Goal: Browse casually: Explore the website without a specific task or goal

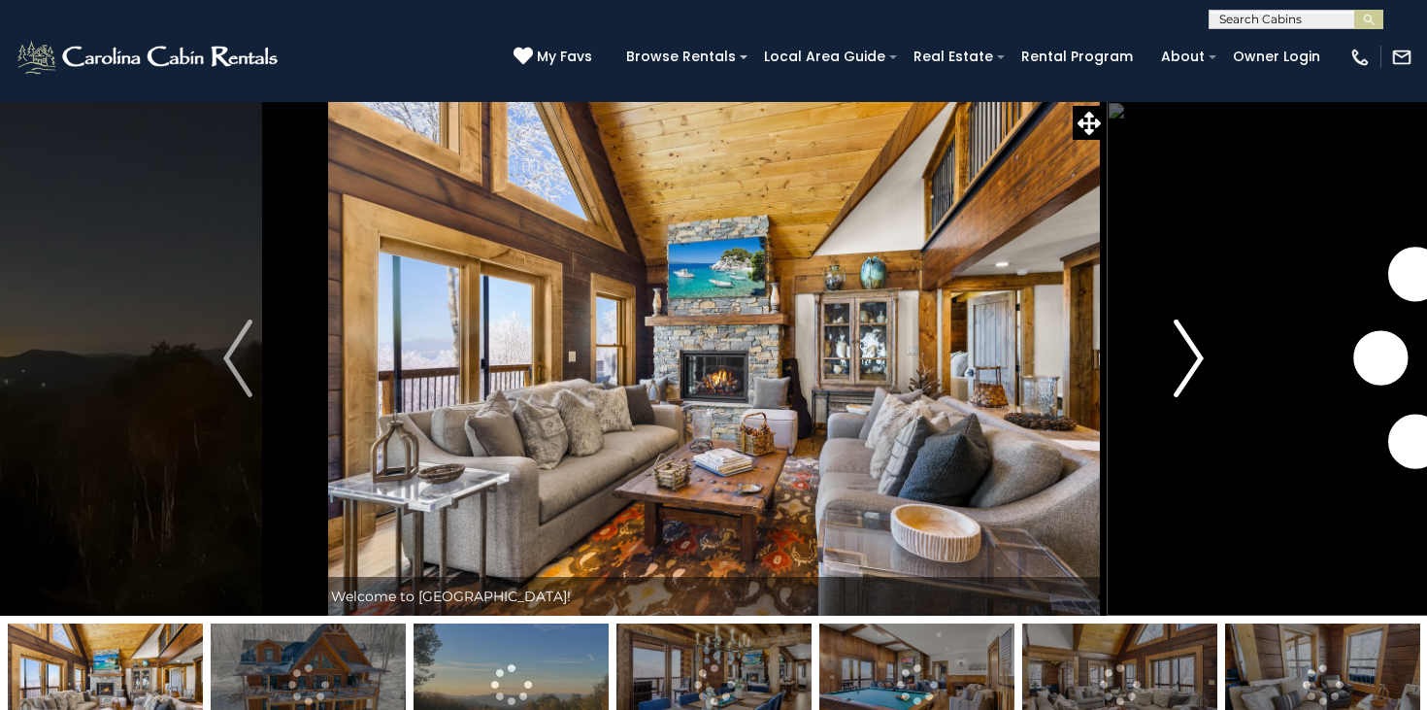
click at [1195, 365] on img "Next" at bounding box center [1189, 358] width 29 height 78
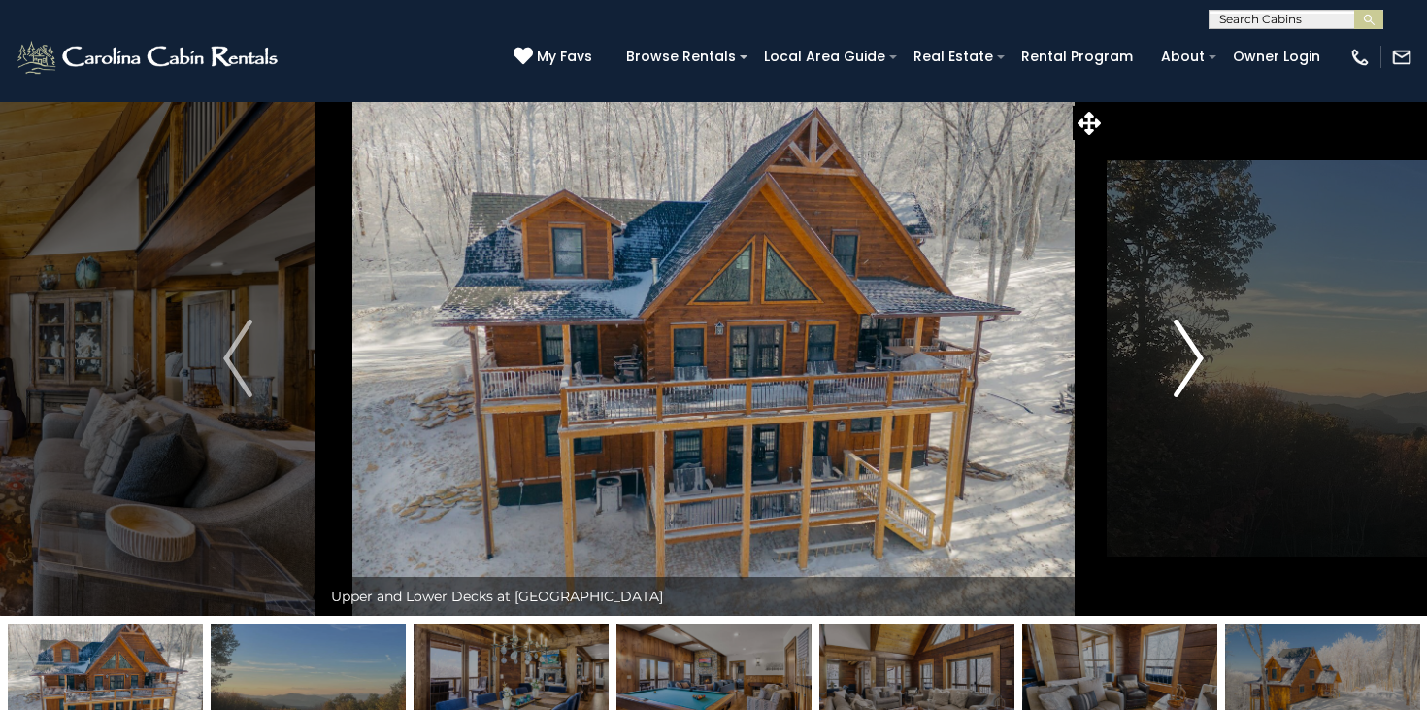
click at [1195, 365] on img "Next" at bounding box center [1189, 358] width 29 height 78
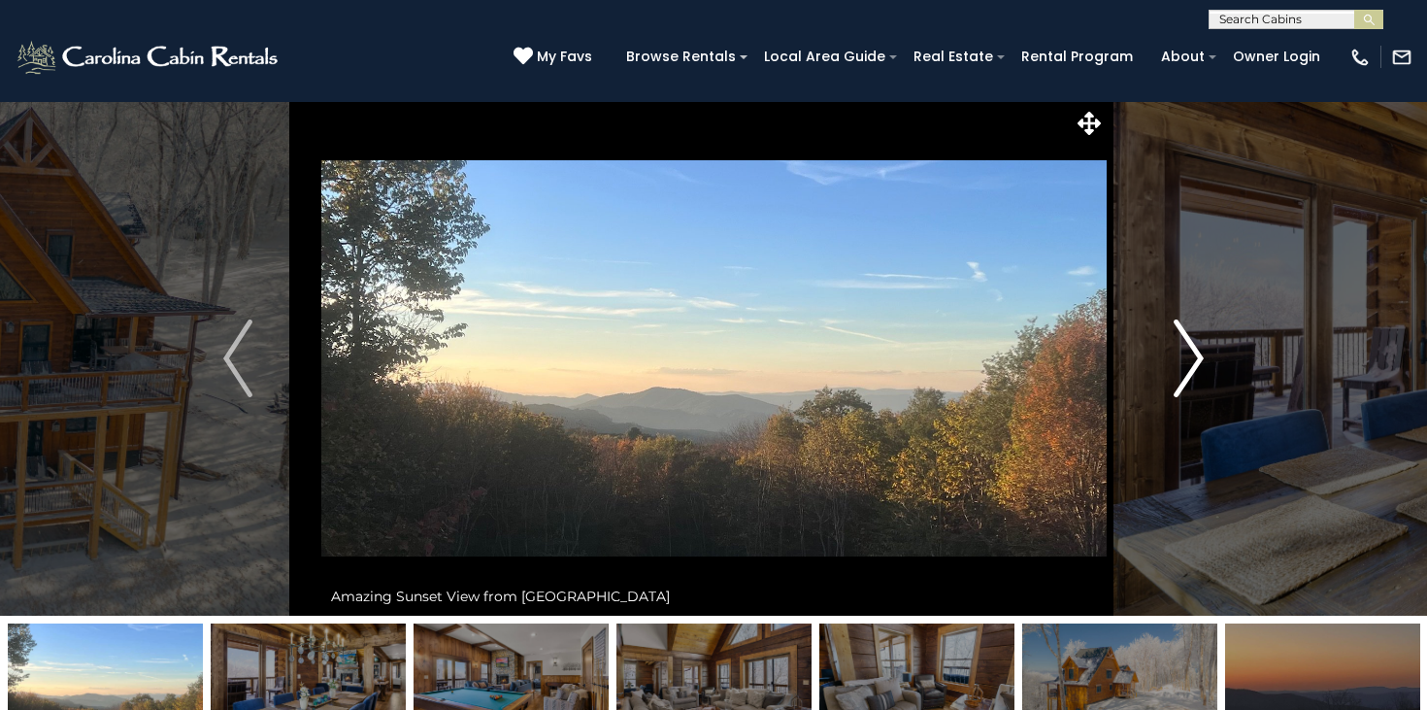
click at [1195, 365] on img "Next" at bounding box center [1189, 358] width 29 height 78
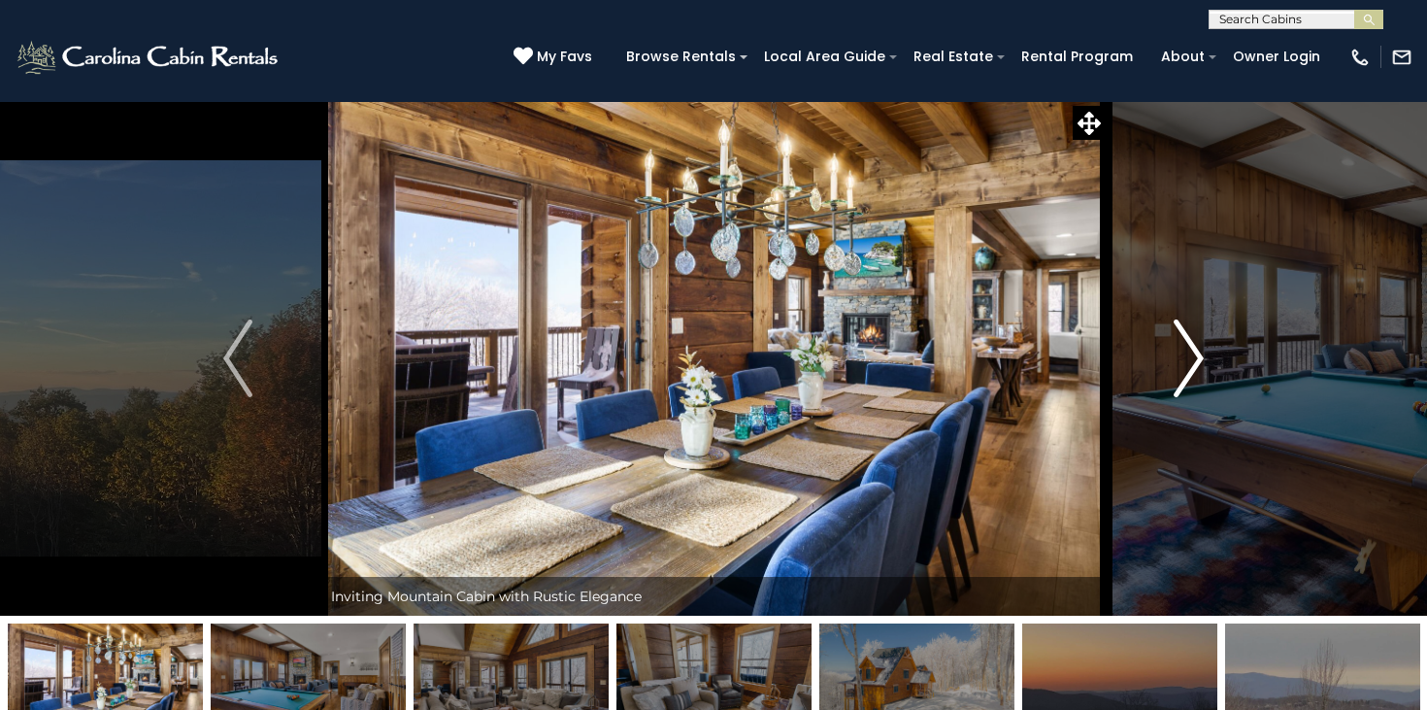
click at [1158, 373] on button "Next" at bounding box center [1189, 358] width 166 height 515
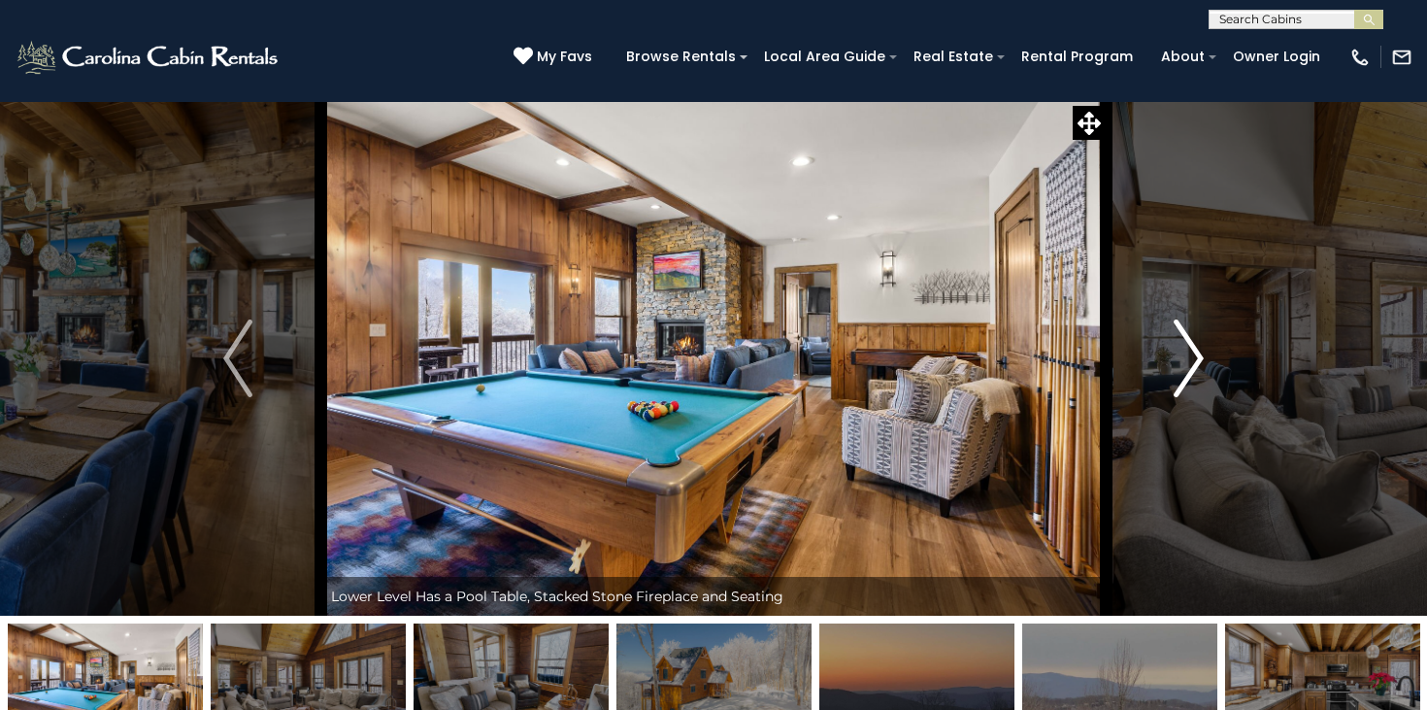
click at [1168, 373] on button "Next" at bounding box center [1189, 358] width 166 height 515
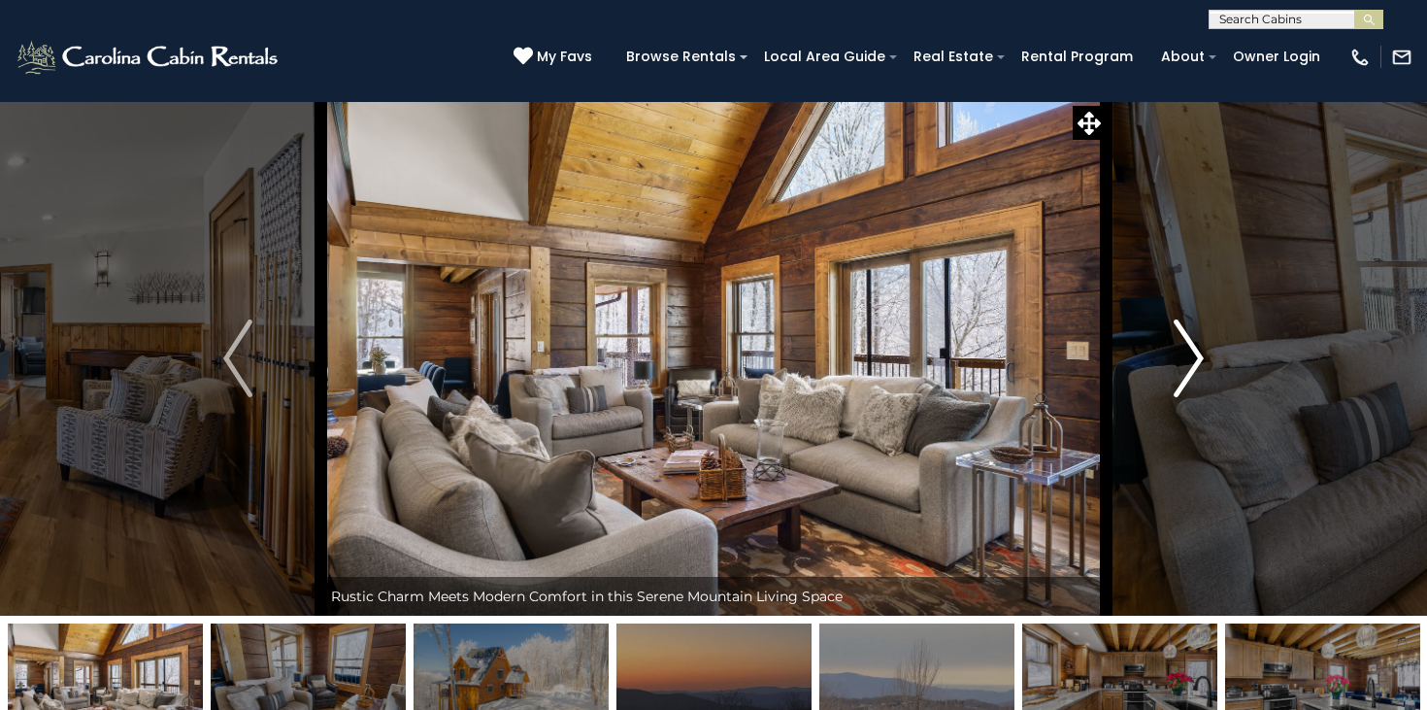
click at [1168, 373] on button "Next" at bounding box center [1189, 358] width 166 height 515
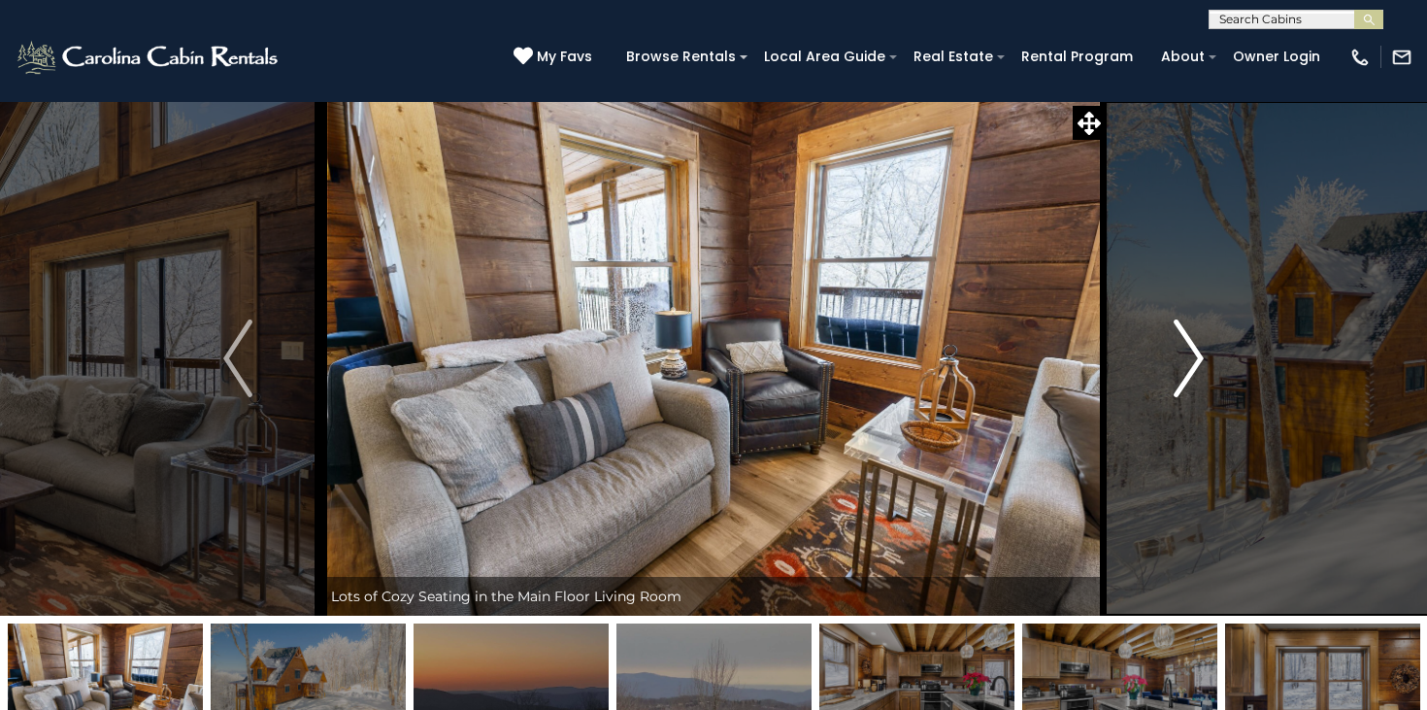
click at [1168, 373] on button "Next" at bounding box center [1189, 358] width 166 height 515
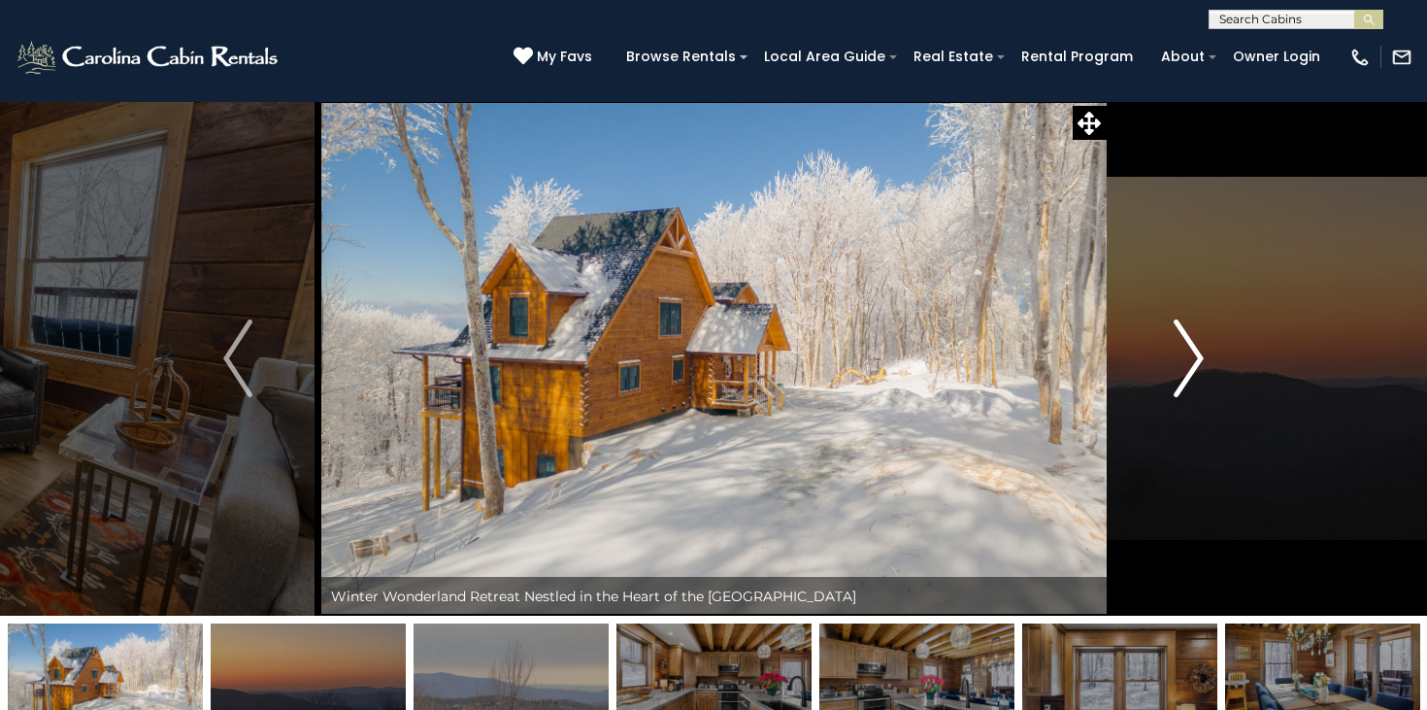
click at [1168, 373] on button "Next" at bounding box center [1189, 358] width 166 height 515
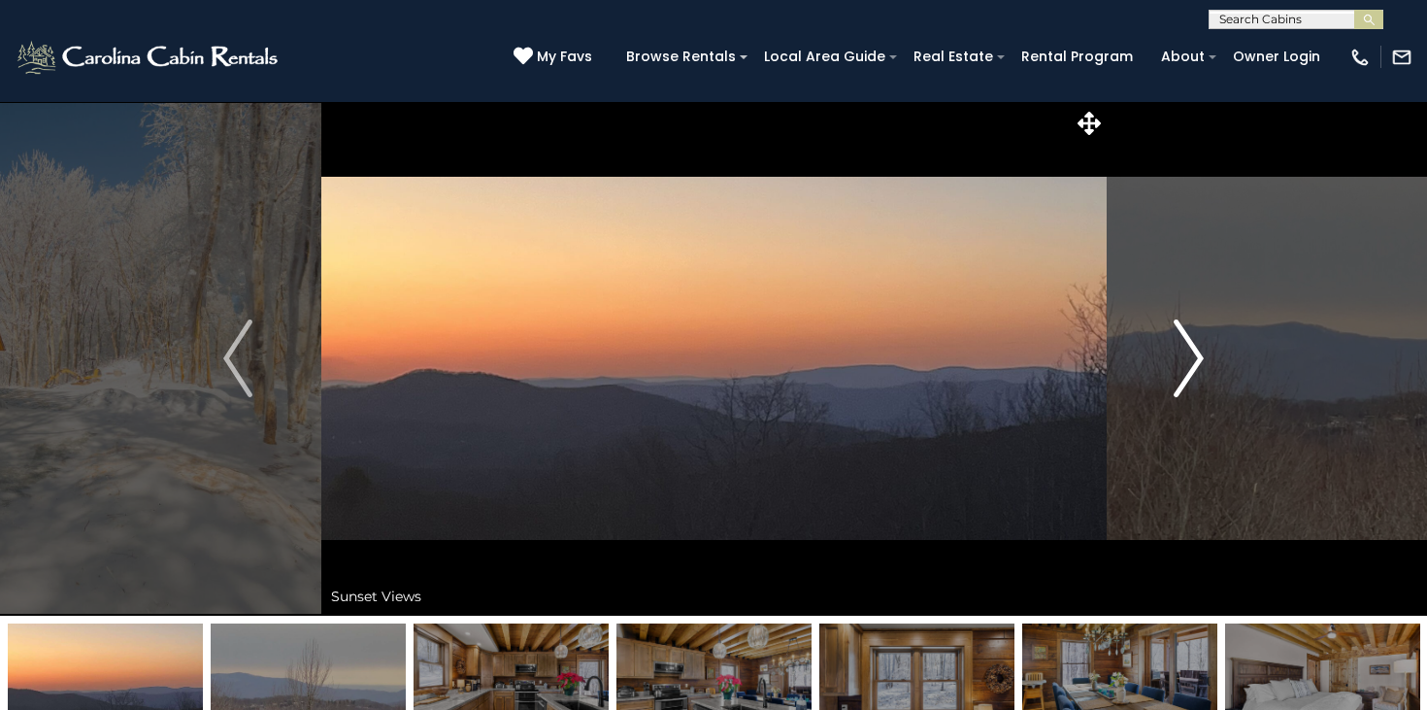
click at [1168, 373] on button "Next" at bounding box center [1189, 358] width 166 height 515
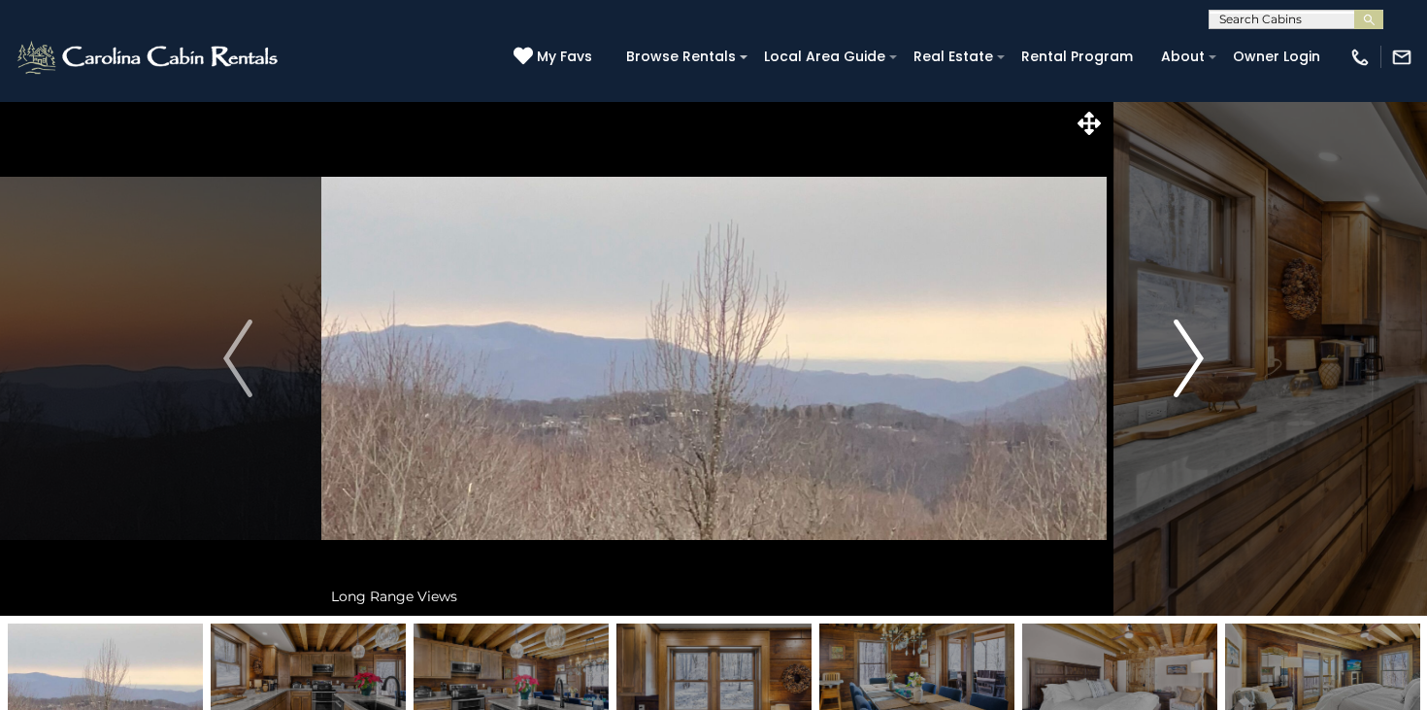
click at [1168, 373] on button "Next" at bounding box center [1189, 358] width 166 height 515
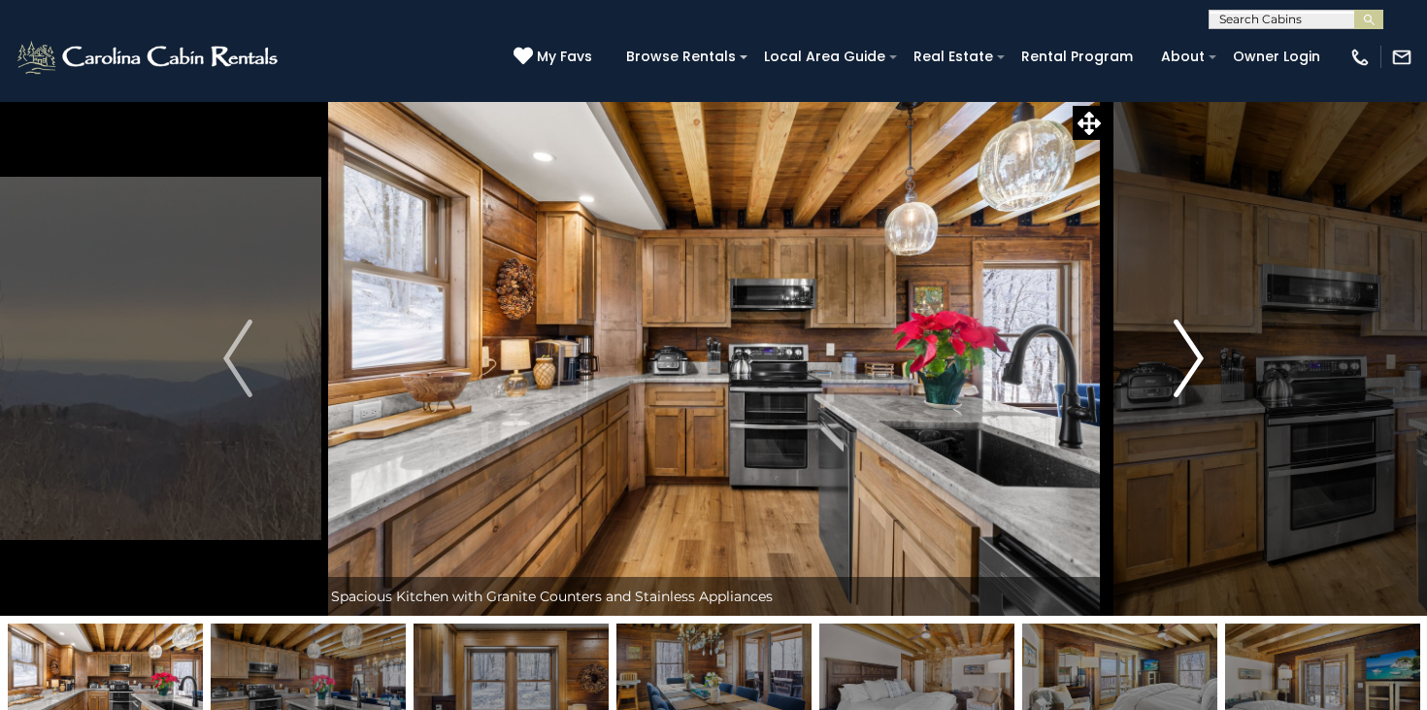
click at [1168, 373] on button "Next" at bounding box center [1189, 358] width 166 height 515
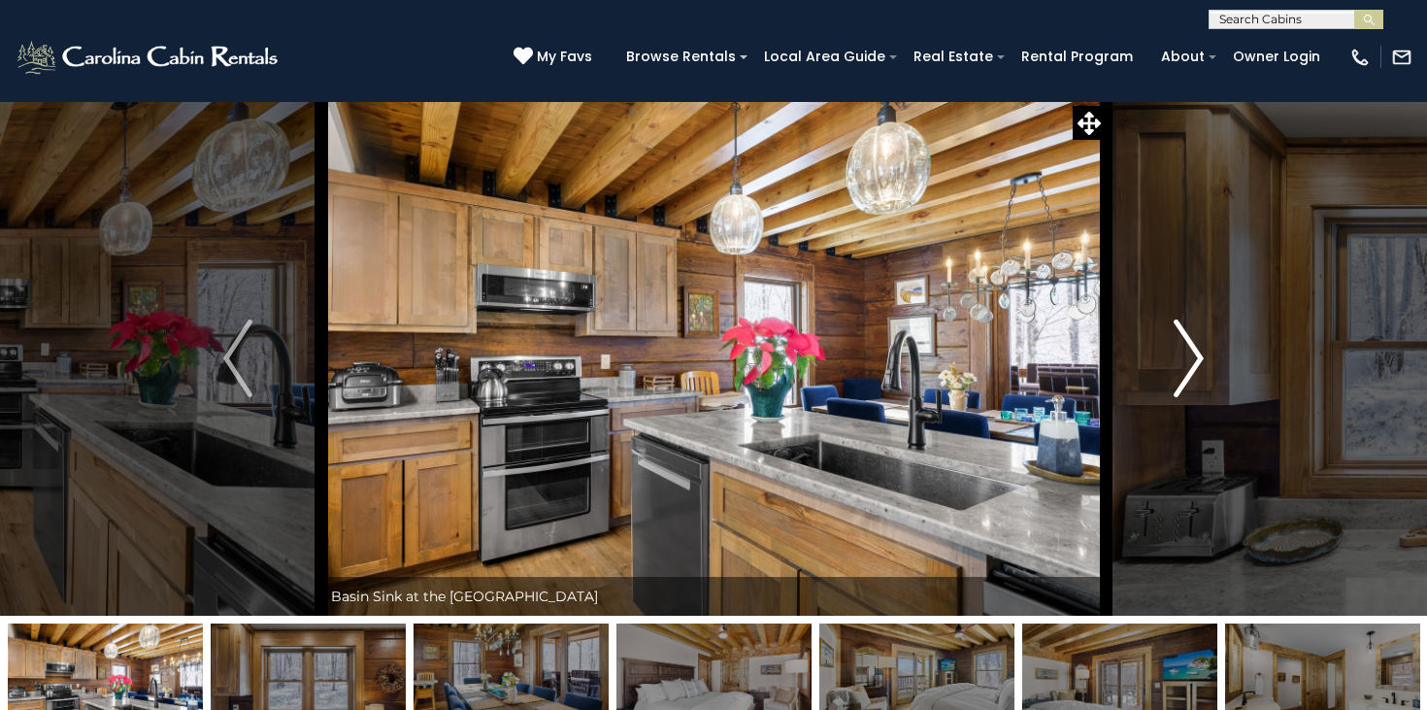
click at [1168, 373] on button "Next" at bounding box center [1189, 358] width 166 height 515
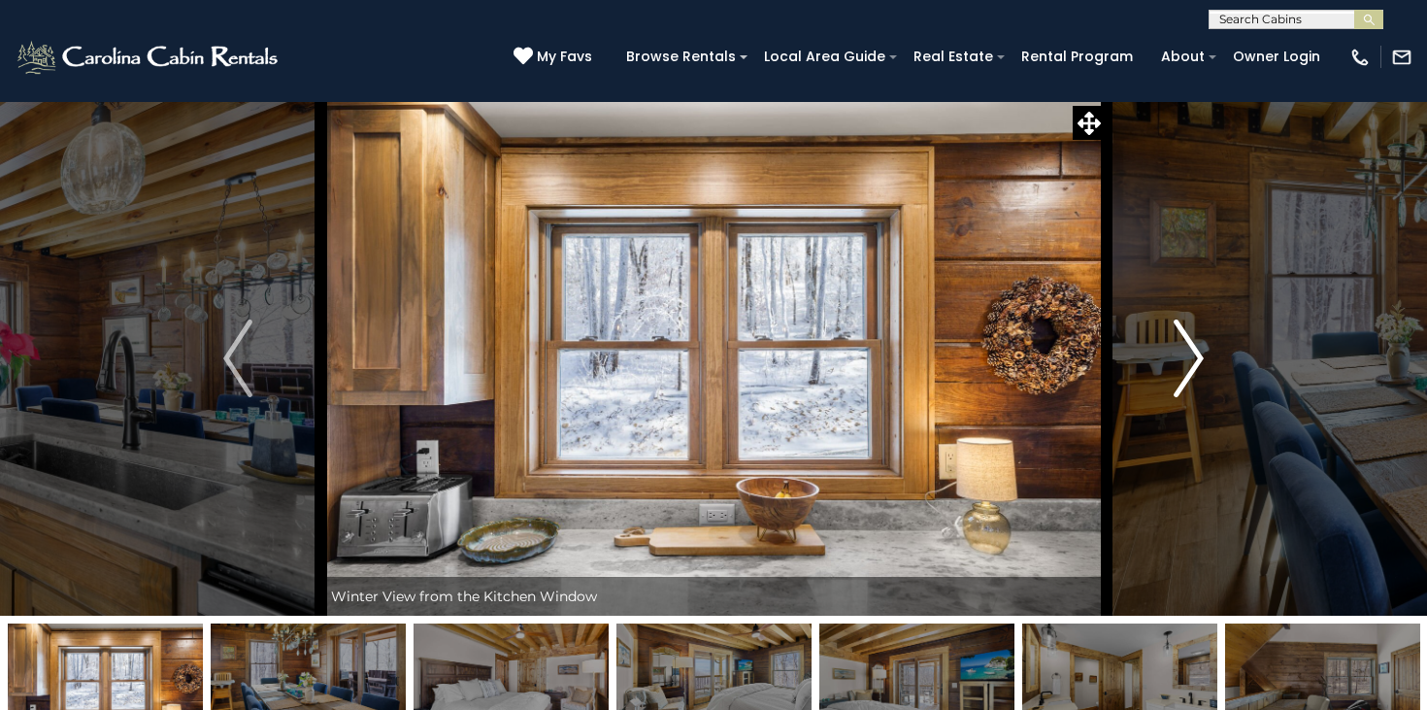
click at [1168, 373] on button "Next" at bounding box center [1189, 358] width 166 height 515
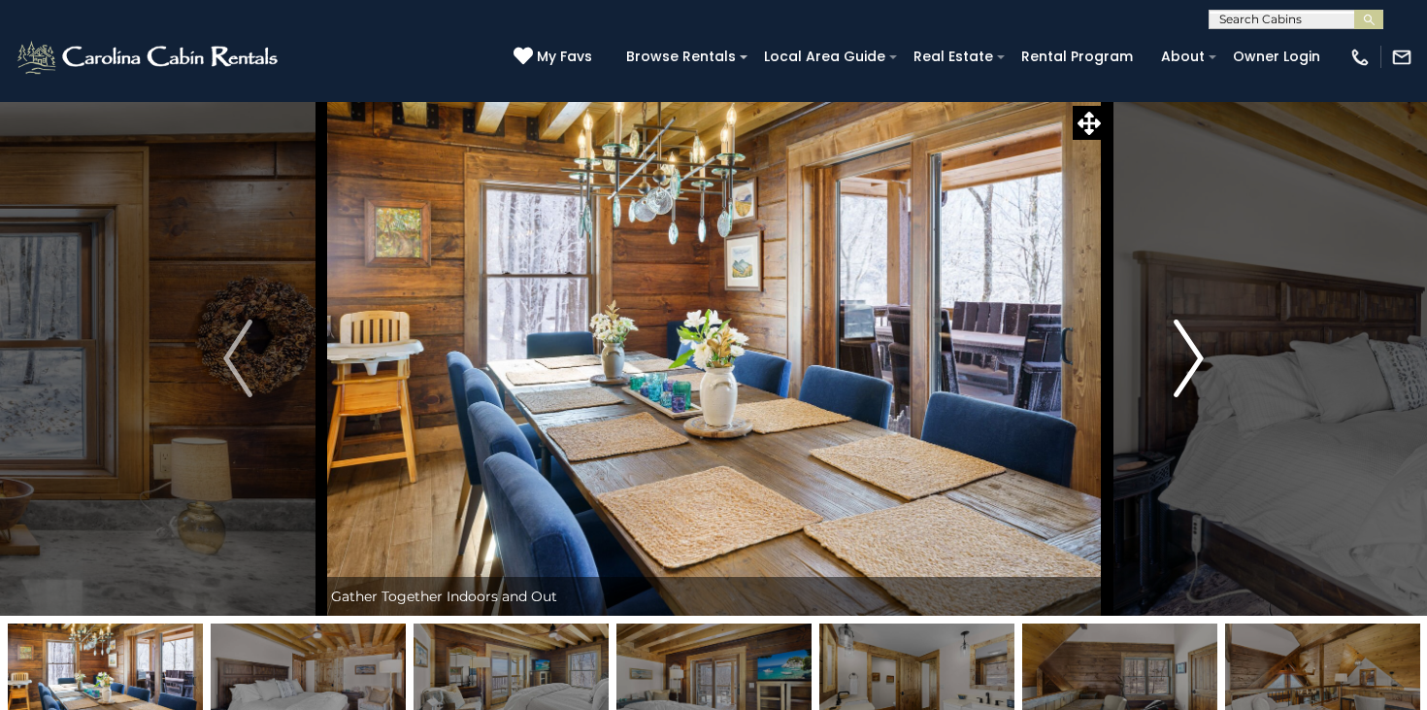
click at [1168, 373] on button "Next" at bounding box center [1189, 358] width 166 height 515
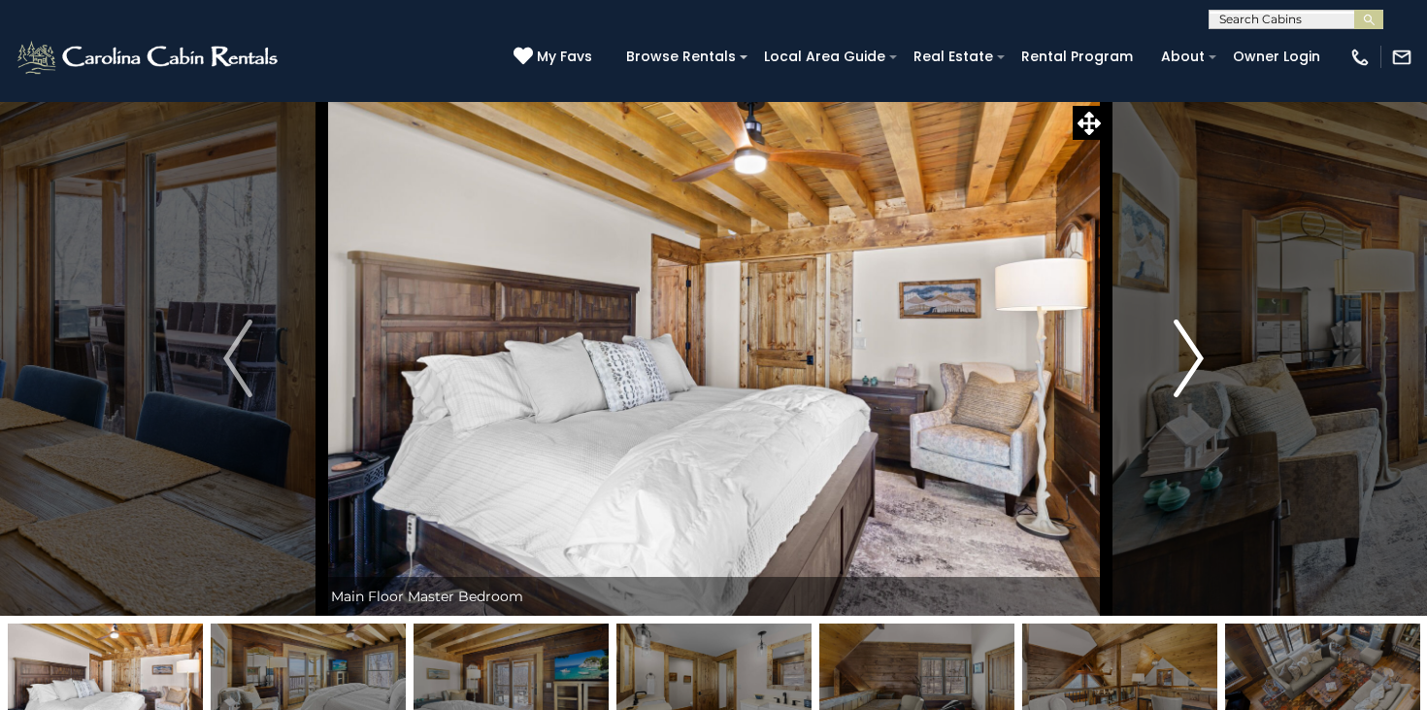
click at [1168, 373] on button "Next" at bounding box center [1189, 358] width 166 height 515
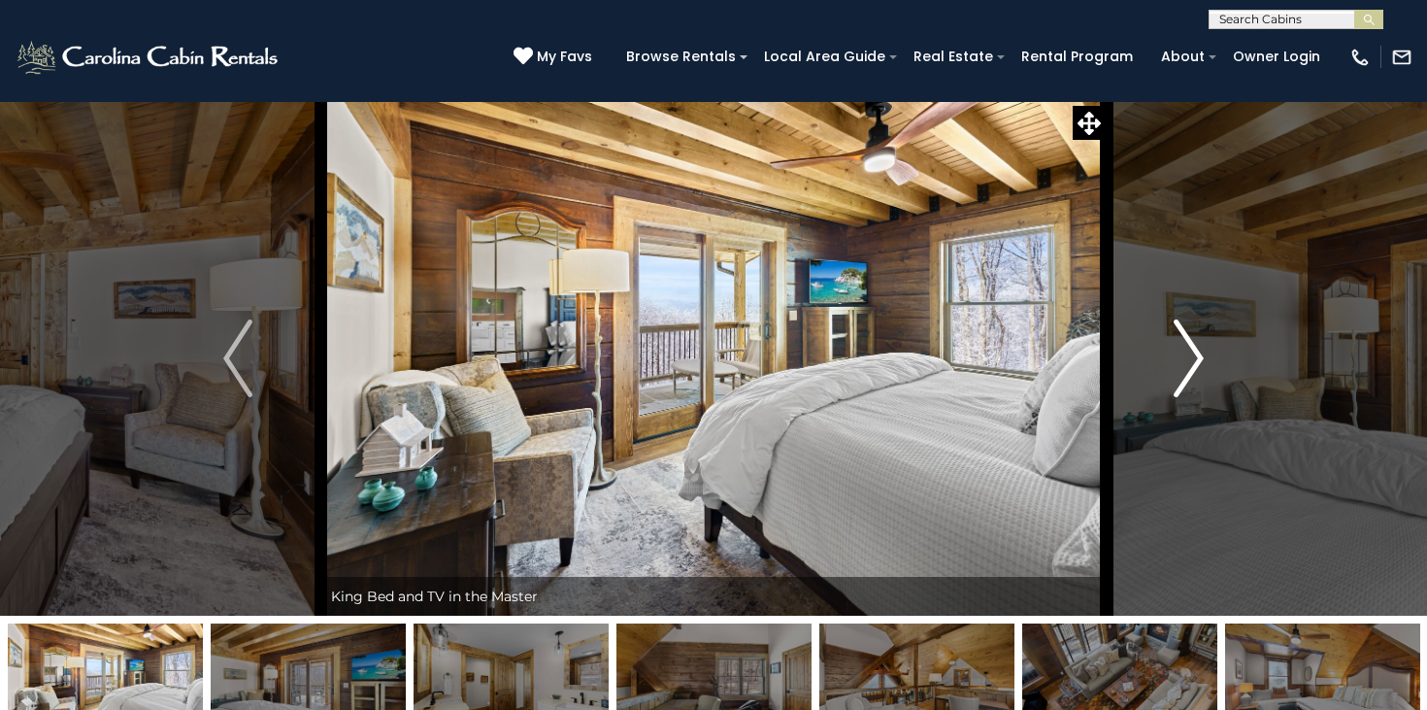
click at [1168, 373] on button "Next" at bounding box center [1189, 358] width 166 height 515
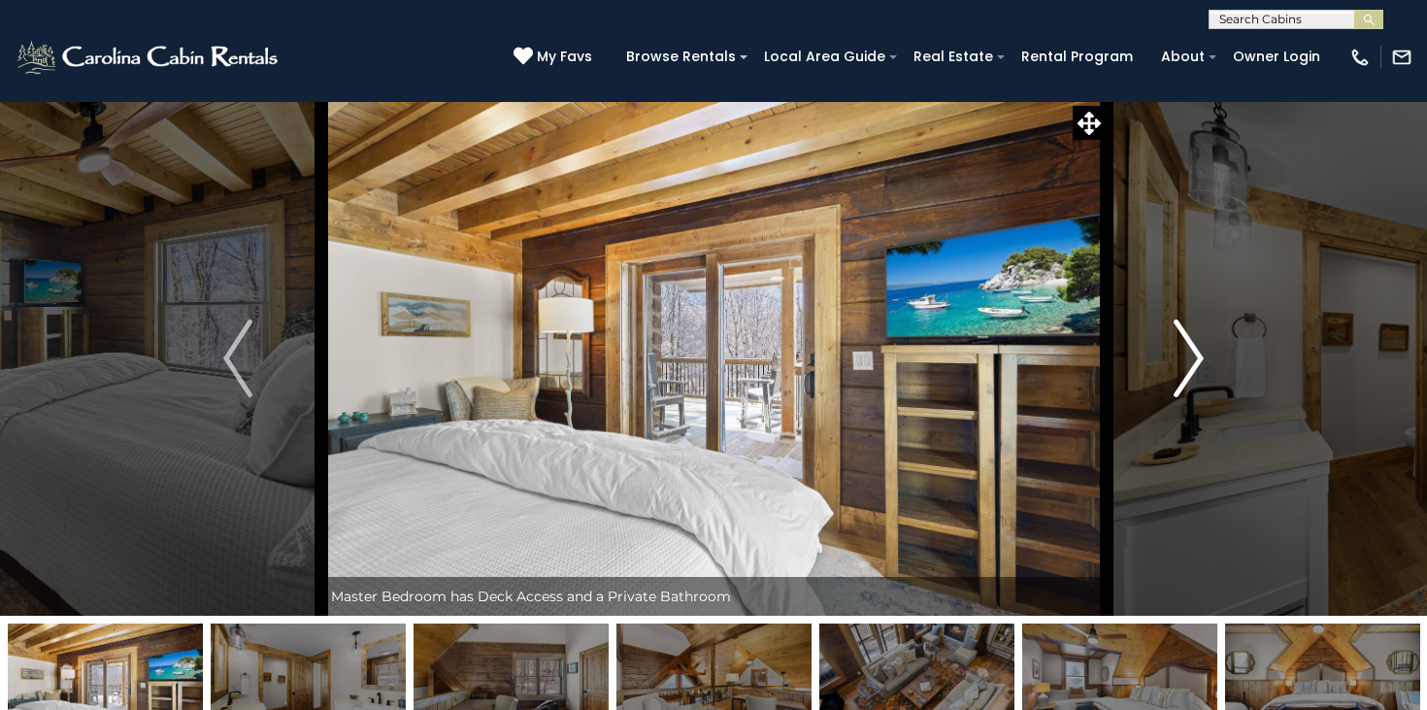
click at [1168, 373] on button "Next" at bounding box center [1189, 358] width 166 height 515
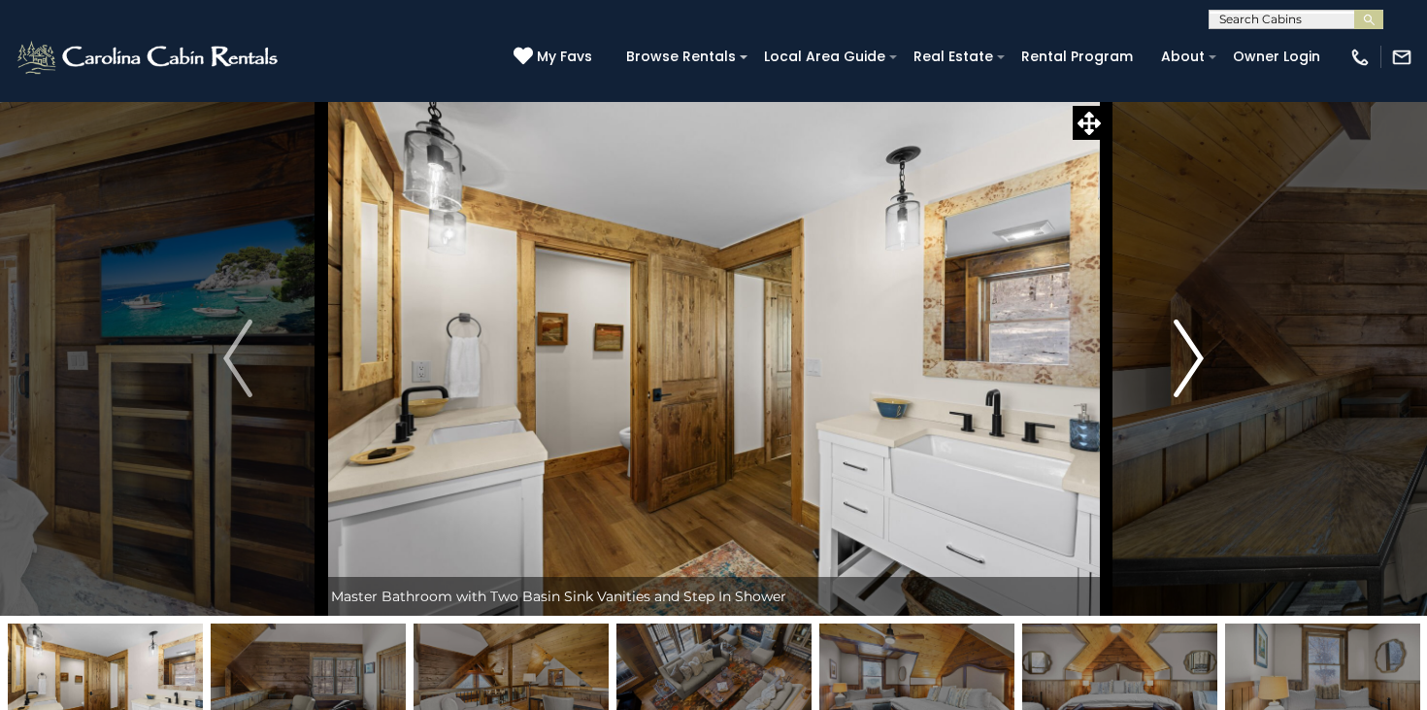
click at [1168, 373] on button "Next" at bounding box center [1189, 358] width 166 height 515
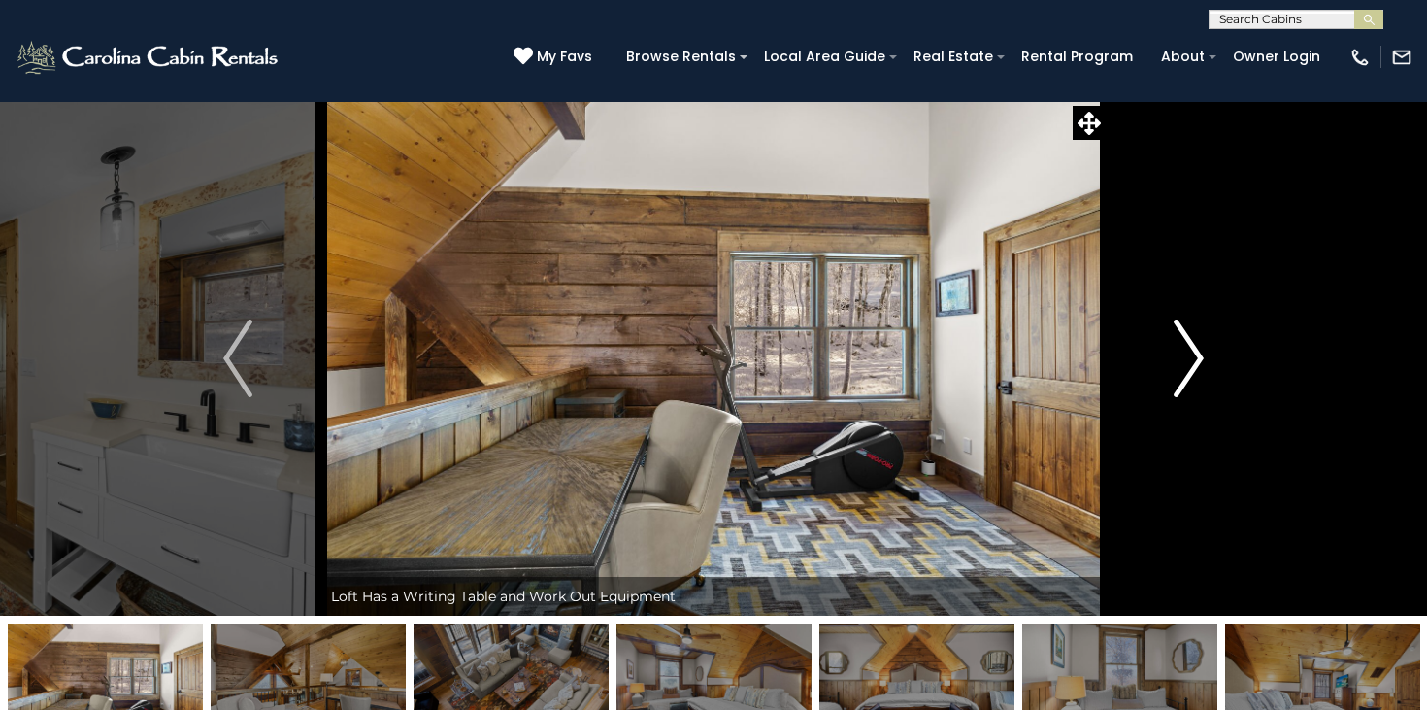
click at [1168, 373] on button "Next" at bounding box center [1189, 358] width 166 height 515
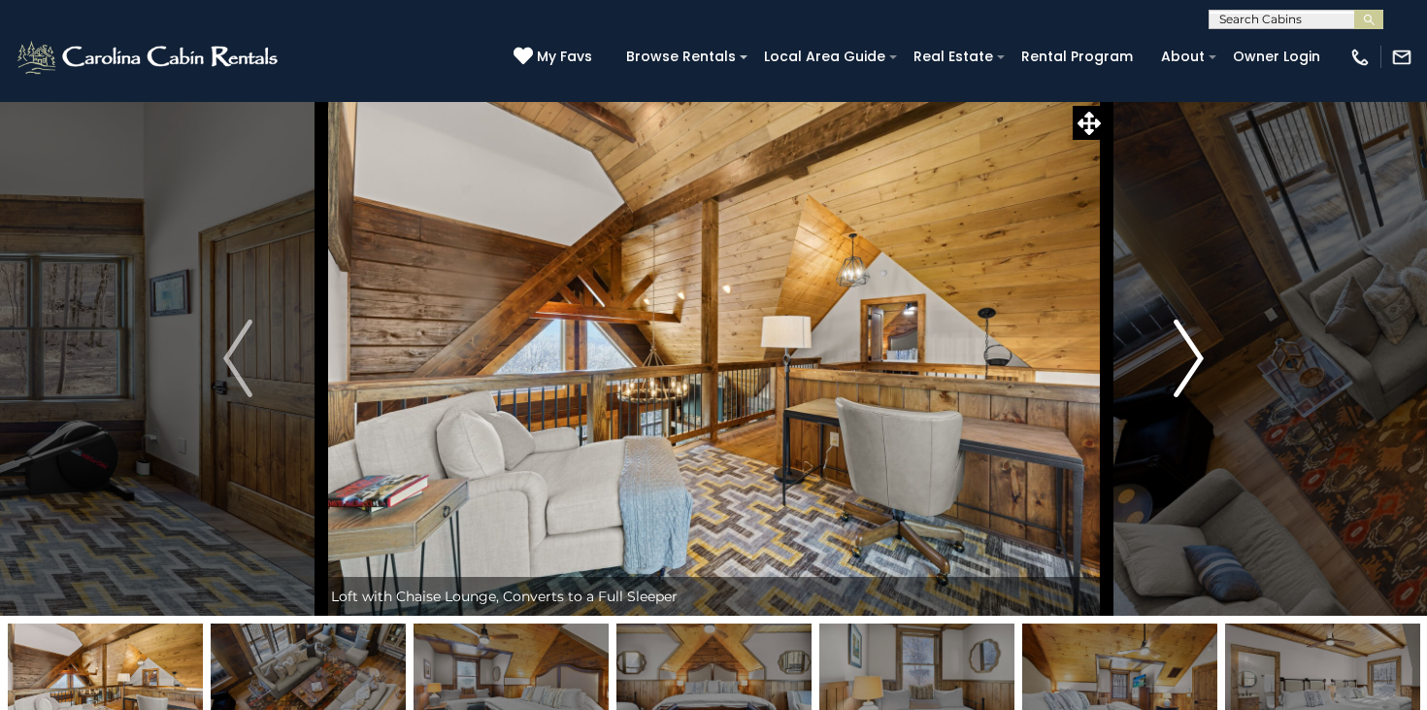
click at [1168, 373] on button "Next" at bounding box center [1189, 358] width 166 height 515
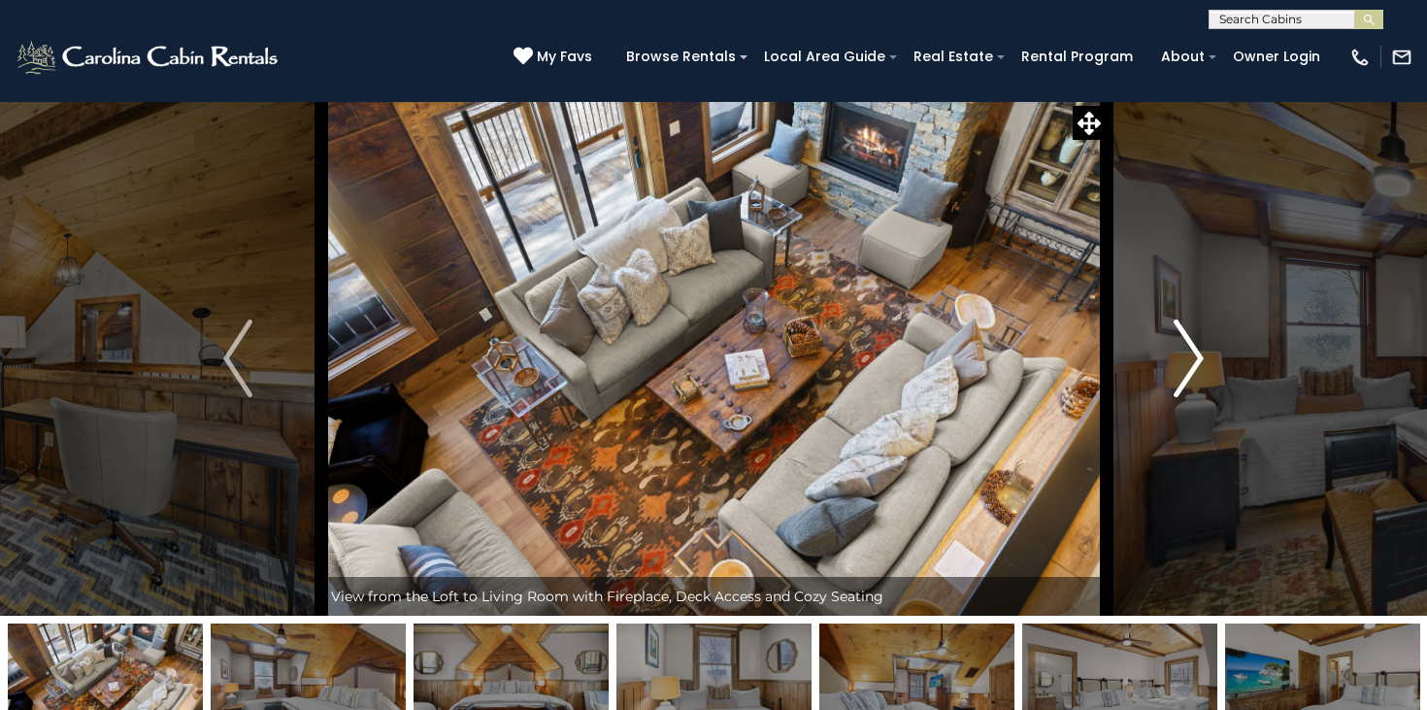
click at [1168, 373] on button "Next" at bounding box center [1189, 358] width 166 height 515
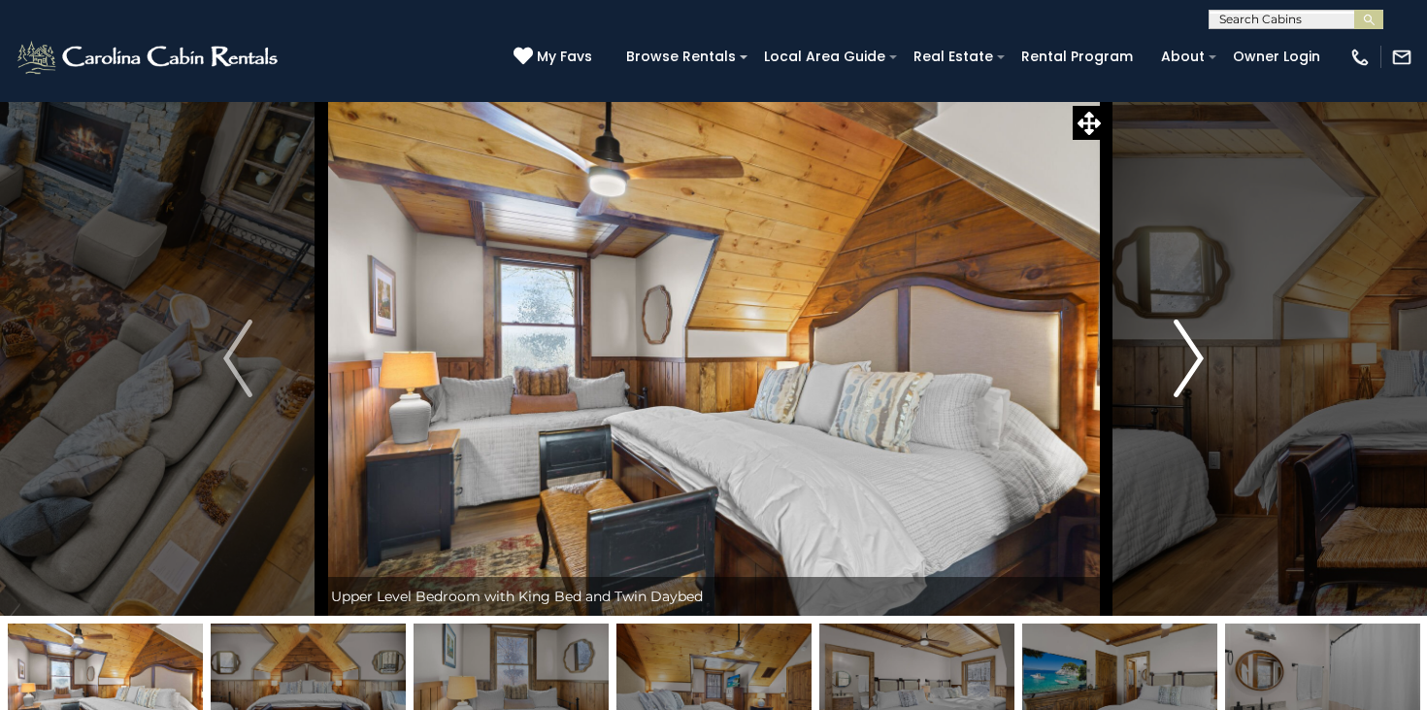
click at [1168, 373] on button "Next" at bounding box center [1189, 358] width 166 height 515
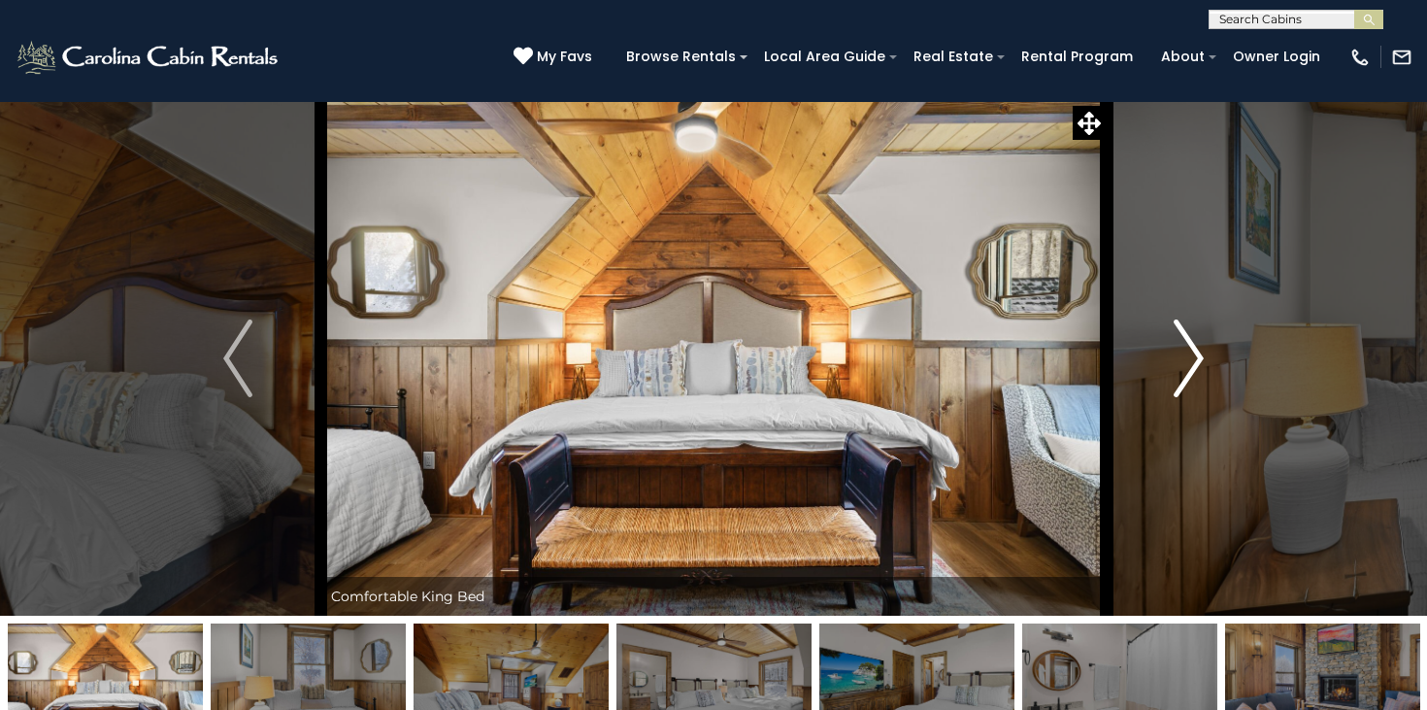
click at [1168, 373] on button "Next" at bounding box center [1189, 358] width 166 height 515
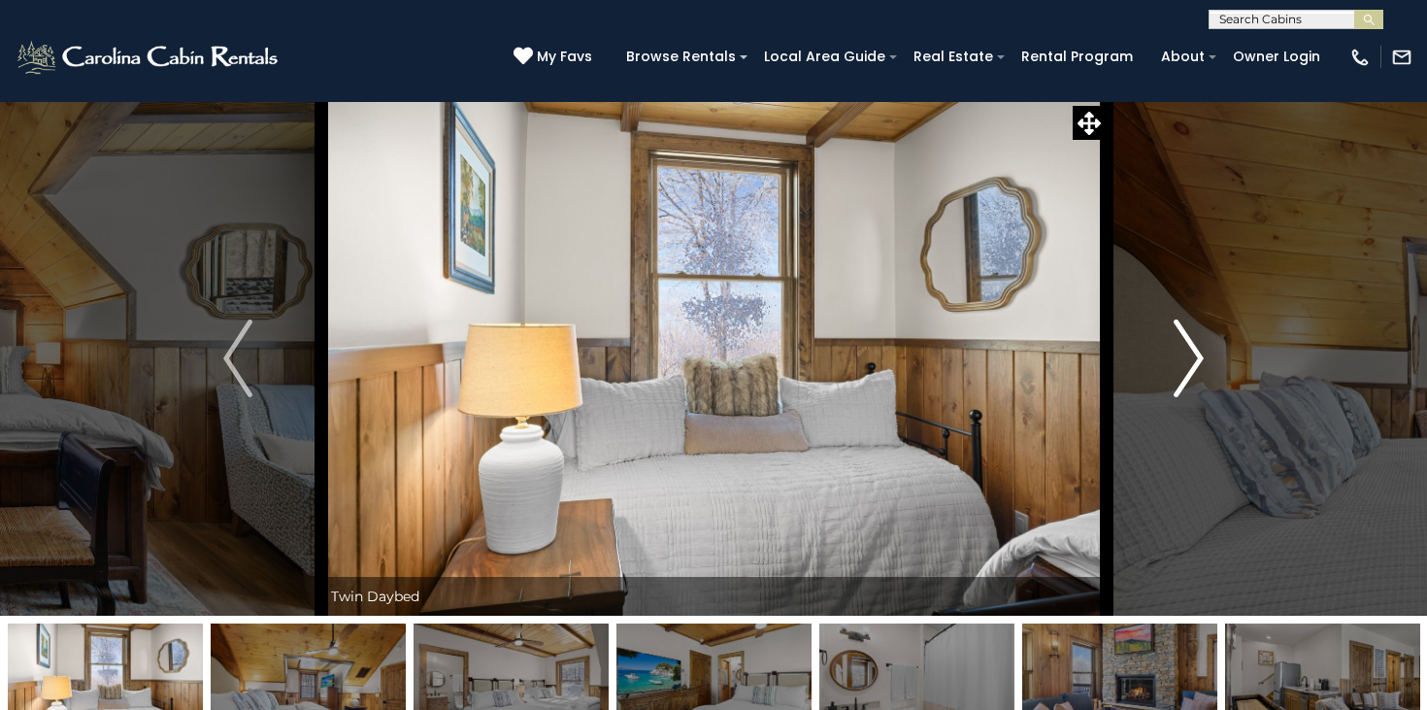
click at [1168, 373] on button "Next" at bounding box center [1189, 358] width 166 height 515
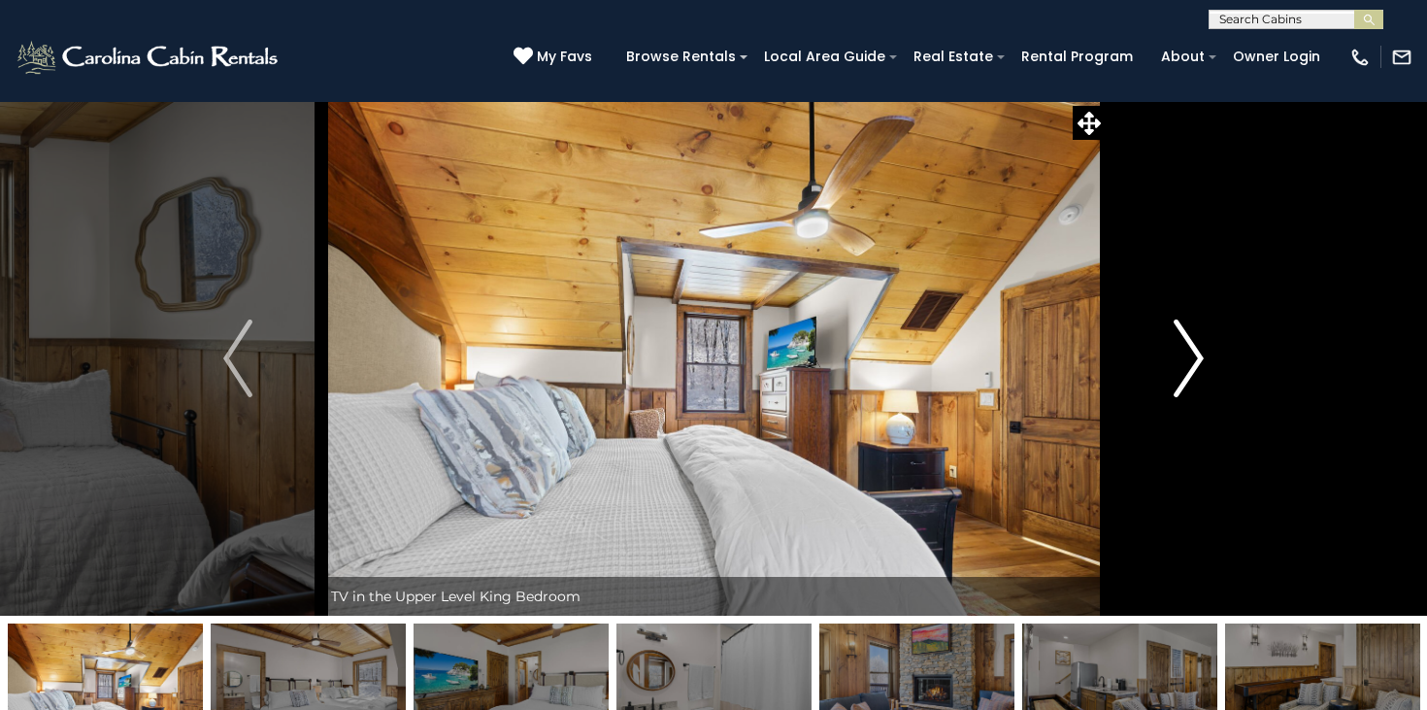
click at [1168, 373] on button "Next" at bounding box center [1189, 358] width 166 height 515
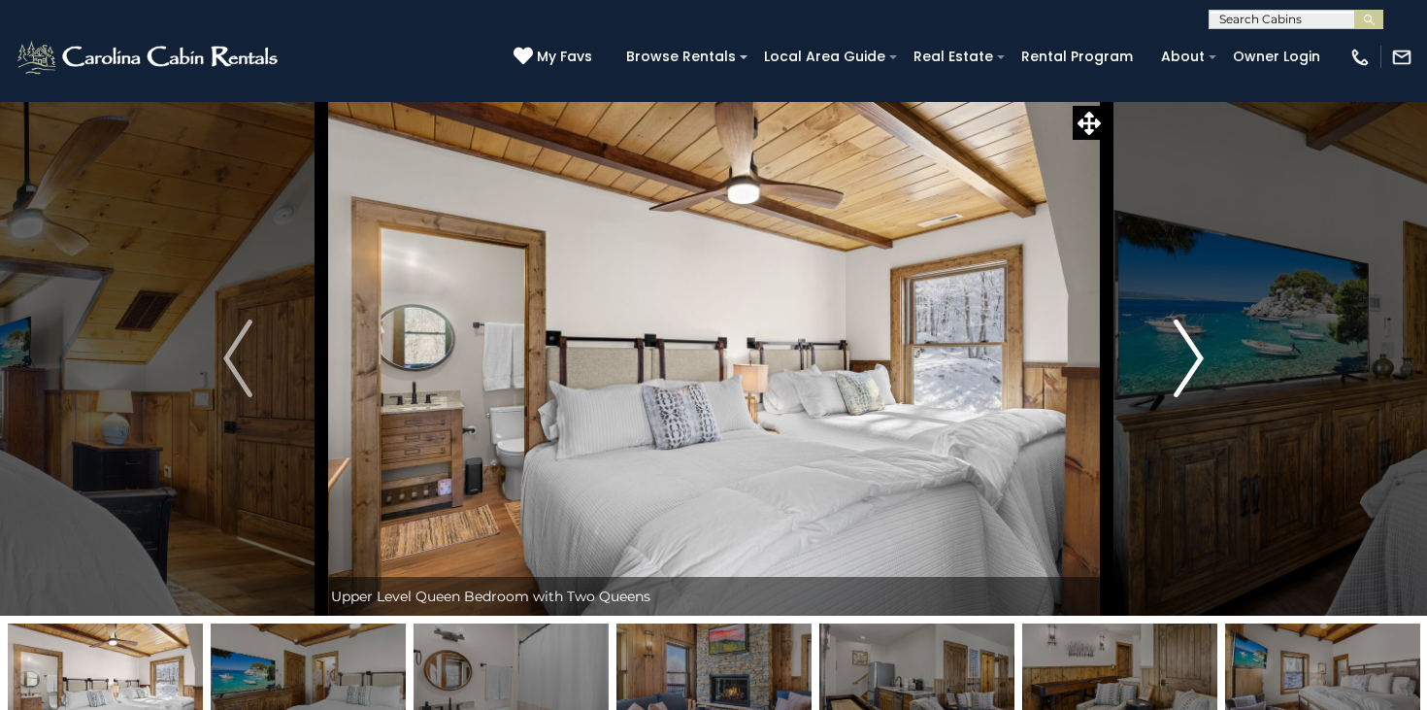
click at [1168, 373] on button "Next" at bounding box center [1189, 358] width 166 height 515
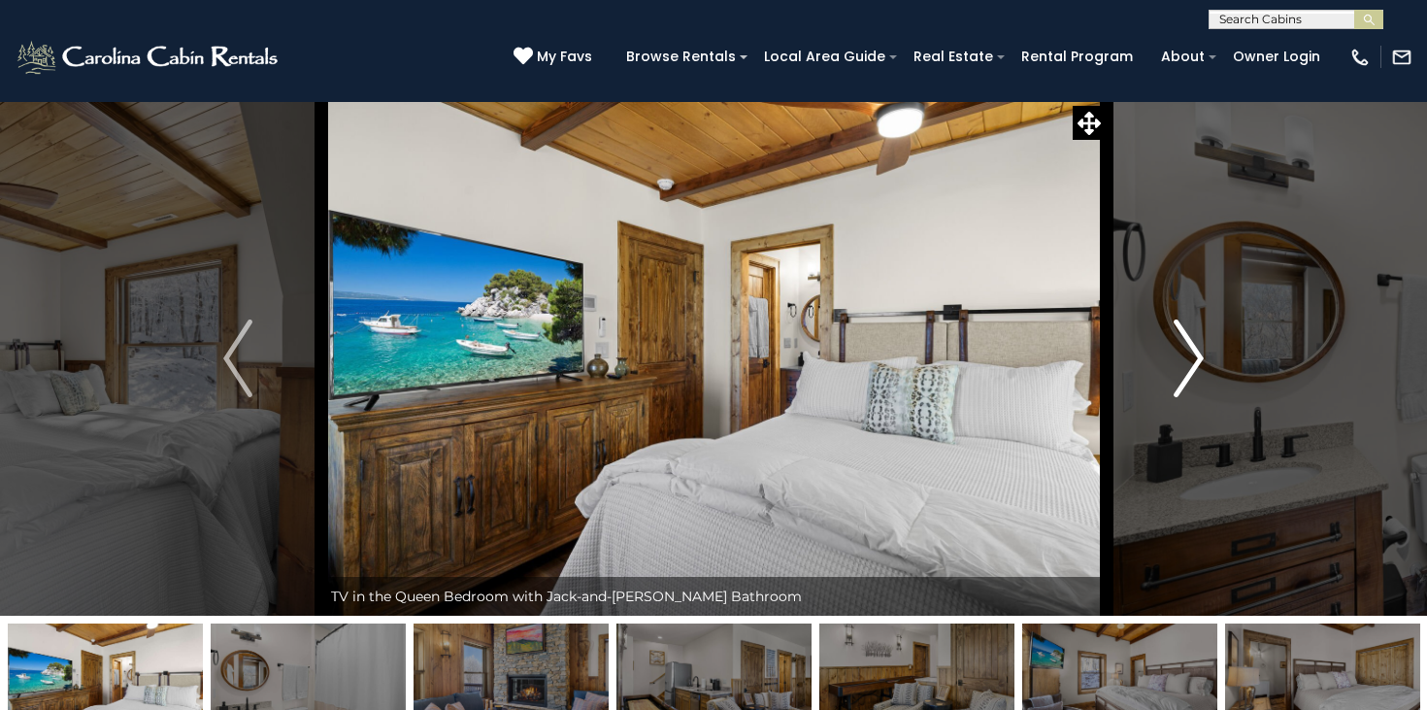
click at [1168, 373] on button "Next" at bounding box center [1189, 358] width 166 height 515
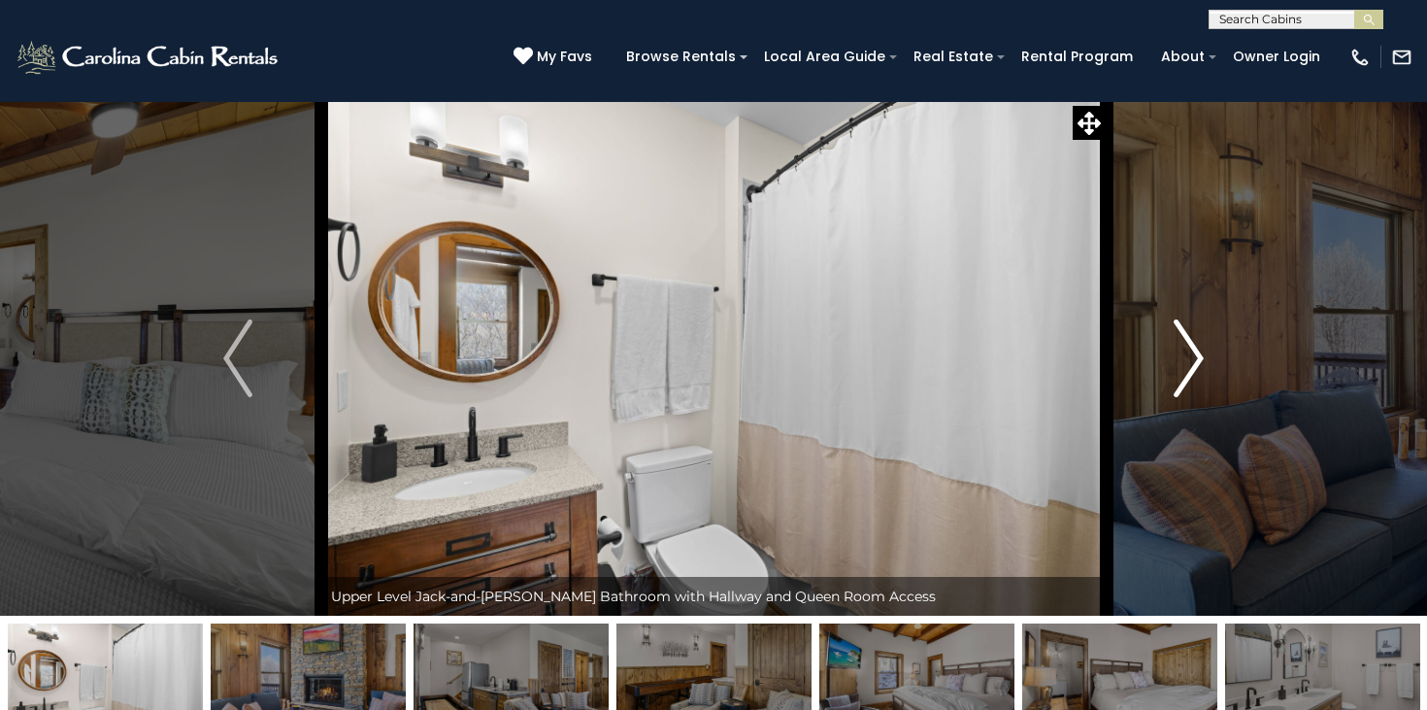
click at [1168, 373] on button "Next" at bounding box center [1189, 358] width 166 height 515
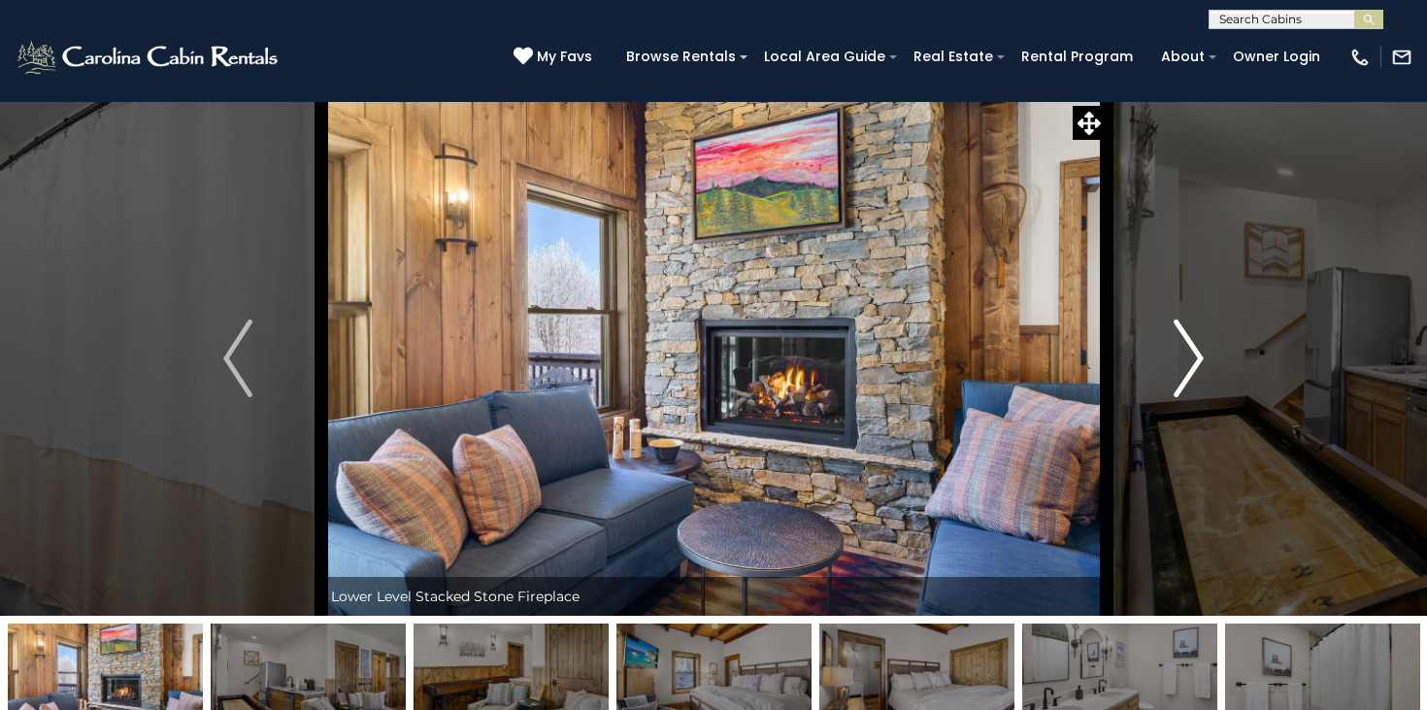
click at [1168, 373] on button "Next" at bounding box center [1189, 358] width 166 height 515
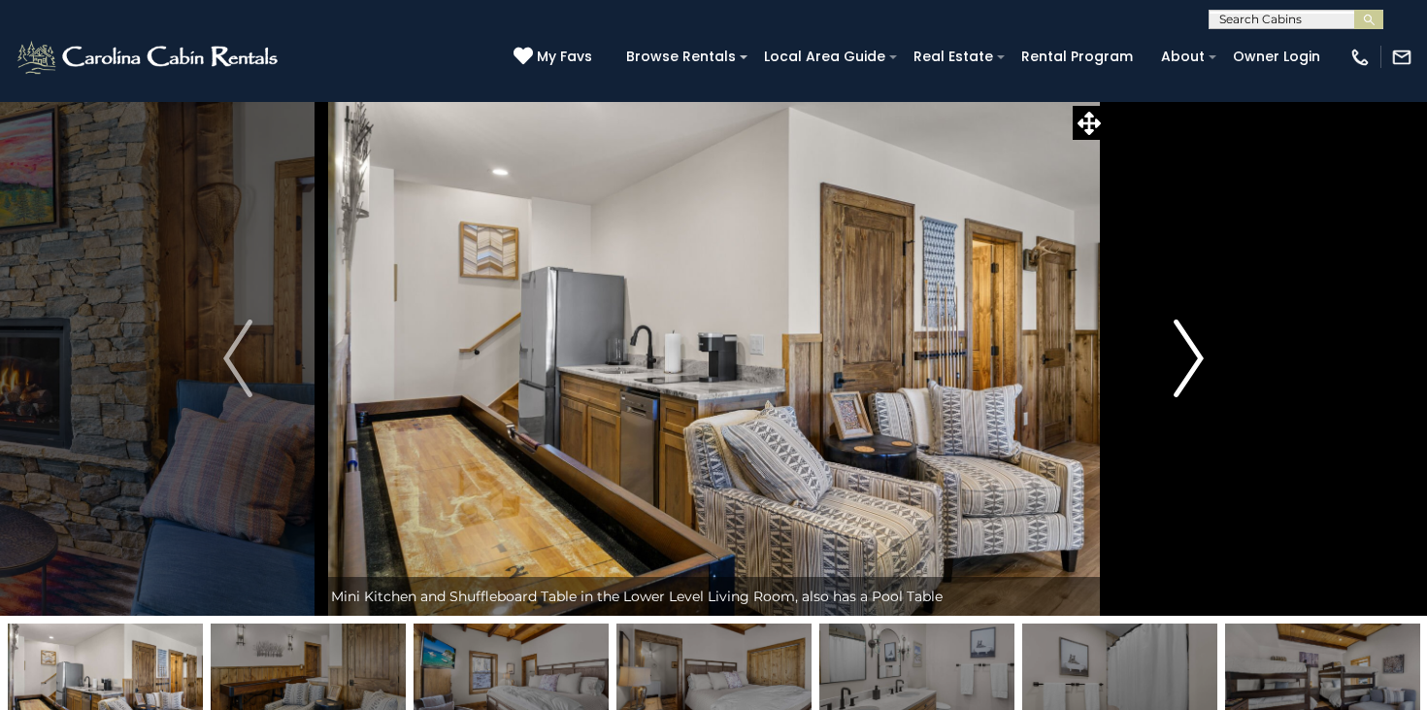
click at [1168, 373] on button "Next" at bounding box center [1189, 358] width 166 height 515
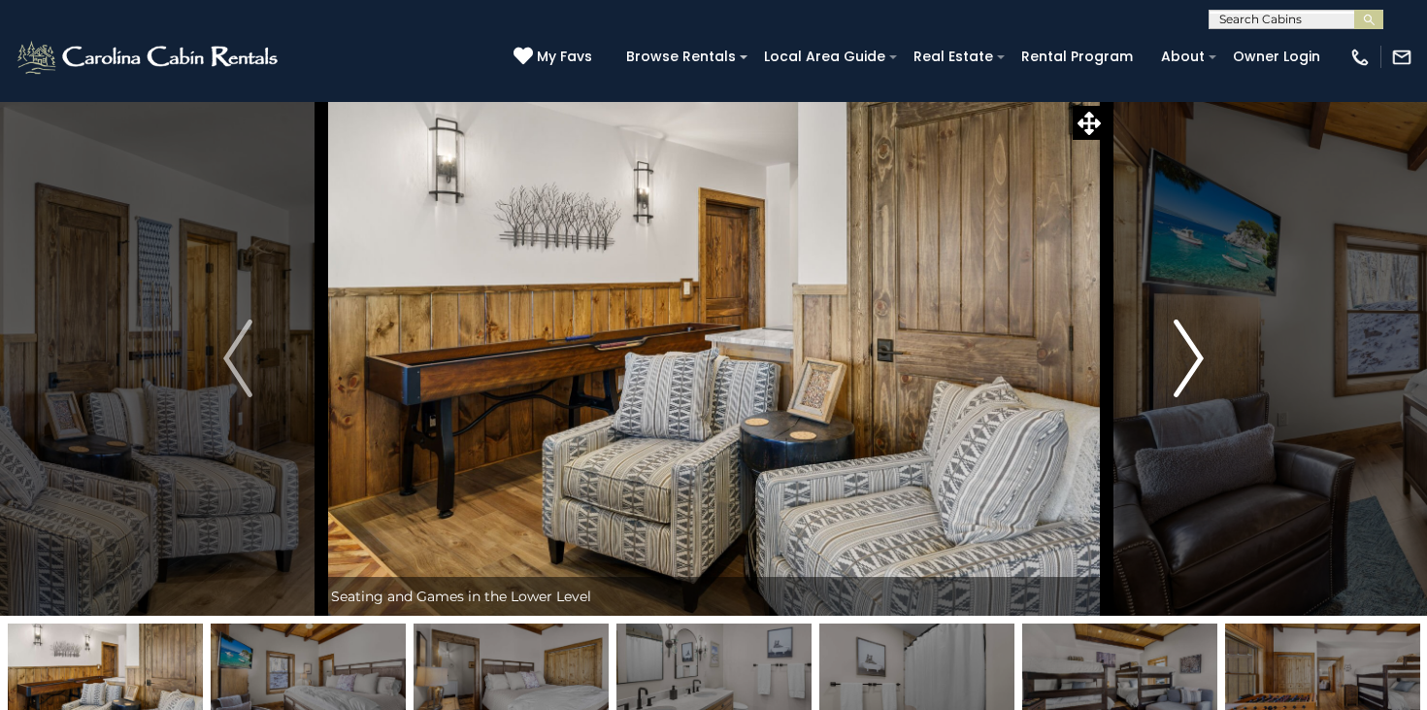
click at [1168, 373] on button "Next" at bounding box center [1189, 358] width 166 height 515
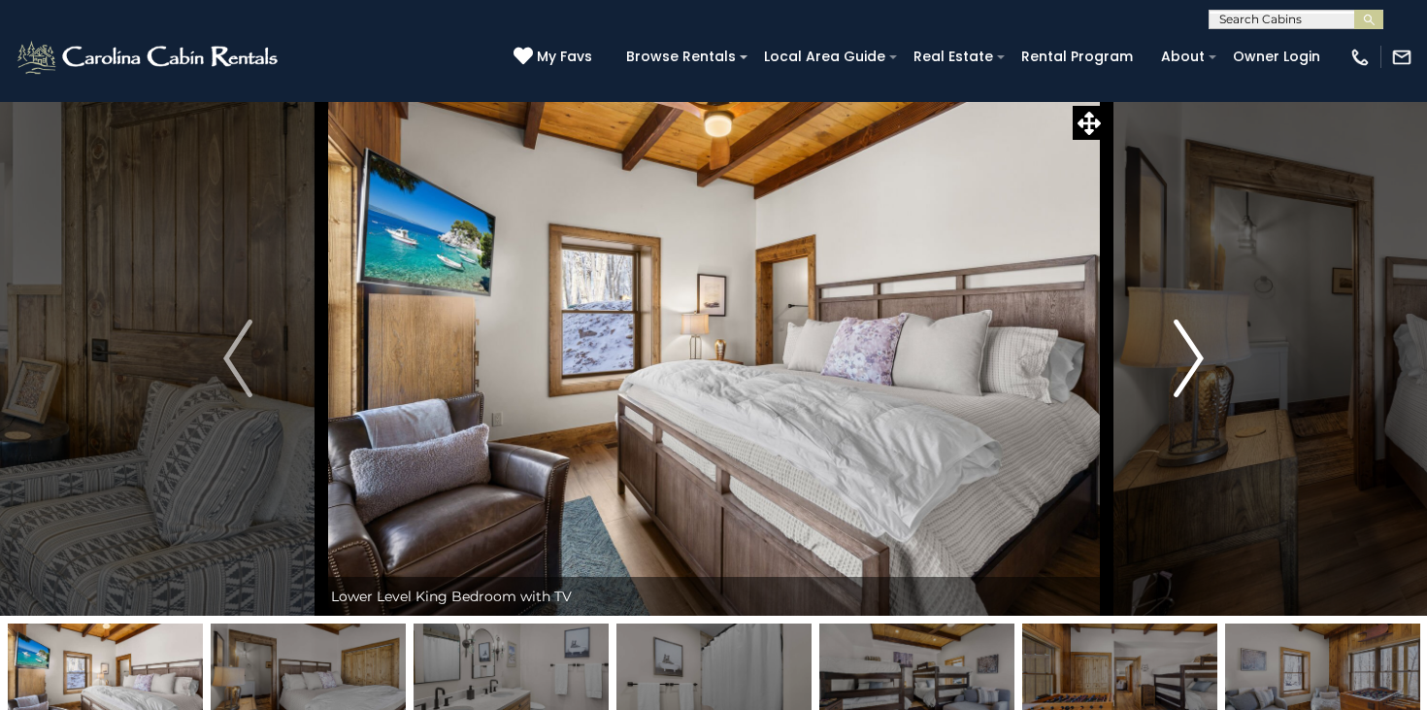
click at [1168, 373] on button "Next" at bounding box center [1189, 358] width 166 height 515
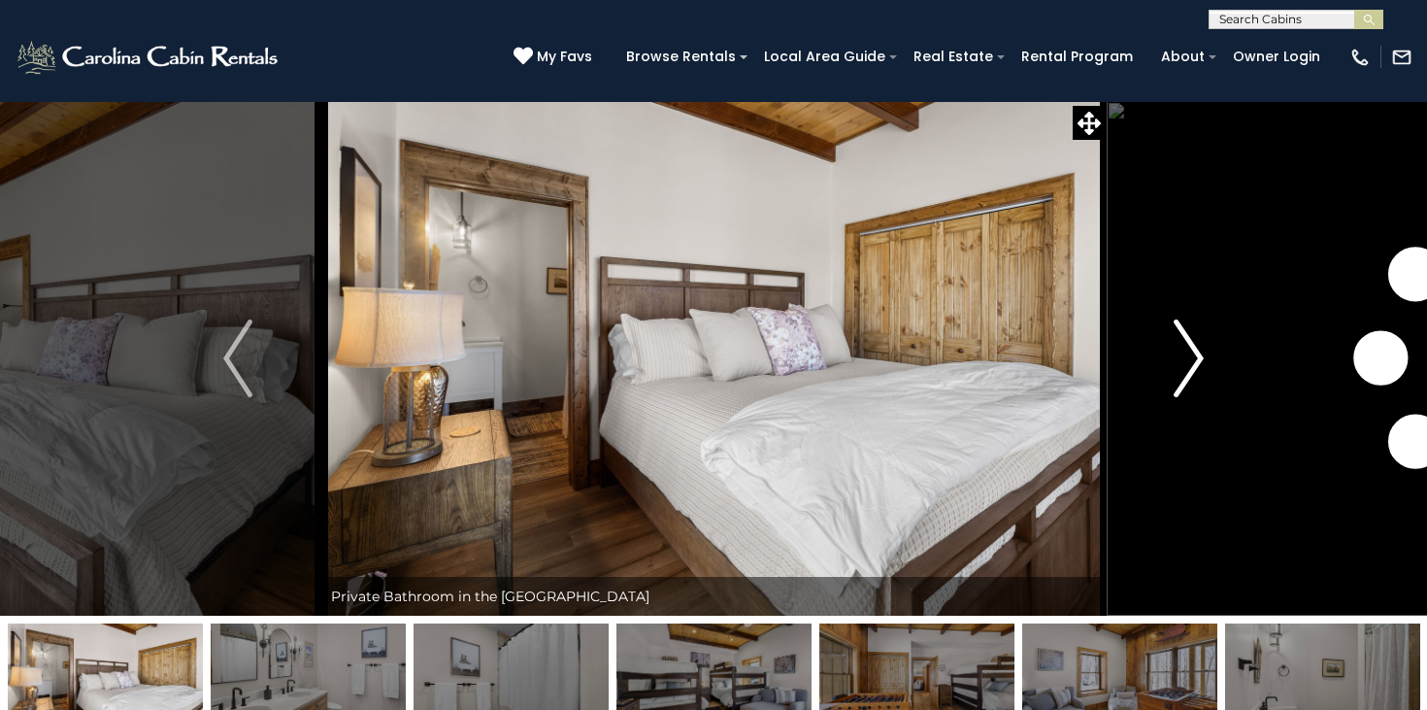
click at [1168, 373] on button "Next" at bounding box center [1189, 358] width 166 height 515
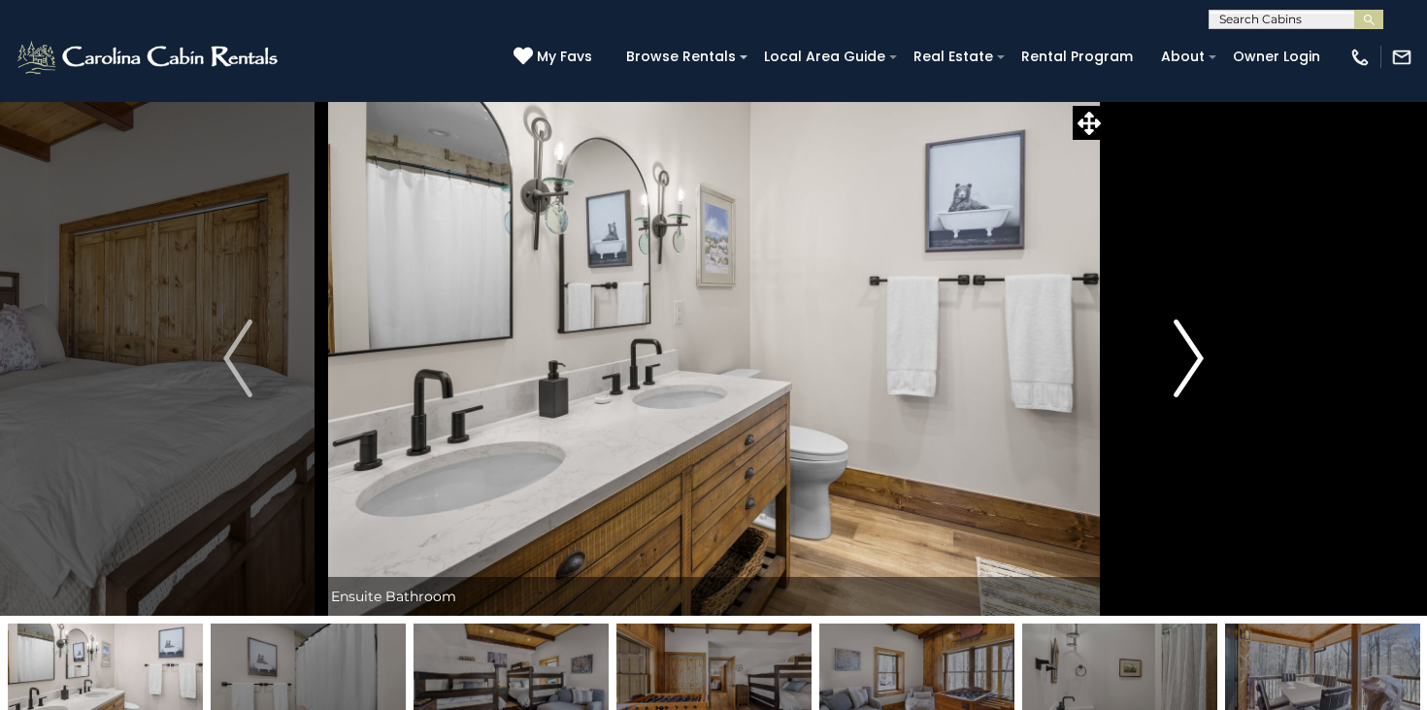
click at [1168, 373] on button "Next" at bounding box center [1189, 358] width 166 height 515
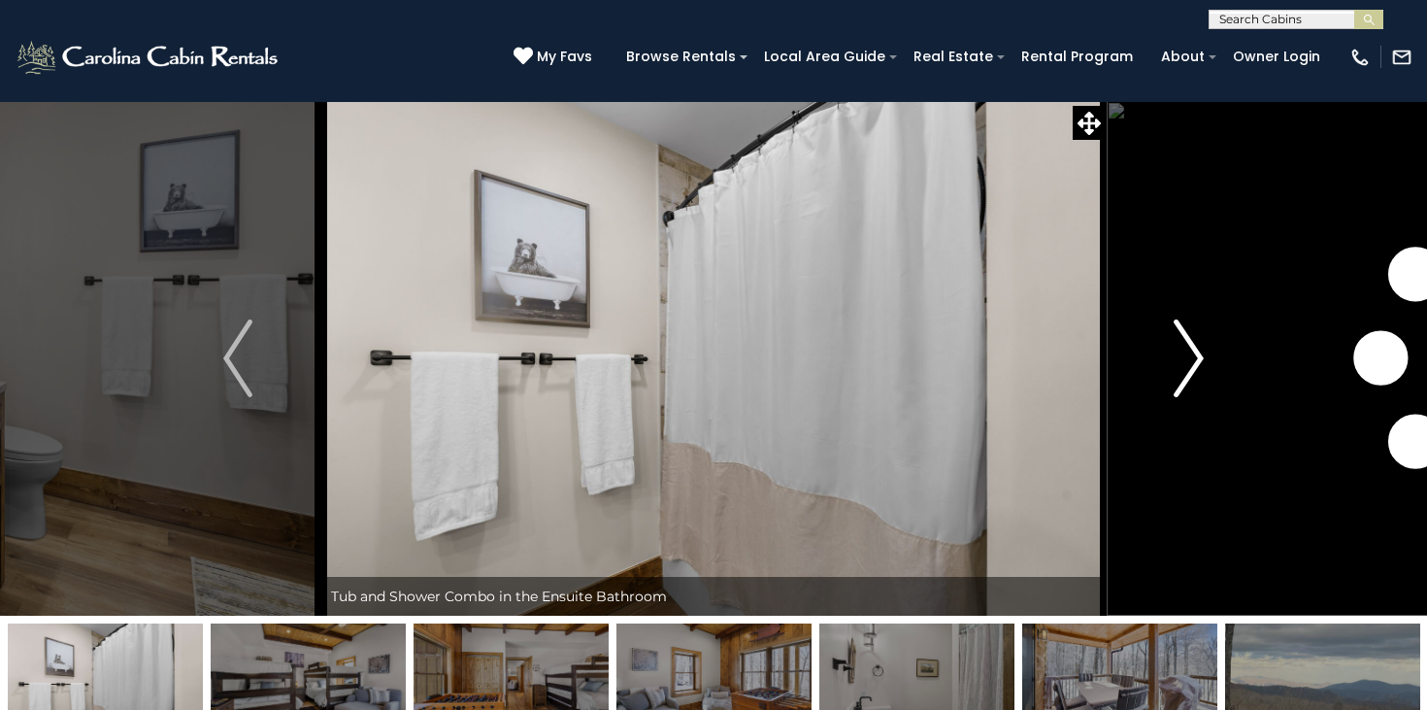
click at [1168, 373] on button "Next" at bounding box center [1189, 358] width 166 height 515
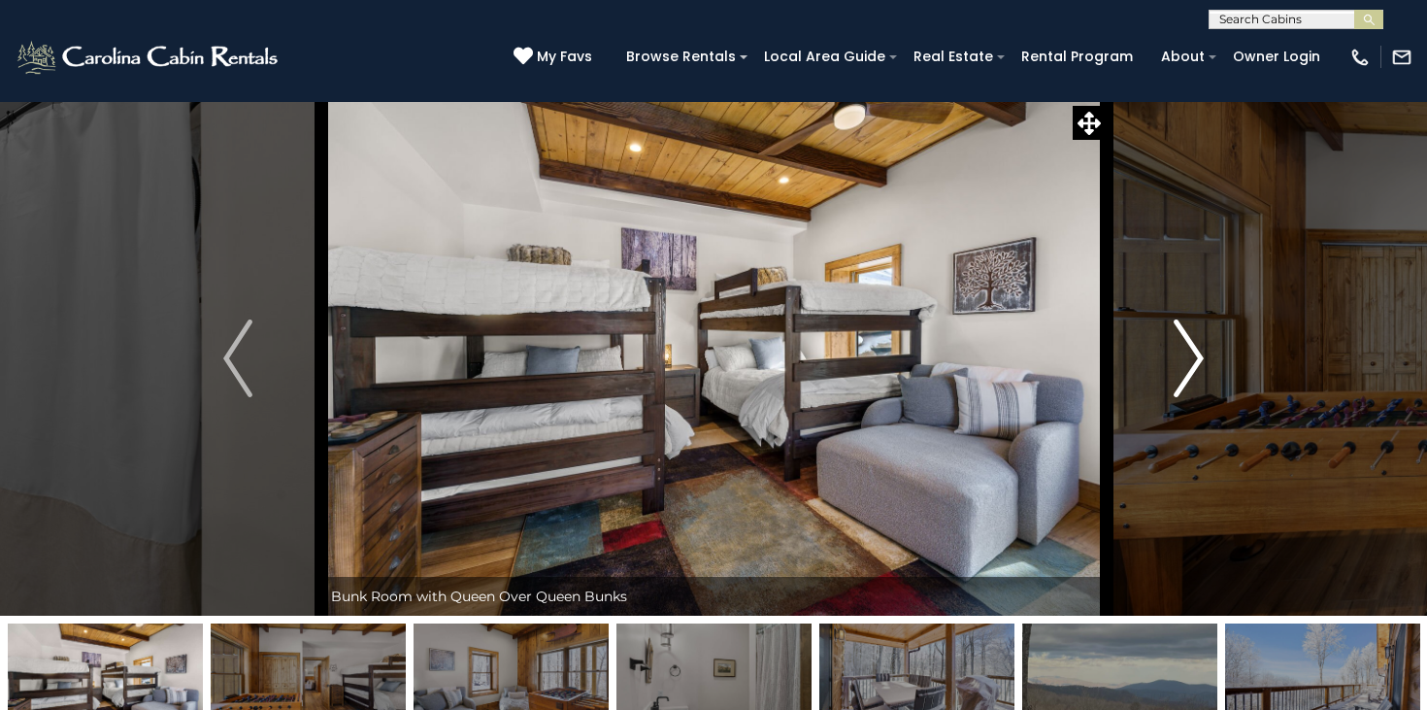
click at [1168, 373] on button "Next" at bounding box center [1189, 358] width 166 height 515
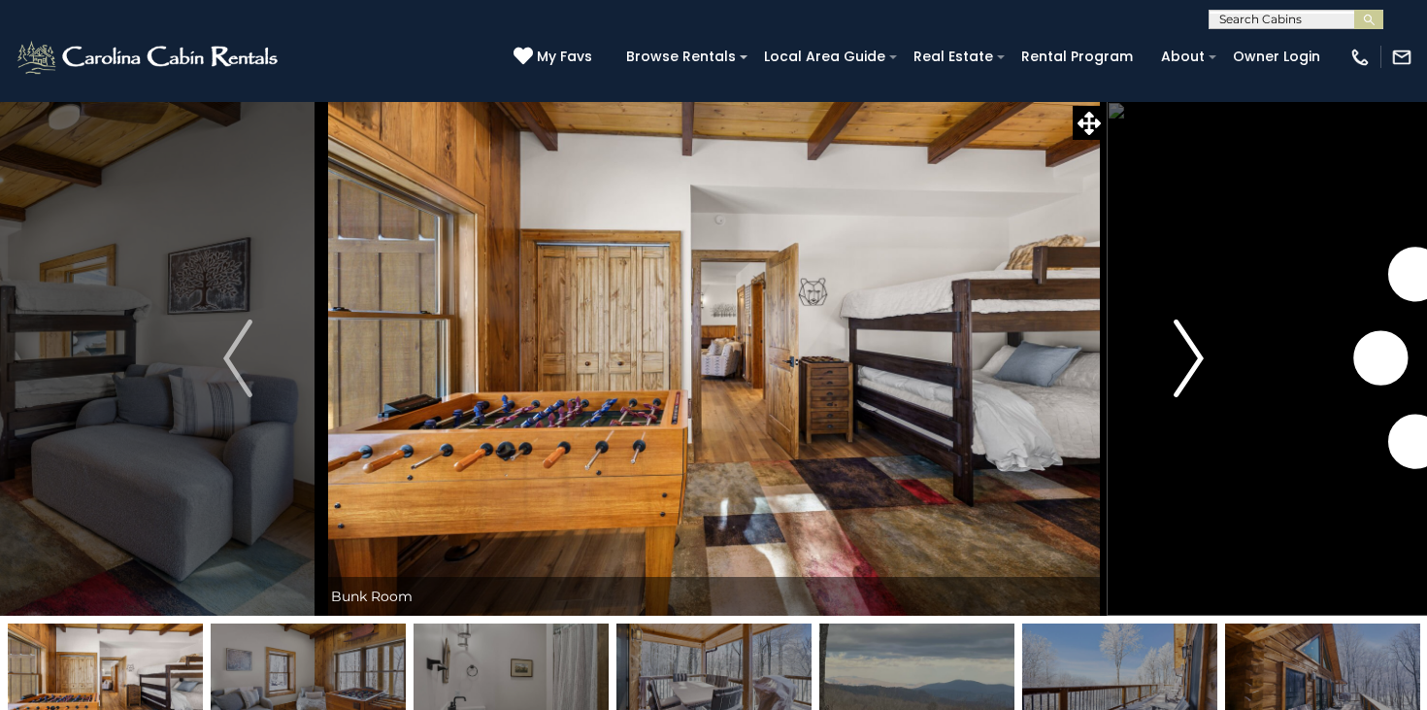
click at [1168, 373] on button "Next" at bounding box center [1189, 358] width 166 height 515
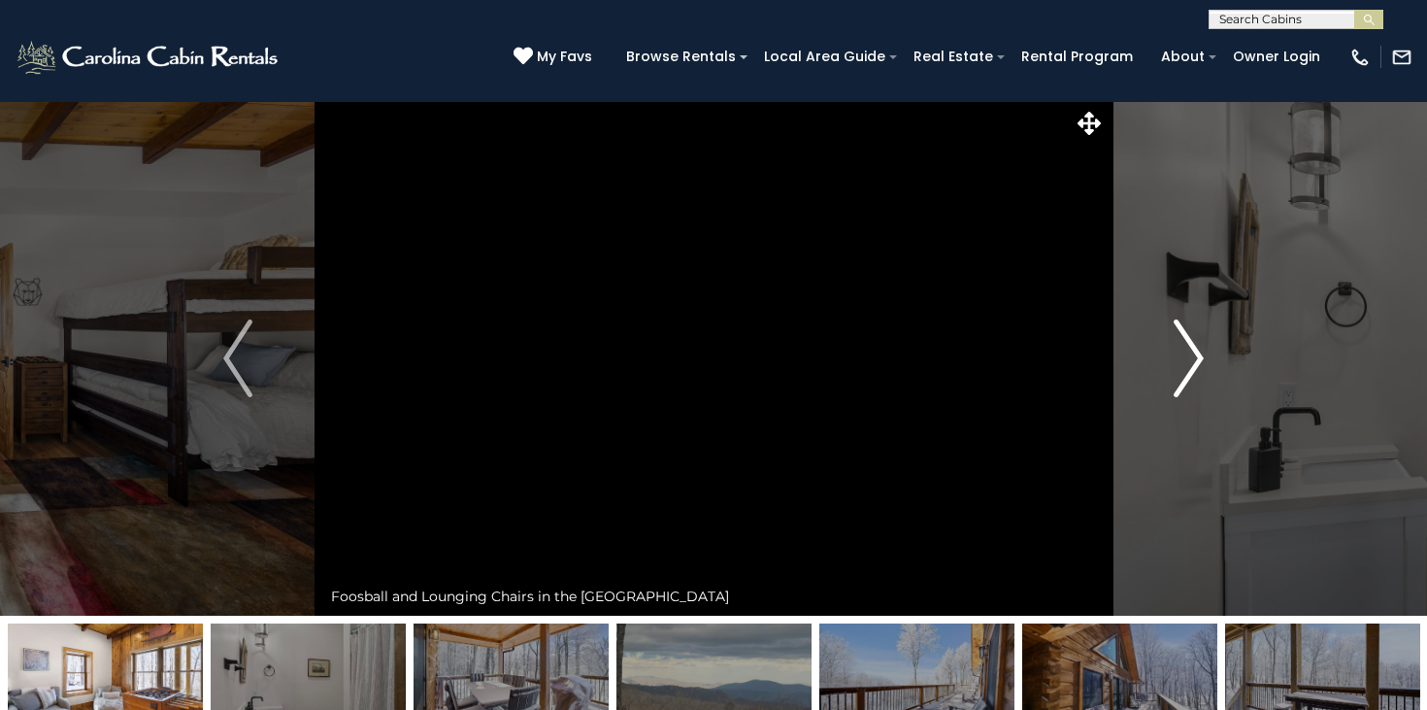
click at [1168, 373] on button "Next" at bounding box center [1189, 358] width 166 height 515
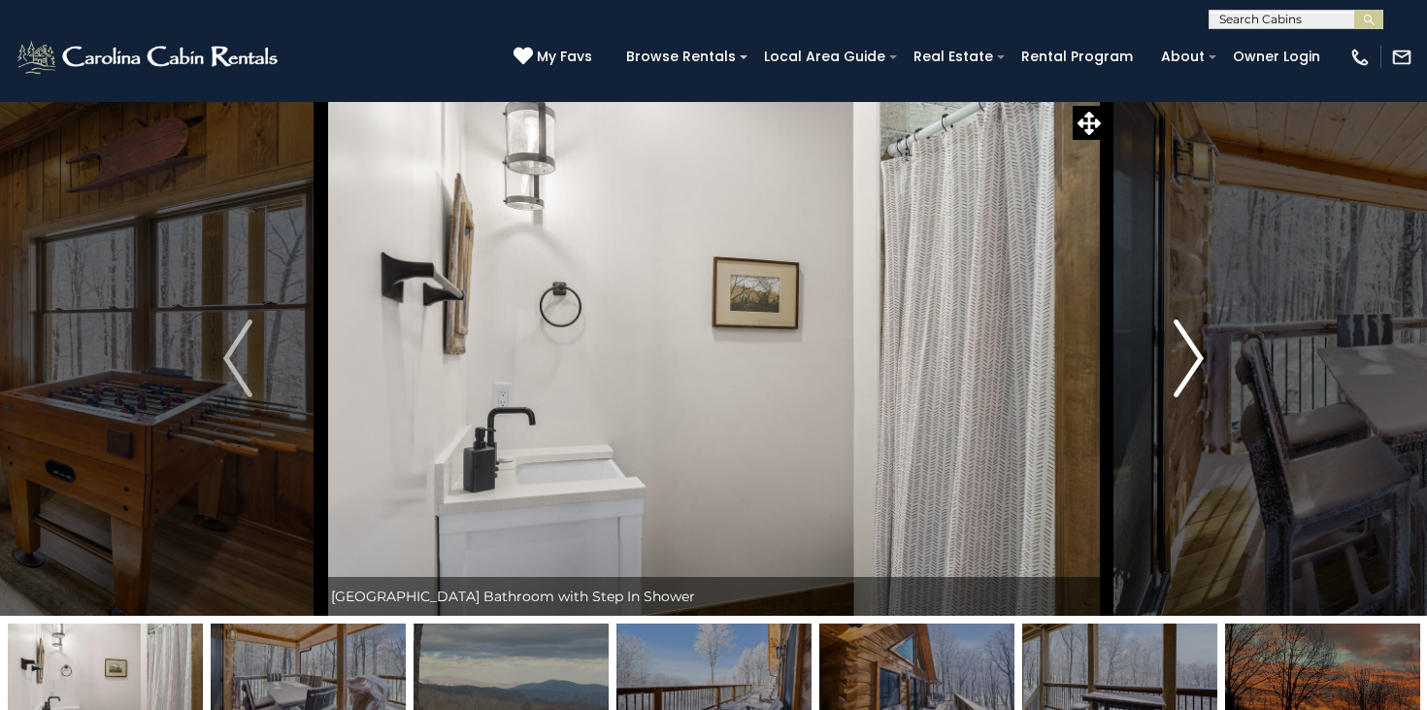
click at [1168, 373] on button "Next" at bounding box center [1189, 358] width 166 height 515
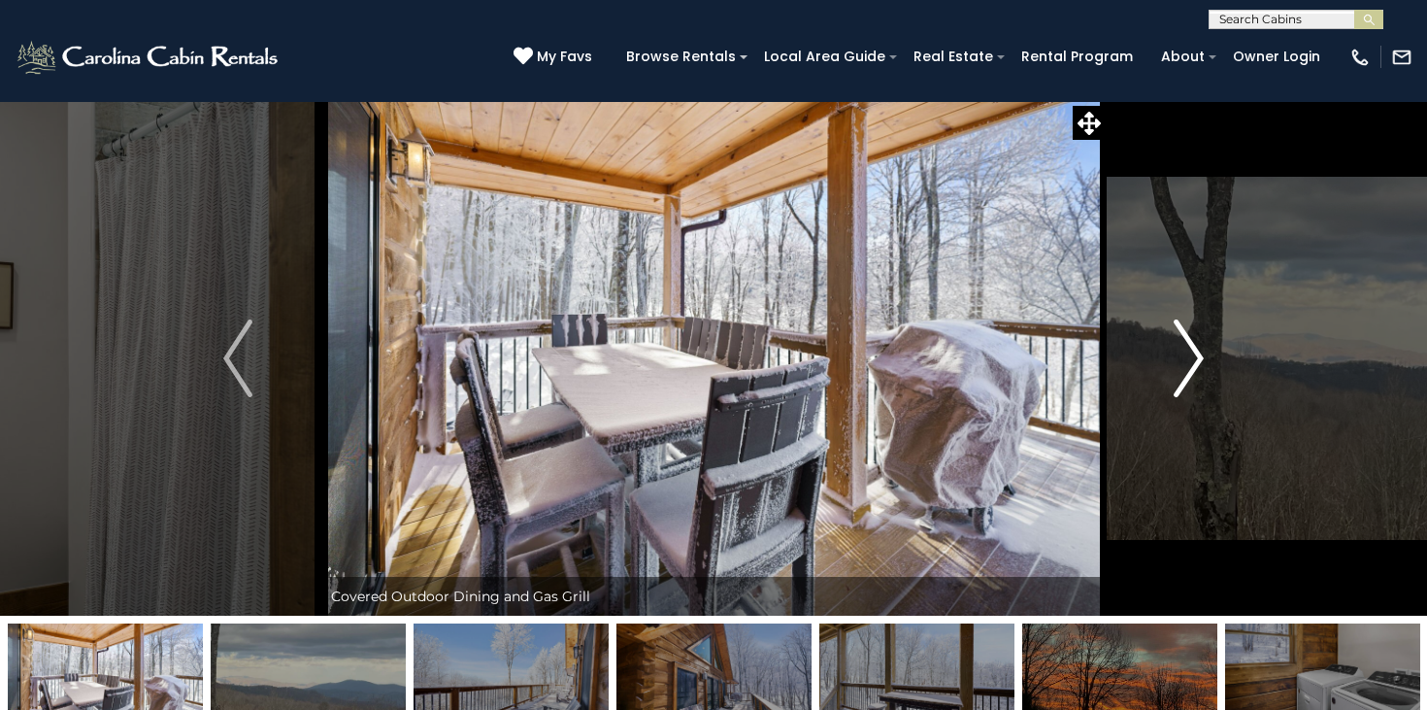
click at [1168, 373] on button "Next" at bounding box center [1189, 358] width 166 height 515
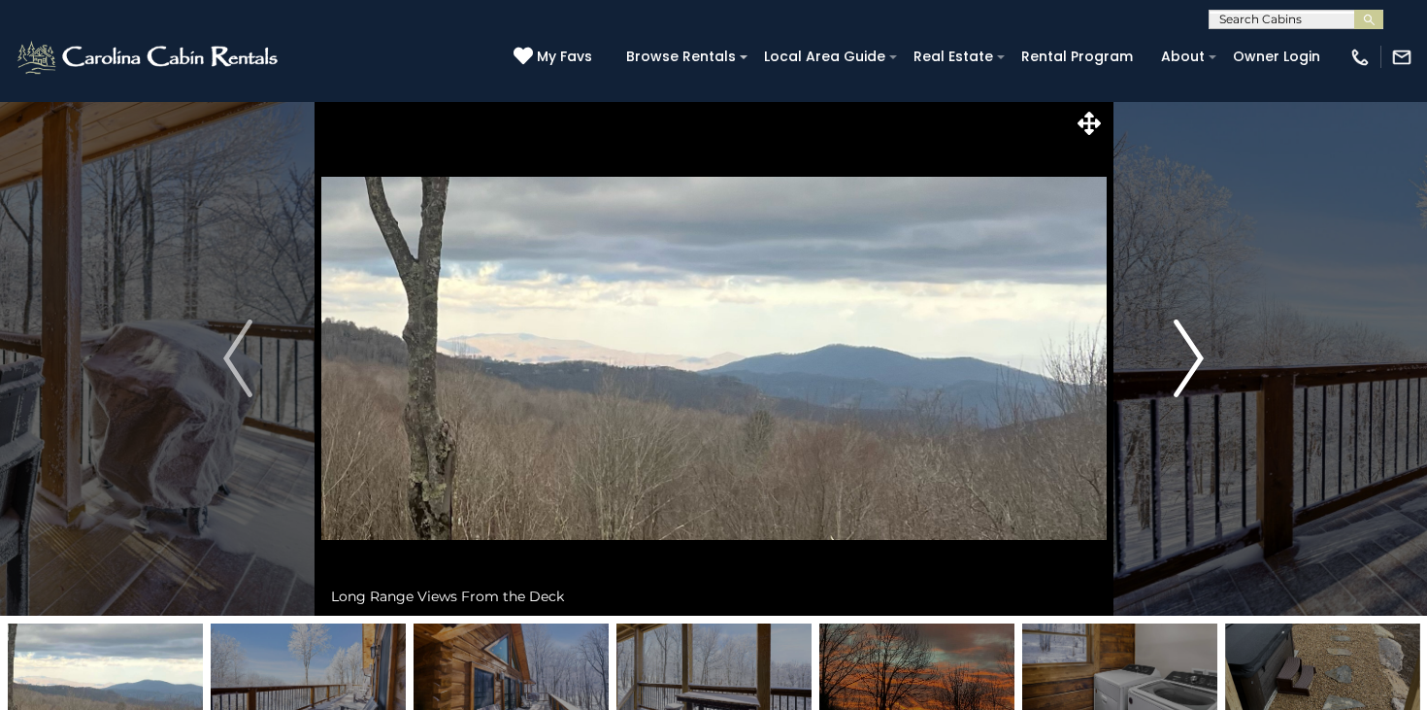
click at [1168, 373] on button "Next" at bounding box center [1189, 358] width 166 height 515
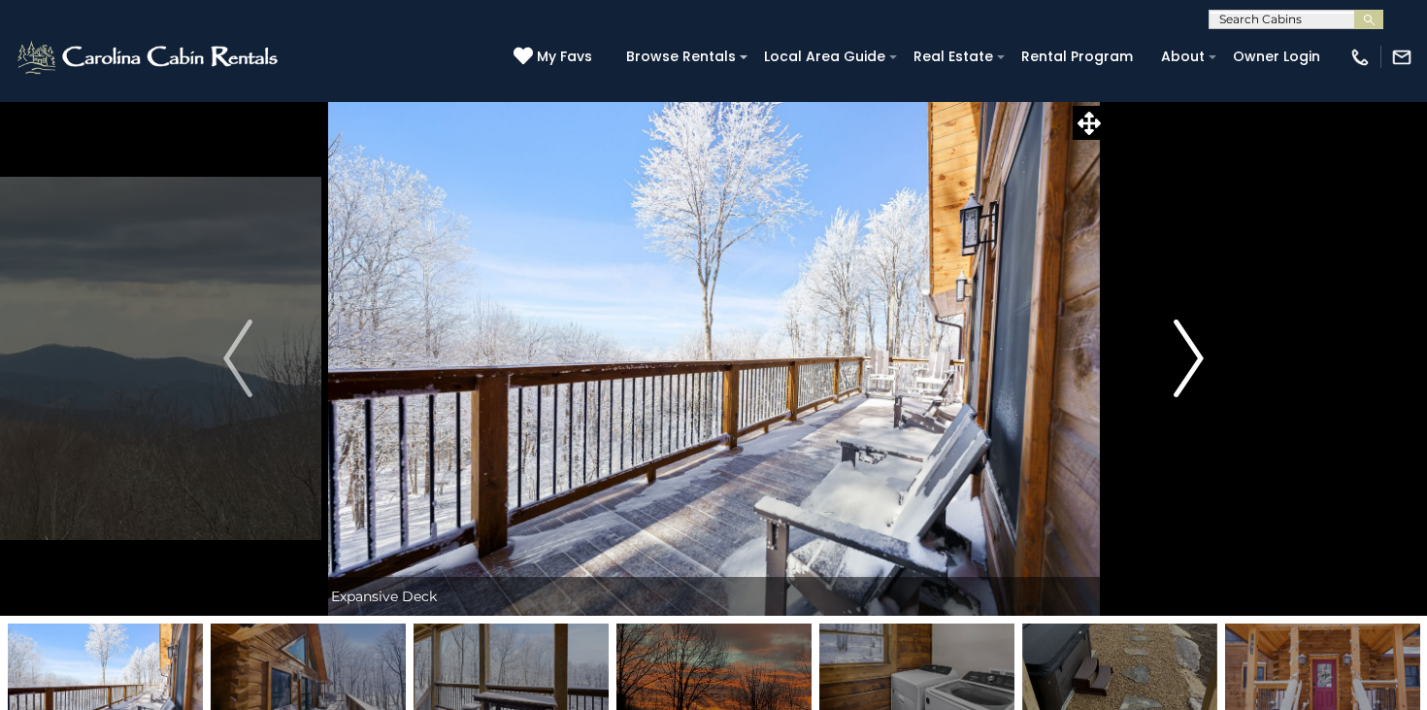
click at [1168, 373] on button "Next" at bounding box center [1189, 358] width 166 height 515
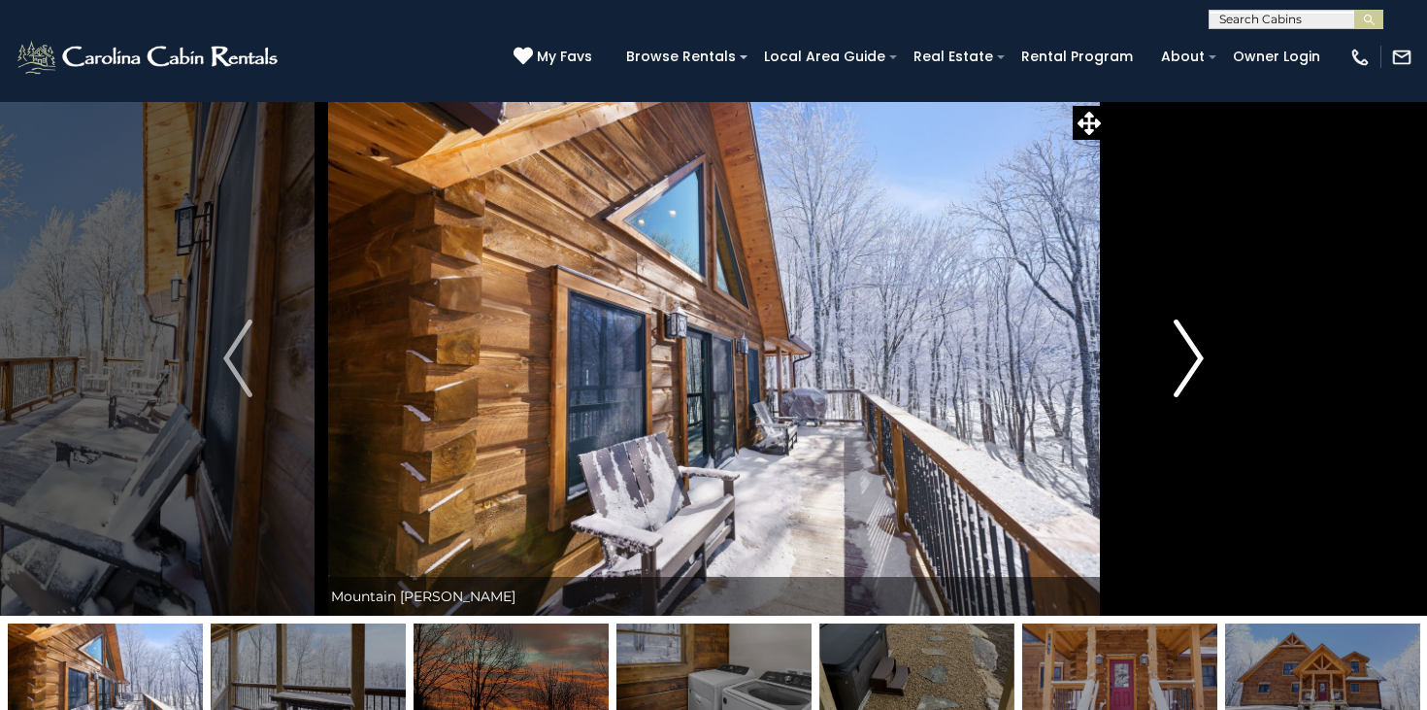
click at [1168, 373] on button "Next" at bounding box center [1189, 358] width 166 height 515
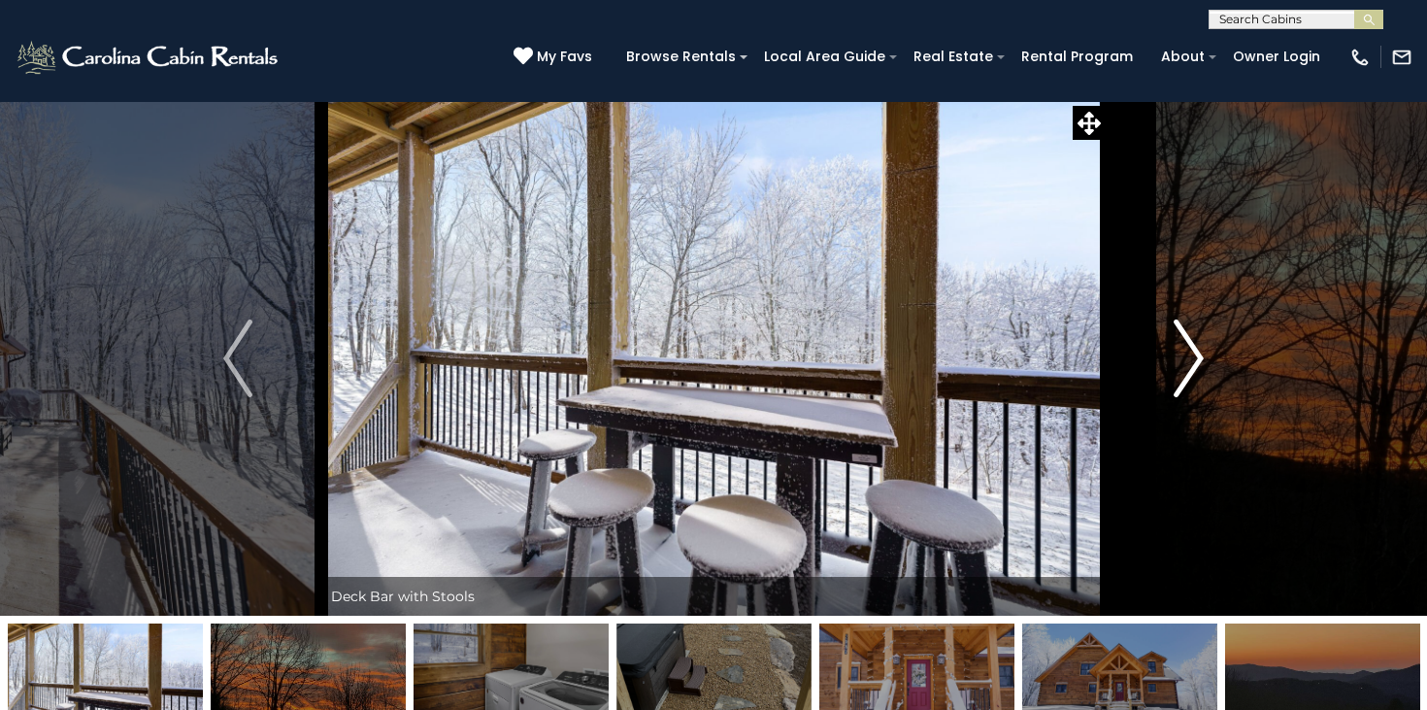
click at [1168, 373] on button "Next" at bounding box center [1189, 358] width 166 height 515
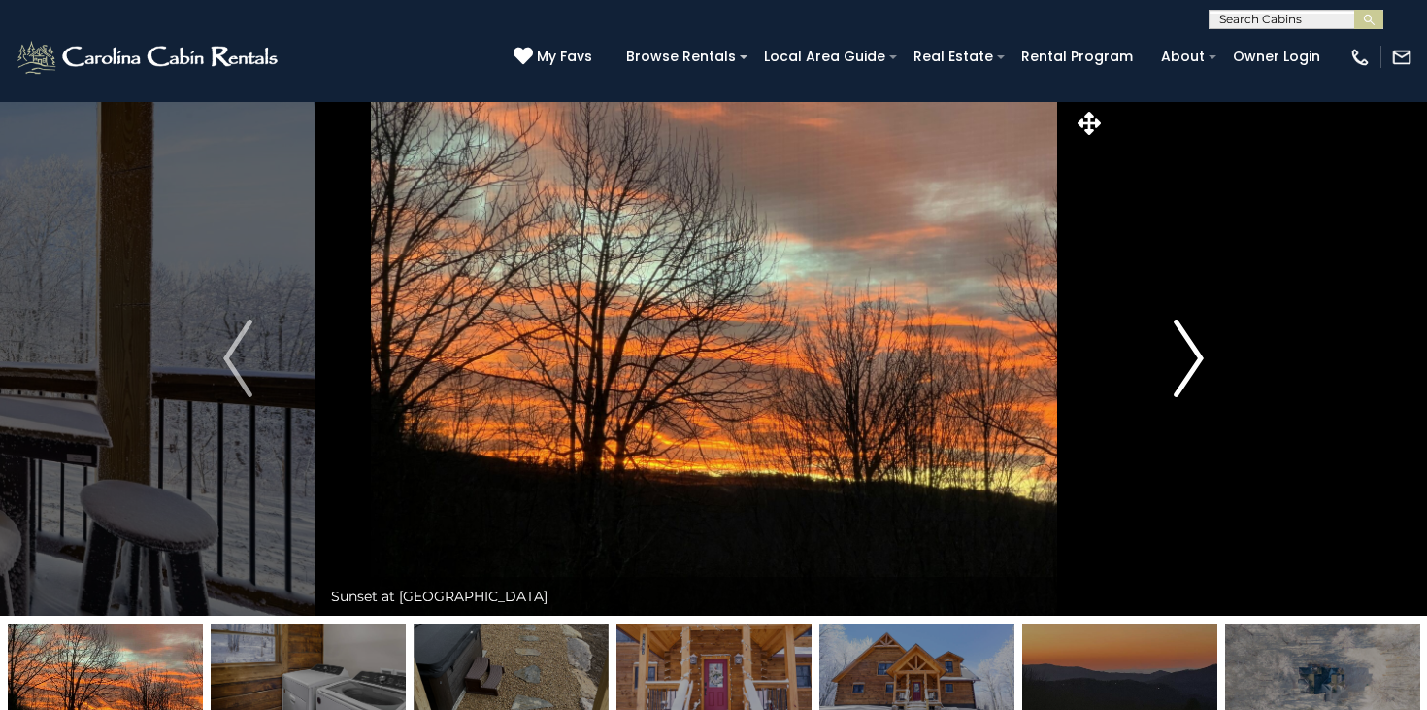
click at [1168, 373] on button "Next" at bounding box center [1189, 358] width 166 height 515
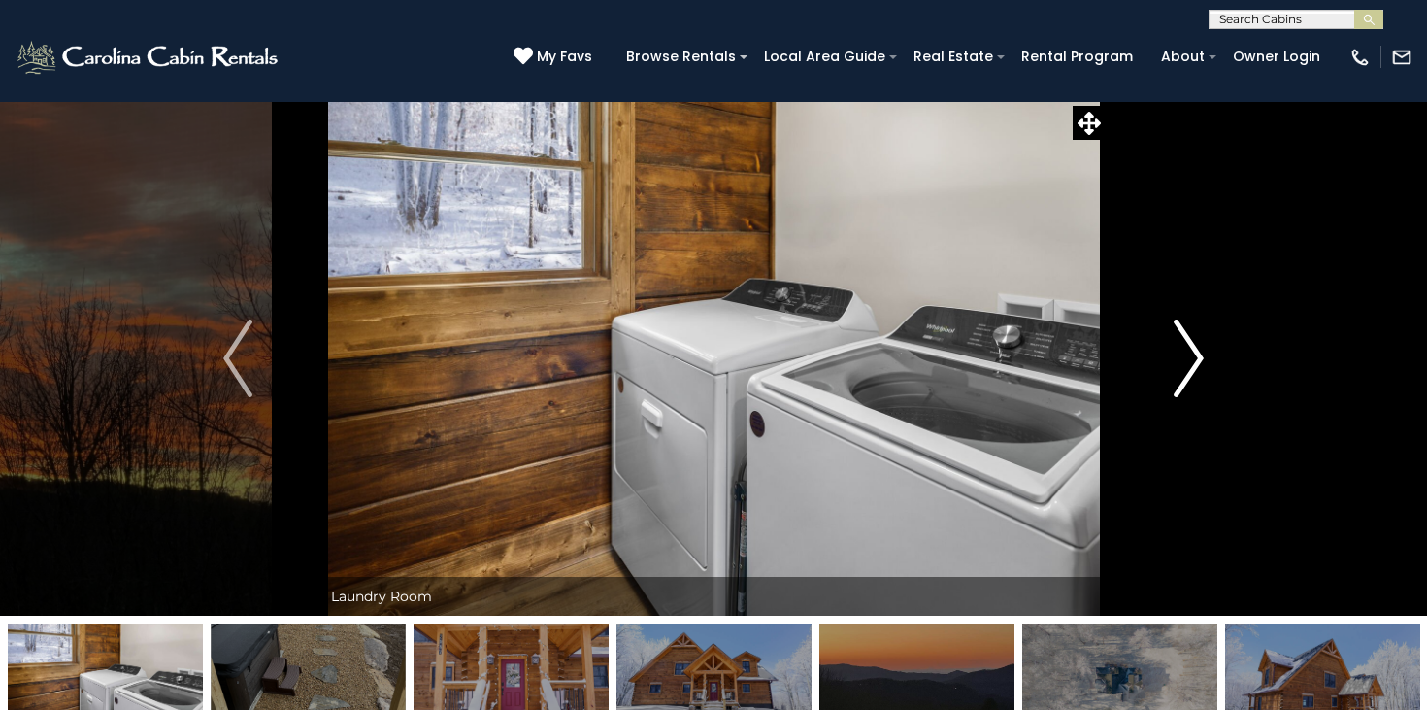
click at [1168, 373] on button "Next" at bounding box center [1189, 358] width 166 height 515
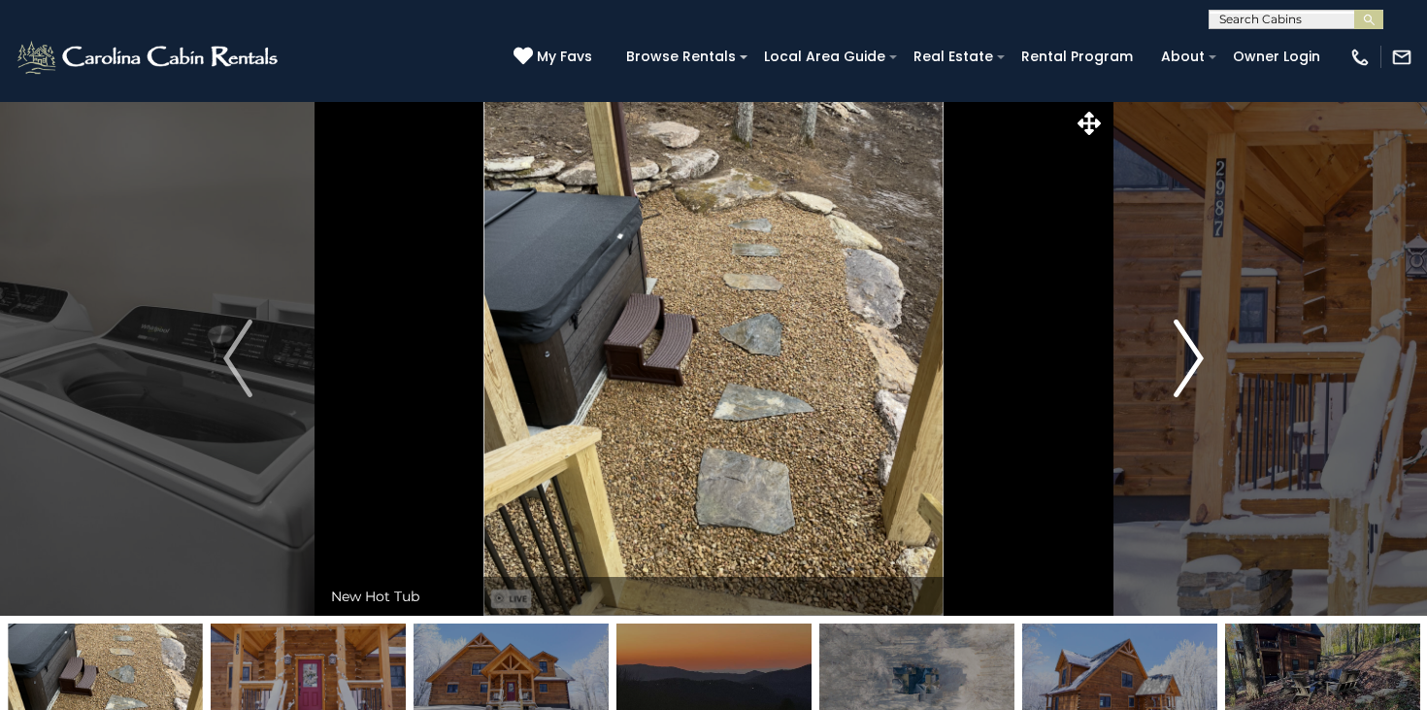
click at [1168, 373] on button "Next" at bounding box center [1189, 358] width 166 height 515
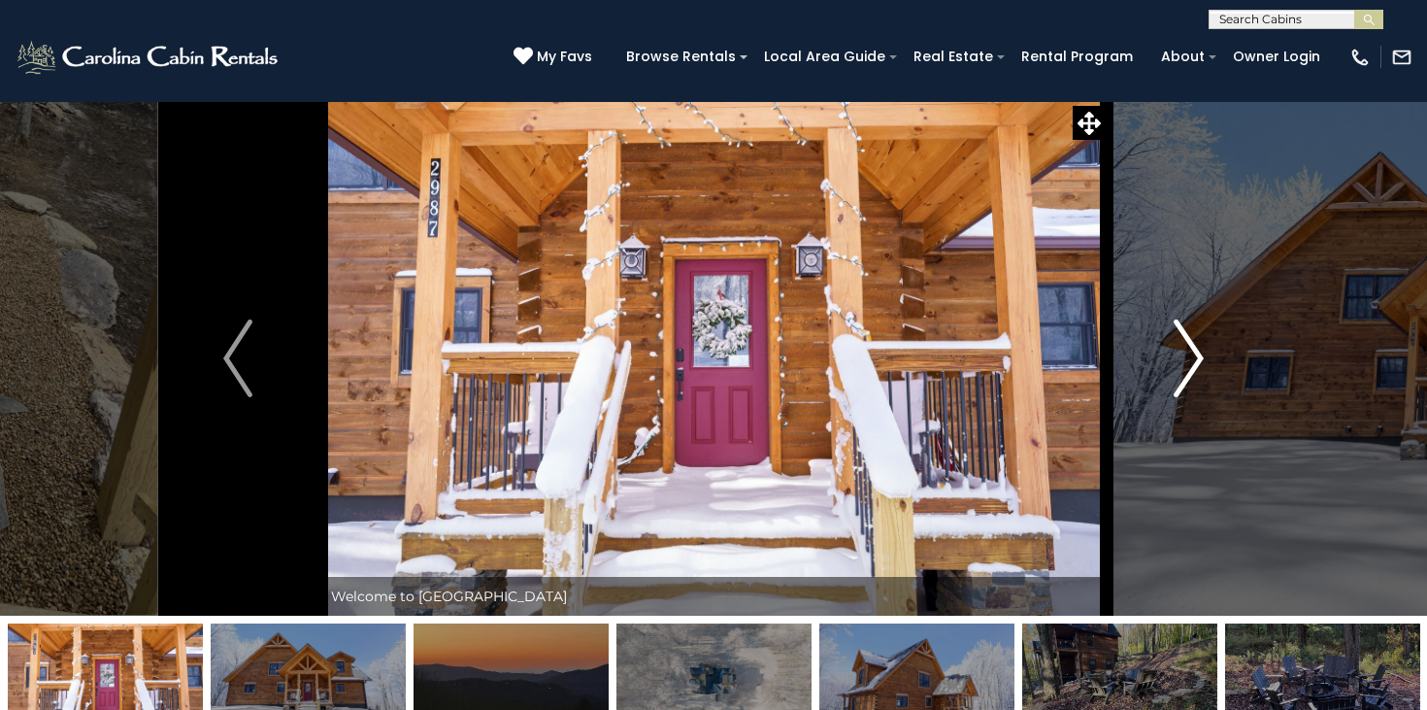
click at [1168, 373] on button "Next" at bounding box center [1189, 358] width 166 height 515
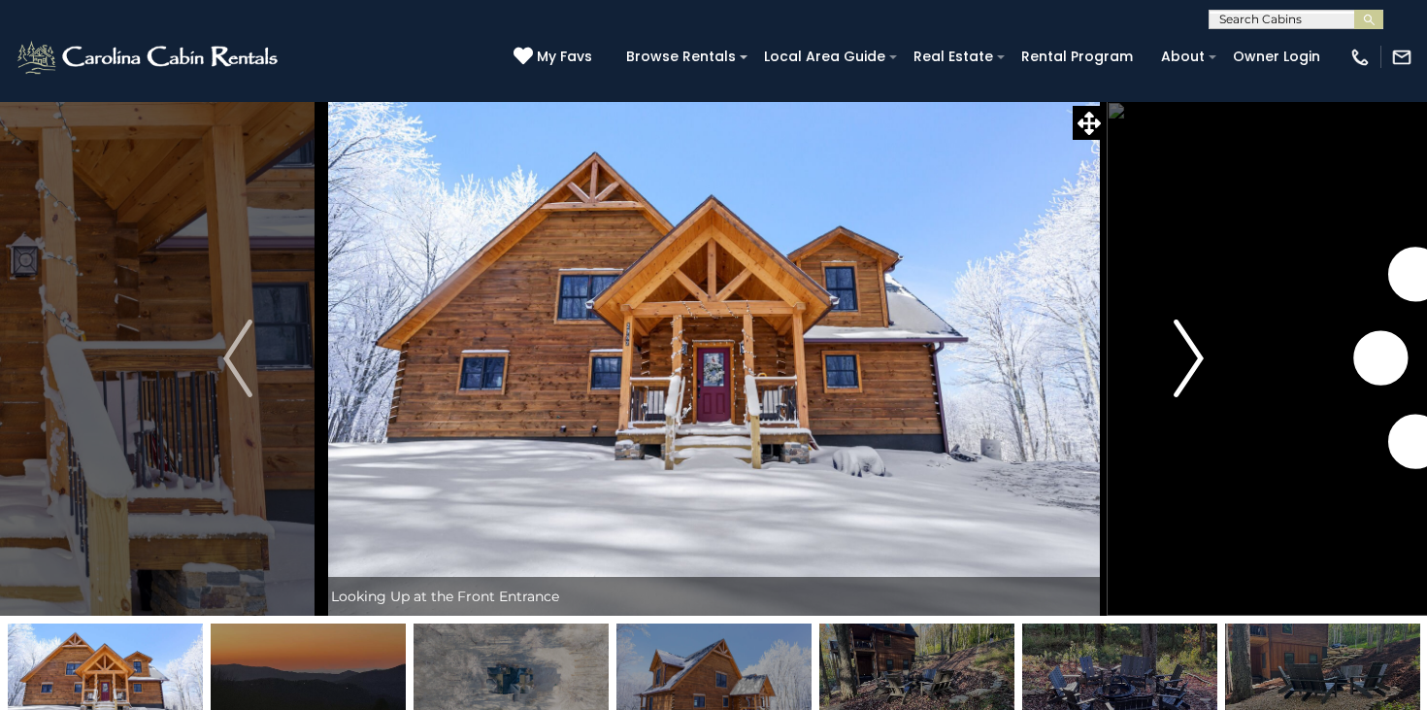
click at [1168, 373] on button "Next" at bounding box center [1189, 358] width 166 height 515
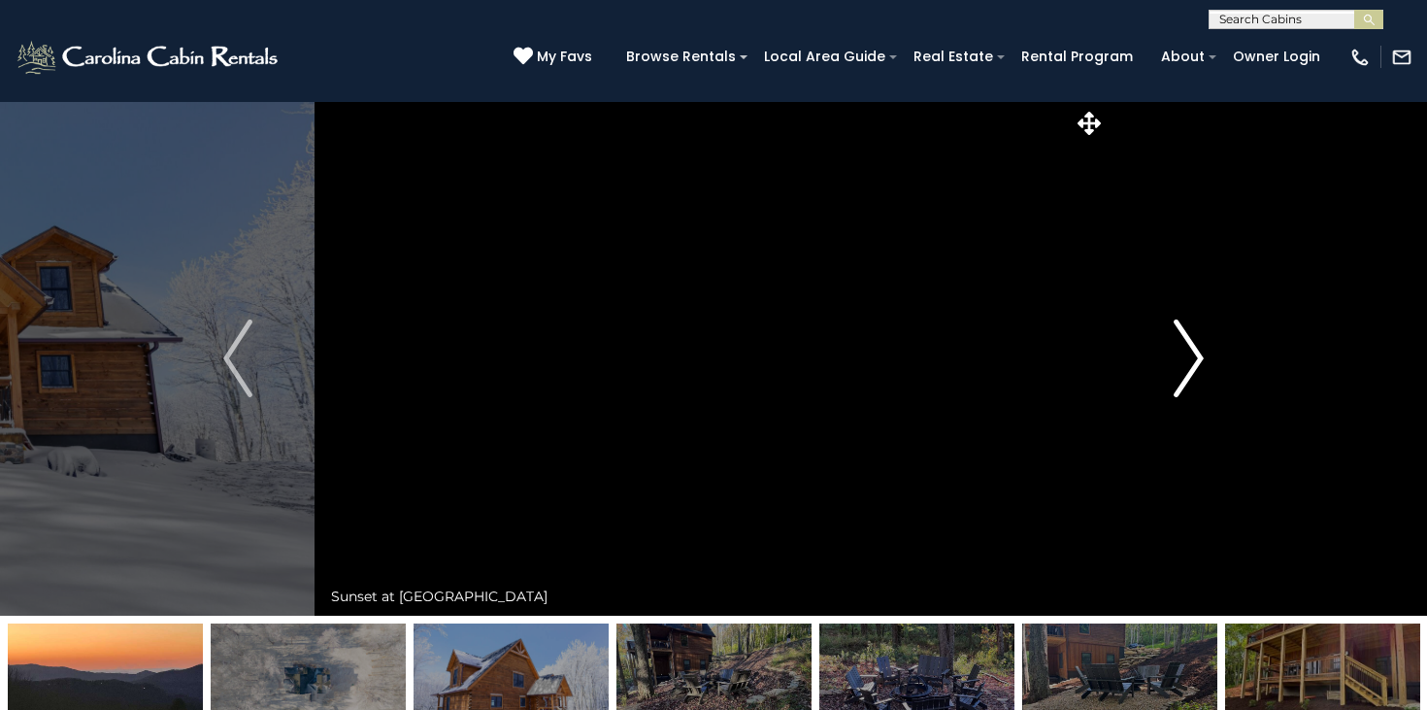
click at [1168, 373] on button "Next" at bounding box center [1189, 358] width 166 height 515
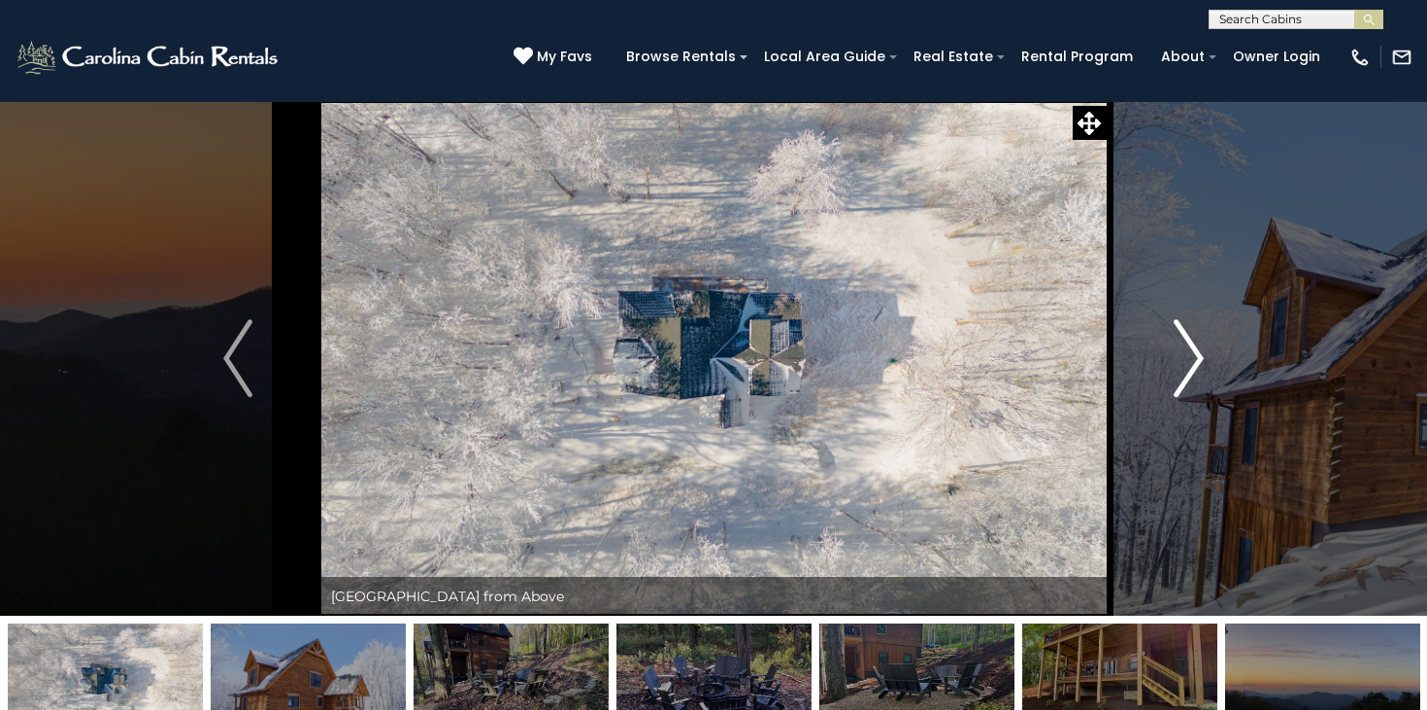
click at [1168, 373] on button "Next" at bounding box center [1189, 358] width 166 height 515
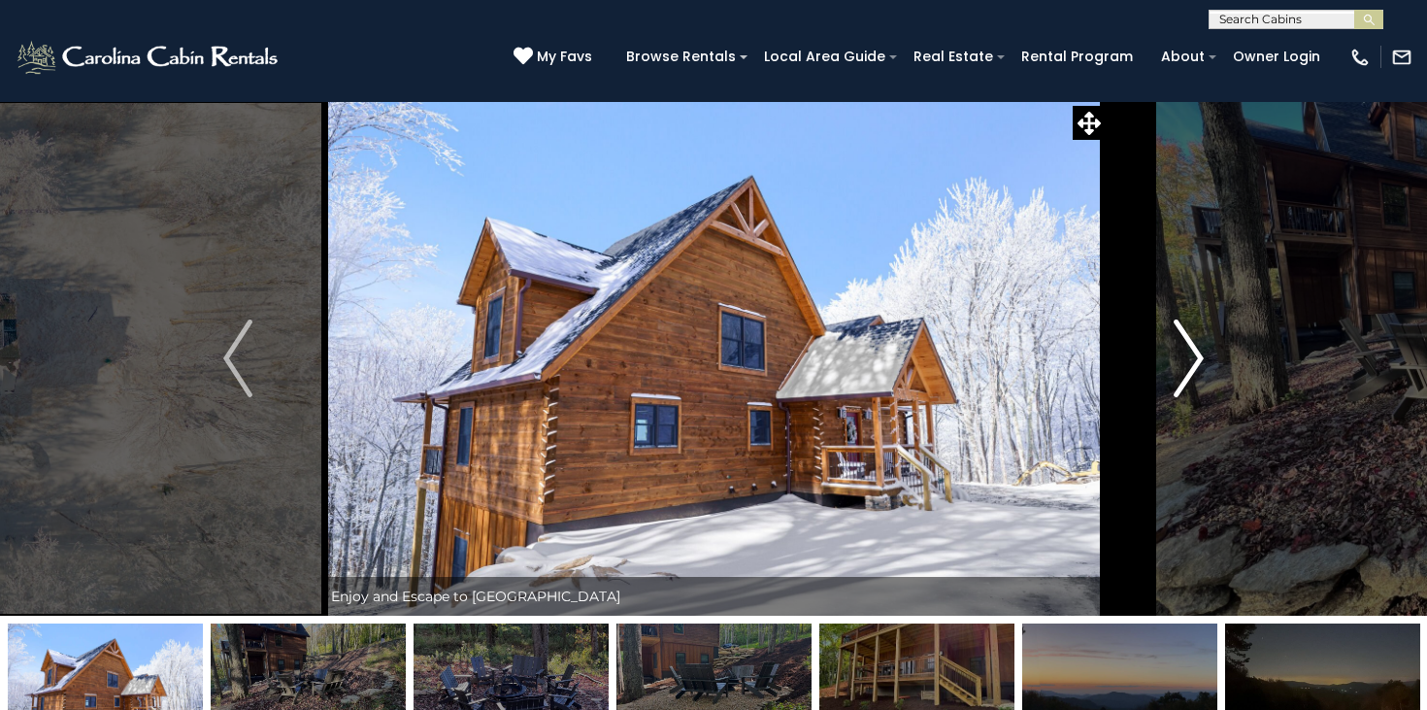
click at [1168, 373] on button "Next" at bounding box center [1189, 358] width 166 height 515
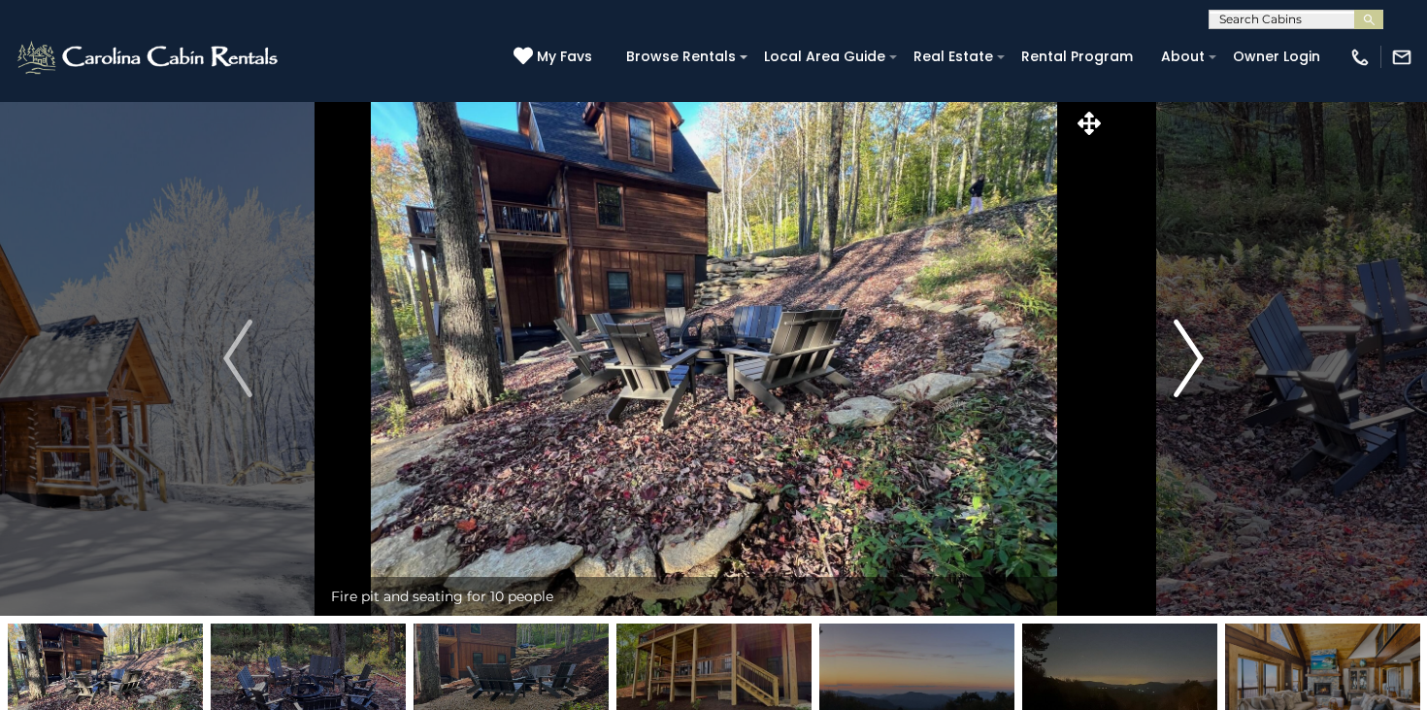
click at [1168, 373] on button "Next" at bounding box center [1189, 358] width 166 height 515
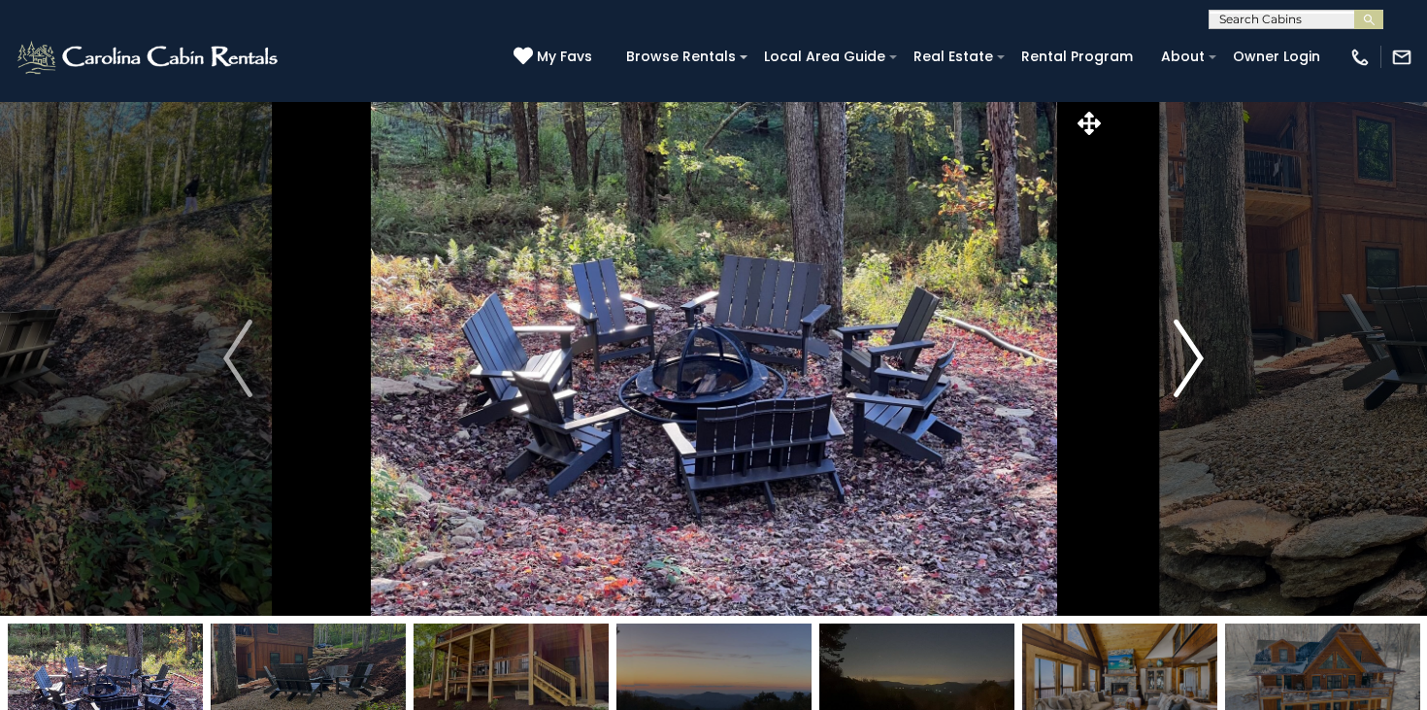
click at [1168, 373] on button "Next" at bounding box center [1189, 358] width 166 height 515
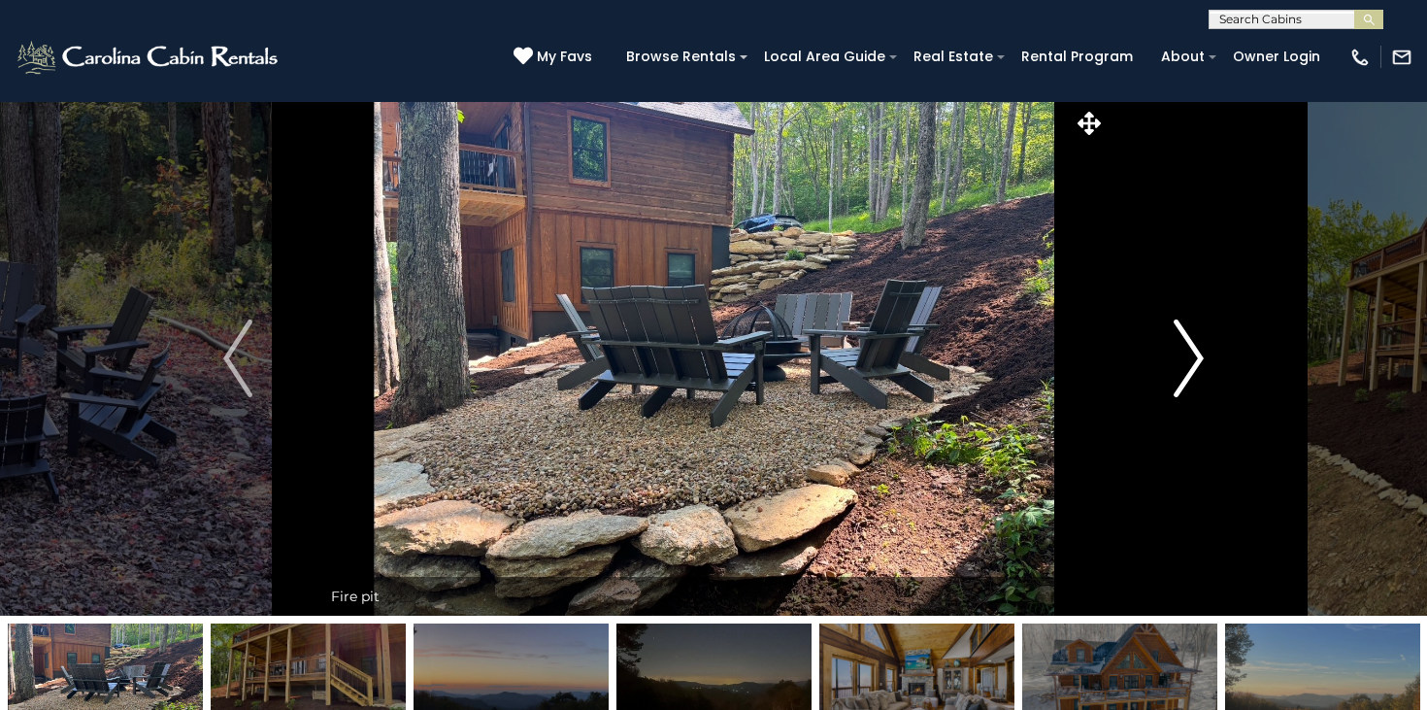
click at [1168, 373] on button "Next" at bounding box center [1189, 358] width 166 height 515
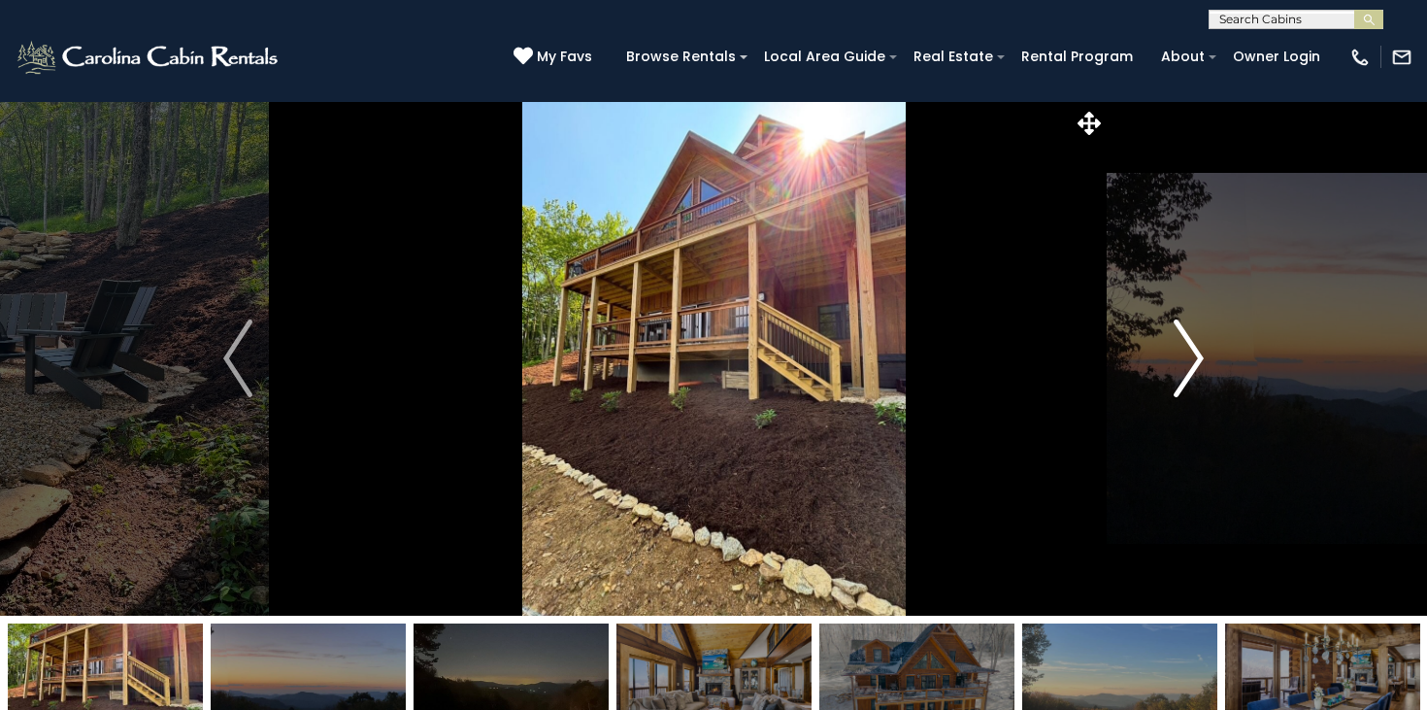
click at [1168, 373] on button "Next" at bounding box center [1189, 358] width 166 height 515
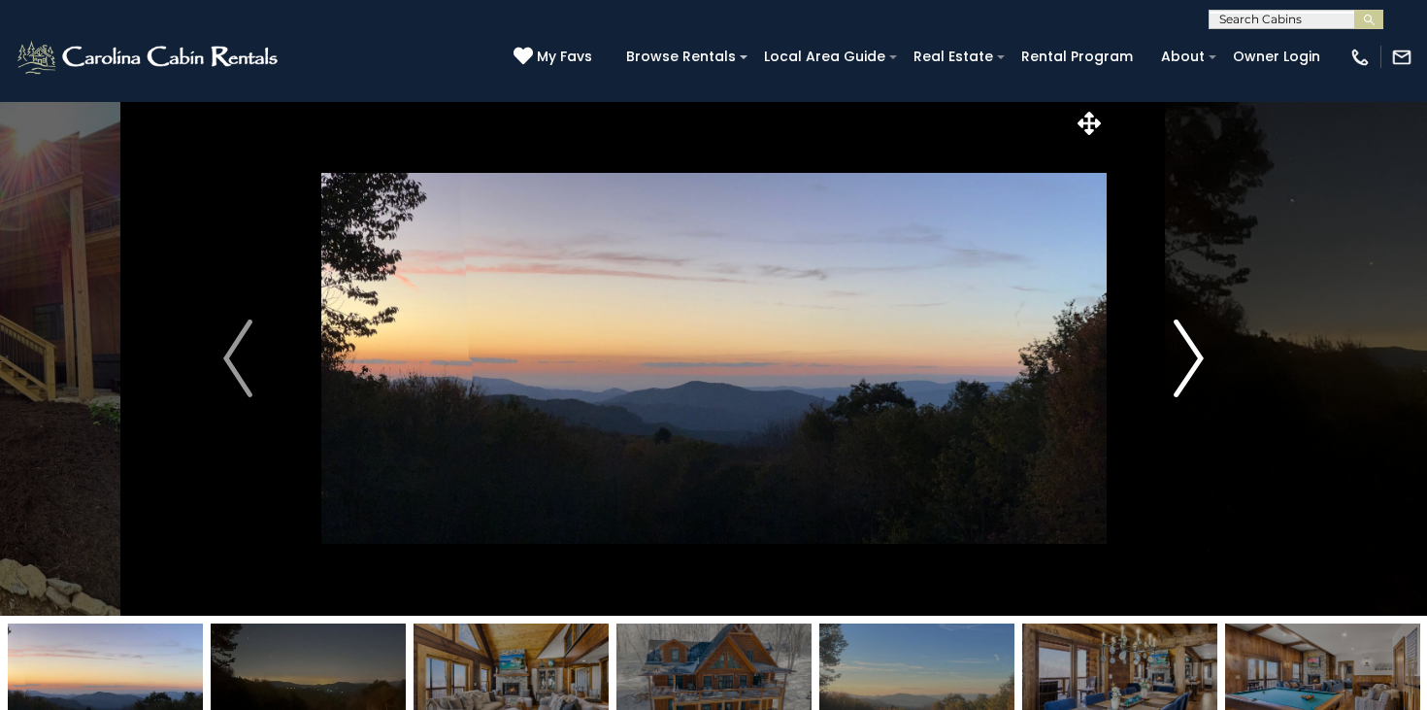
click at [1168, 373] on button "Next" at bounding box center [1189, 358] width 166 height 515
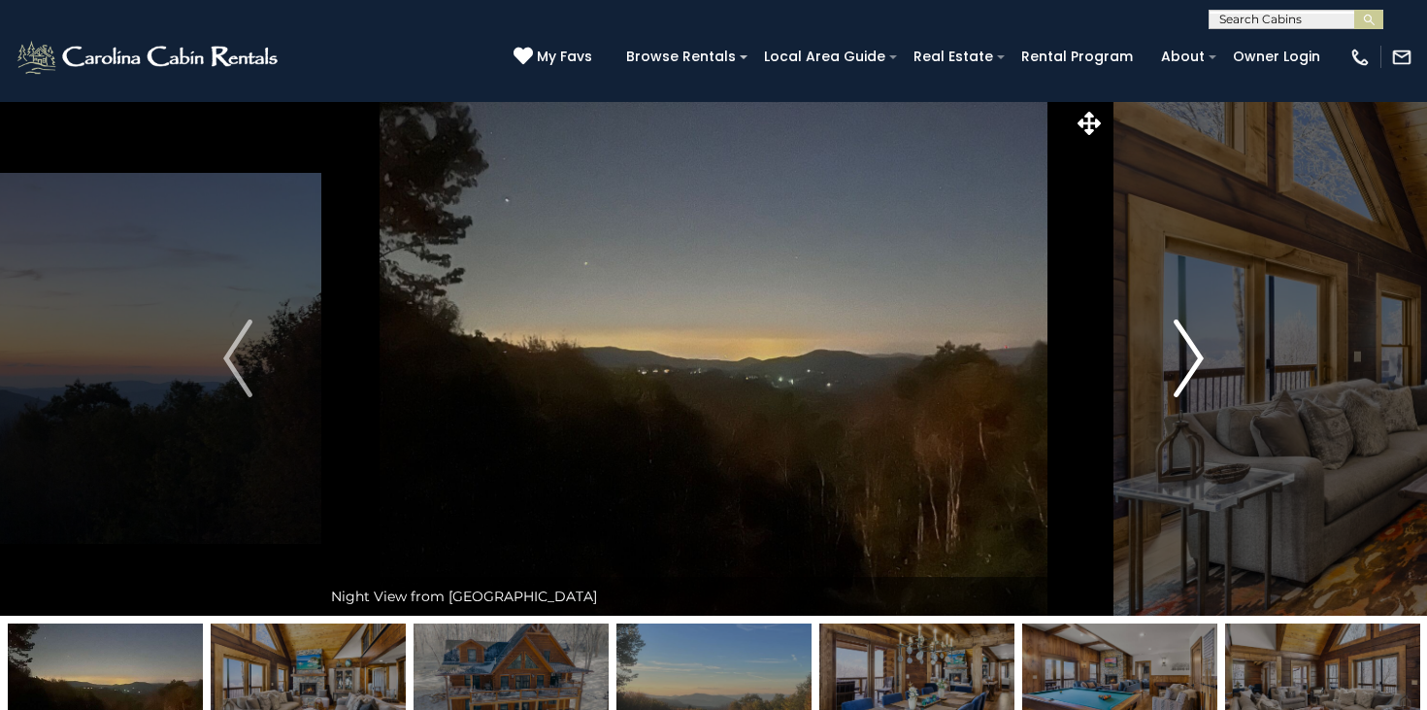
click at [1168, 373] on button "Next" at bounding box center [1189, 358] width 166 height 515
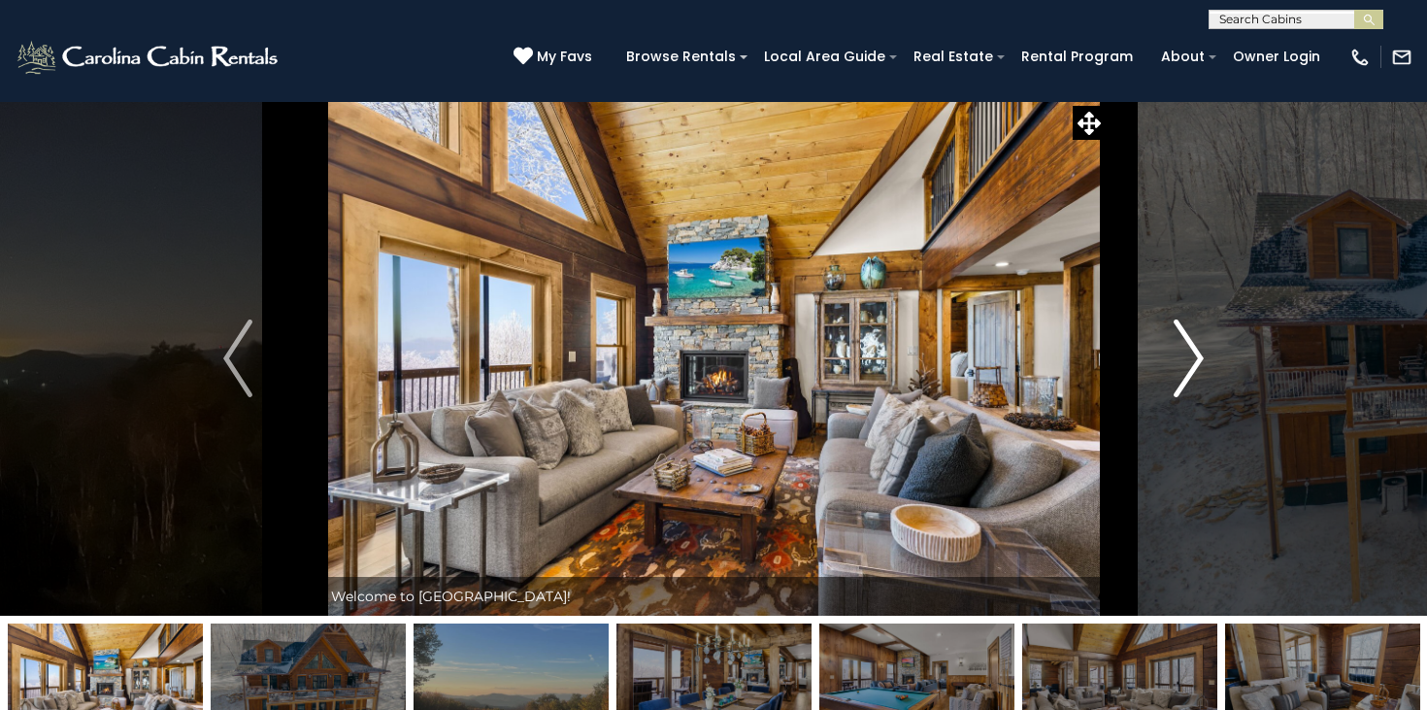
click at [1168, 373] on button "Next" at bounding box center [1189, 358] width 166 height 515
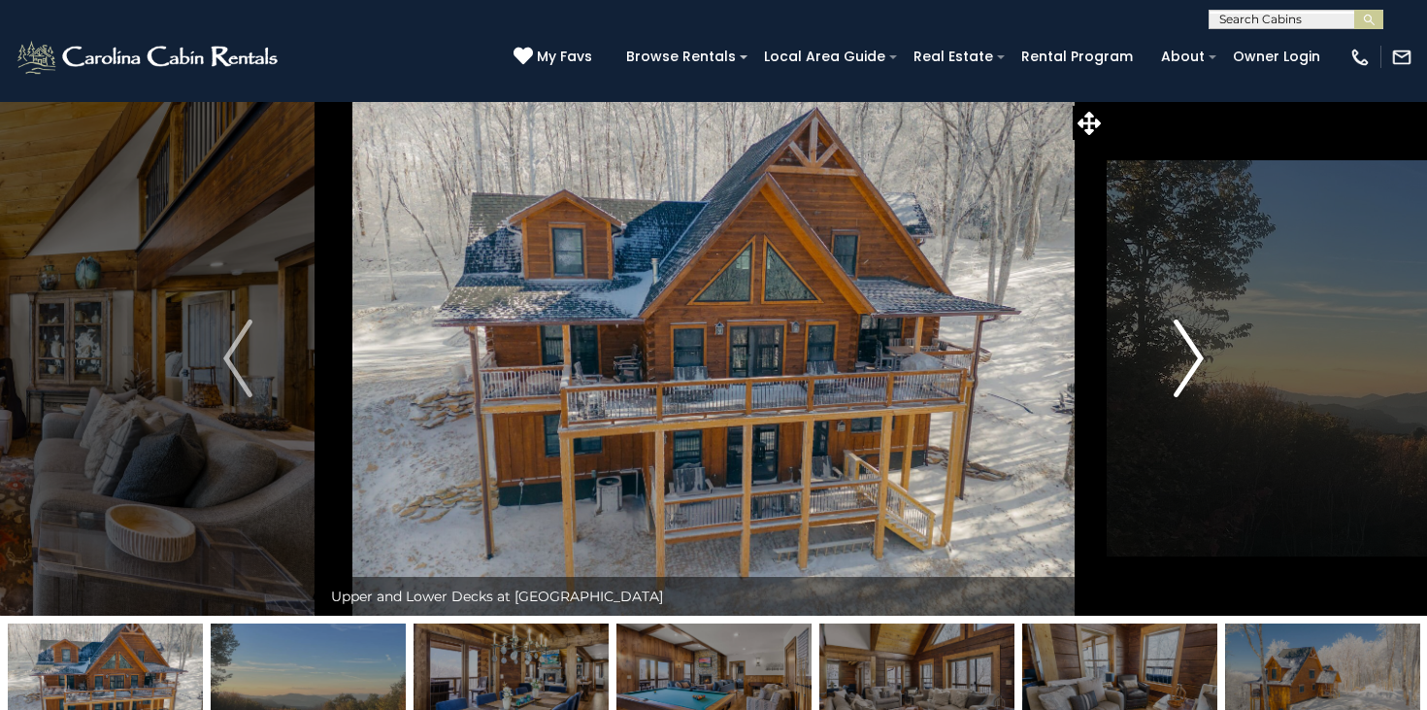
click at [1168, 373] on button "Next" at bounding box center [1189, 358] width 166 height 515
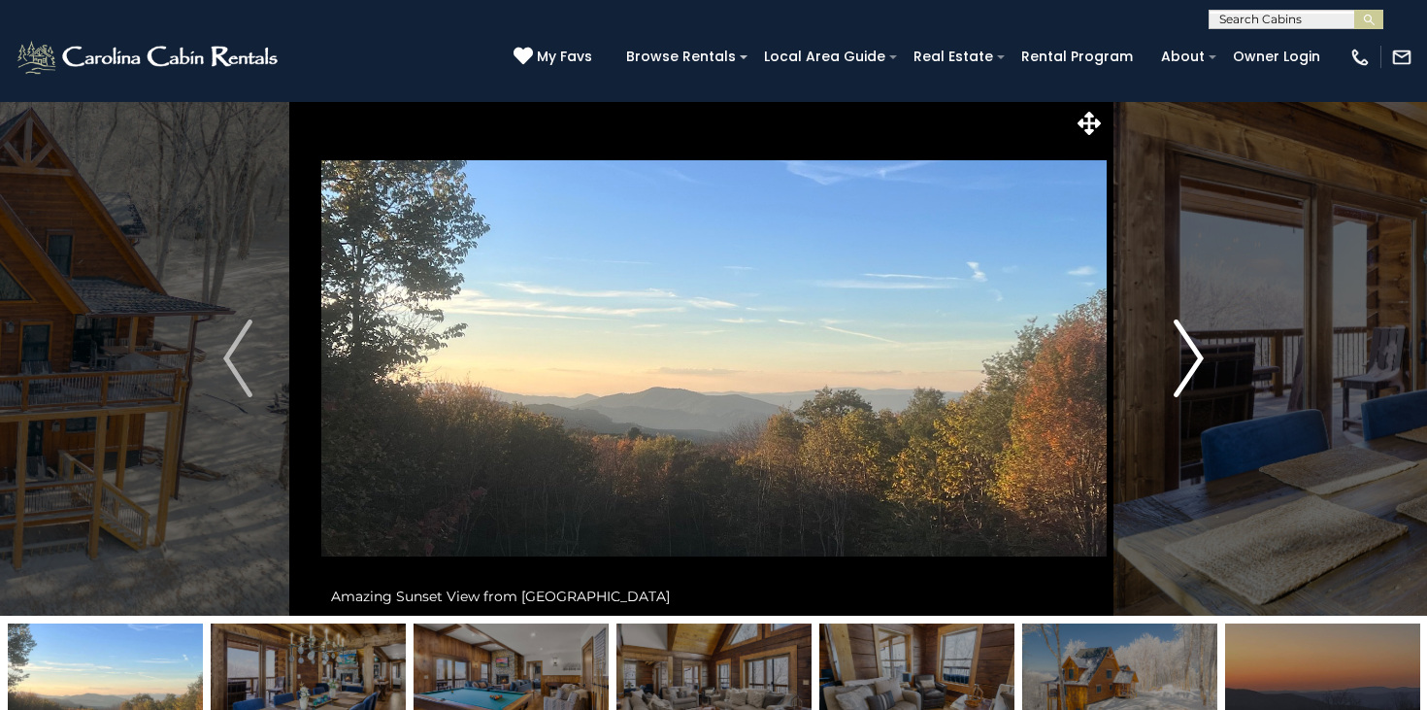
click at [1168, 373] on button "Next" at bounding box center [1189, 358] width 166 height 515
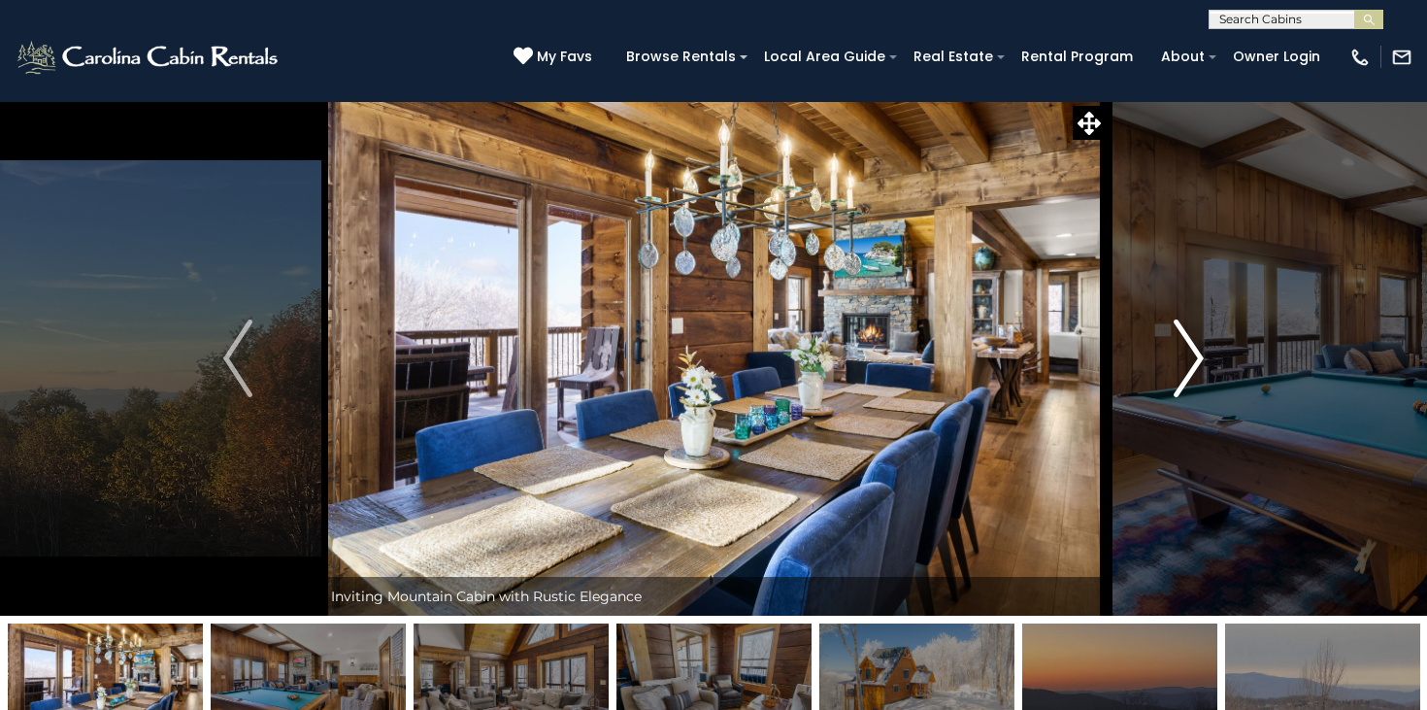
click at [1168, 373] on button "Next" at bounding box center [1189, 358] width 166 height 515
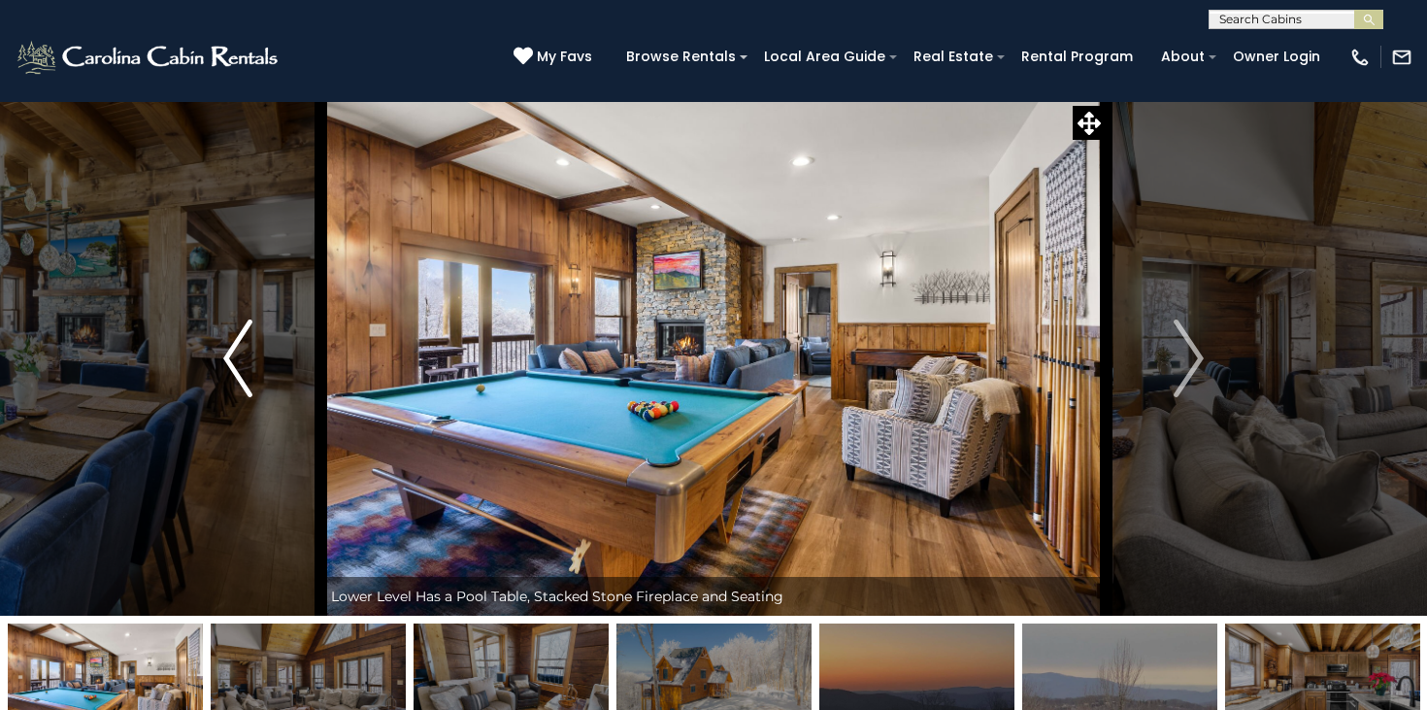
click at [240, 337] on img "Previous" at bounding box center [237, 358] width 29 height 78
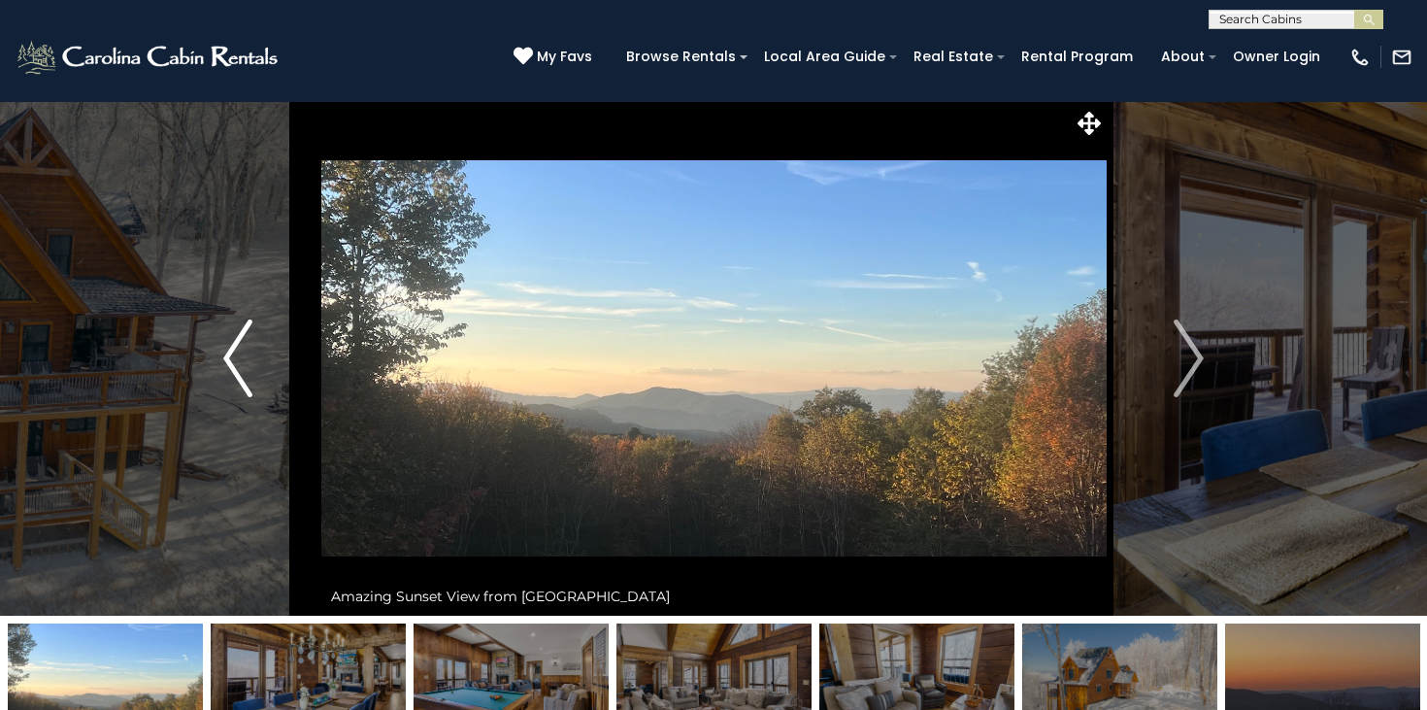
click at [240, 337] on img "Previous" at bounding box center [237, 358] width 29 height 78
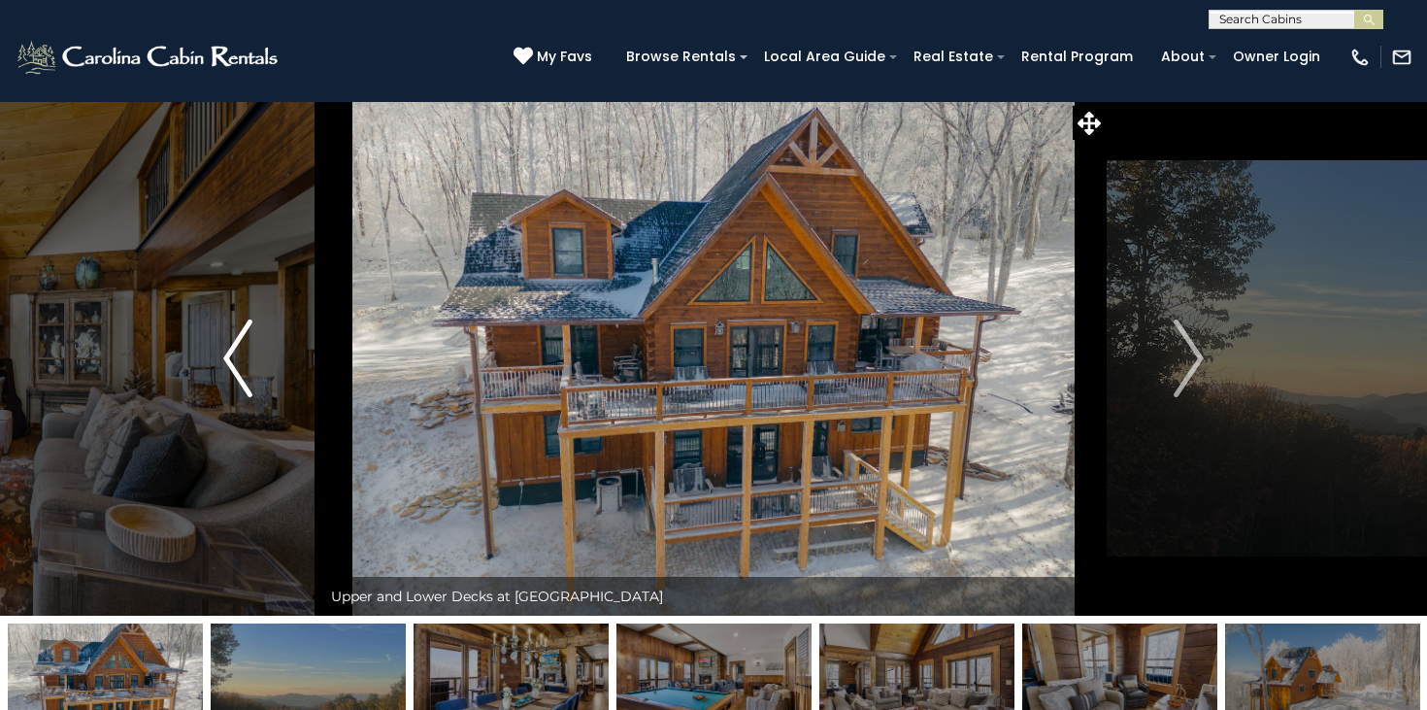
click at [240, 337] on img "Previous" at bounding box center [237, 358] width 29 height 78
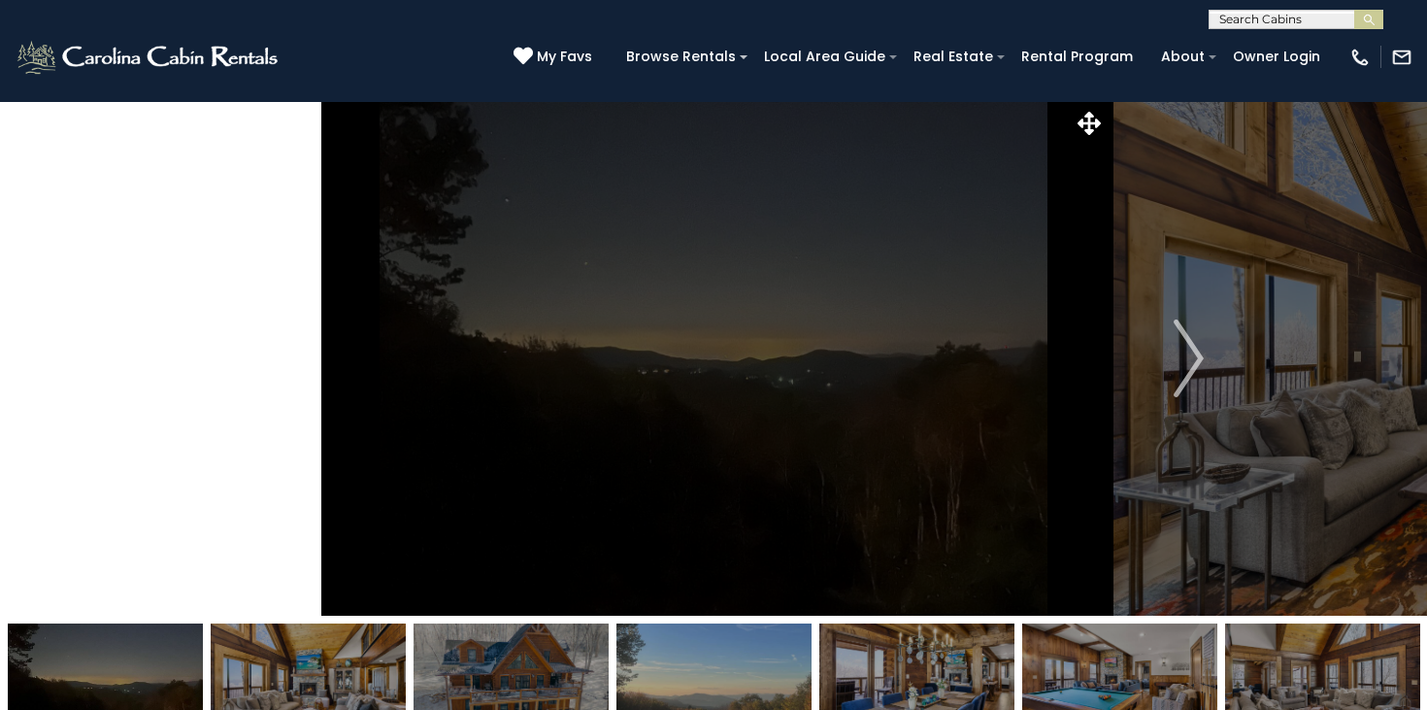
click at [240, 337] on img "Previous" at bounding box center [237, 358] width 29 height 78
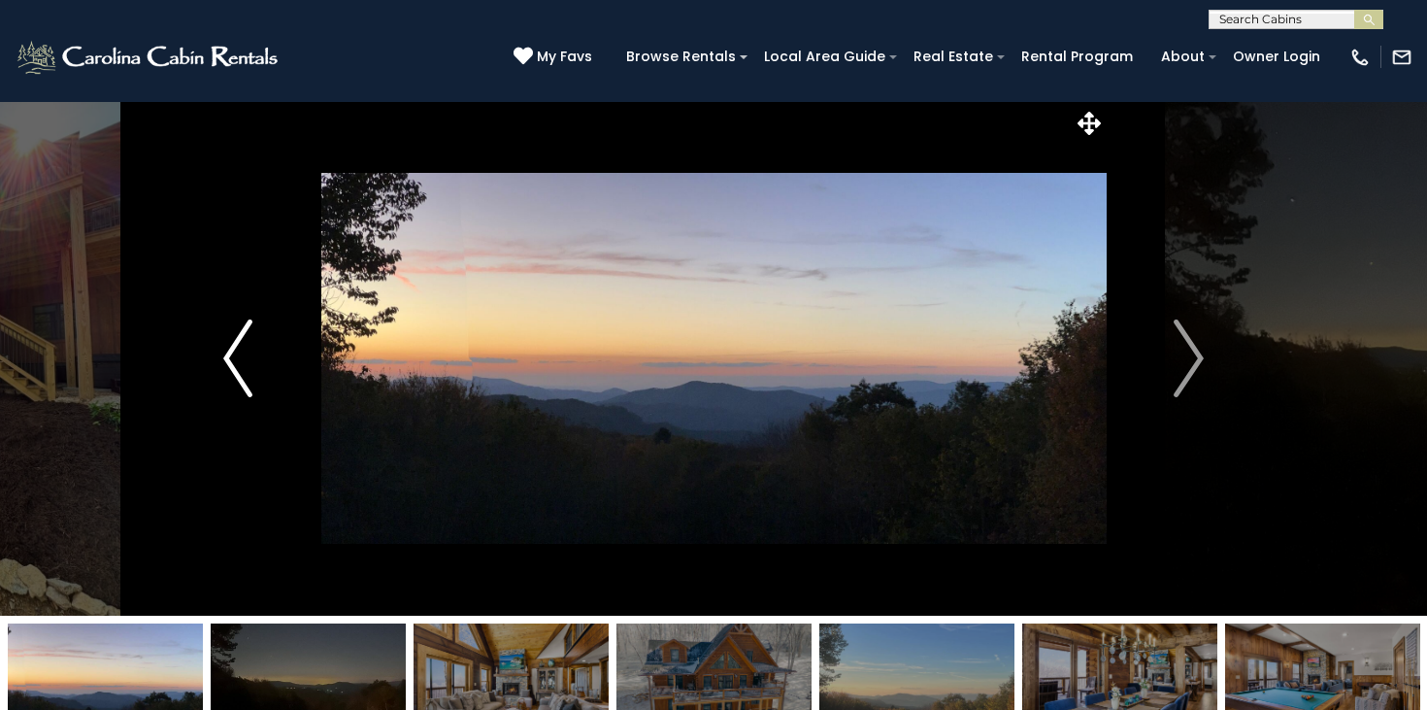
click at [240, 337] on img "Previous" at bounding box center [237, 358] width 29 height 78
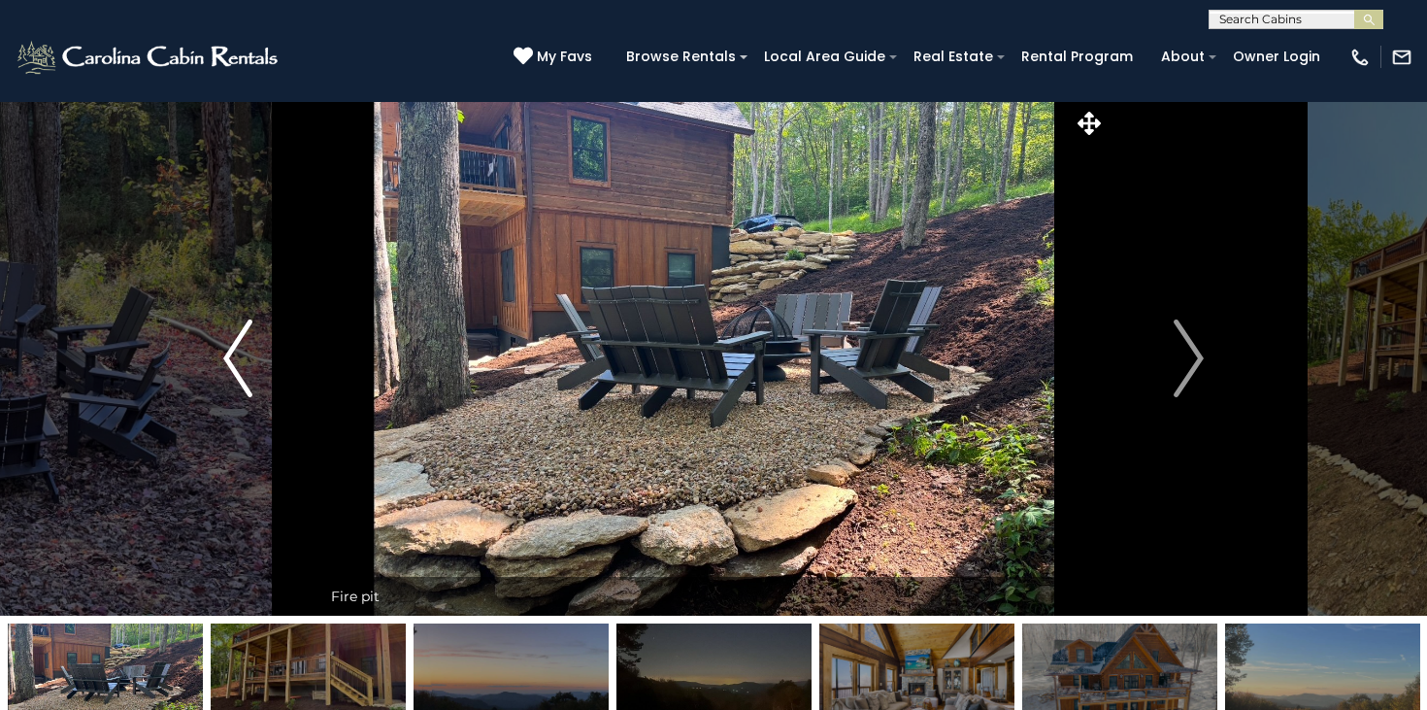
click at [240, 337] on img "Previous" at bounding box center [237, 358] width 29 height 78
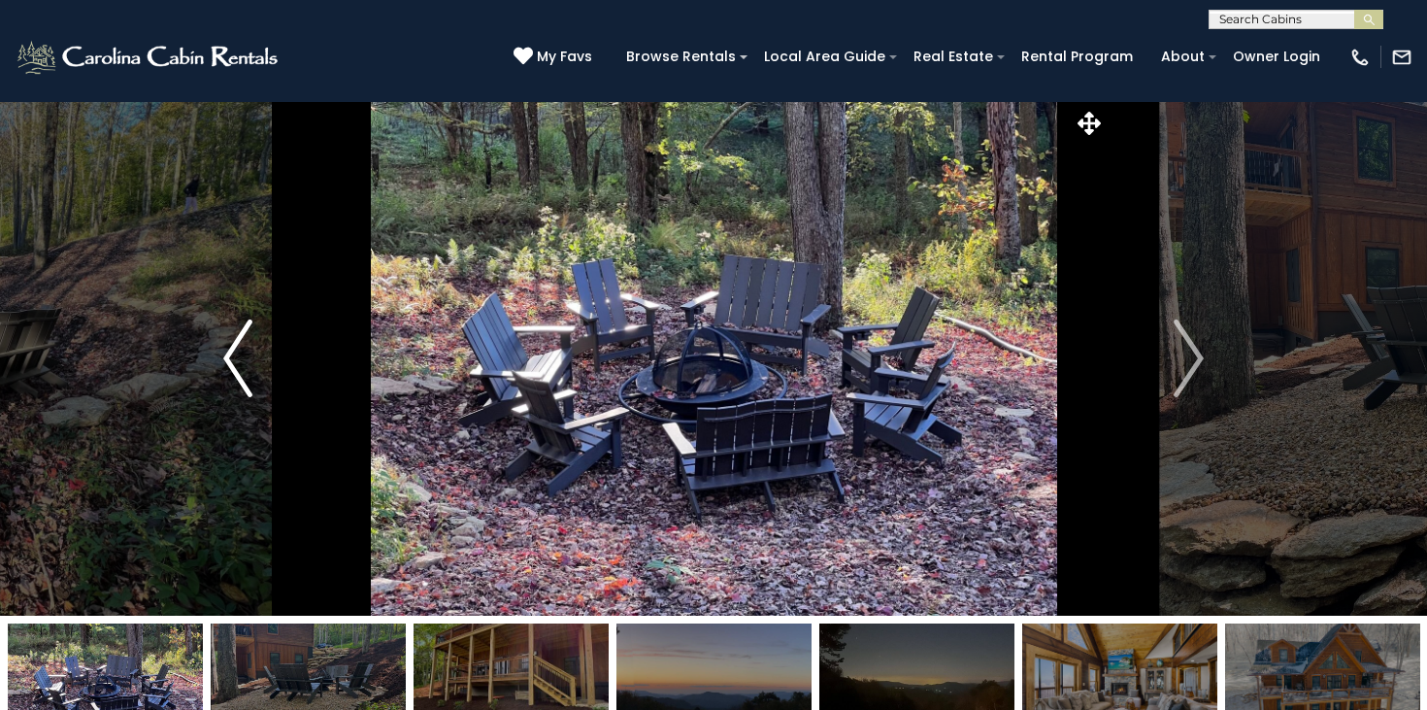
click at [240, 337] on img "Previous" at bounding box center [237, 358] width 29 height 78
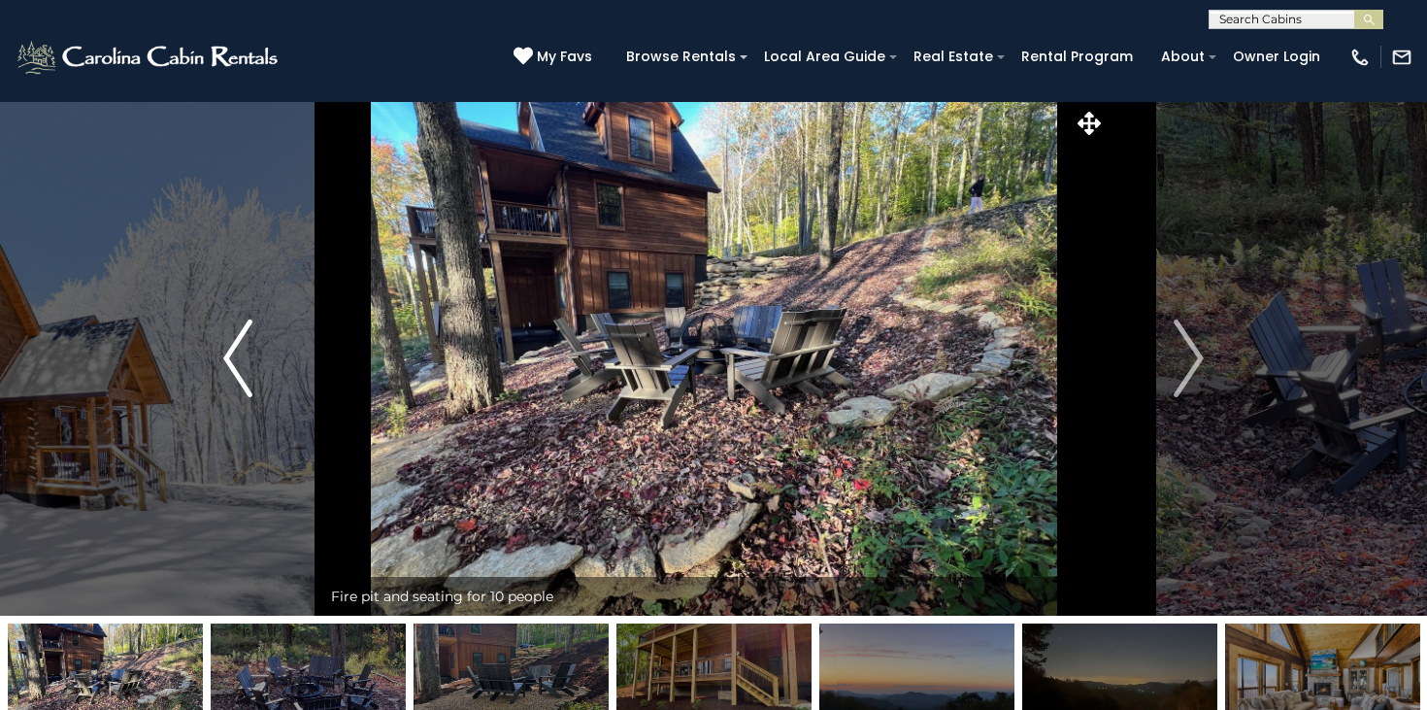
click at [240, 337] on img "Previous" at bounding box center [237, 358] width 29 height 78
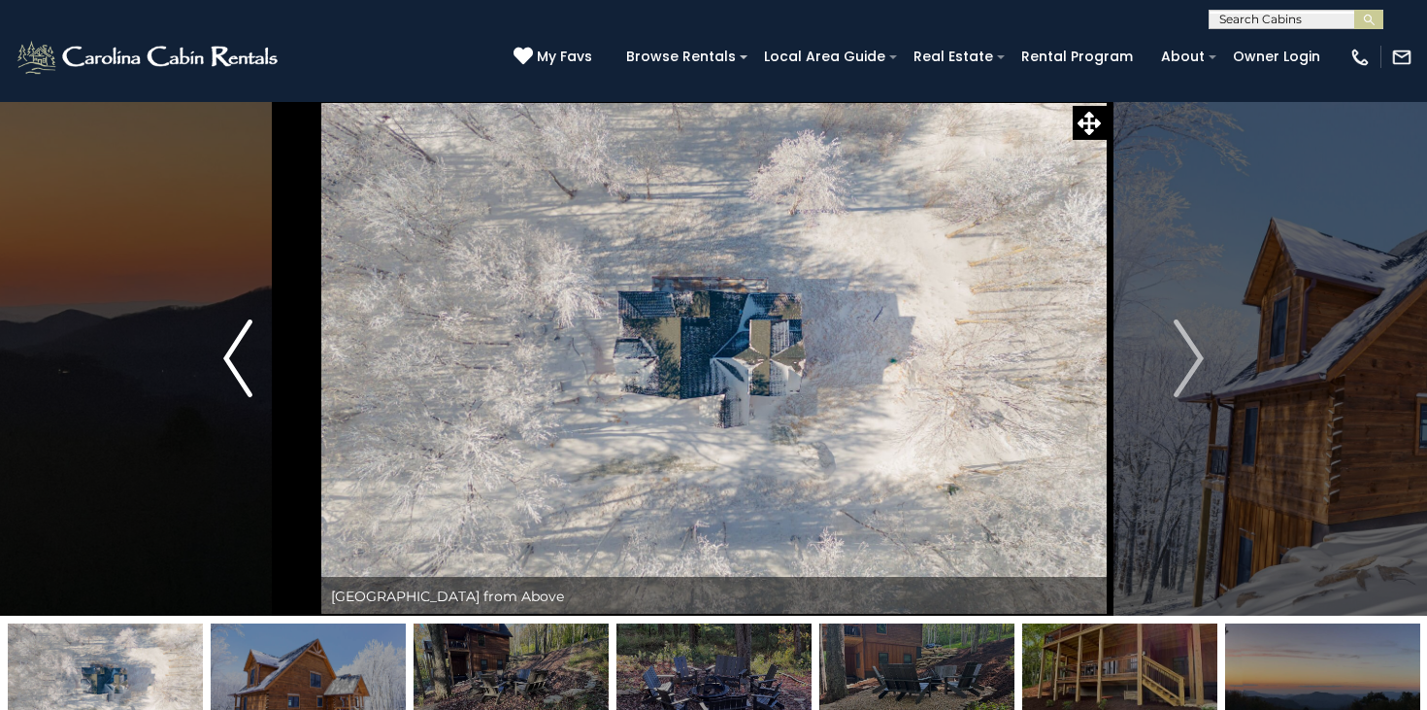
click at [240, 337] on img "Previous" at bounding box center [237, 358] width 29 height 78
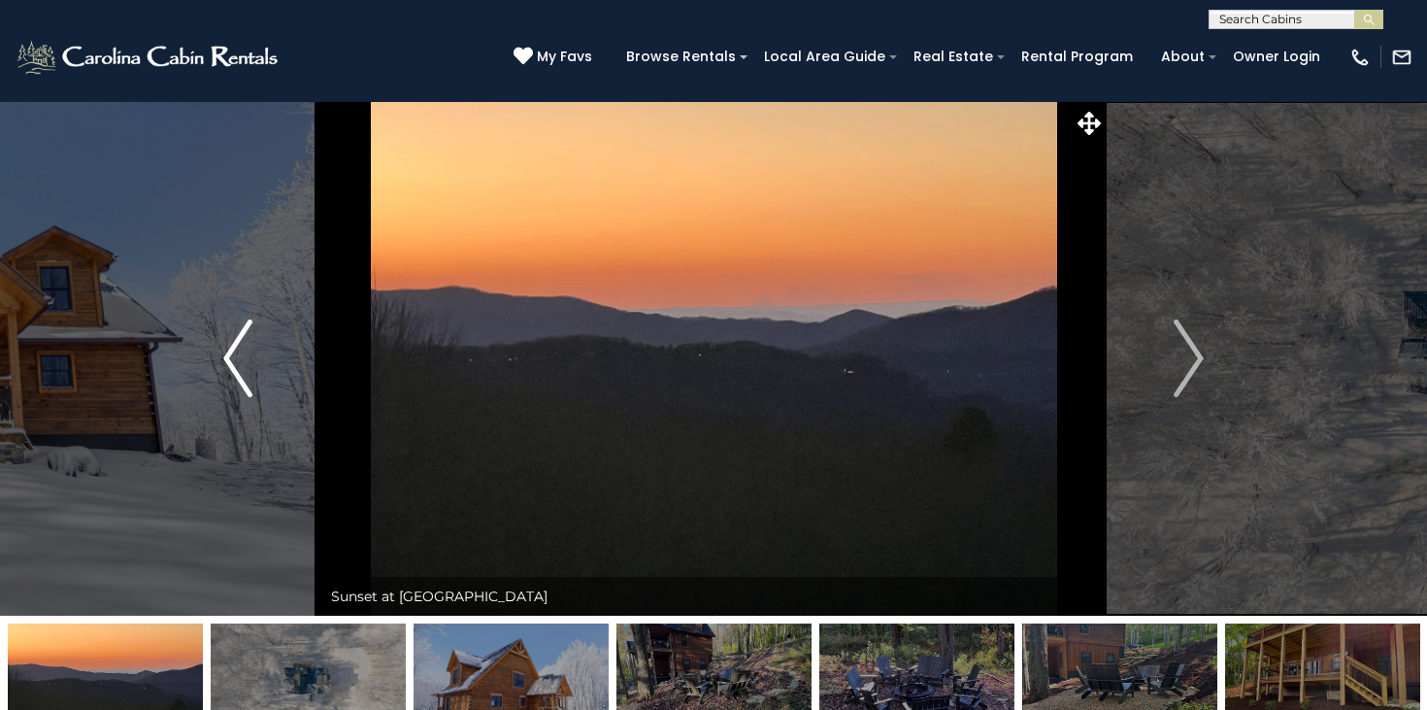
click at [240, 337] on img "Previous" at bounding box center [237, 358] width 29 height 78
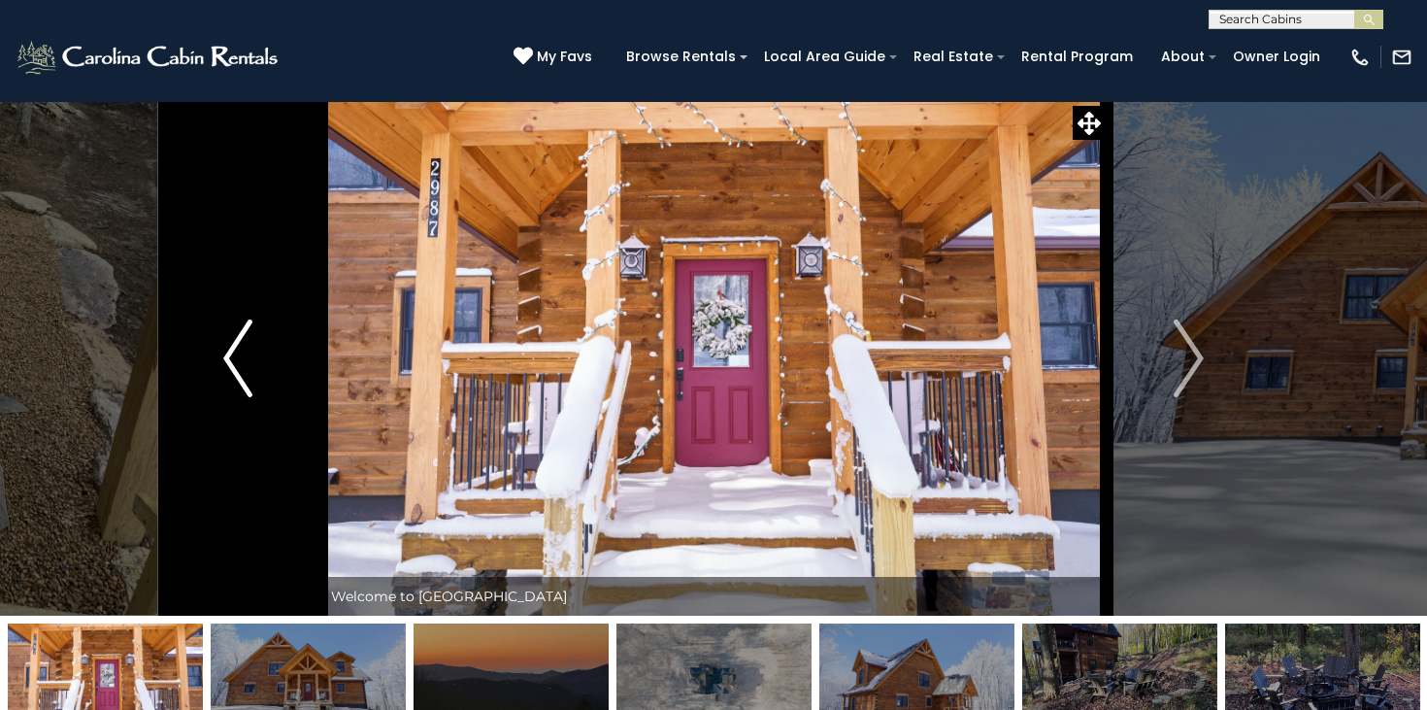
click at [240, 337] on img "Previous" at bounding box center [237, 358] width 29 height 78
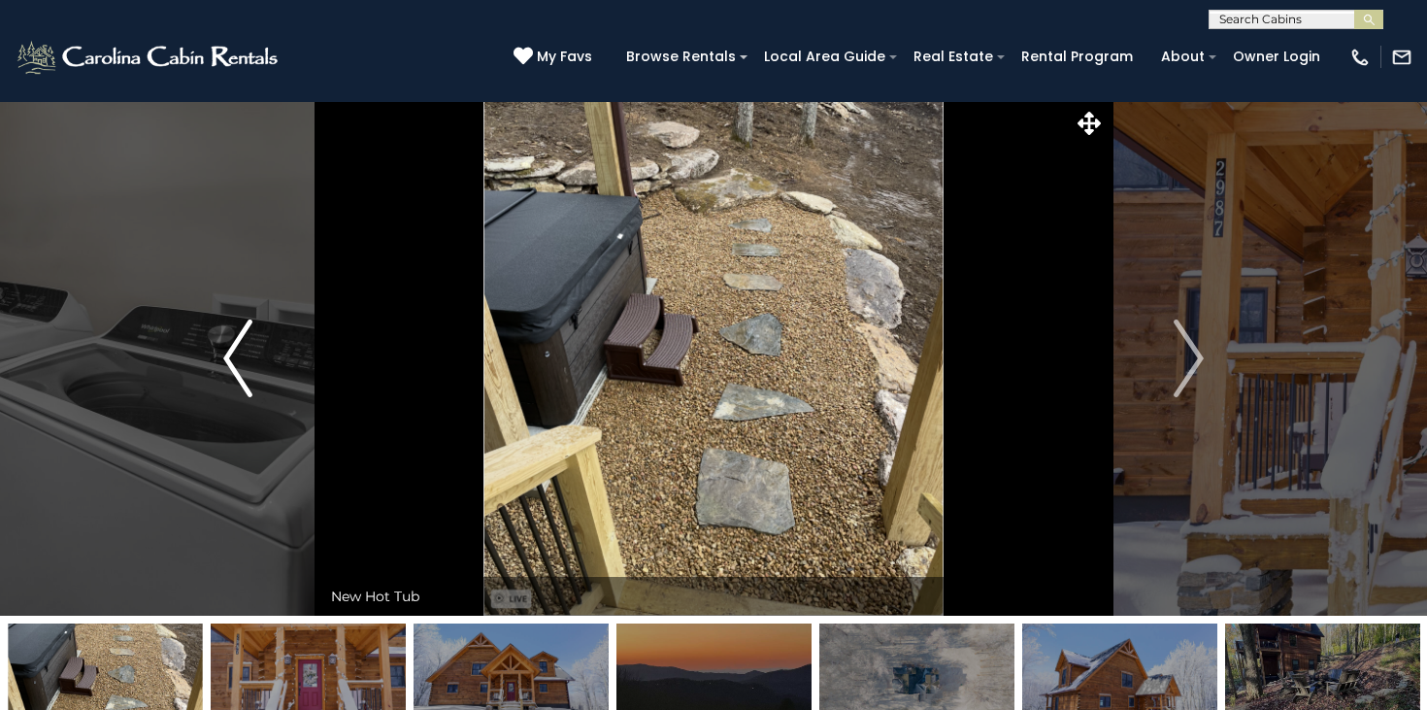
click at [240, 337] on img "Previous" at bounding box center [237, 358] width 29 height 78
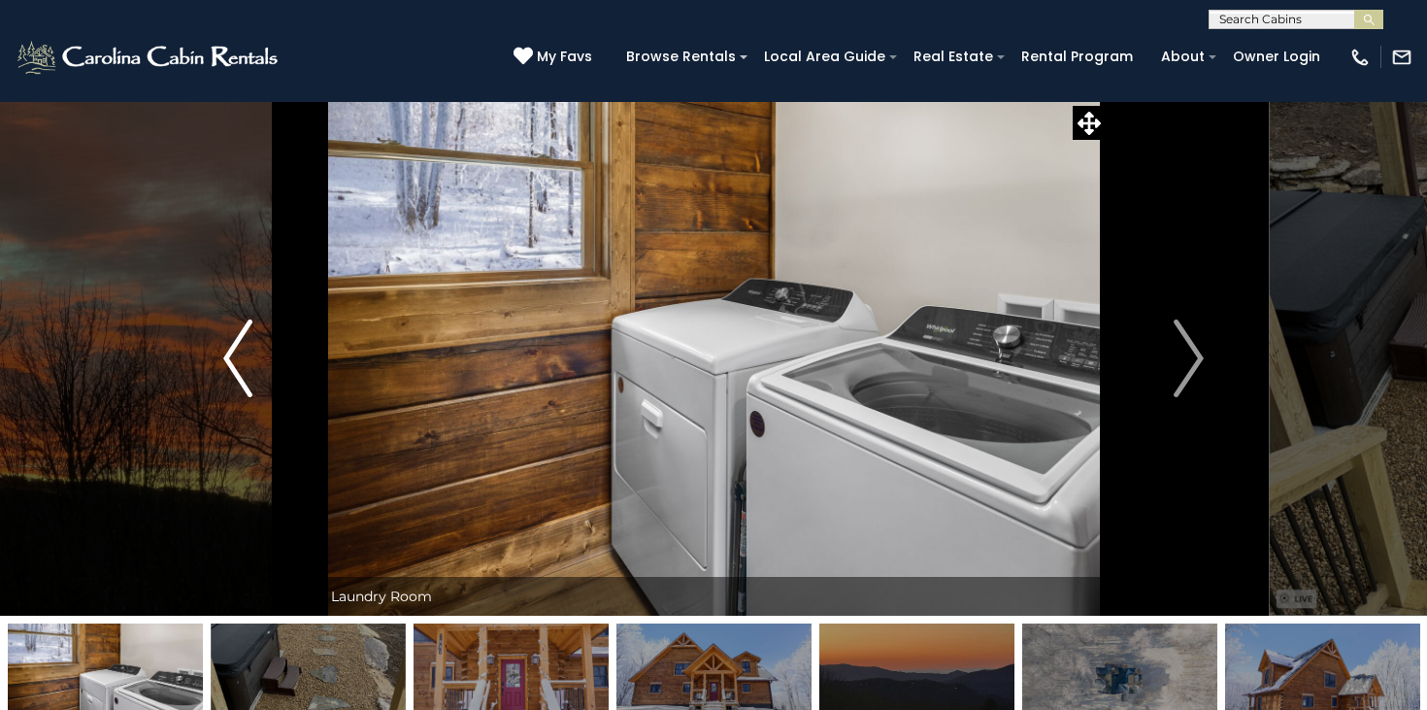
click at [240, 337] on img "Previous" at bounding box center [237, 358] width 29 height 78
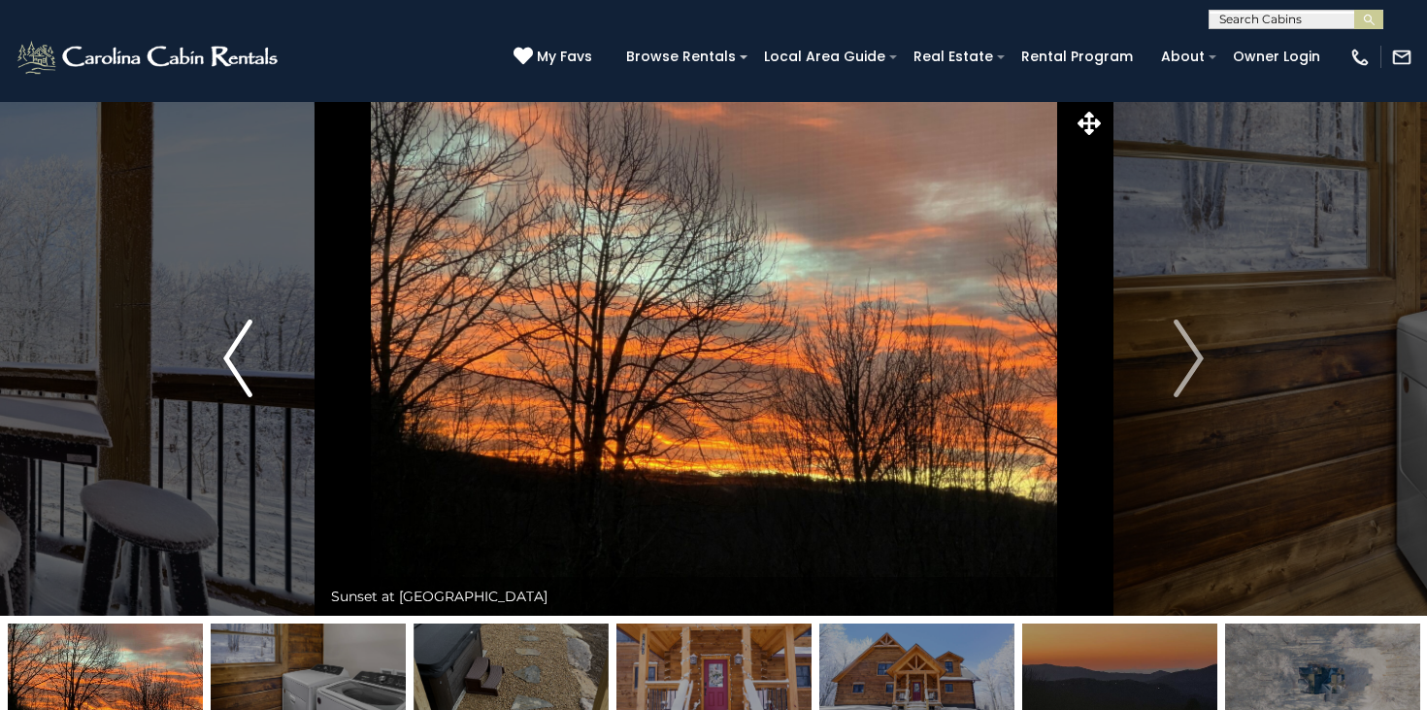
click at [240, 337] on img "Previous" at bounding box center [237, 358] width 29 height 78
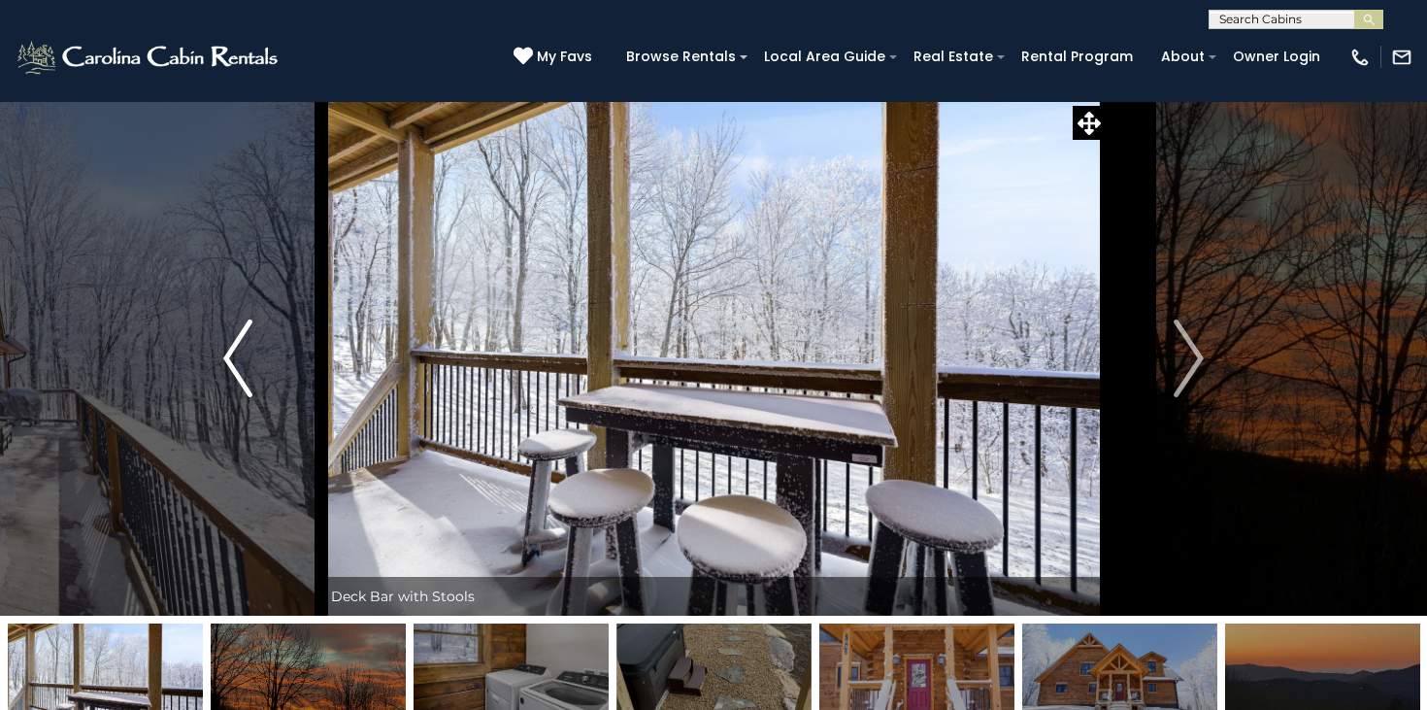
click at [240, 337] on img "Previous" at bounding box center [237, 358] width 29 height 78
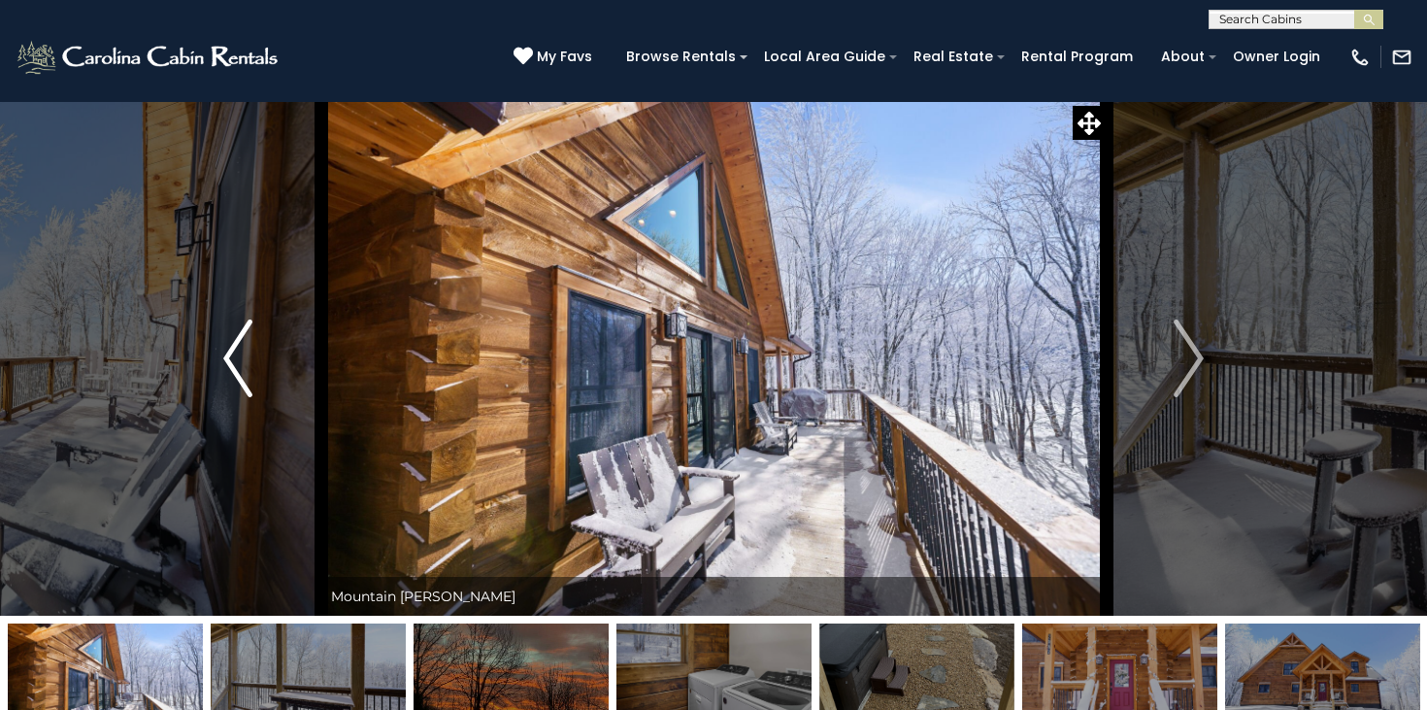
click at [240, 337] on img "Previous" at bounding box center [237, 358] width 29 height 78
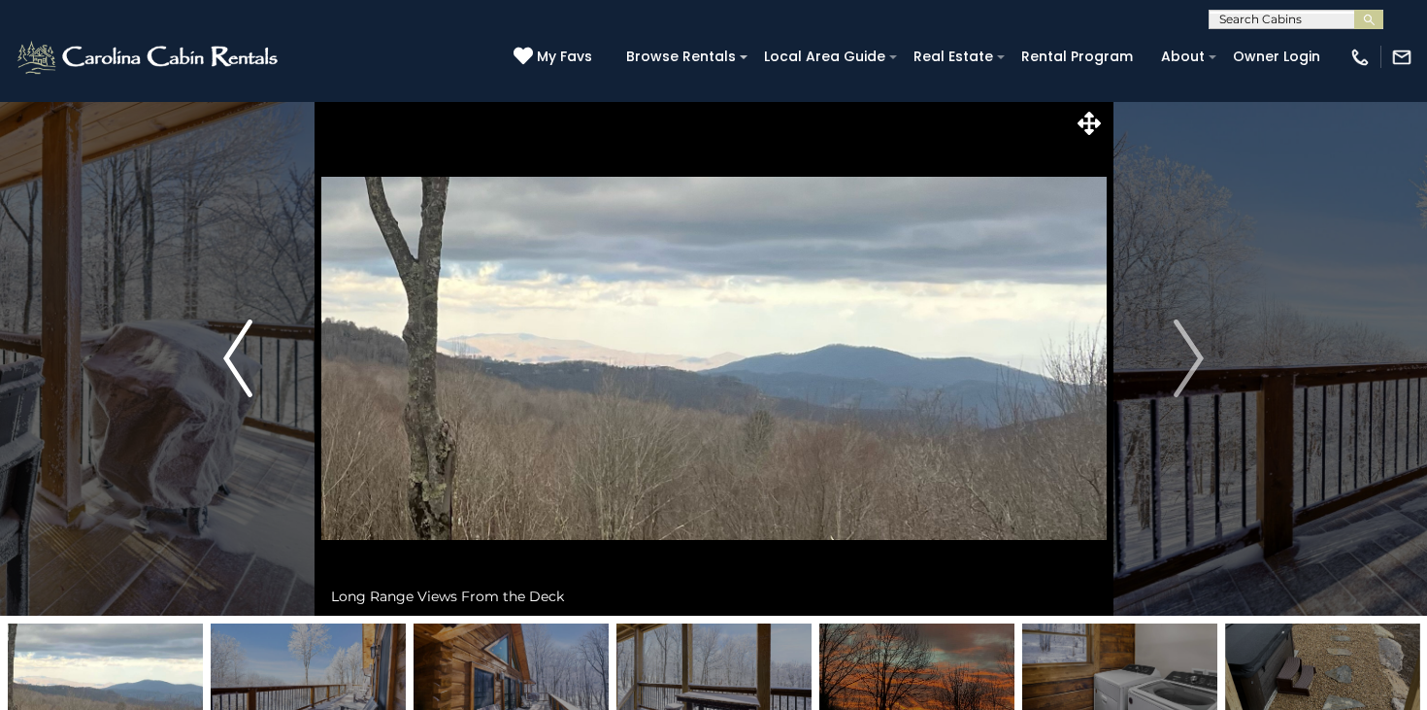
click at [240, 337] on img "Previous" at bounding box center [237, 358] width 29 height 78
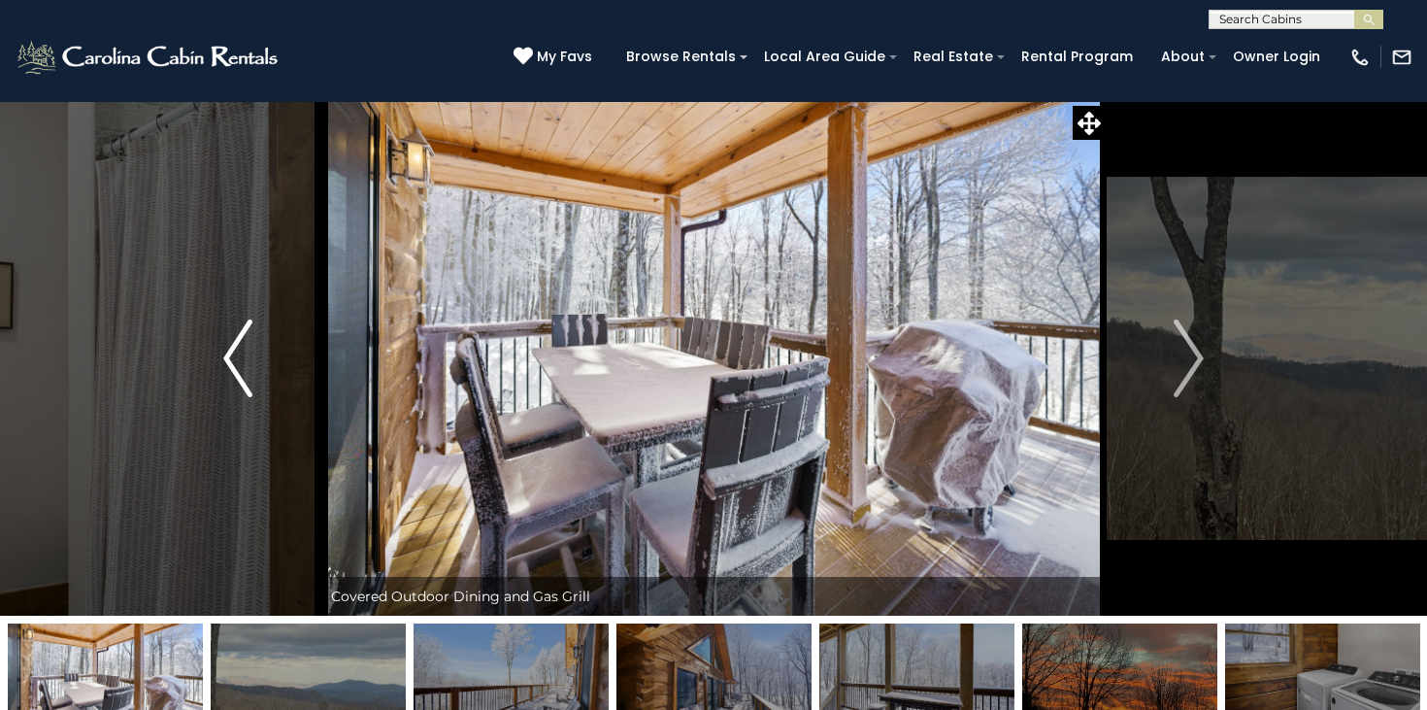
click at [240, 337] on img "Previous" at bounding box center [237, 358] width 29 height 78
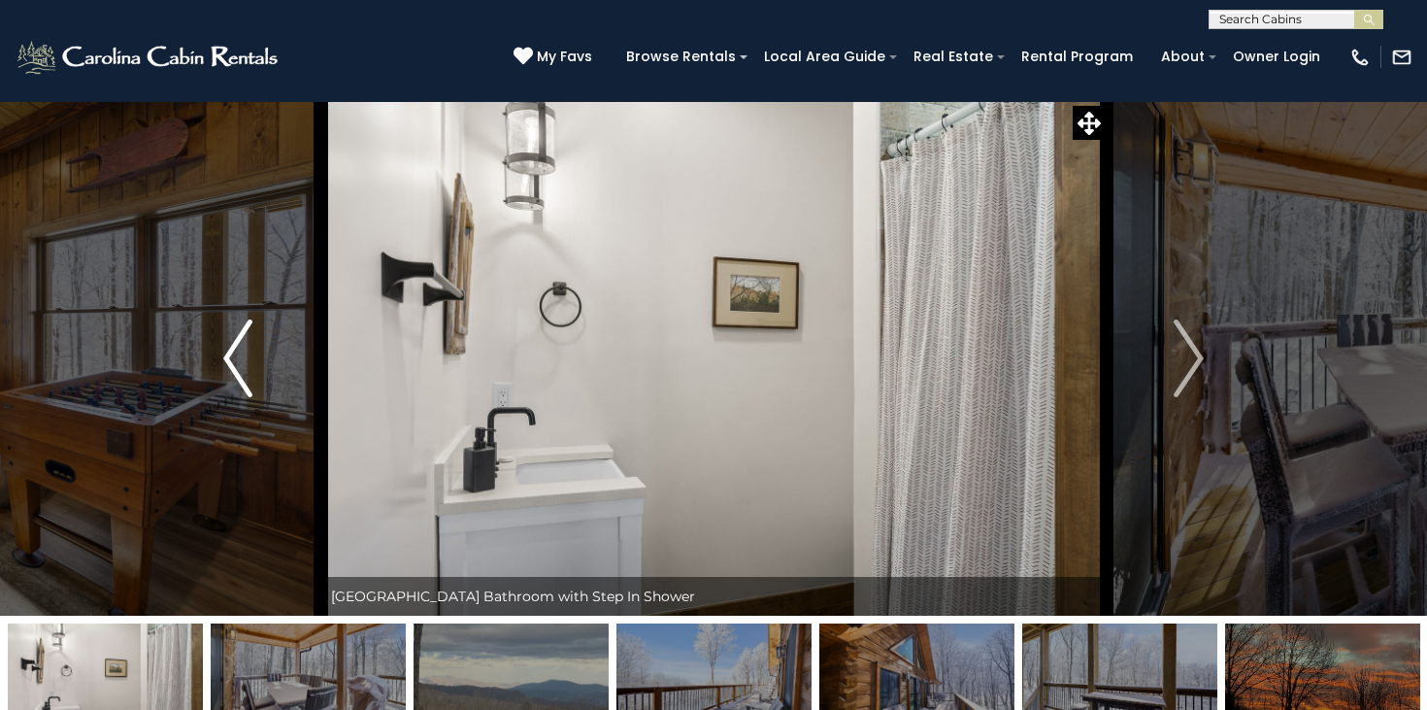
click at [240, 337] on img "Previous" at bounding box center [237, 358] width 29 height 78
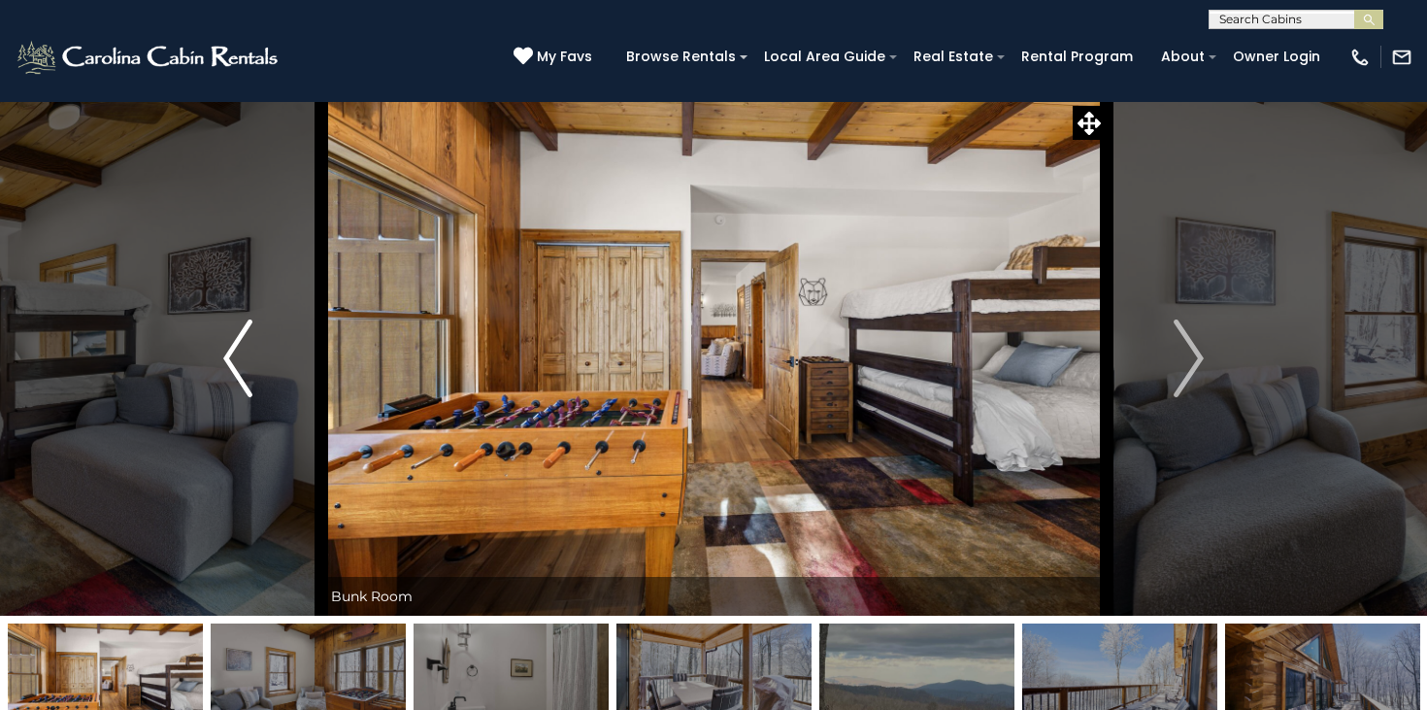
click at [240, 337] on img "Previous" at bounding box center [237, 358] width 29 height 78
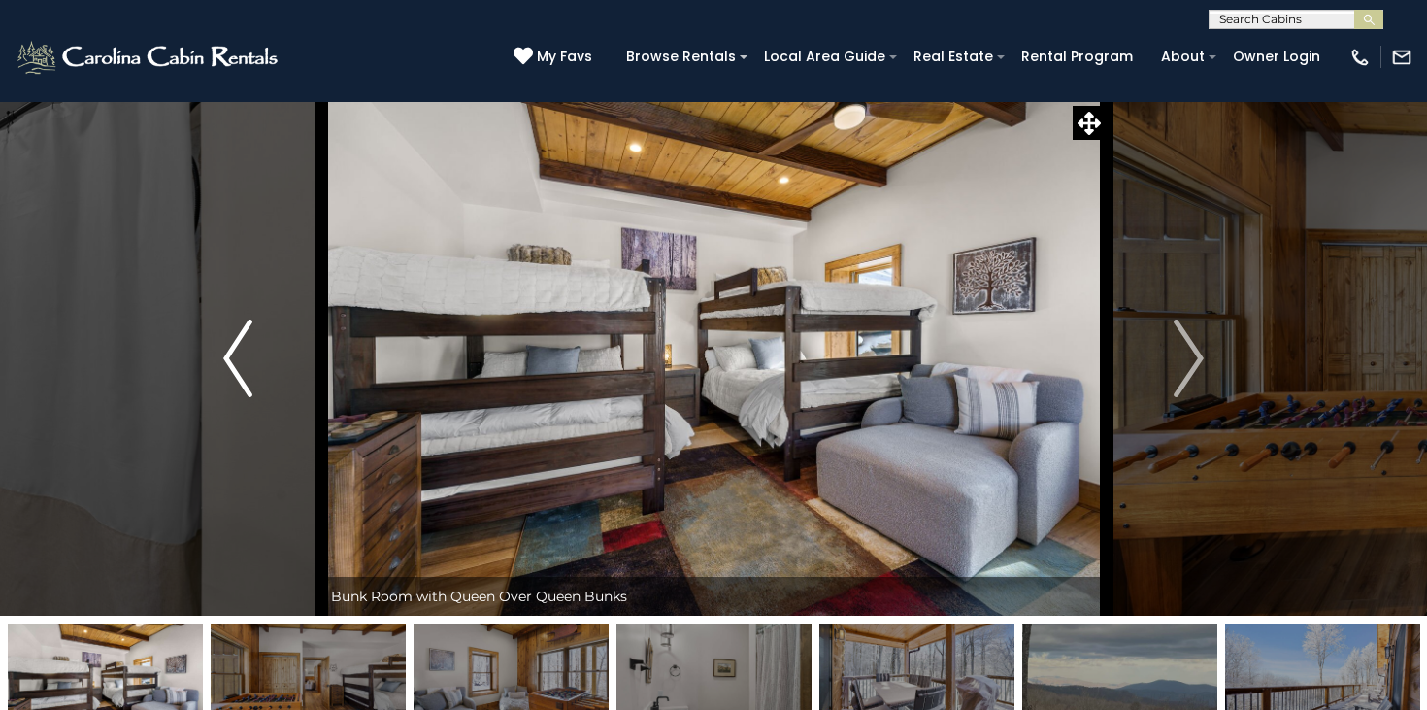
click at [240, 337] on img "Previous" at bounding box center [237, 358] width 29 height 78
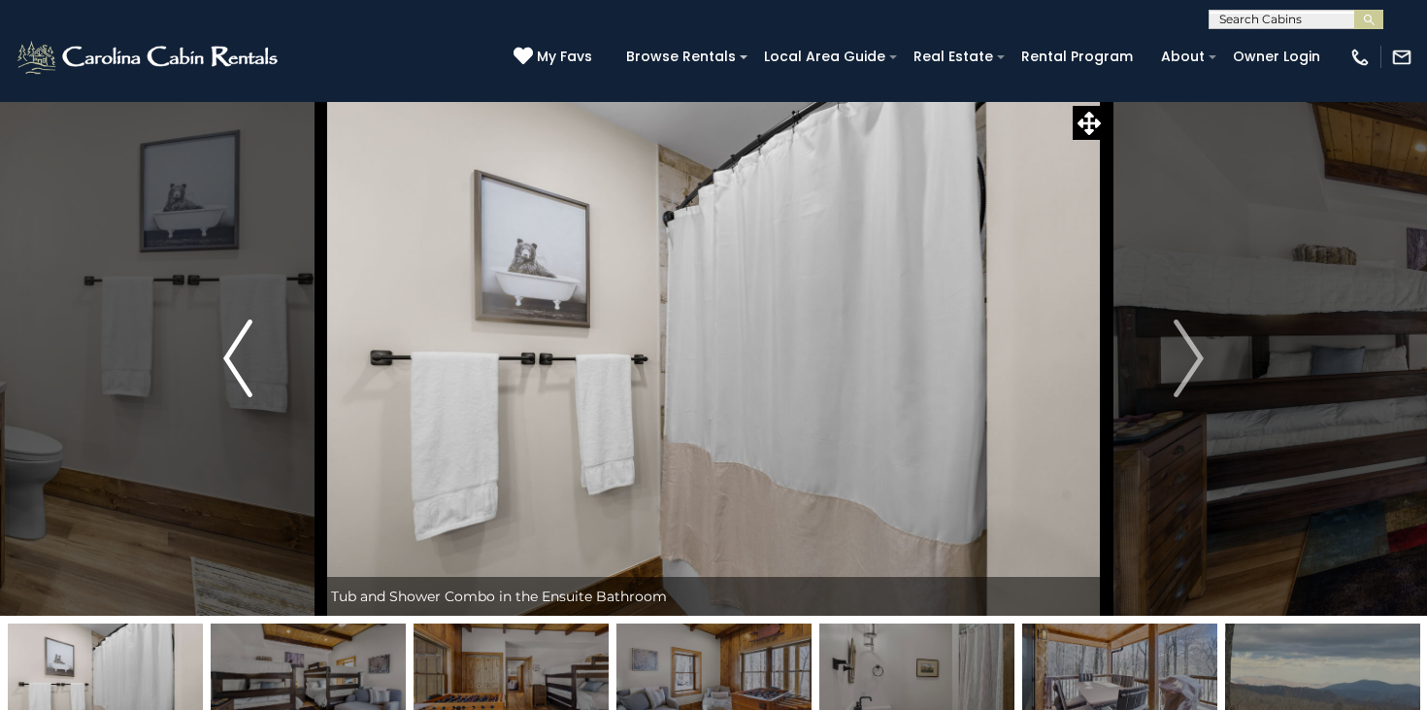
click at [240, 337] on img "Previous" at bounding box center [237, 358] width 29 height 78
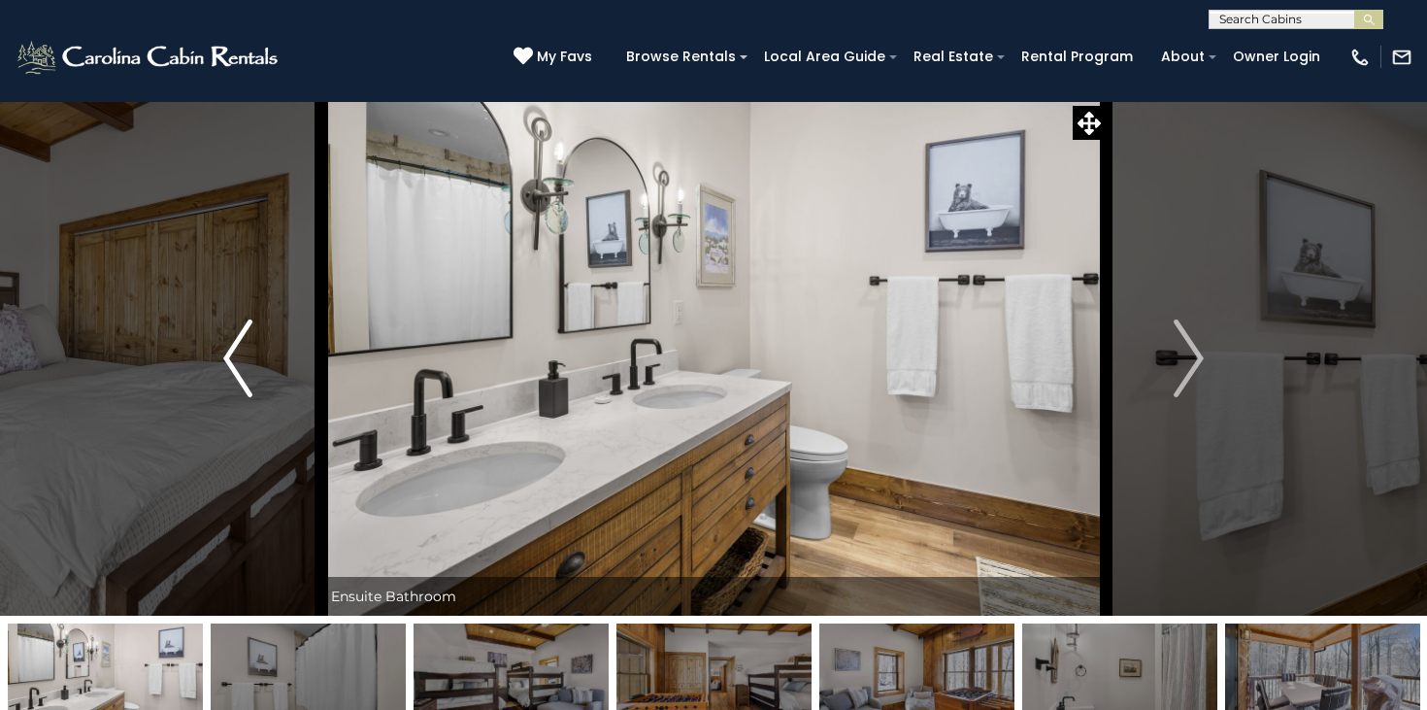
click at [240, 337] on img "Previous" at bounding box center [237, 358] width 29 height 78
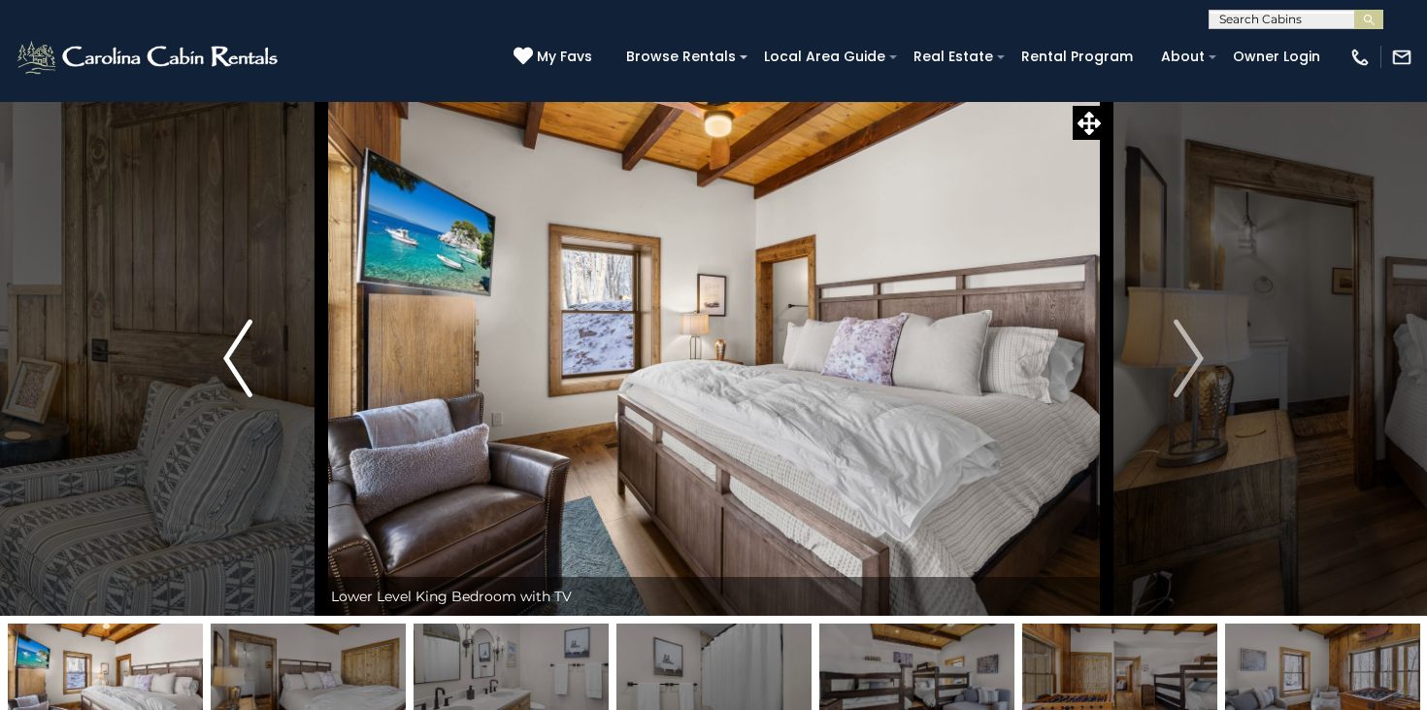
click at [240, 337] on img "Previous" at bounding box center [237, 358] width 29 height 78
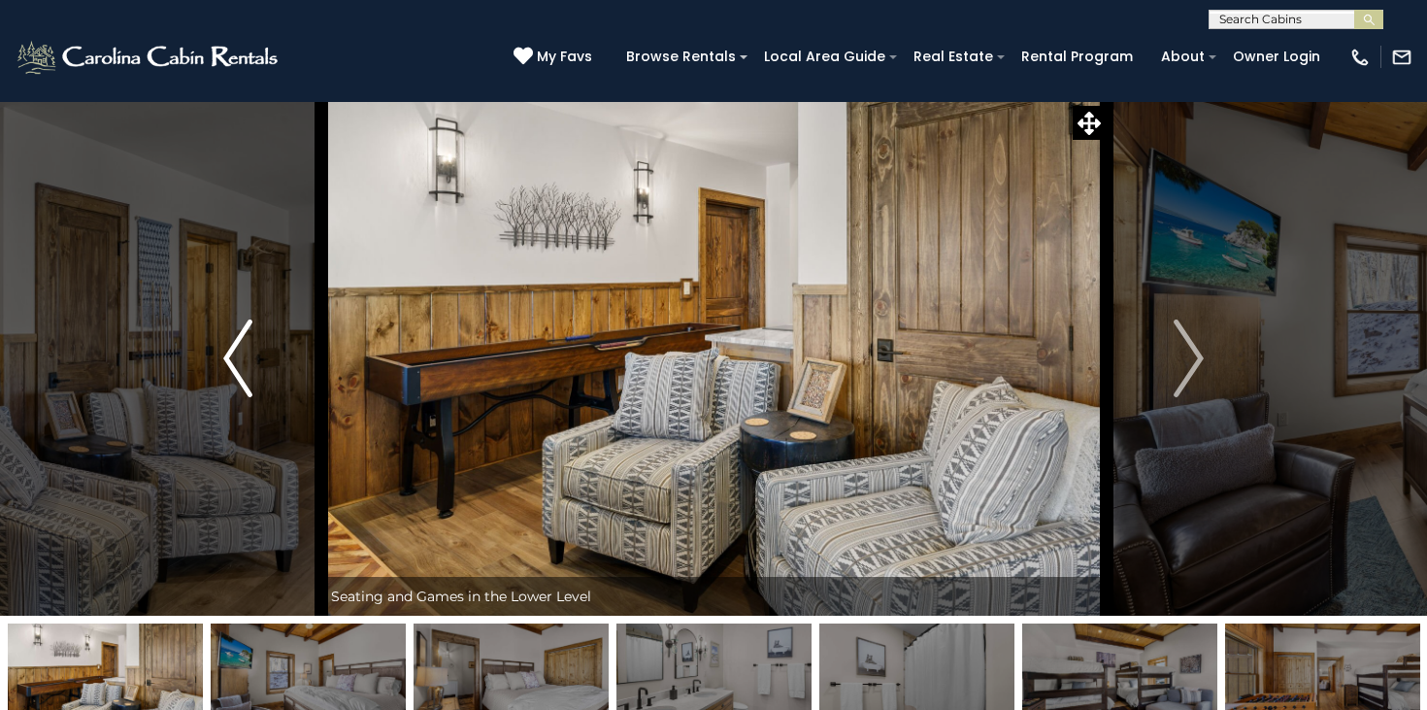
click at [240, 337] on img "Previous" at bounding box center [237, 358] width 29 height 78
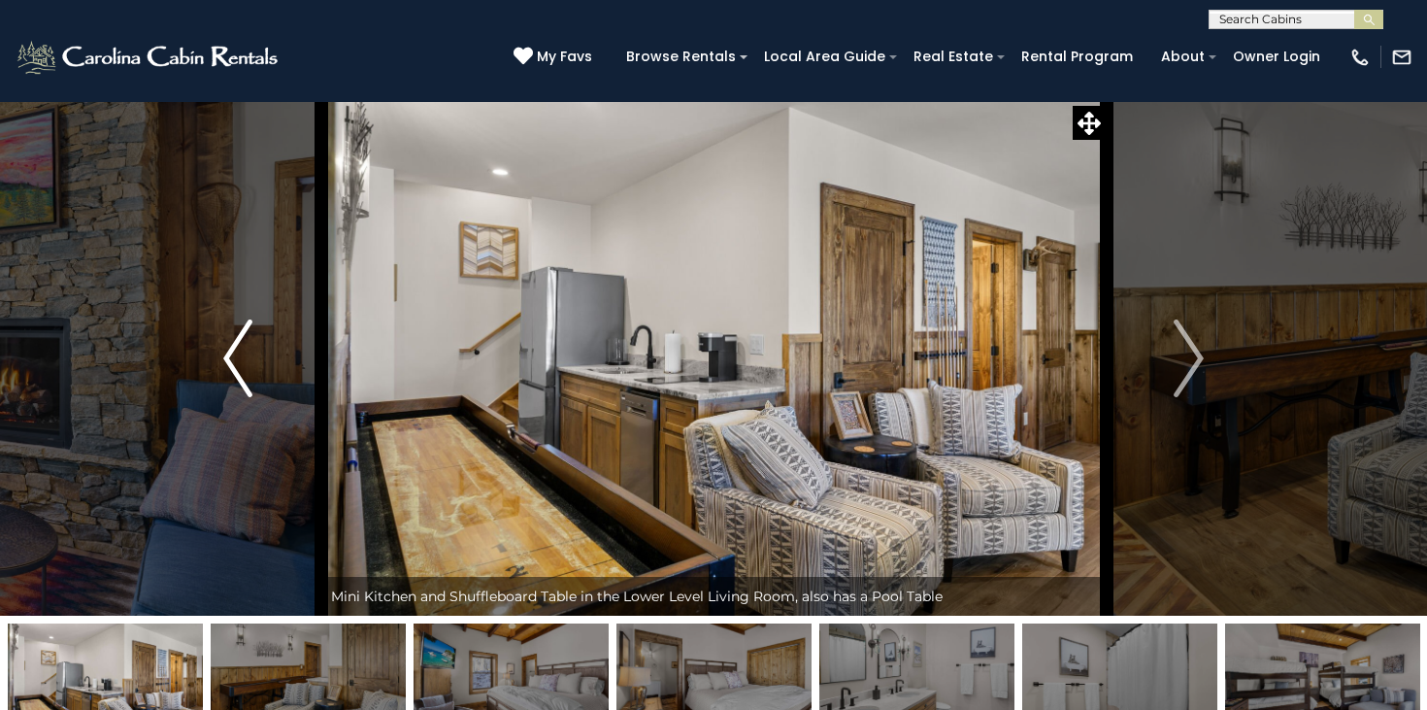
click at [240, 337] on img "Previous" at bounding box center [237, 358] width 29 height 78
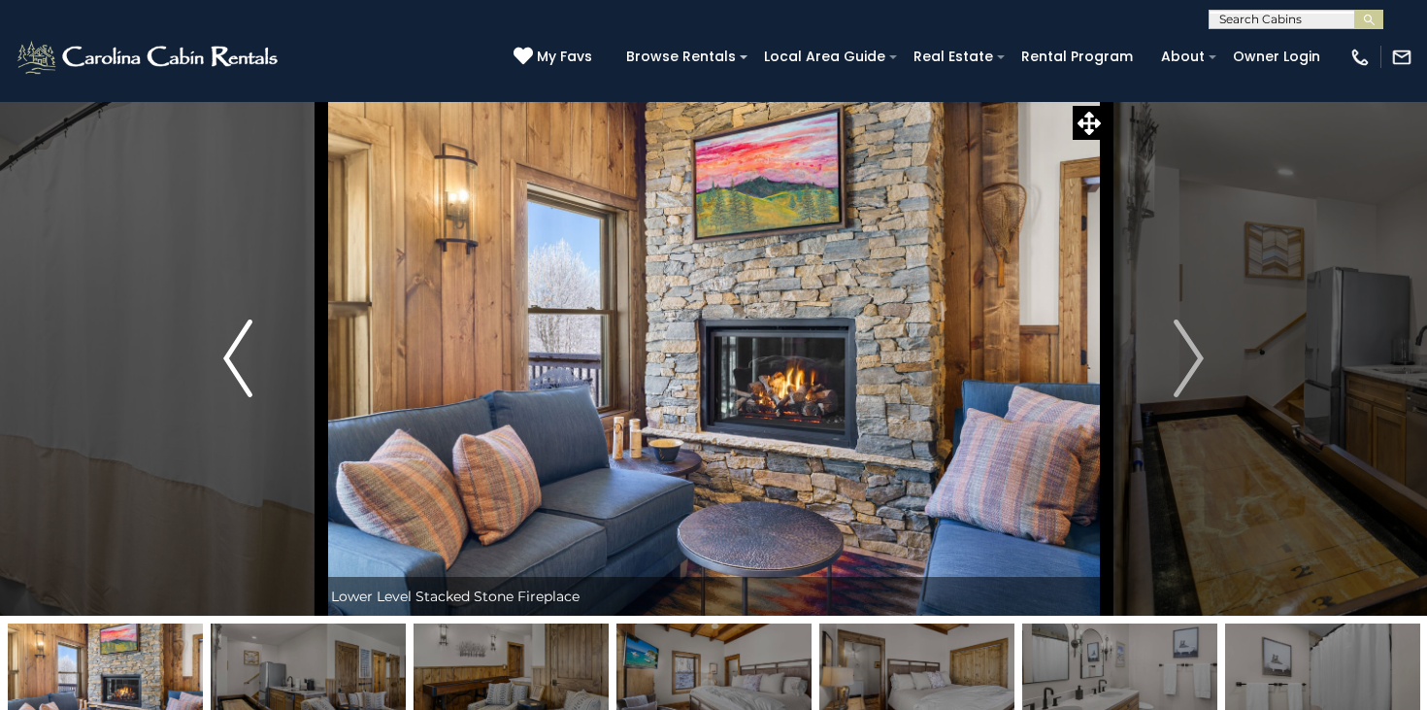
click at [240, 337] on img "Previous" at bounding box center [237, 358] width 29 height 78
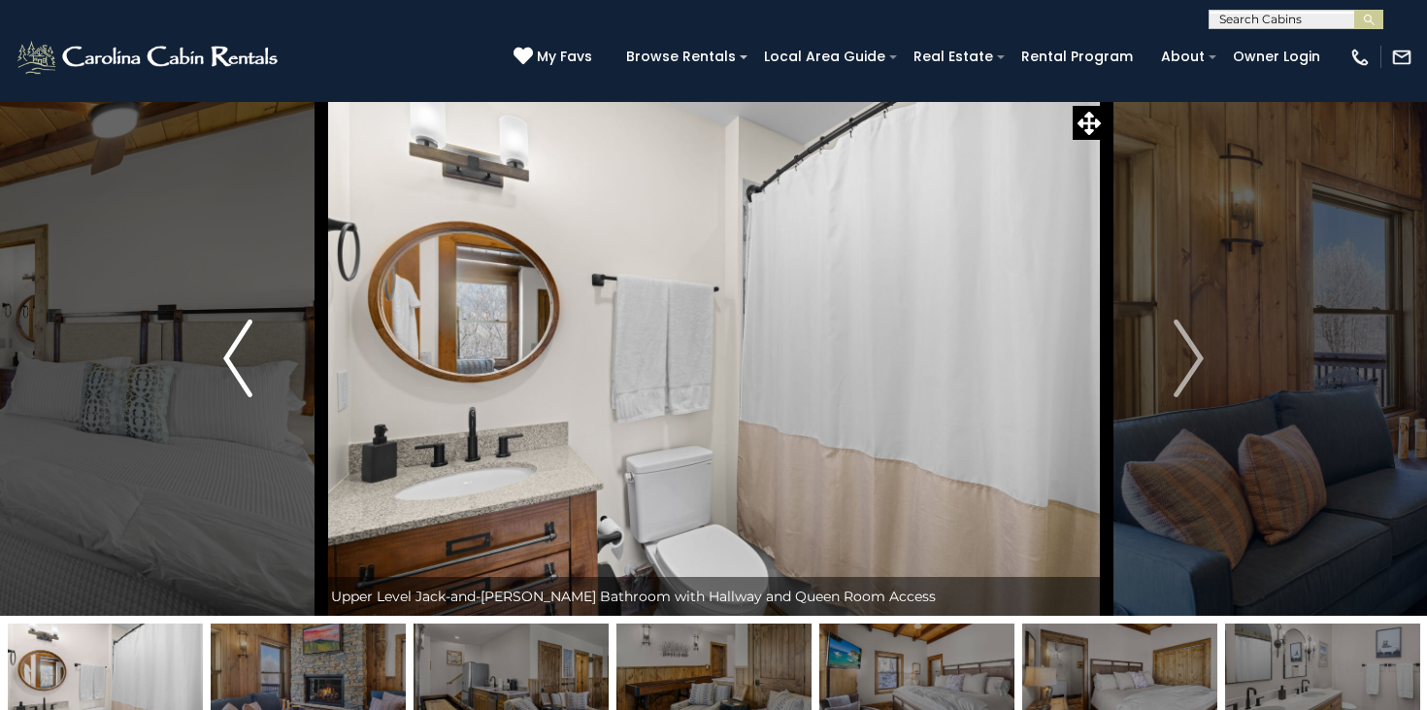
click at [240, 337] on img "Previous" at bounding box center [237, 358] width 29 height 78
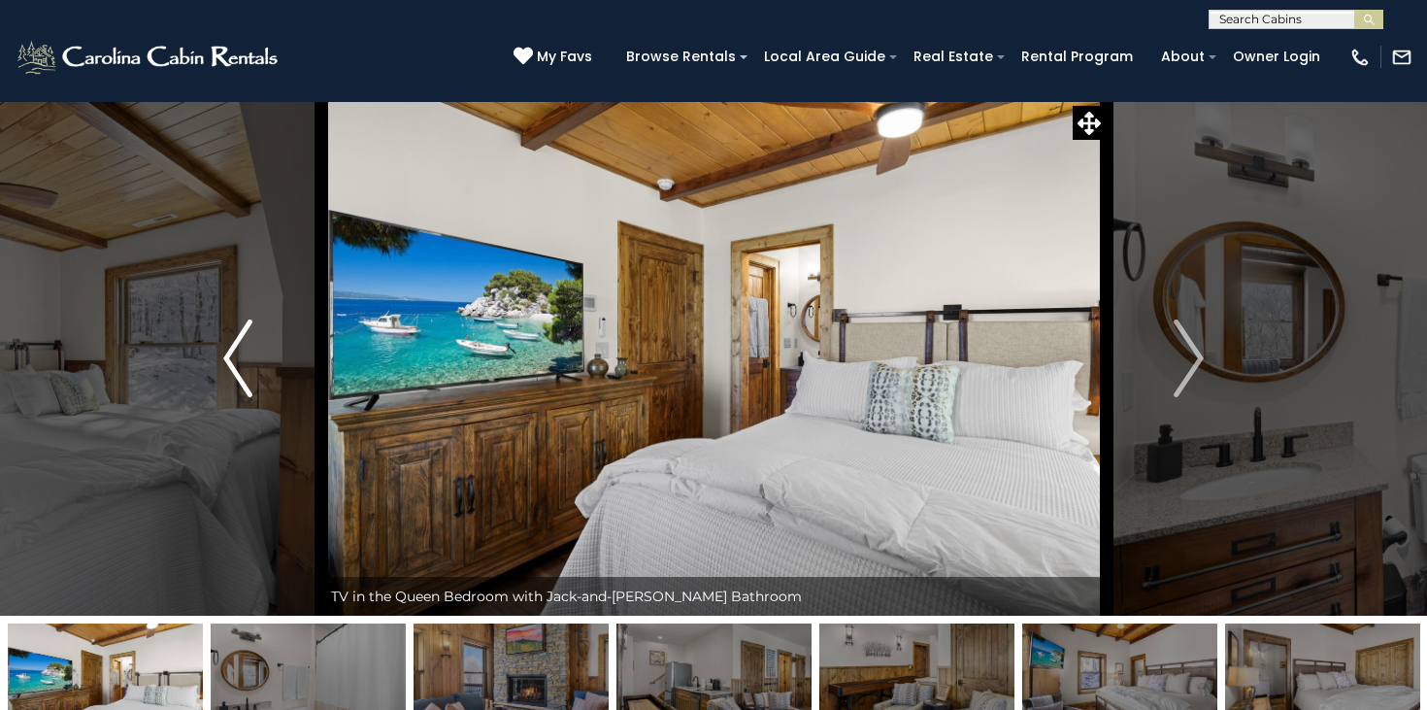
click at [240, 337] on img "Previous" at bounding box center [237, 358] width 29 height 78
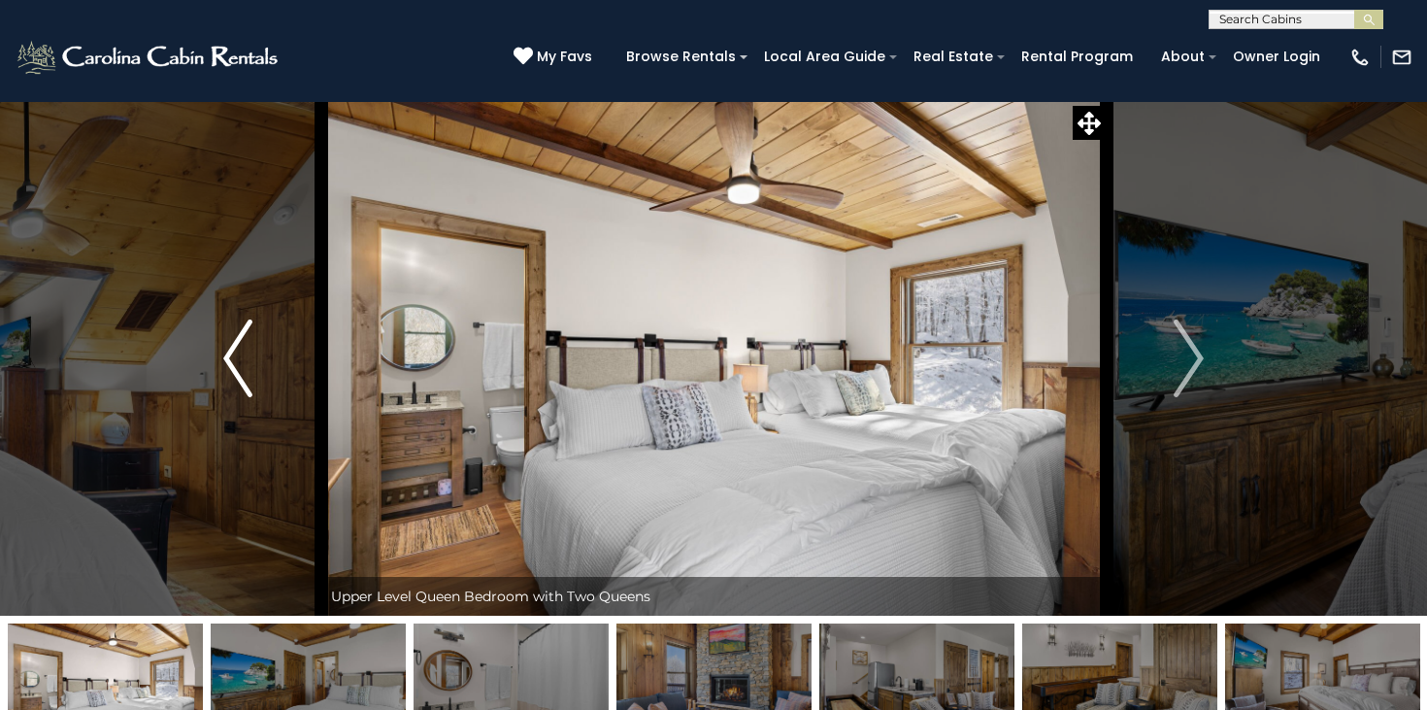
click at [240, 337] on img "Previous" at bounding box center [237, 358] width 29 height 78
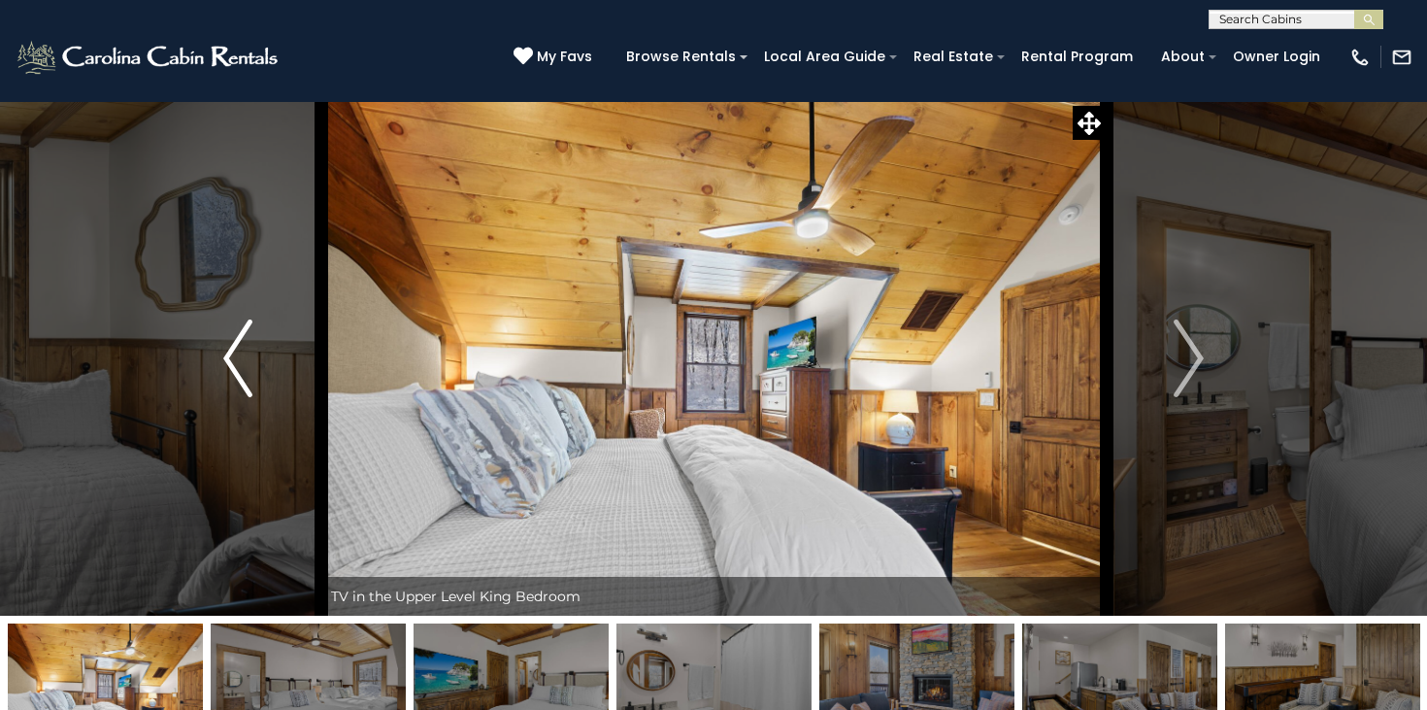
click at [240, 337] on img "Previous" at bounding box center [237, 358] width 29 height 78
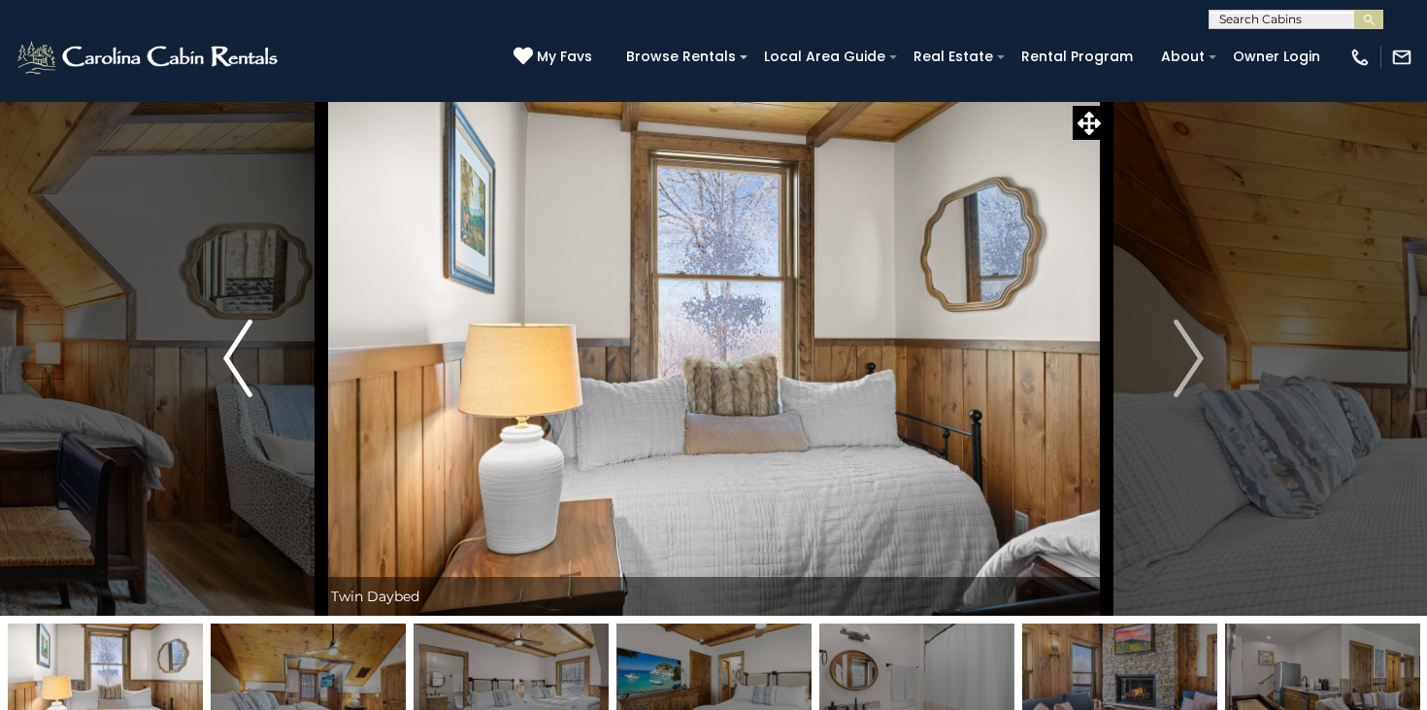
click at [240, 337] on img "Previous" at bounding box center [237, 358] width 29 height 78
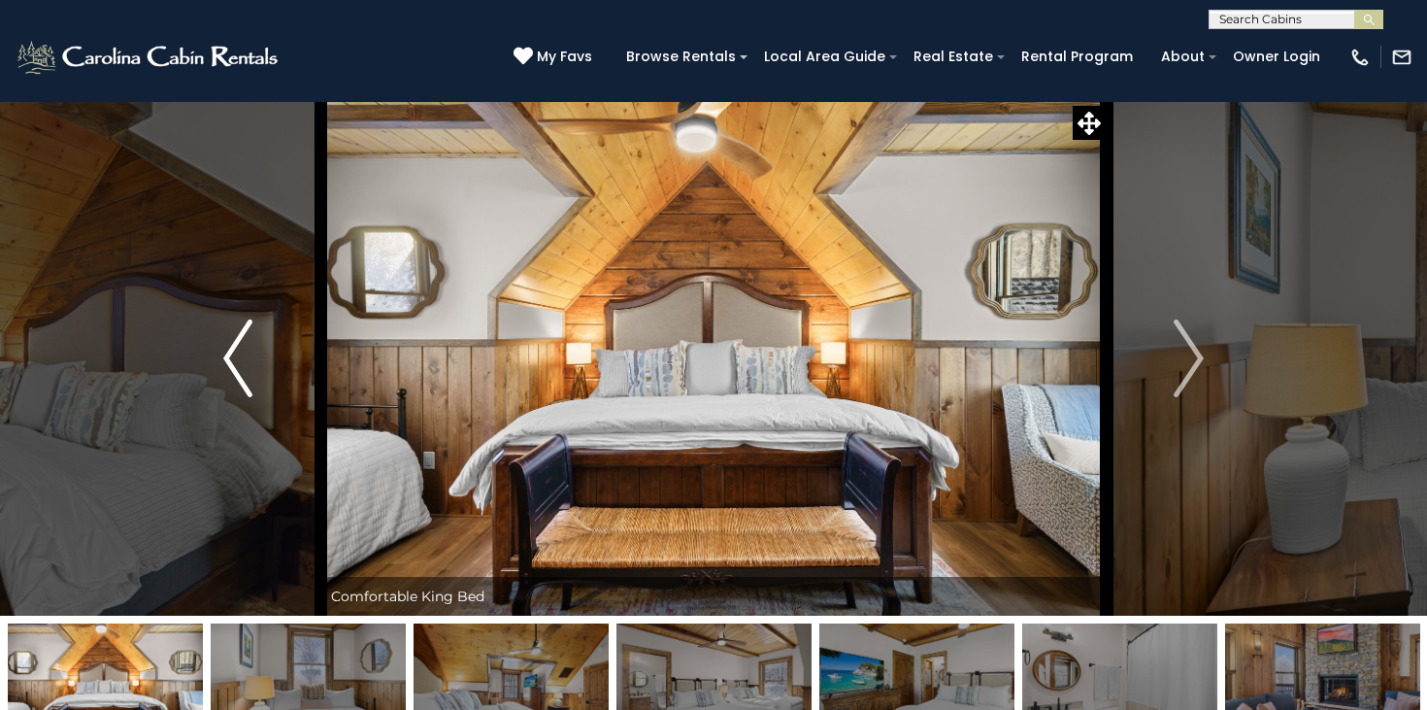
click at [240, 337] on img "Previous" at bounding box center [237, 358] width 29 height 78
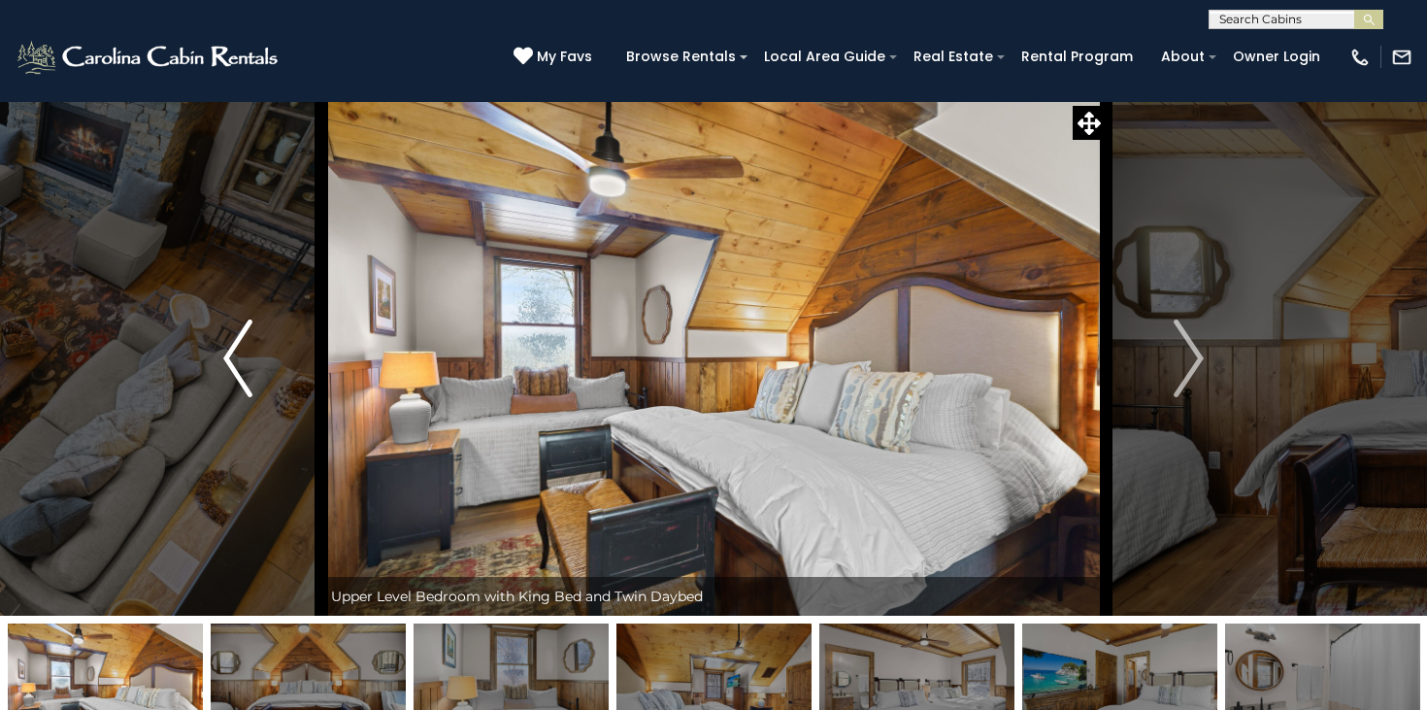
click at [240, 337] on img "Previous" at bounding box center [237, 358] width 29 height 78
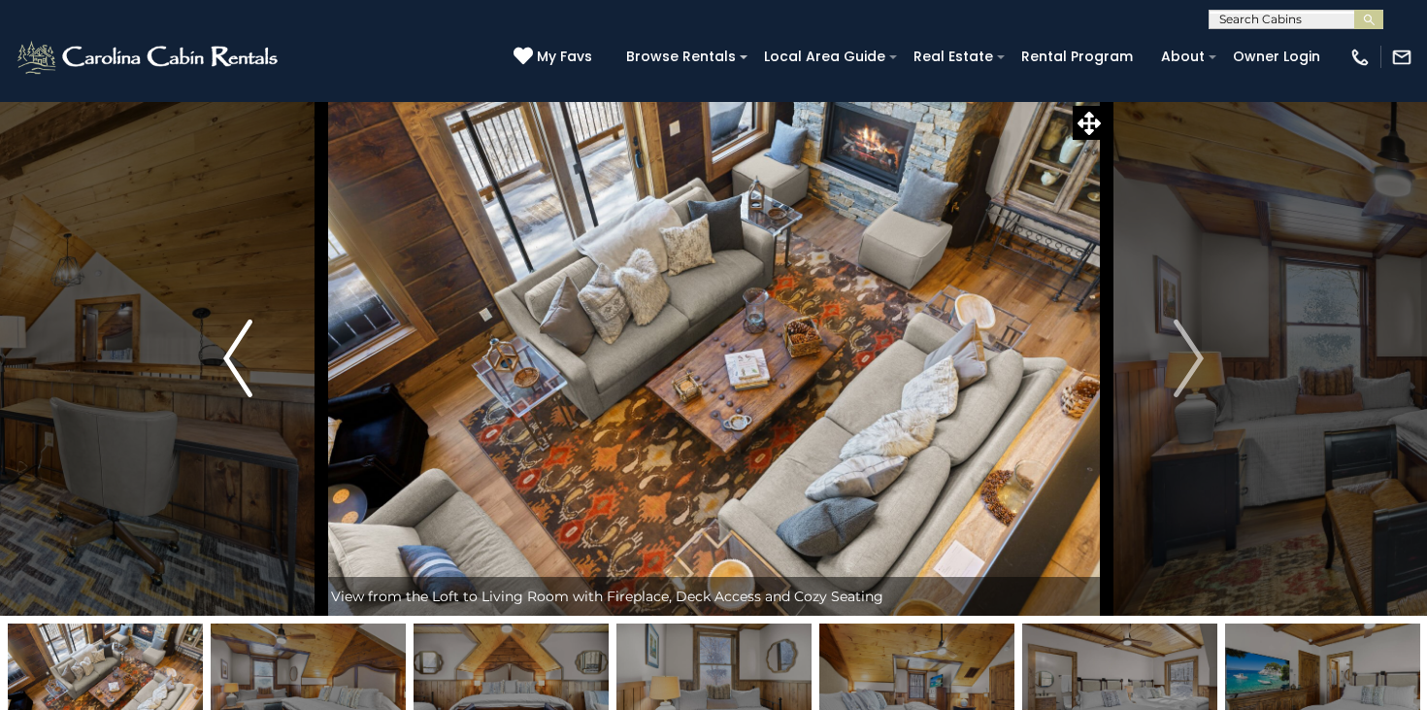
click at [240, 337] on img "Previous" at bounding box center [237, 358] width 29 height 78
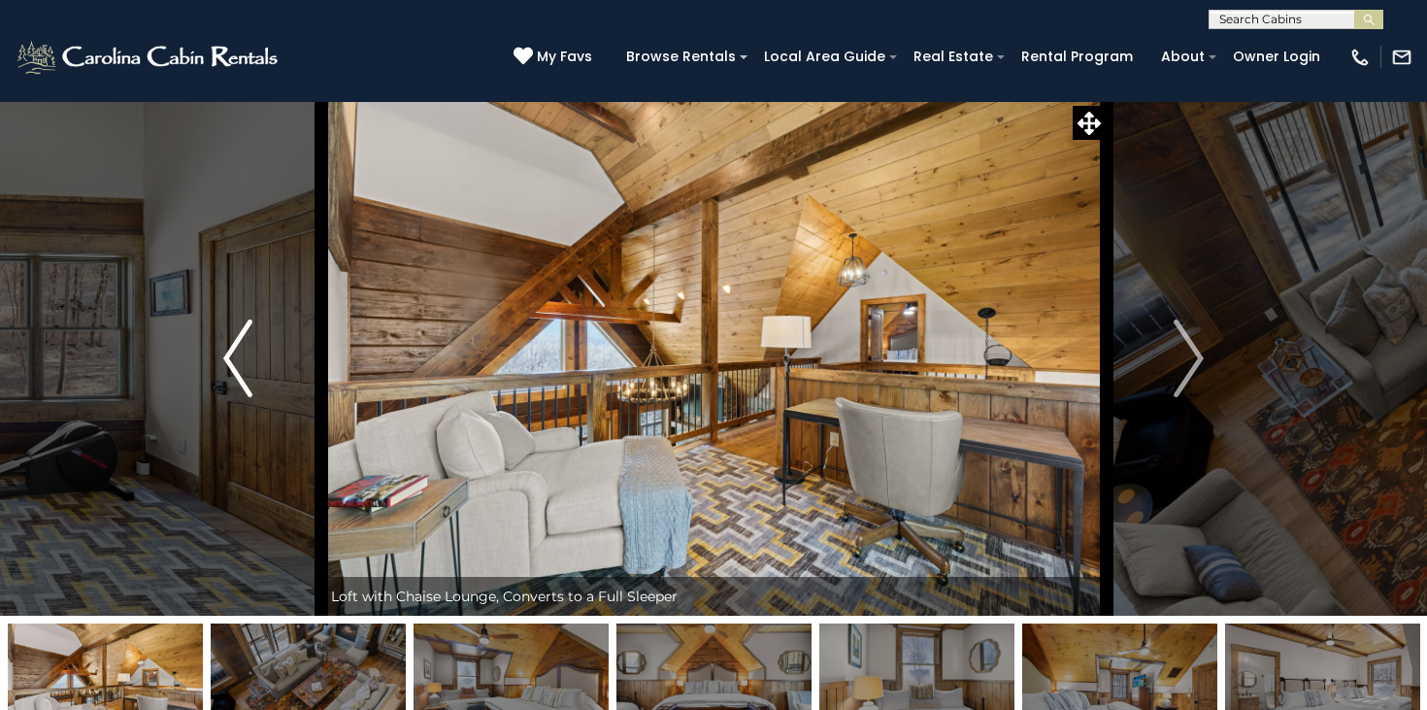
click at [240, 337] on img "Previous" at bounding box center [237, 358] width 29 height 78
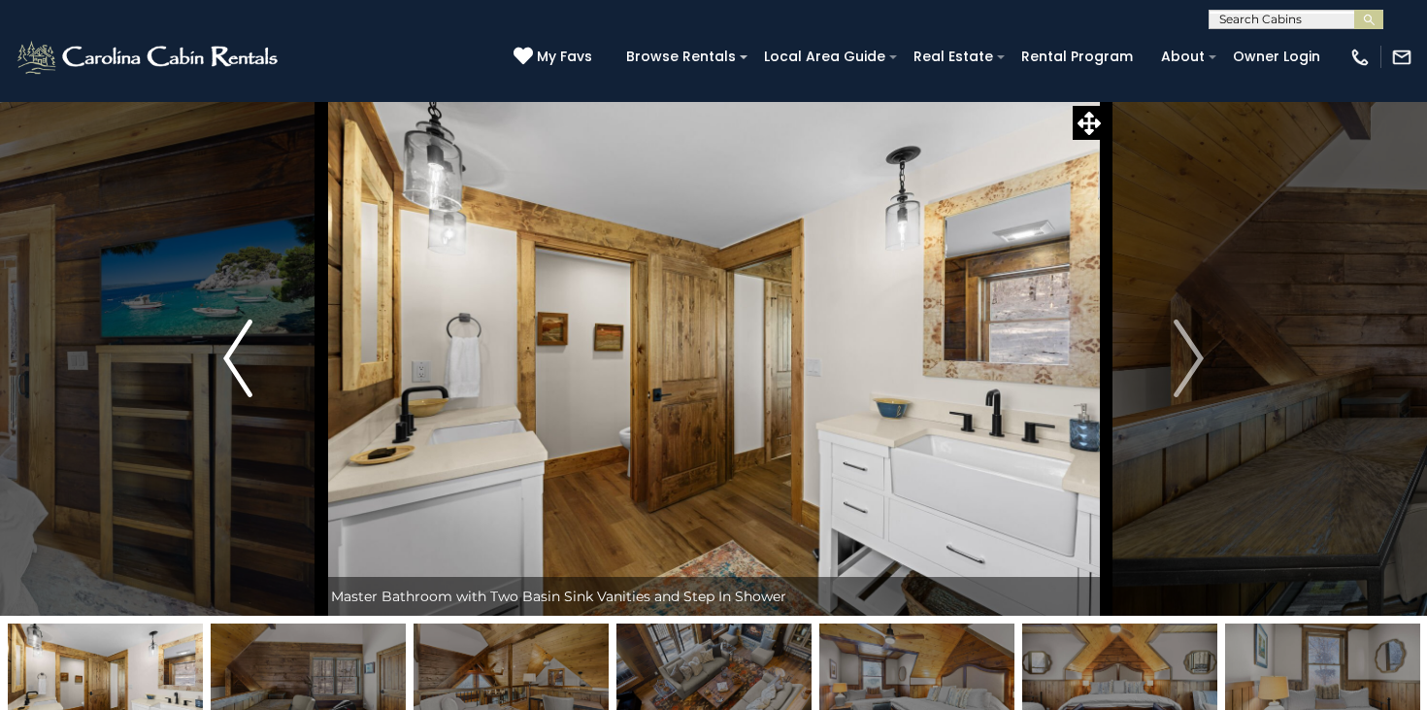
click at [240, 337] on img "Previous" at bounding box center [237, 358] width 29 height 78
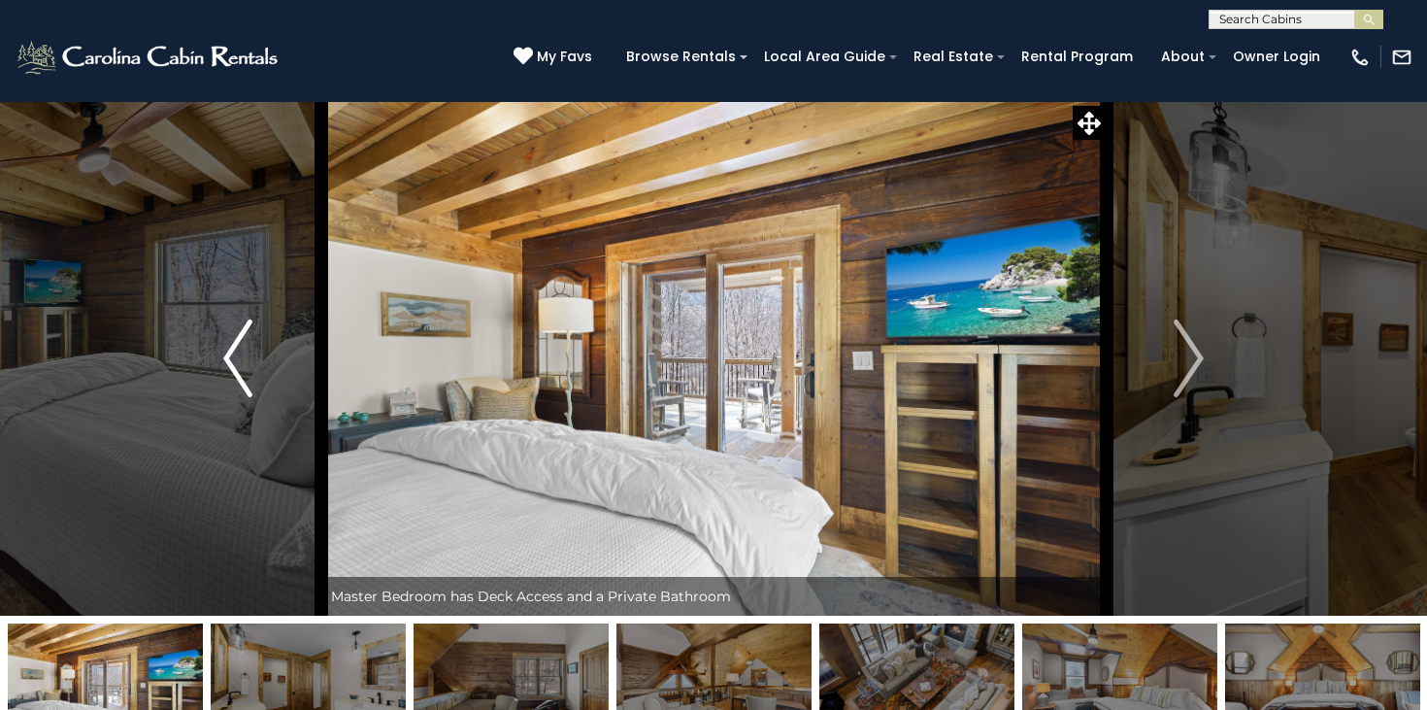
click at [240, 337] on img "Previous" at bounding box center [237, 358] width 29 height 78
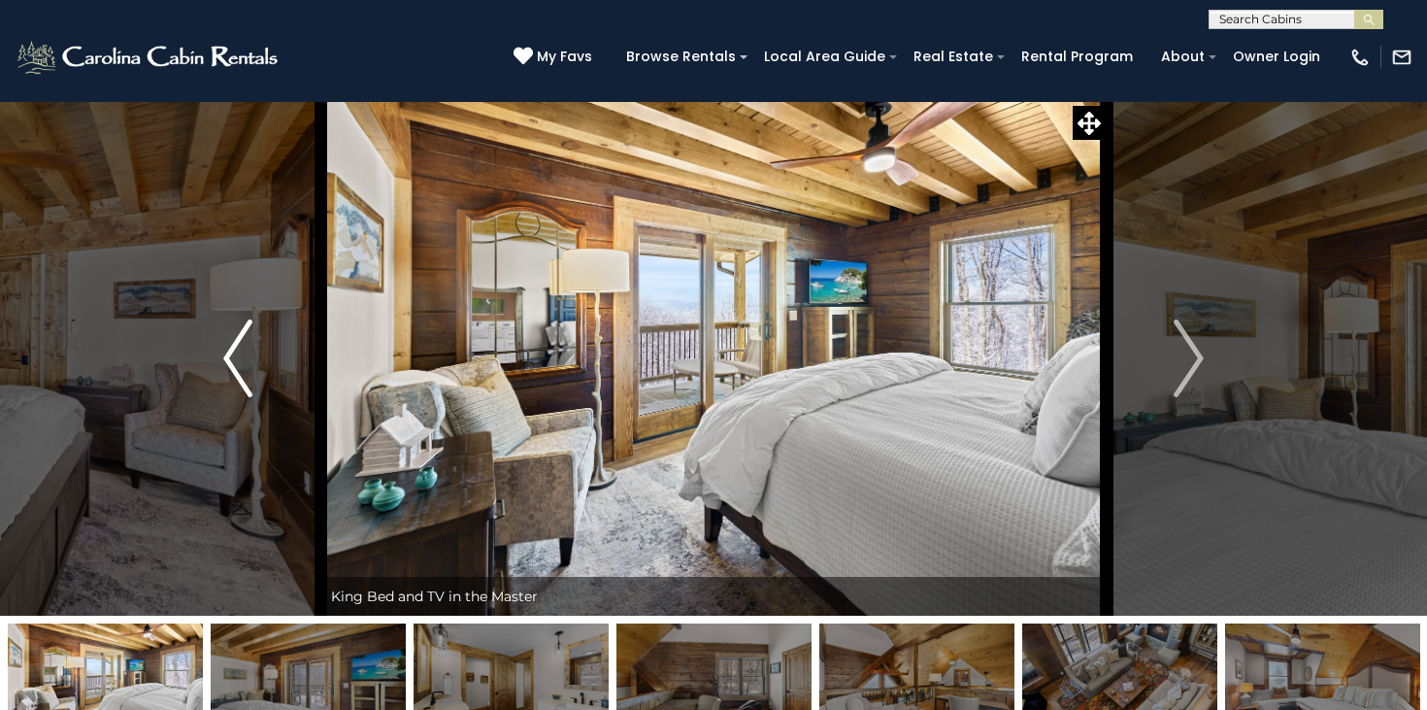
click at [240, 337] on img "Previous" at bounding box center [237, 358] width 29 height 78
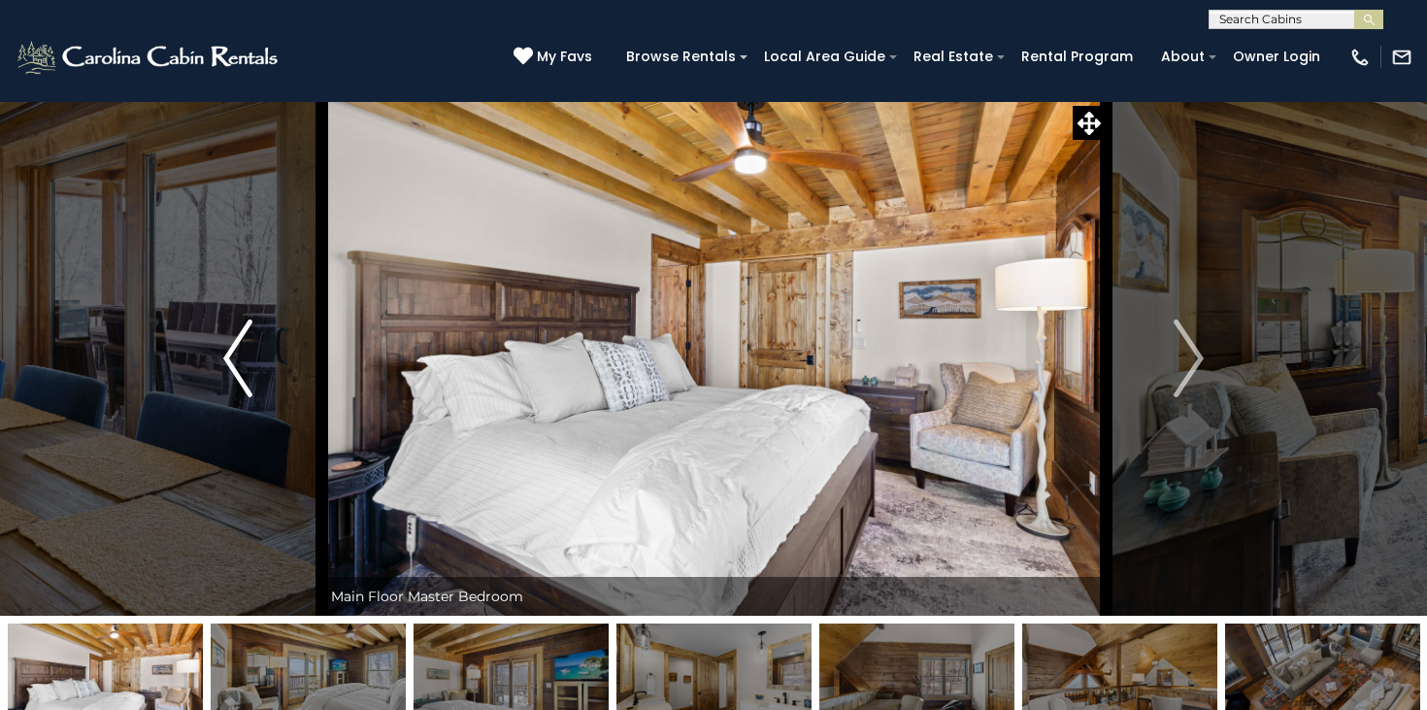
click at [240, 337] on img "Previous" at bounding box center [237, 358] width 29 height 78
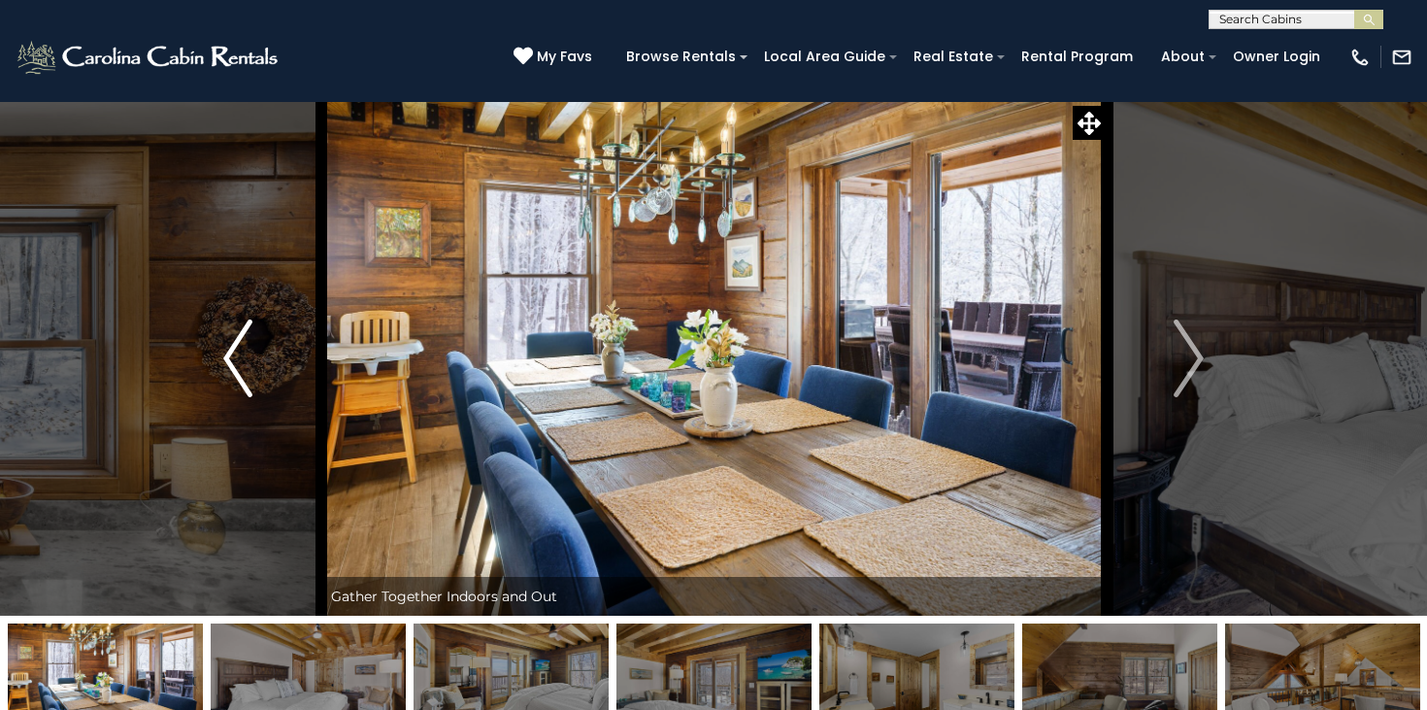
click at [240, 337] on img "Previous" at bounding box center [237, 358] width 29 height 78
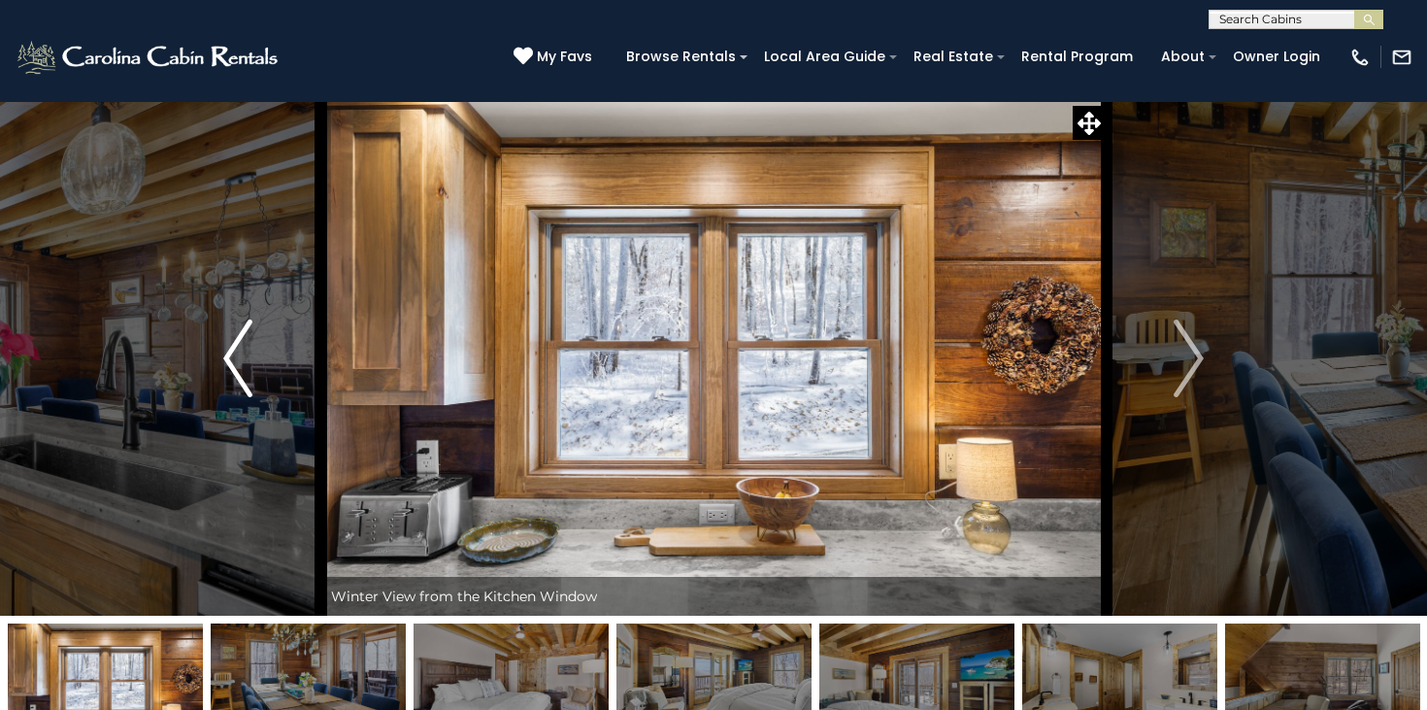
click at [240, 337] on img "Previous" at bounding box center [237, 358] width 29 height 78
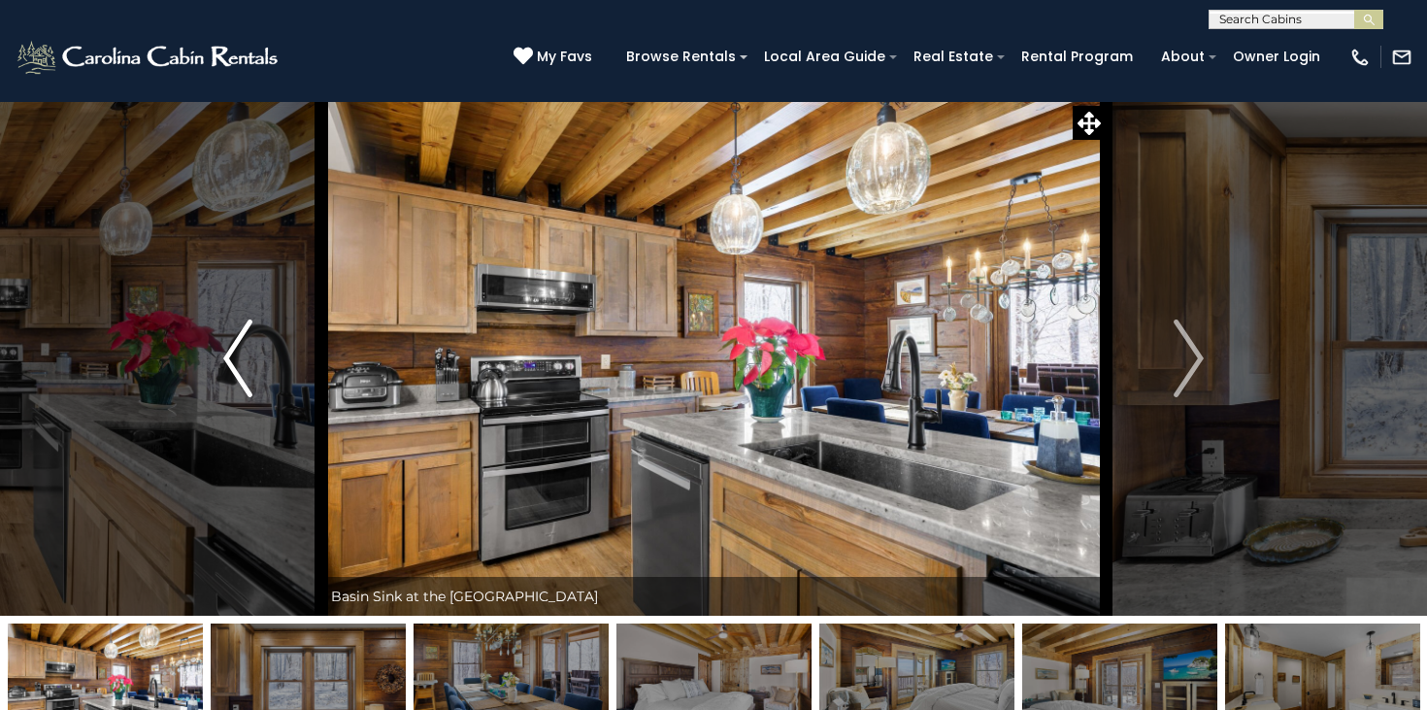
click at [240, 337] on img "Previous" at bounding box center [237, 358] width 29 height 78
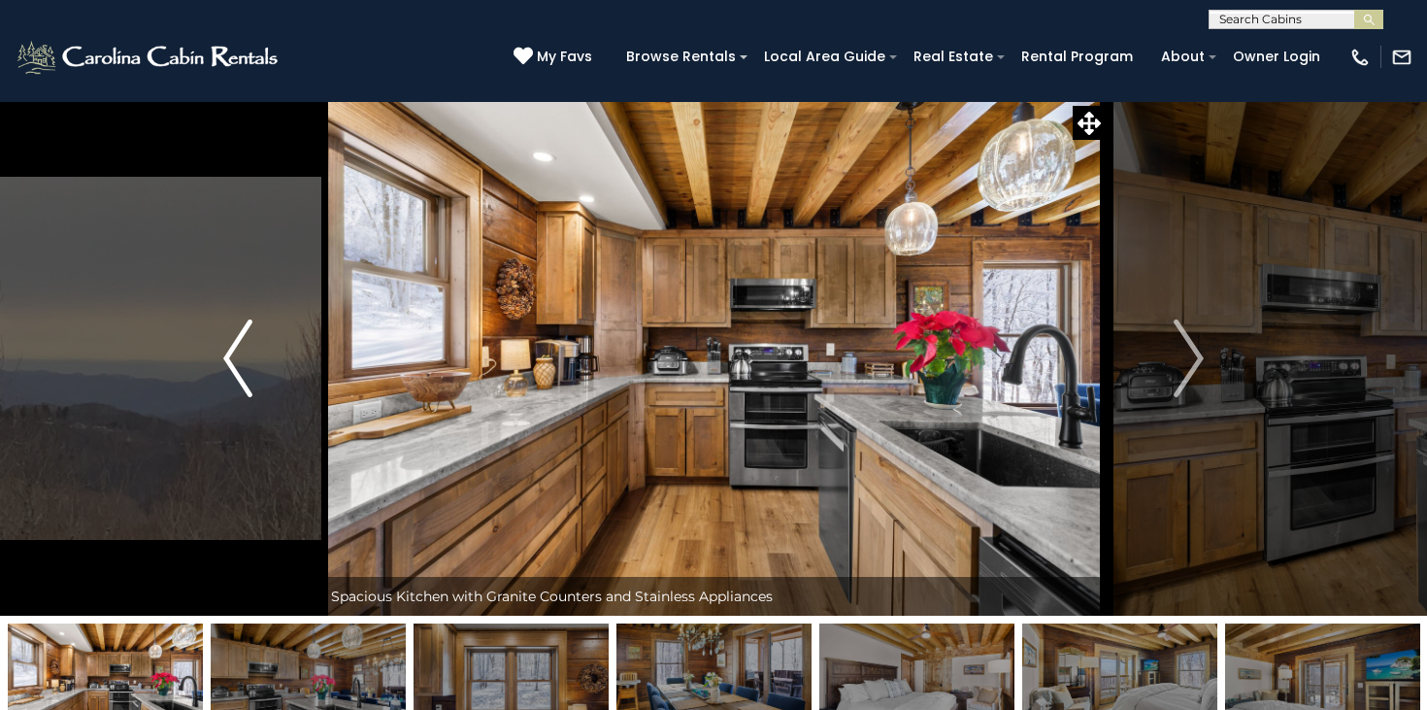
click at [240, 337] on img "Previous" at bounding box center [237, 358] width 29 height 78
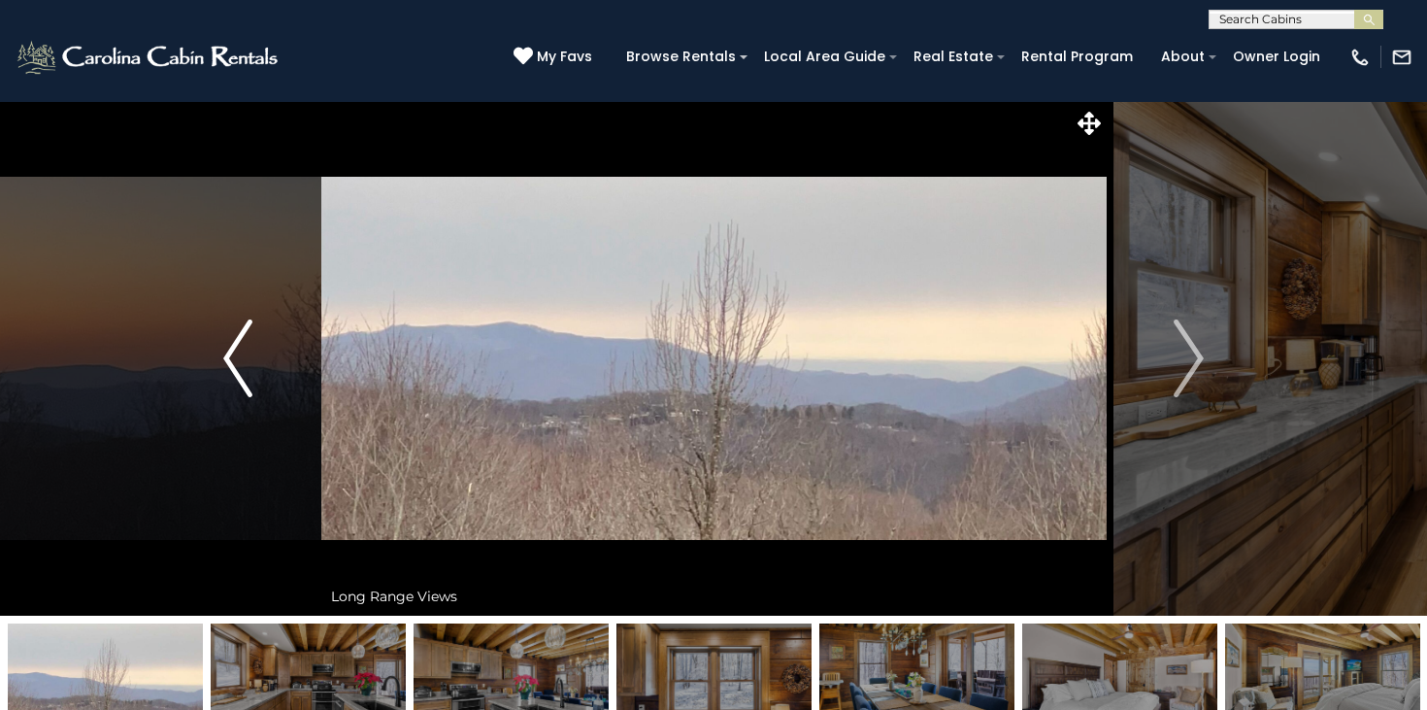
click at [240, 337] on img "Previous" at bounding box center [237, 358] width 29 height 78
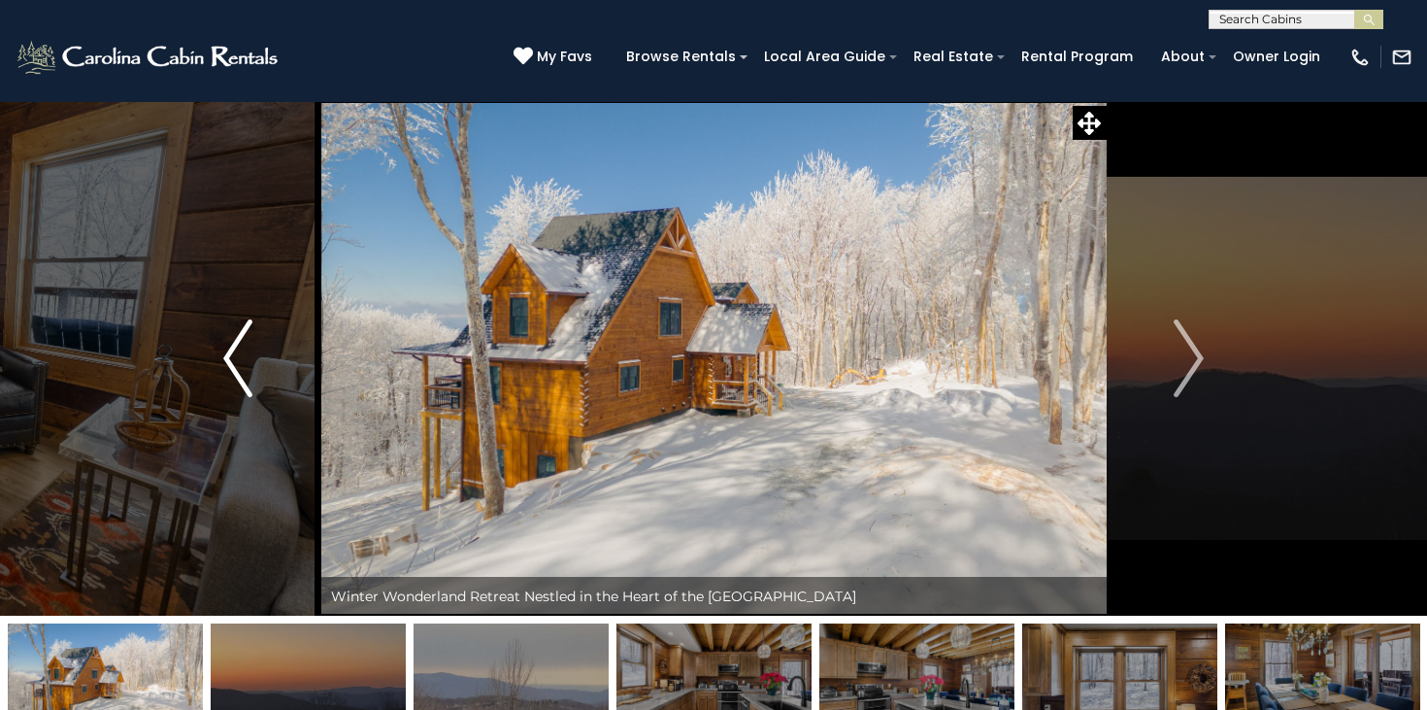
click at [240, 337] on img "Previous" at bounding box center [237, 358] width 29 height 78
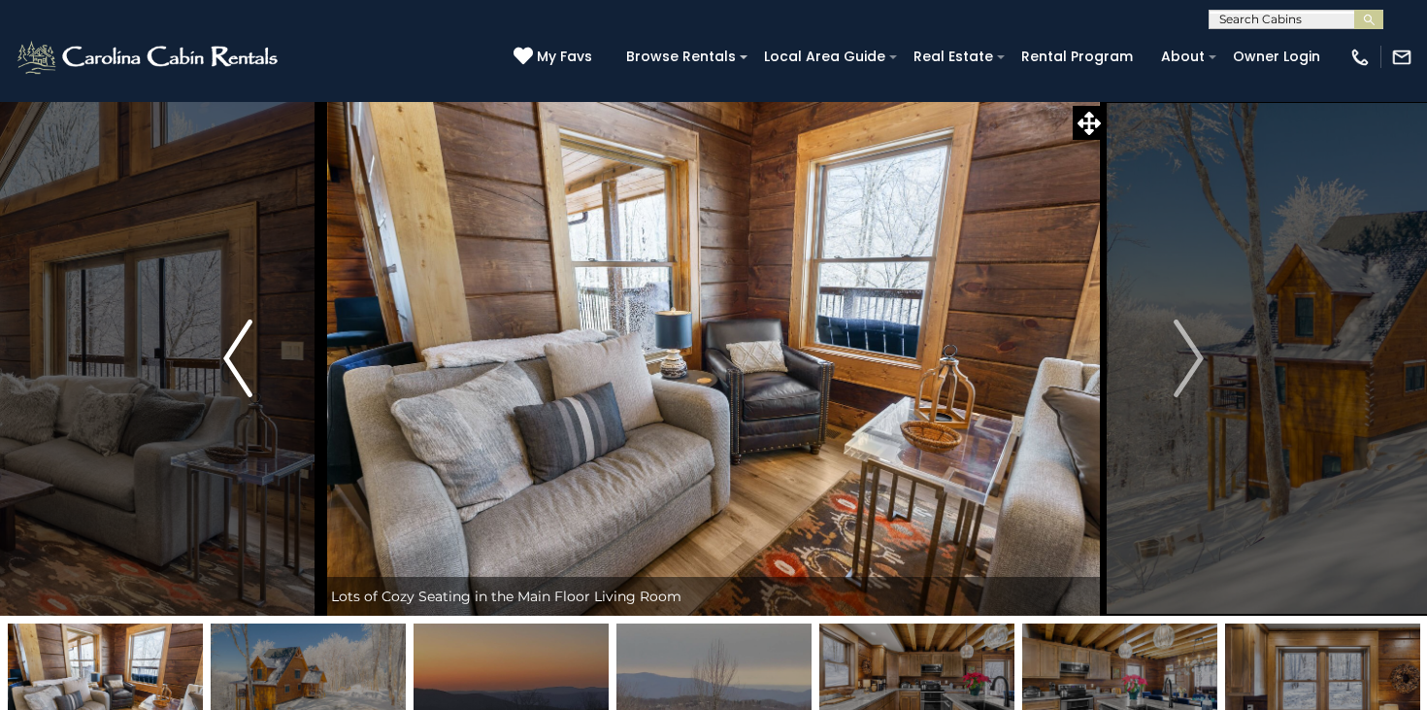
click at [240, 337] on img "Previous" at bounding box center [237, 358] width 29 height 78
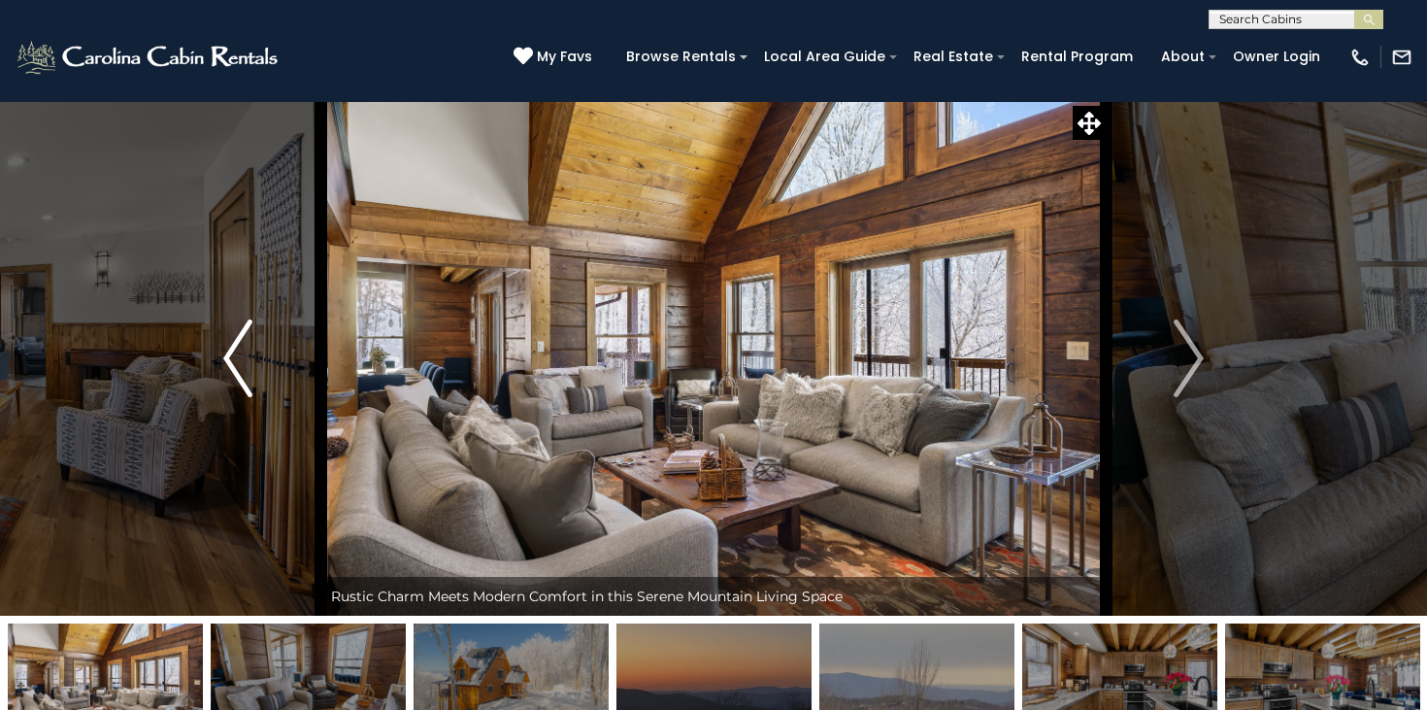
click at [240, 337] on img "Previous" at bounding box center [237, 358] width 29 height 78
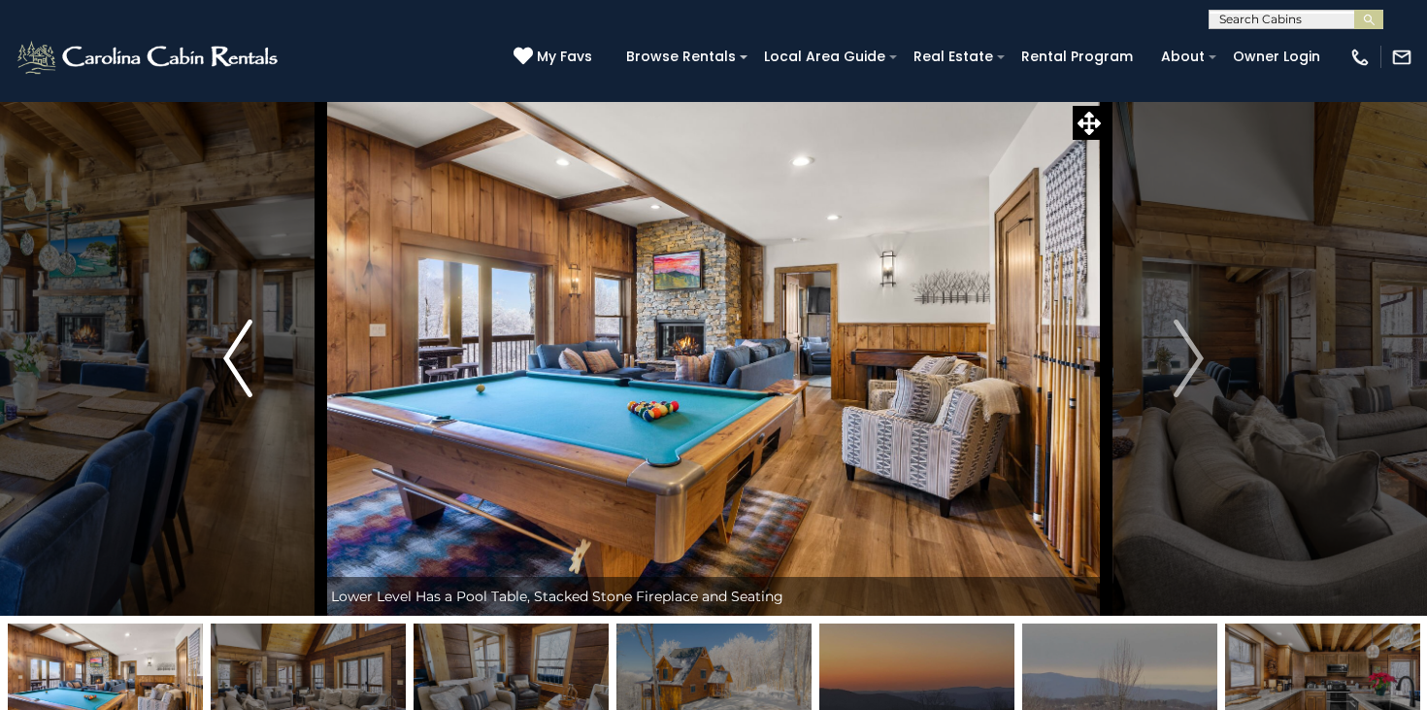
click at [240, 337] on img "Previous" at bounding box center [237, 358] width 29 height 78
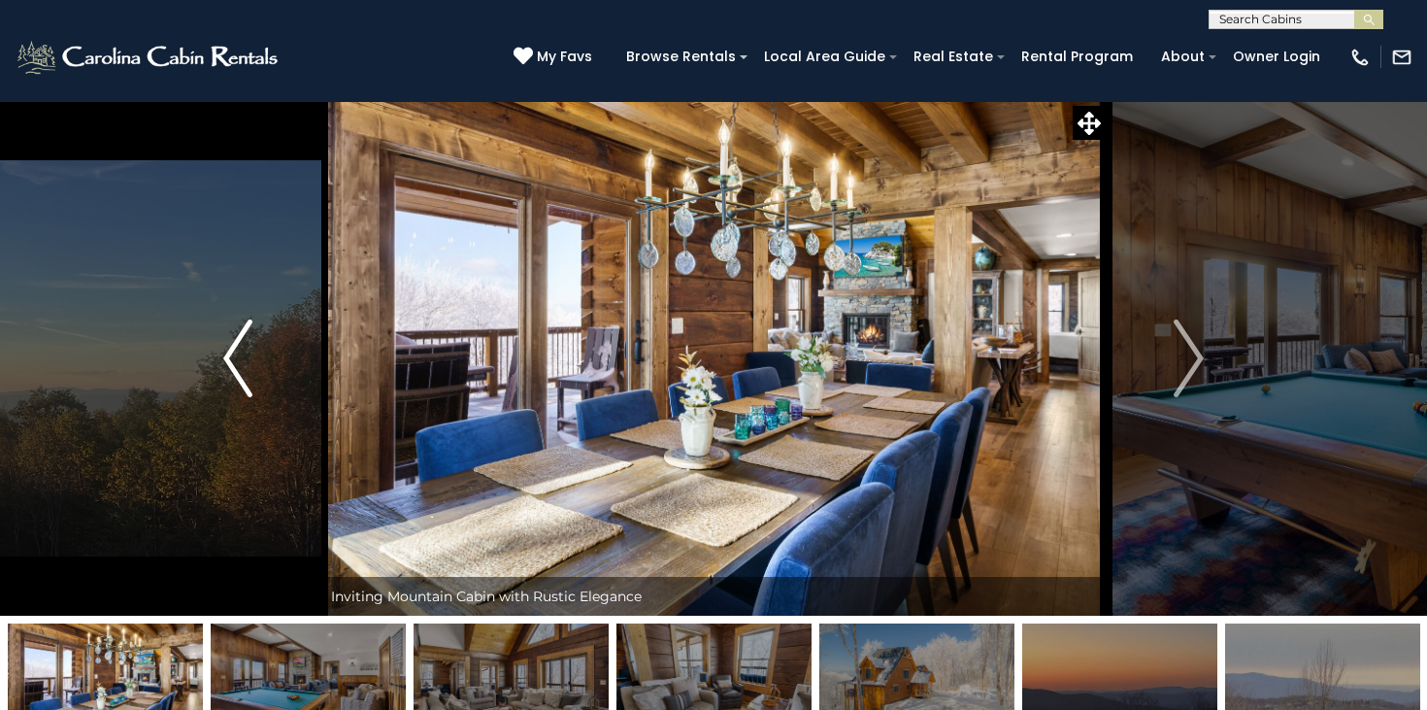
click at [240, 337] on img "Previous" at bounding box center [237, 358] width 29 height 78
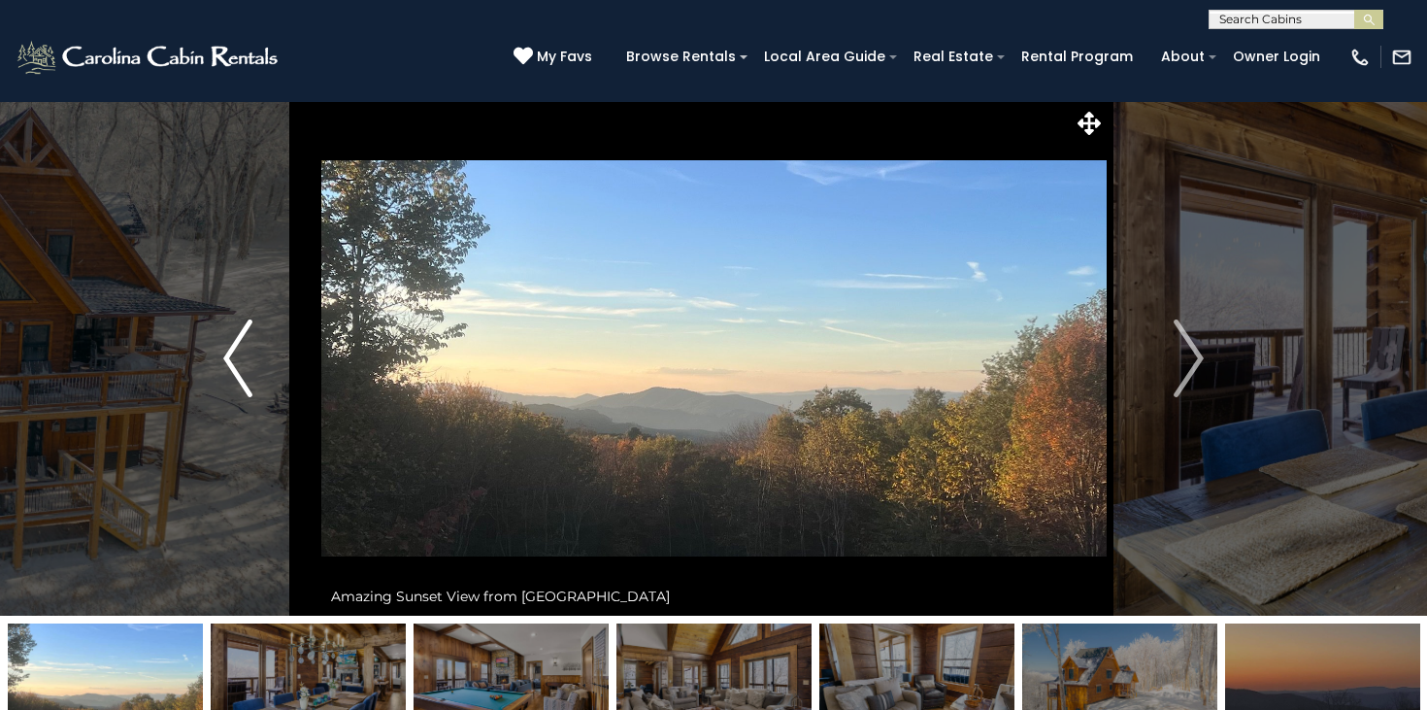
click at [240, 337] on img "Previous" at bounding box center [237, 358] width 29 height 78
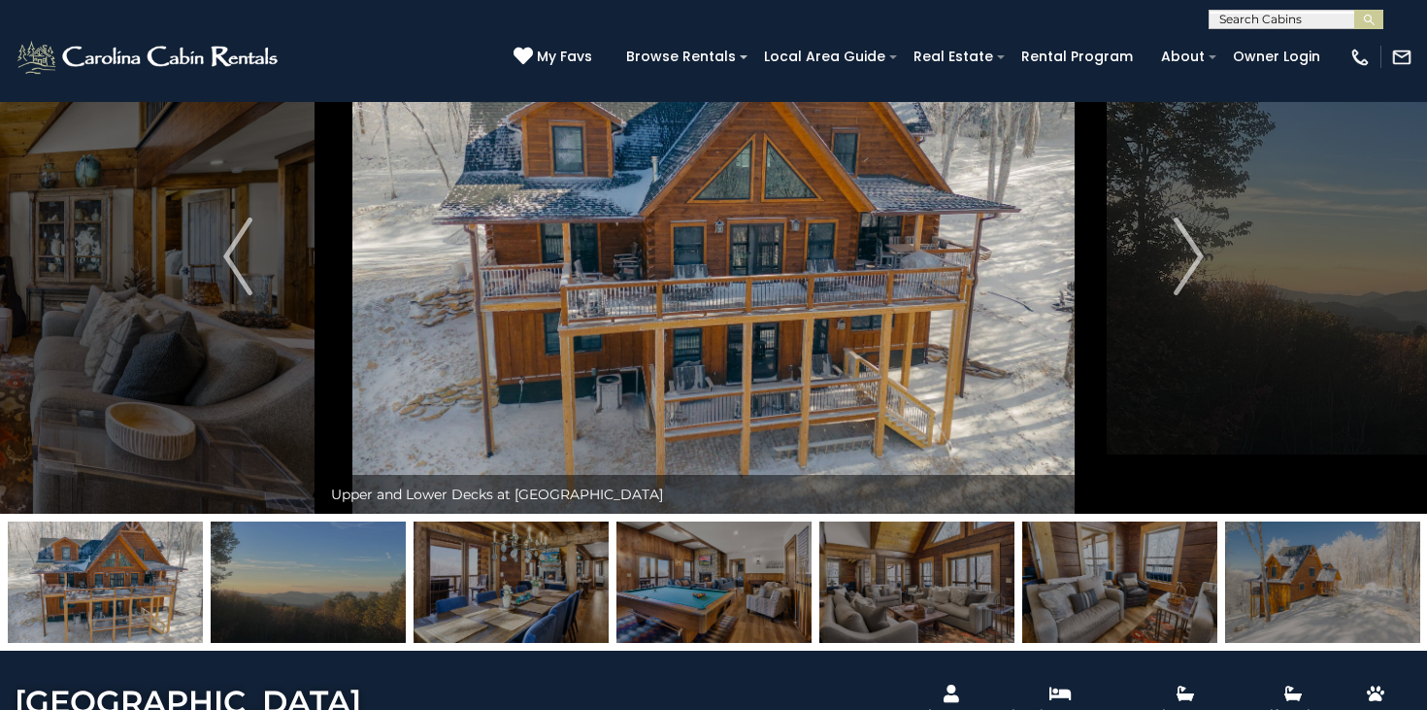
scroll to position [177, 0]
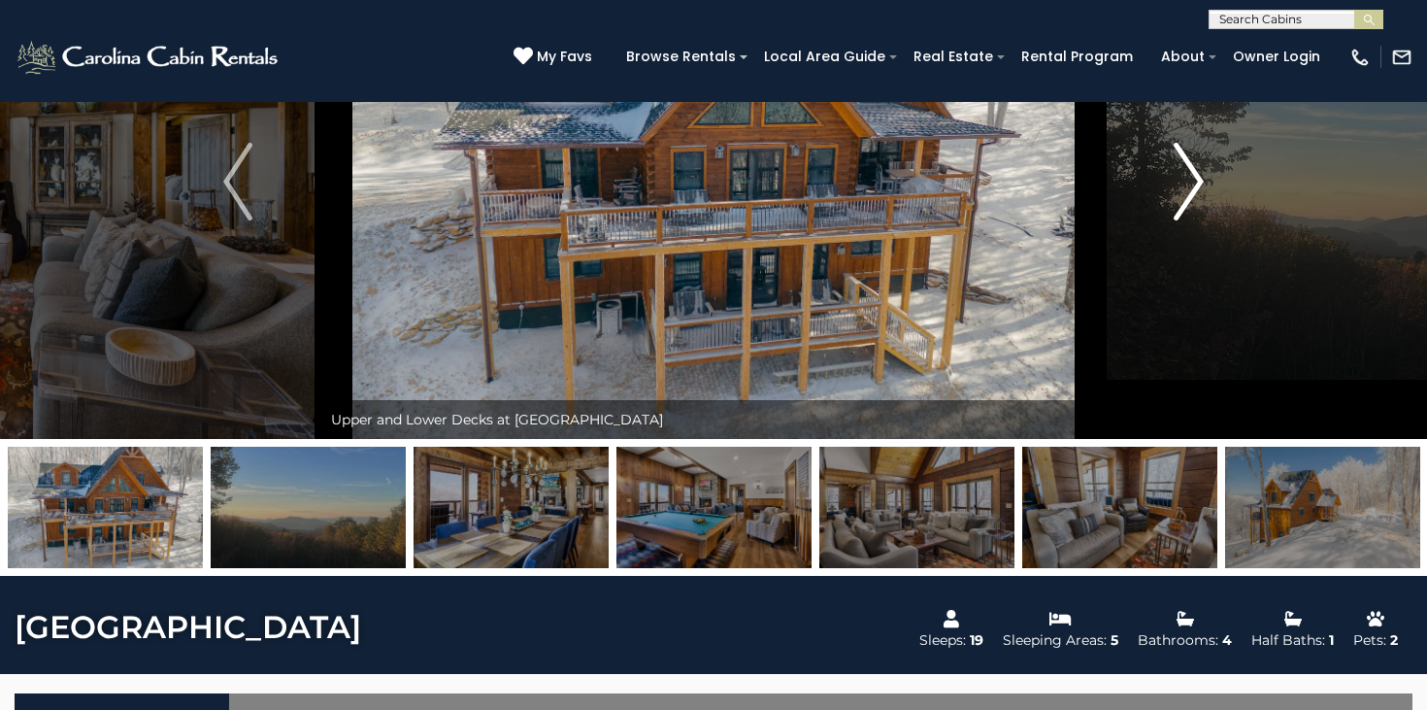
click at [1174, 175] on button "Next" at bounding box center [1189, 181] width 166 height 515
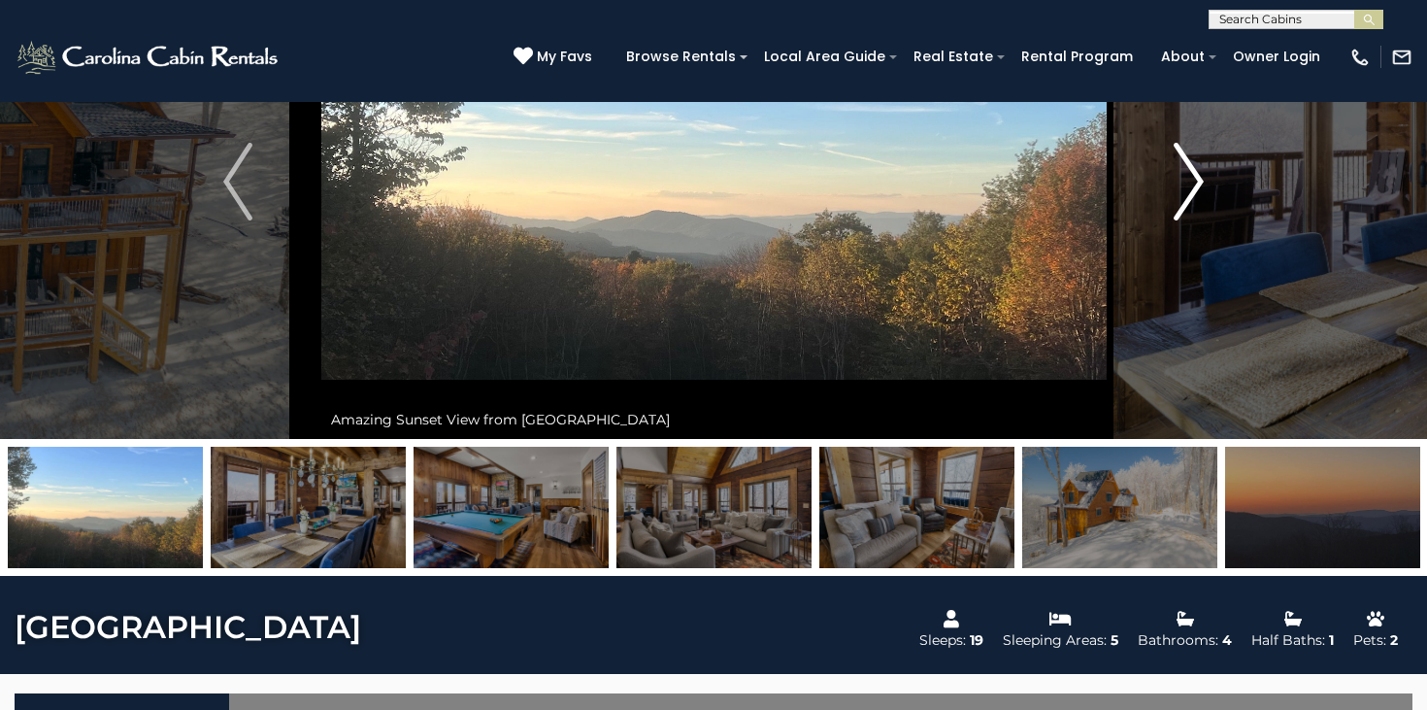
click at [1171, 171] on button "Next" at bounding box center [1189, 181] width 166 height 515
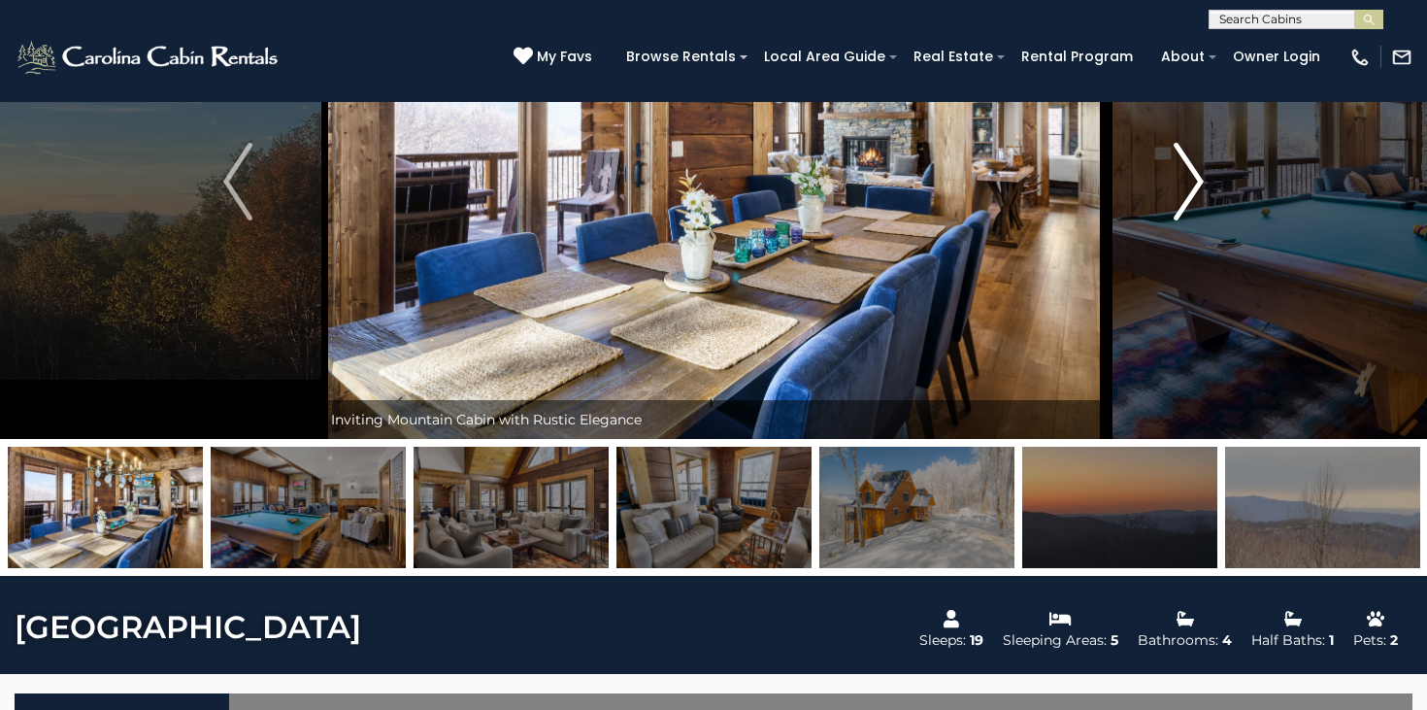
click at [1171, 171] on button "Next" at bounding box center [1189, 181] width 166 height 515
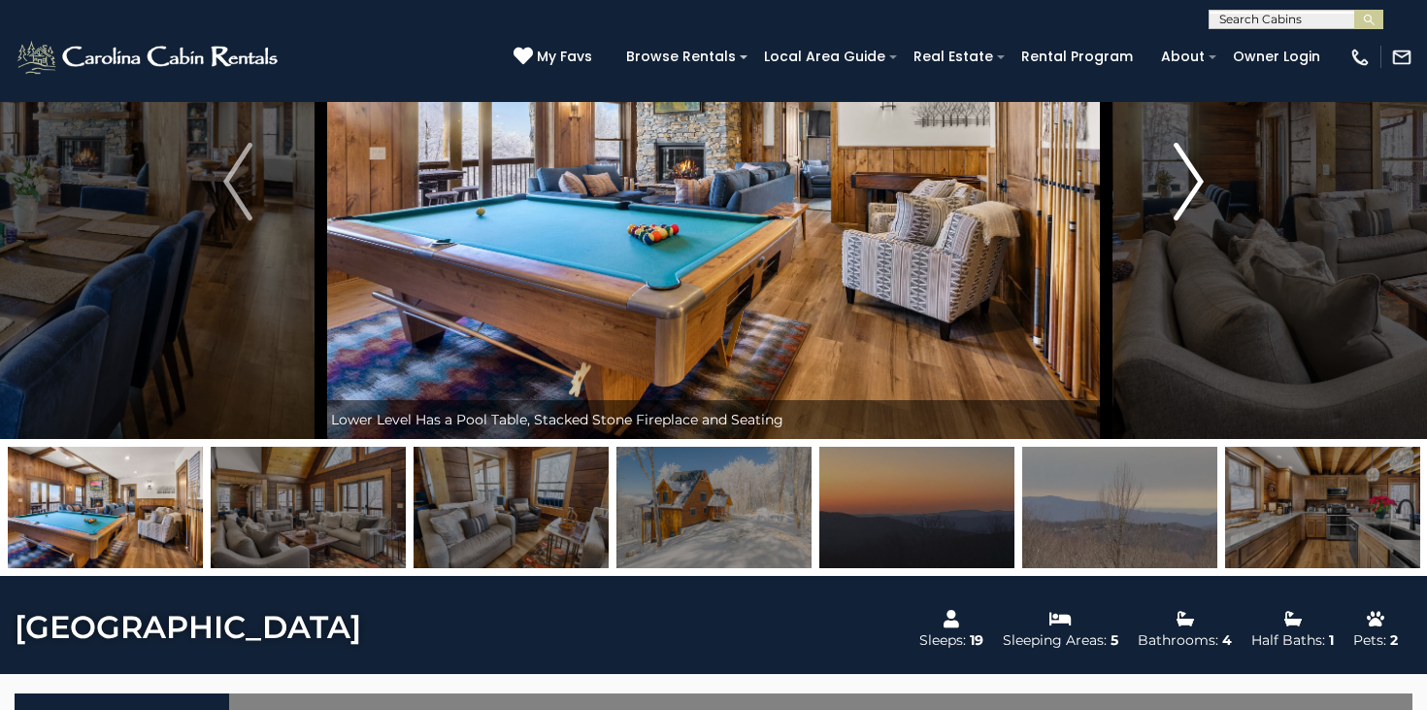
click at [1171, 171] on button "Next" at bounding box center [1189, 181] width 166 height 515
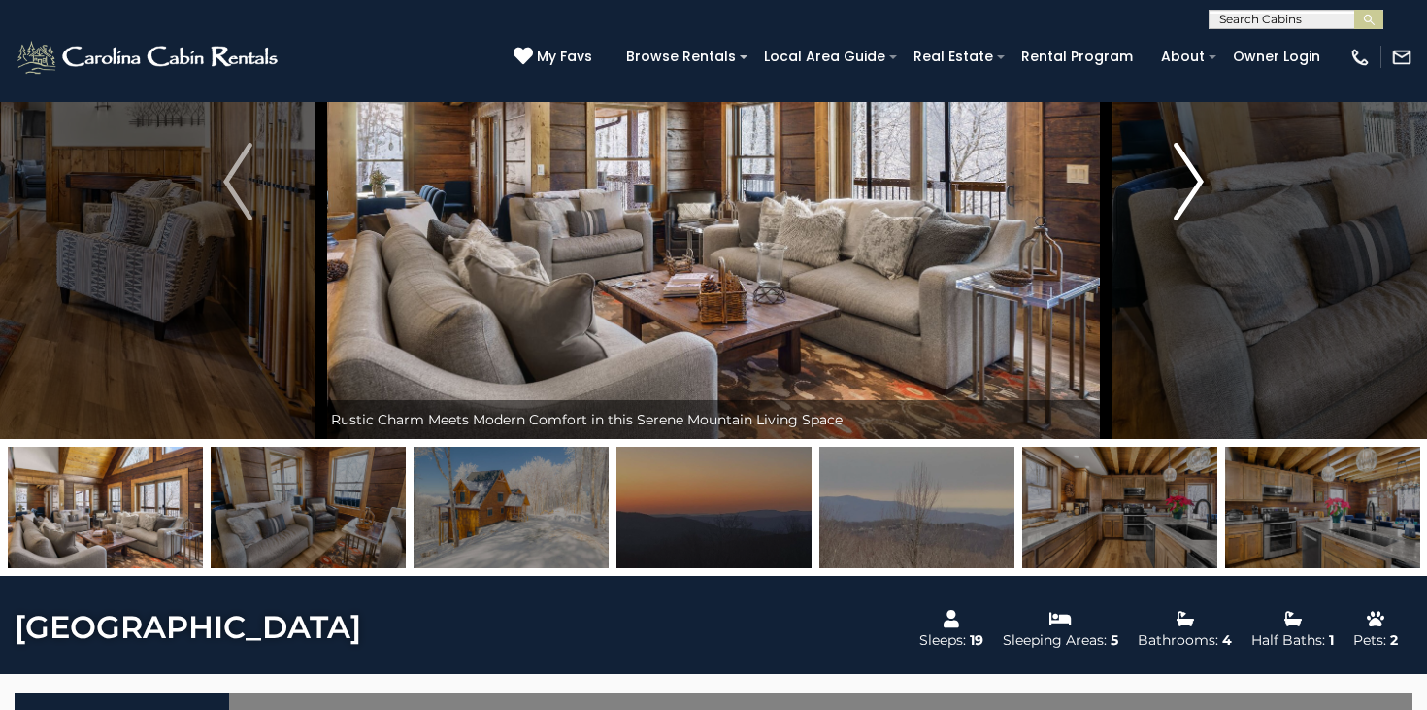
click at [1171, 171] on button "Next" at bounding box center [1189, 181] width 166 height 515
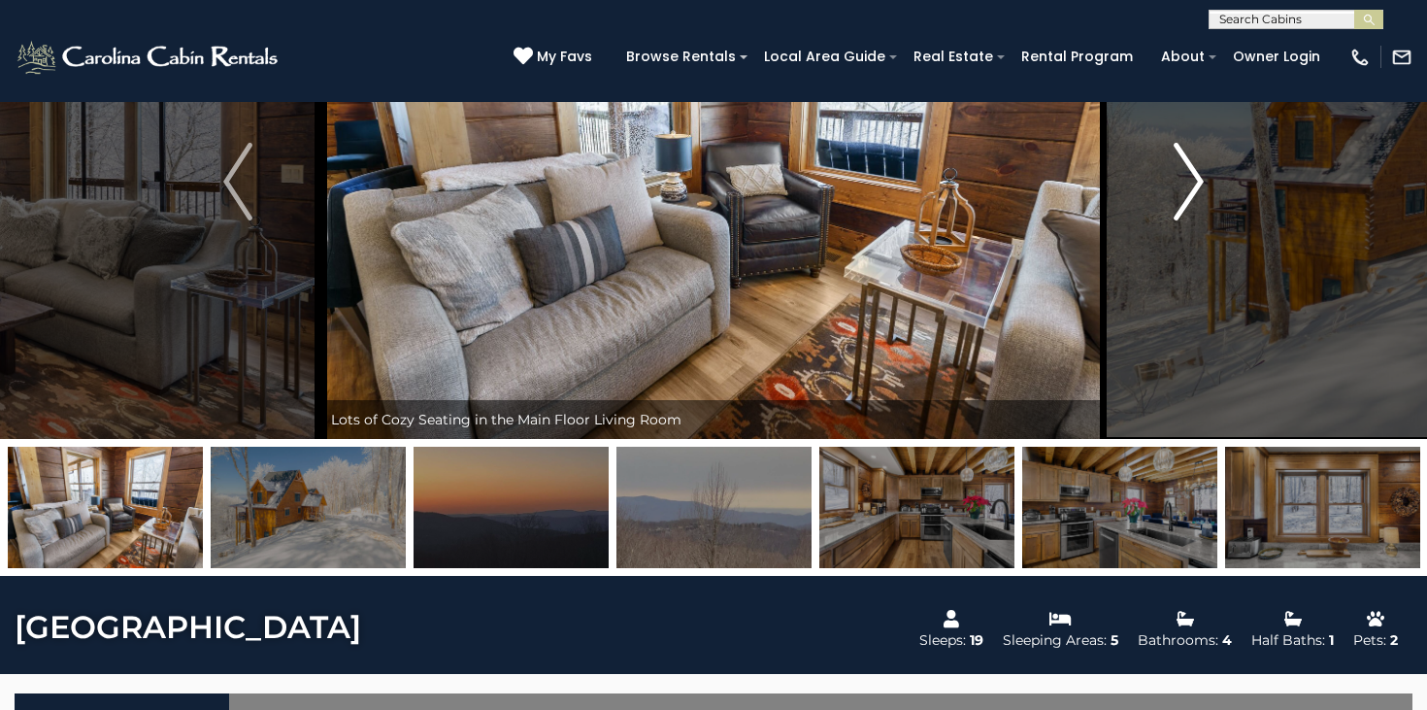
click at [1171, 171] on button "Next" at bounding box center [1189, 181] width 166 height 515
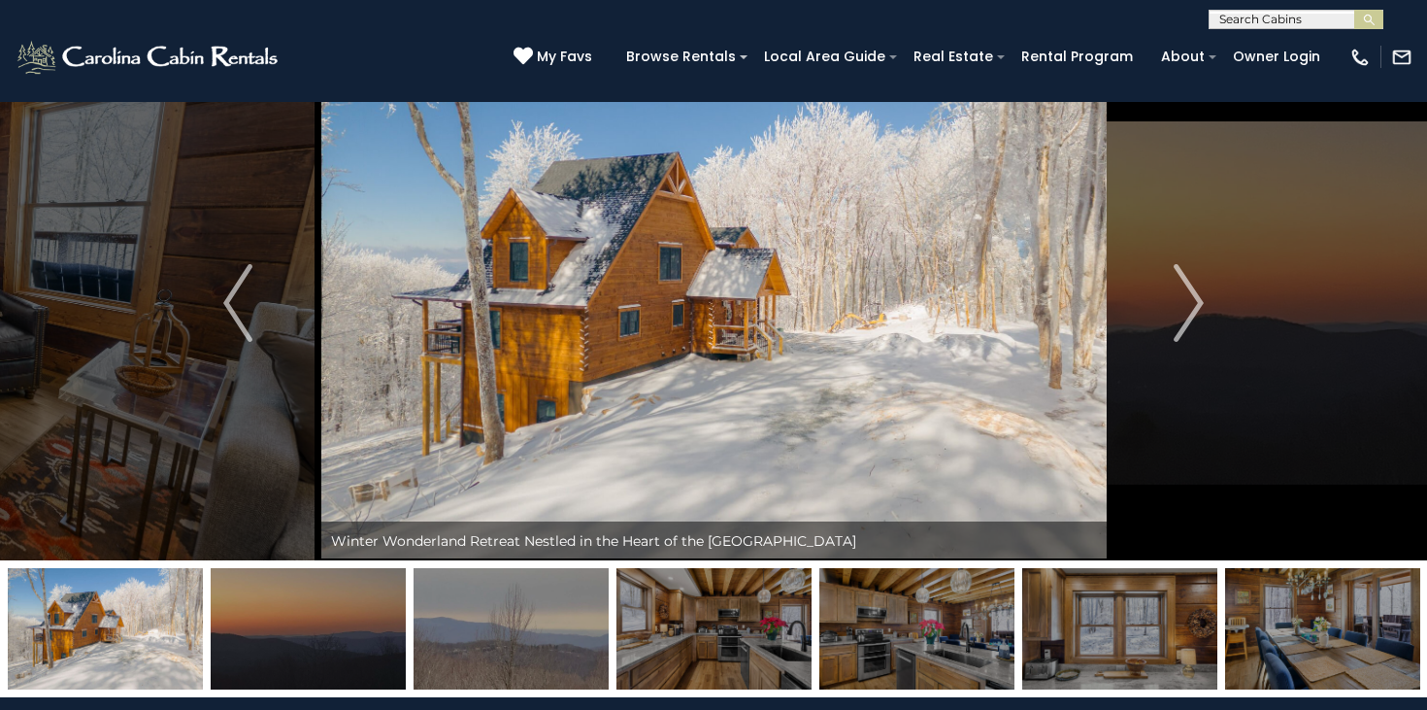
scroll to position [38, 0]
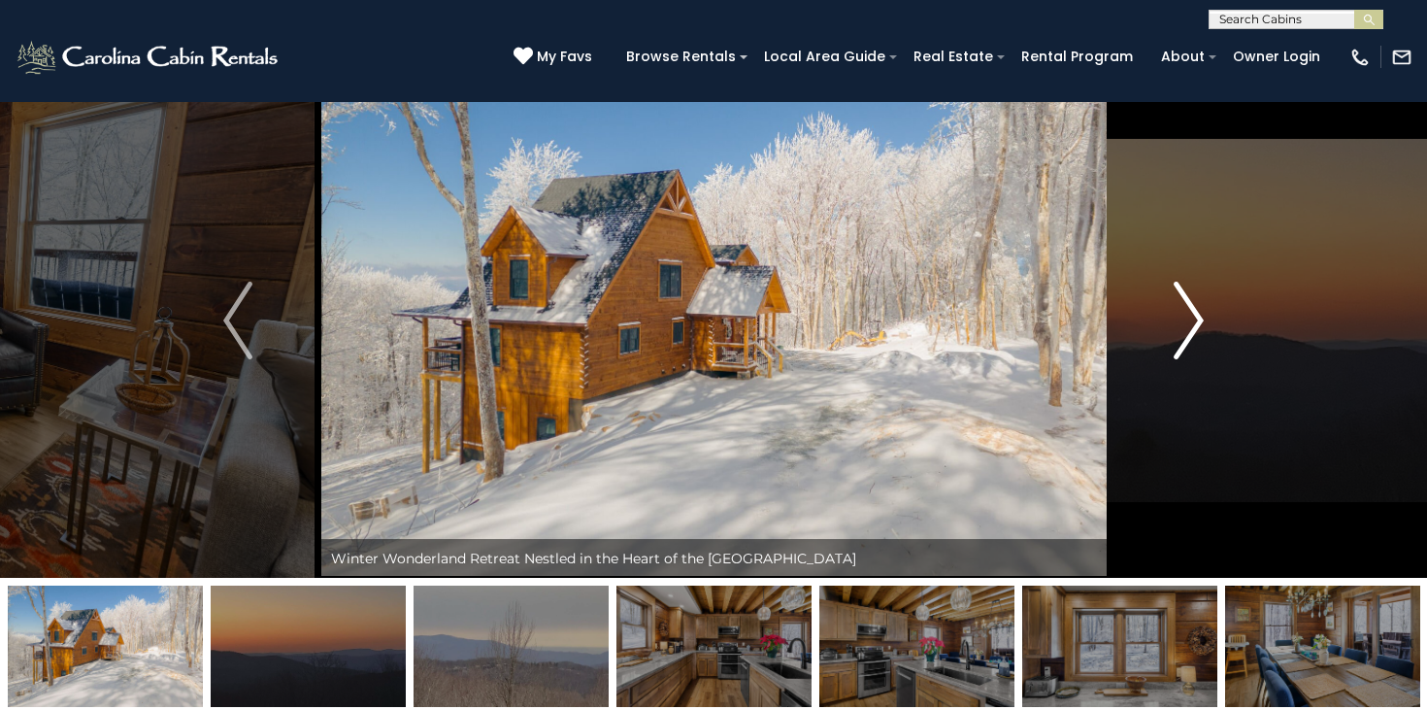
click at [1159, 330] on button "Next" at bounding box center [1189, 320] width 166 height 515
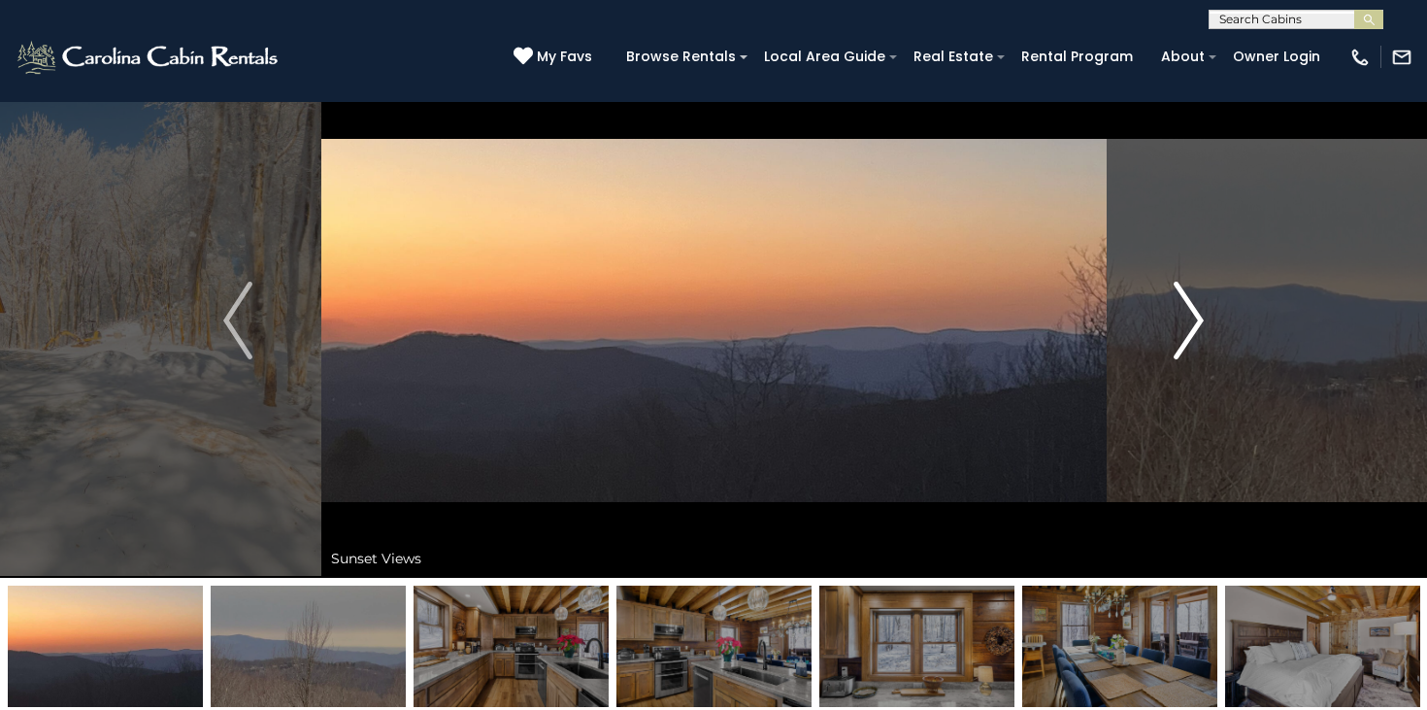
click at [1159, 329] on button "Next" at bounding box center [1189, 320] width 166 height 515
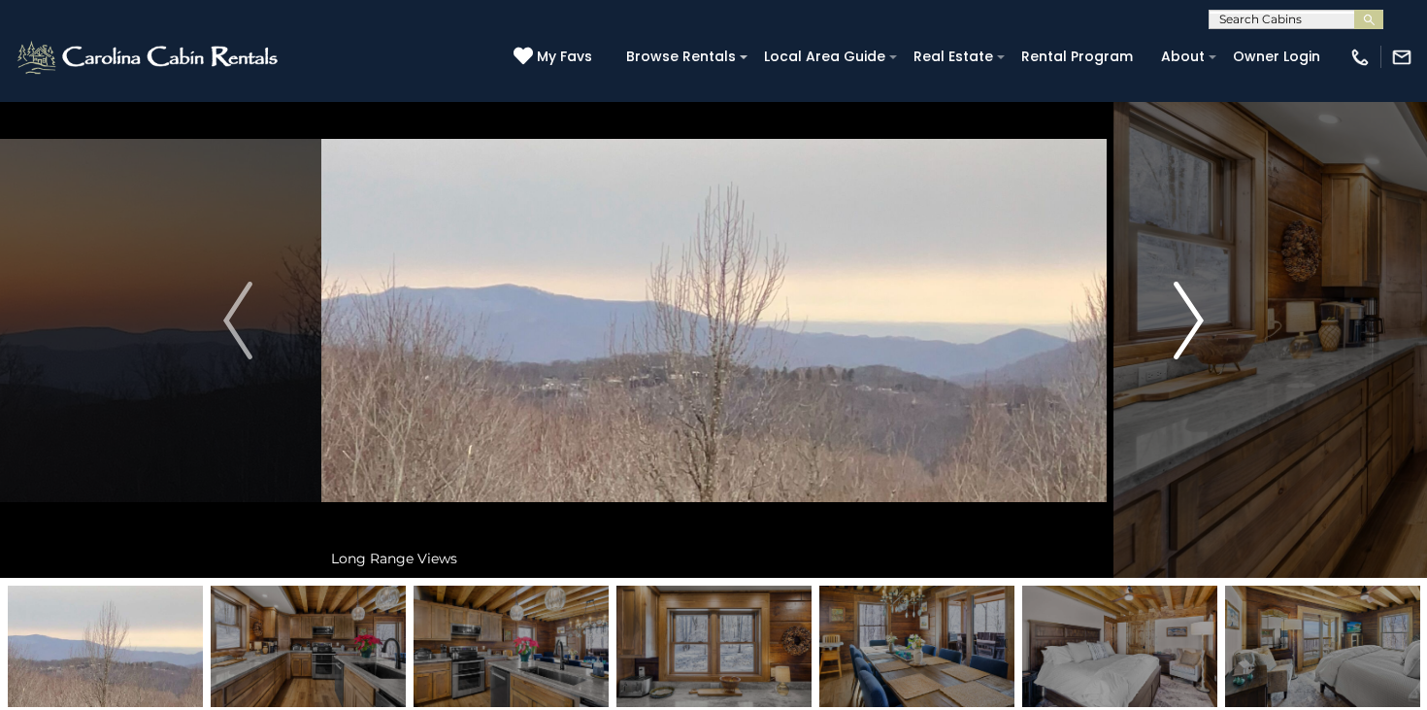
click at [1159, 329] on button "Next" at bounding box center [1189, 320] width 166 height 515
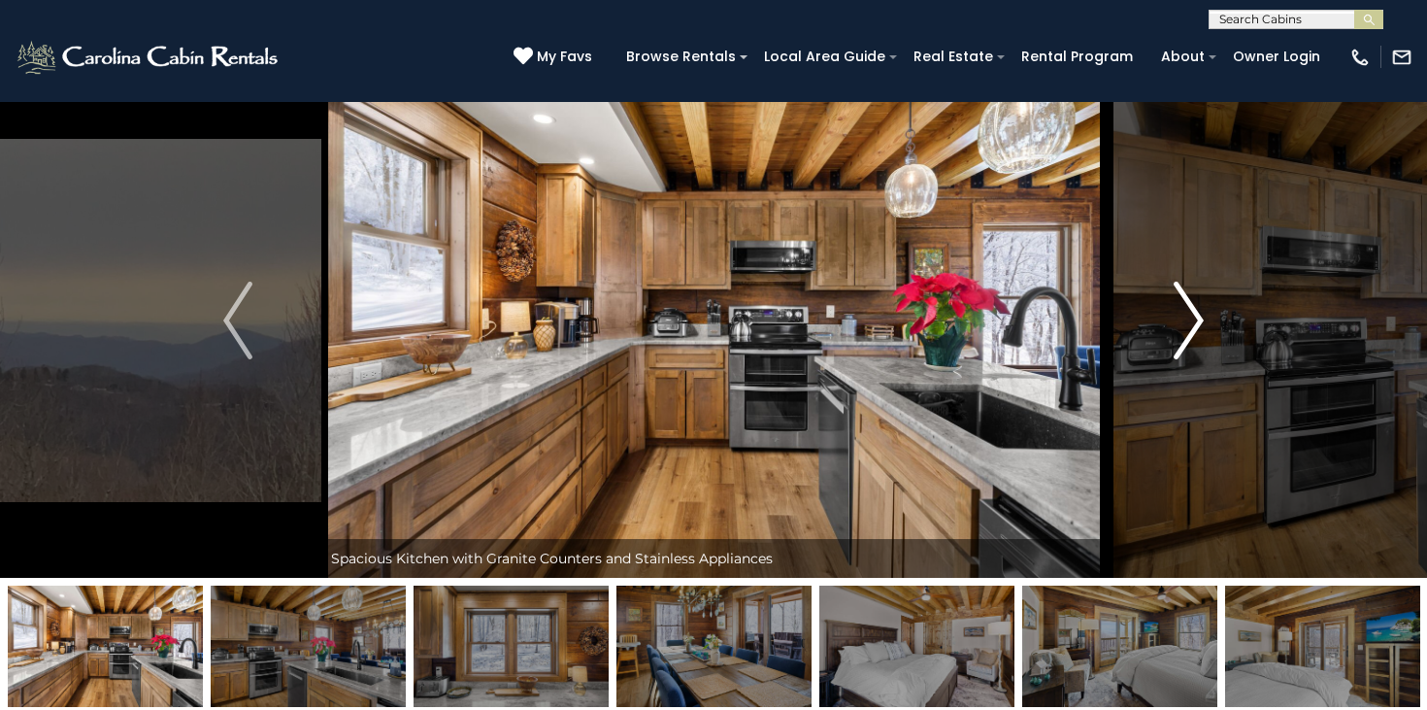
click at [1159, 329] on button "Next" at bounding box center [1189, 320] width 166 height 515
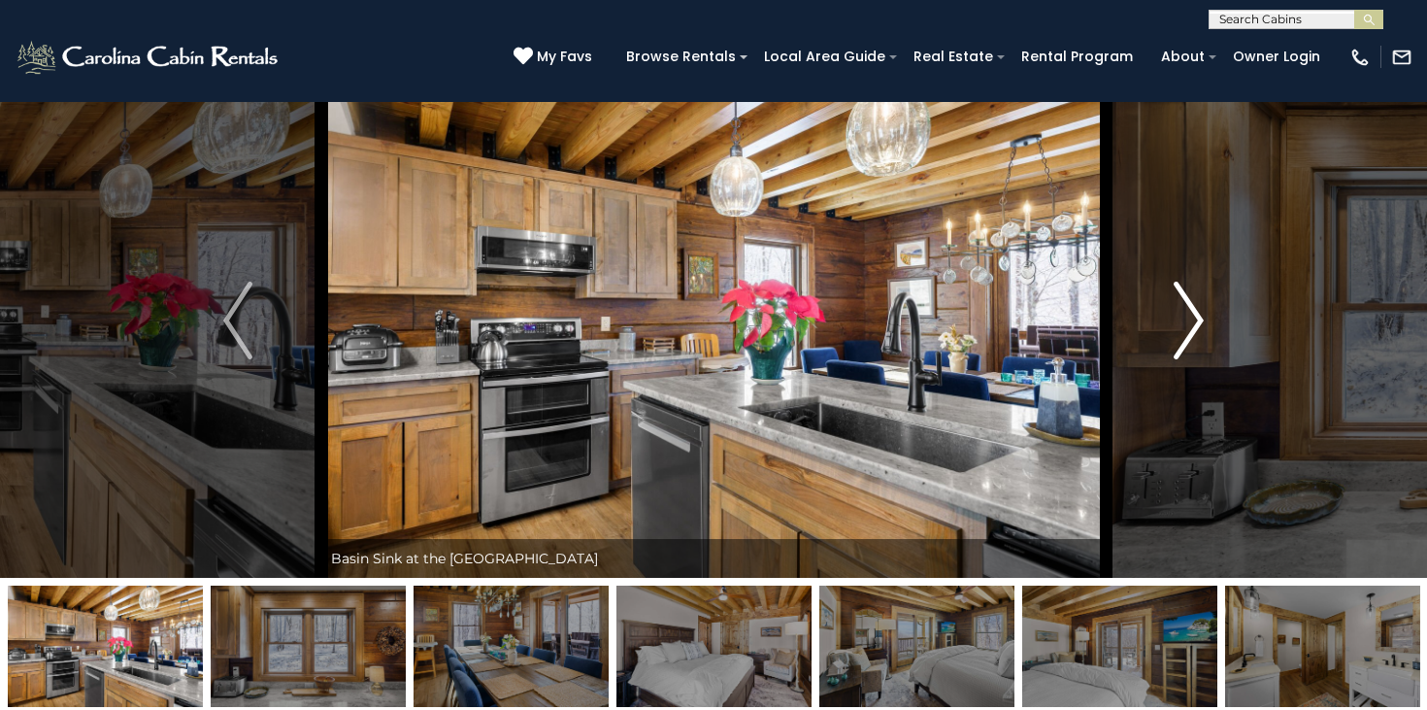
click at [1159, 329] on button "Next" at bounding box center [1189, 320] width 166 height 515
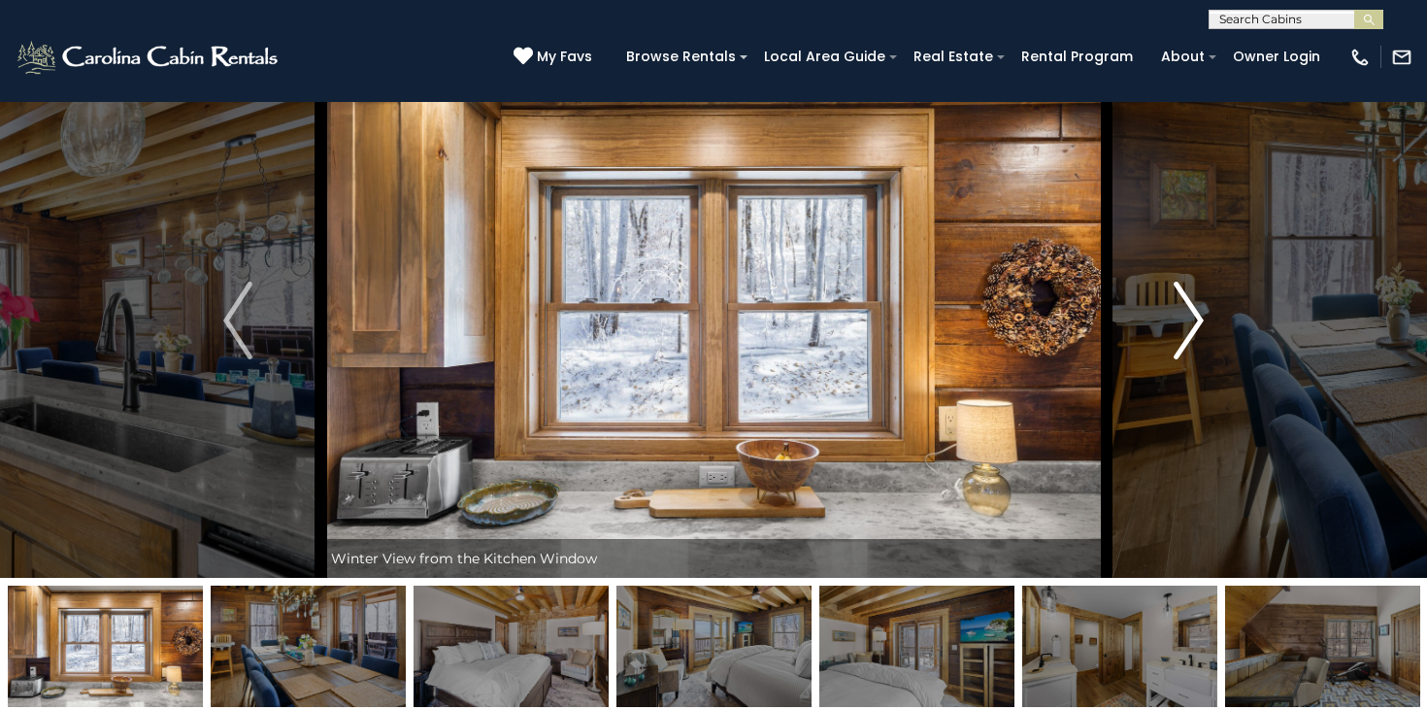
click at [1159, 329] on button "Next" at bounding box center [1189, 320] width 166 height 515
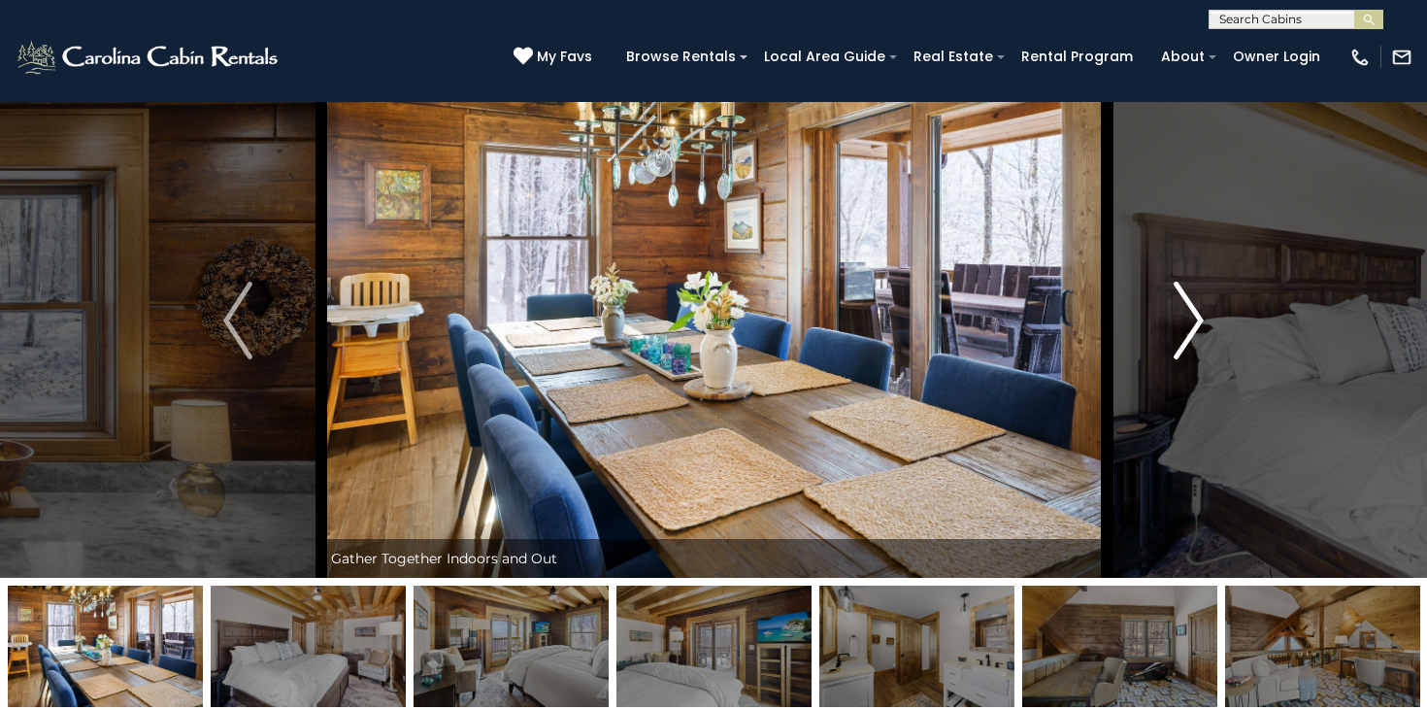
click at [1159, 329] on button "Next" at bounding box center [1189, 320] width 166 height 515
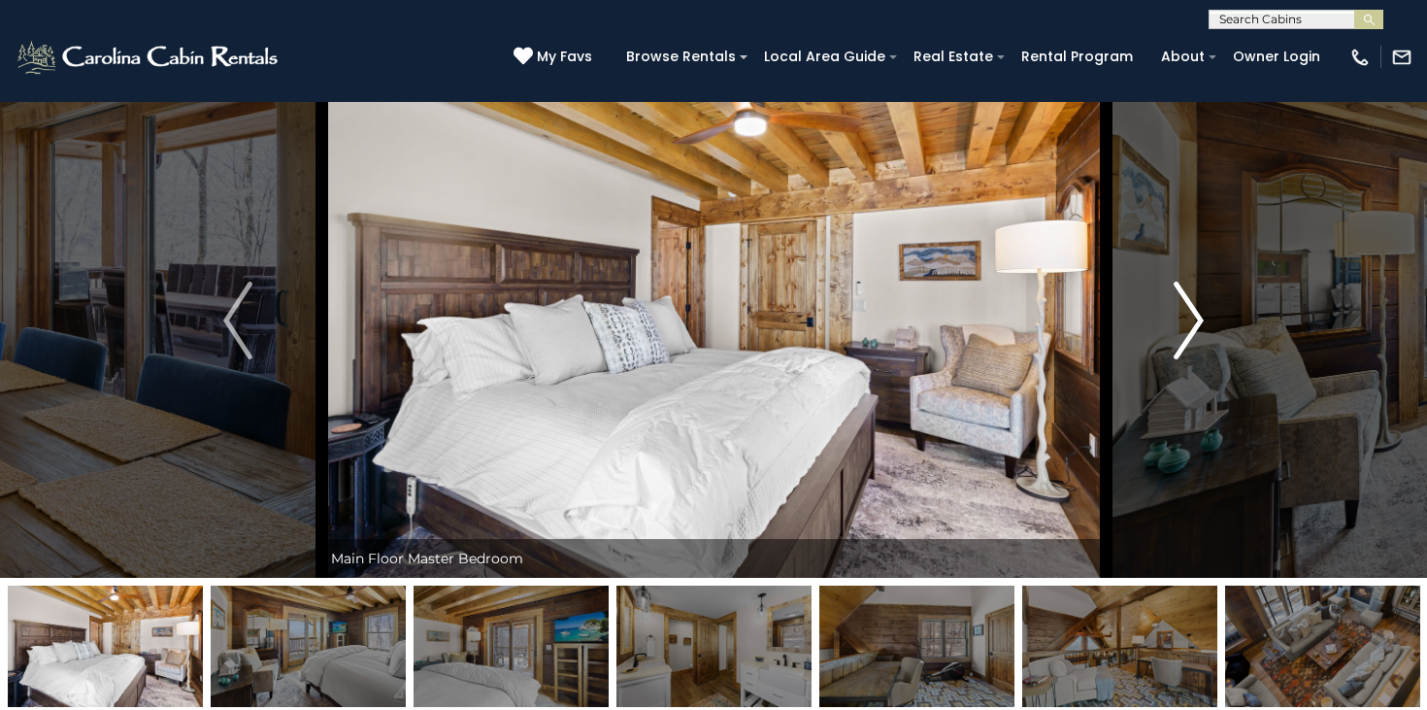
click at [1159, 329] on button "Next" at bounding box center [1189, 320] width 166 height 515
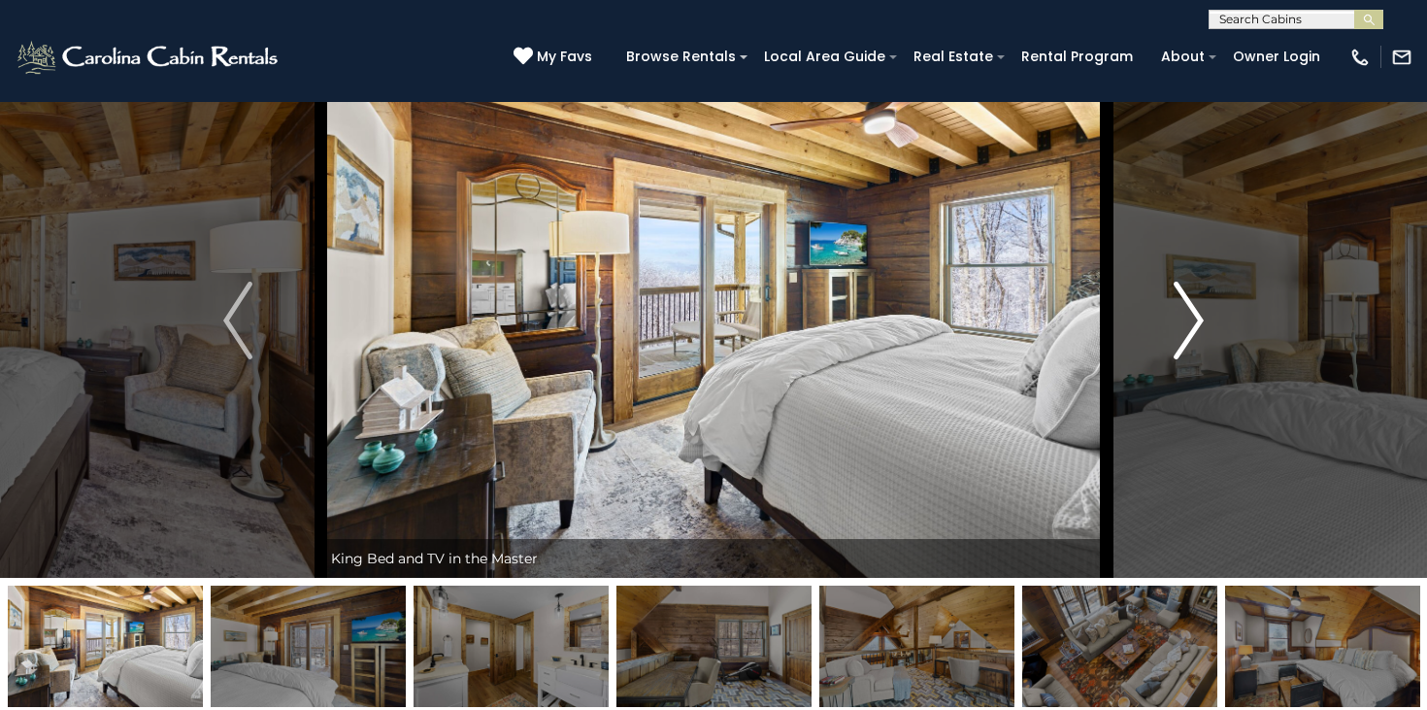
click at [1159, 329] on button "Next" at bounding box center [1189, 320] width 166 height 515
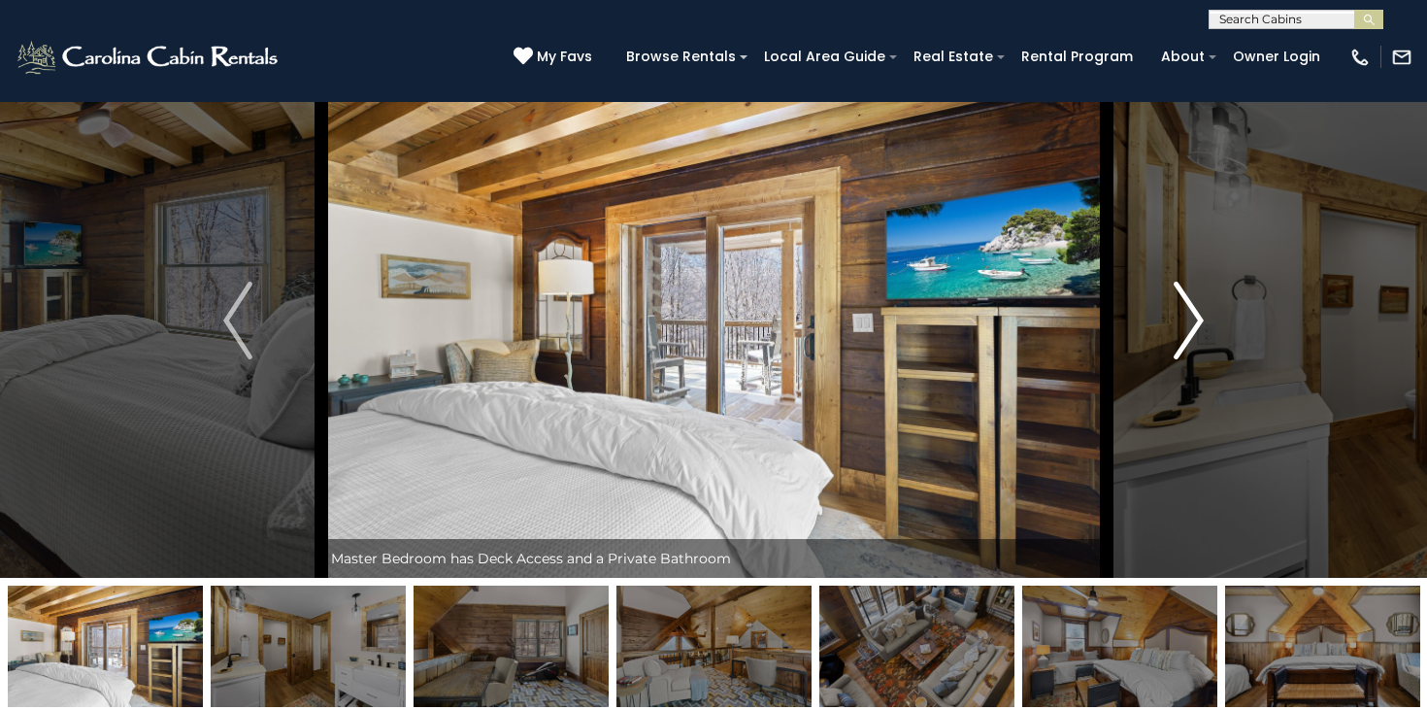
click at [1159, 329] on button "Next" at bounding box center [1189, 320] width 166 height 515
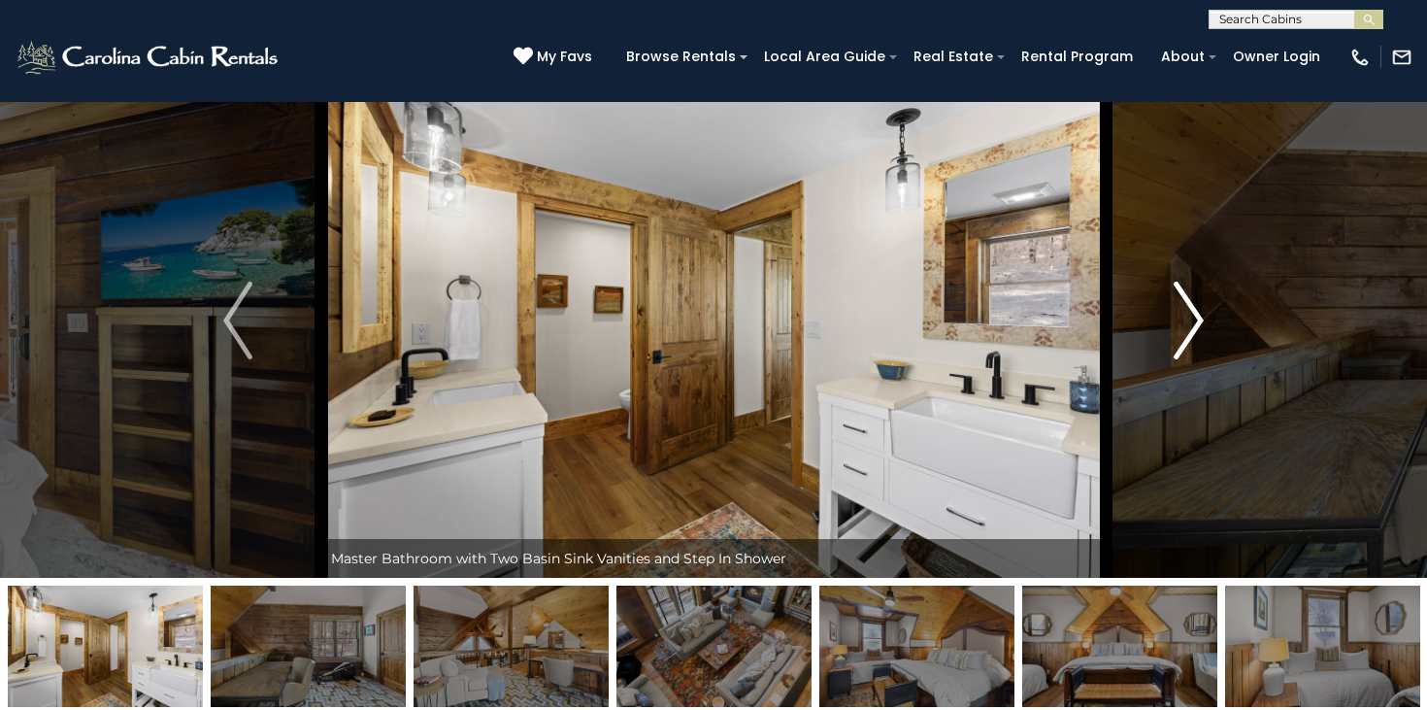
click at [1159, 329] on button "Next" at bounding box center [1189, 320] width 166 height 515
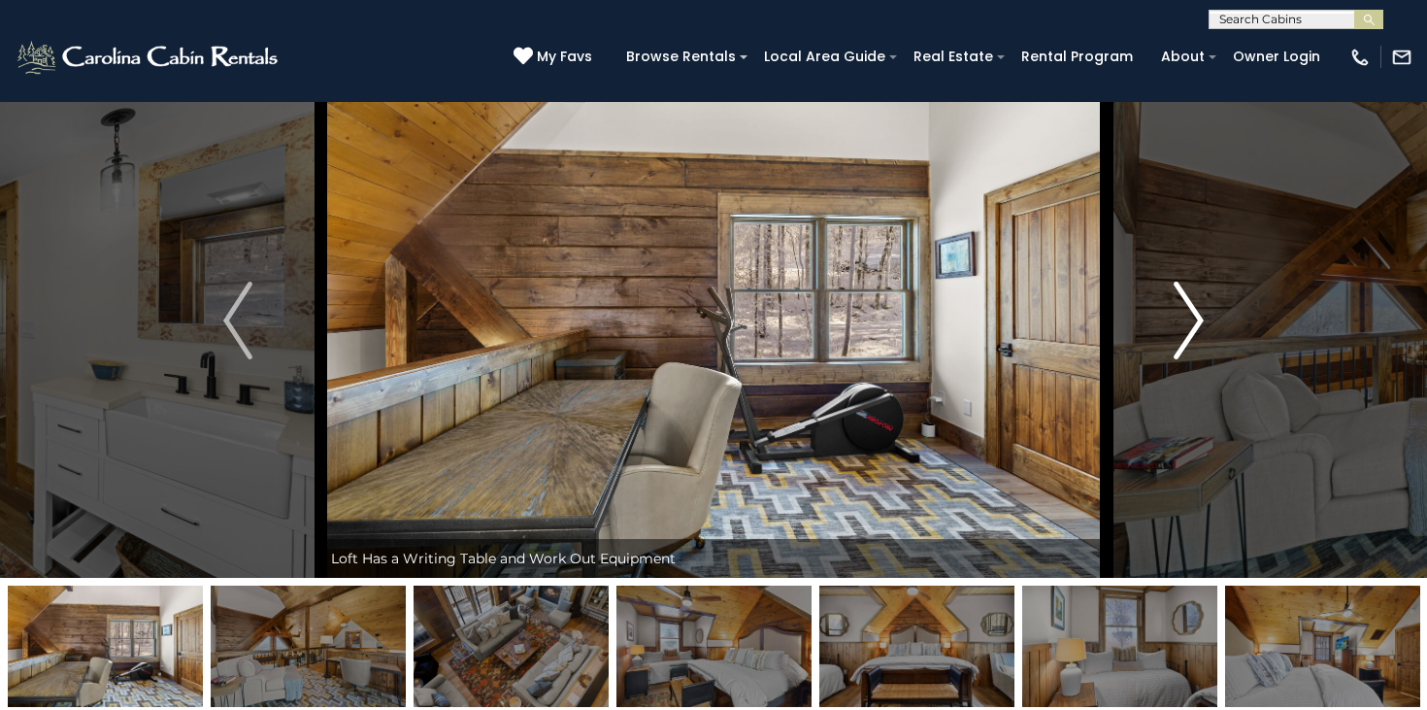
click at [1159, 329] on button "Next" at bounding box center [1189, 320] width 166 height 515
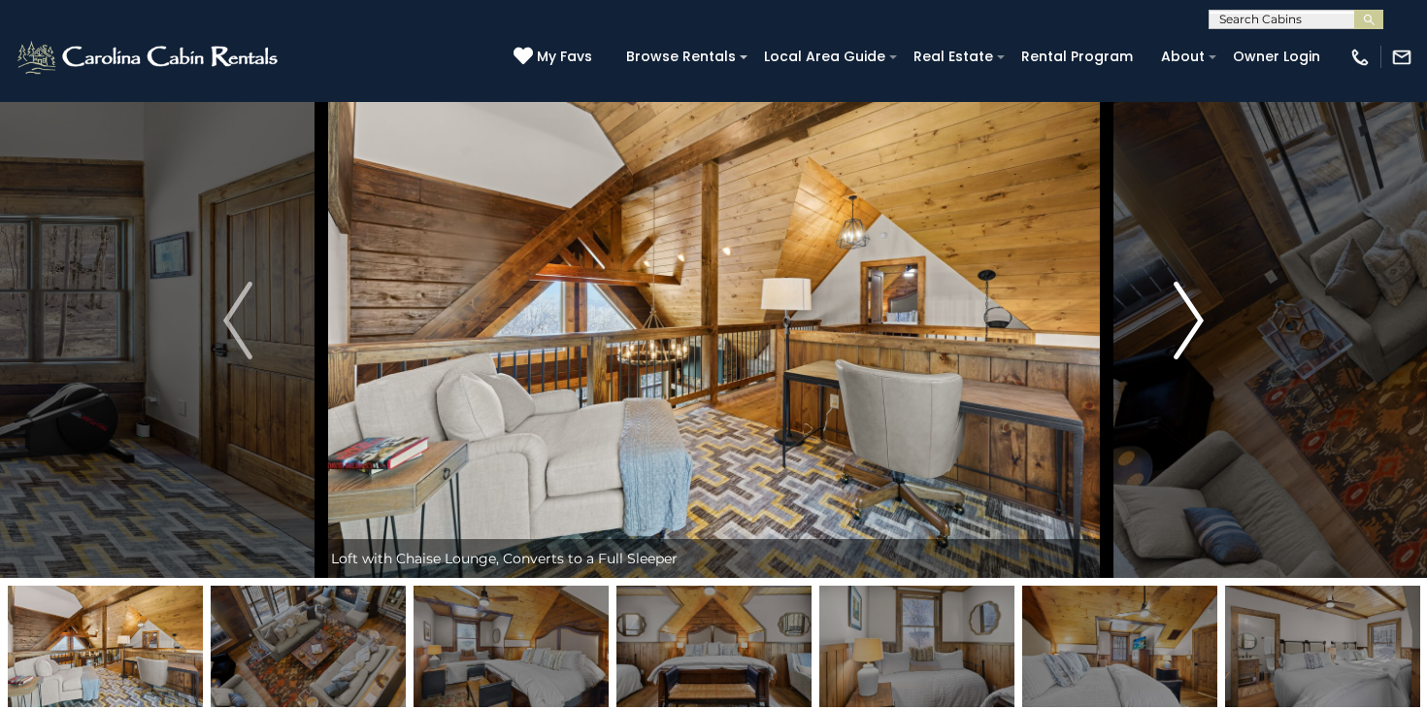
click at [1159, 329] on button "Next" at bounding box center [1189, 320] width 166 height 515
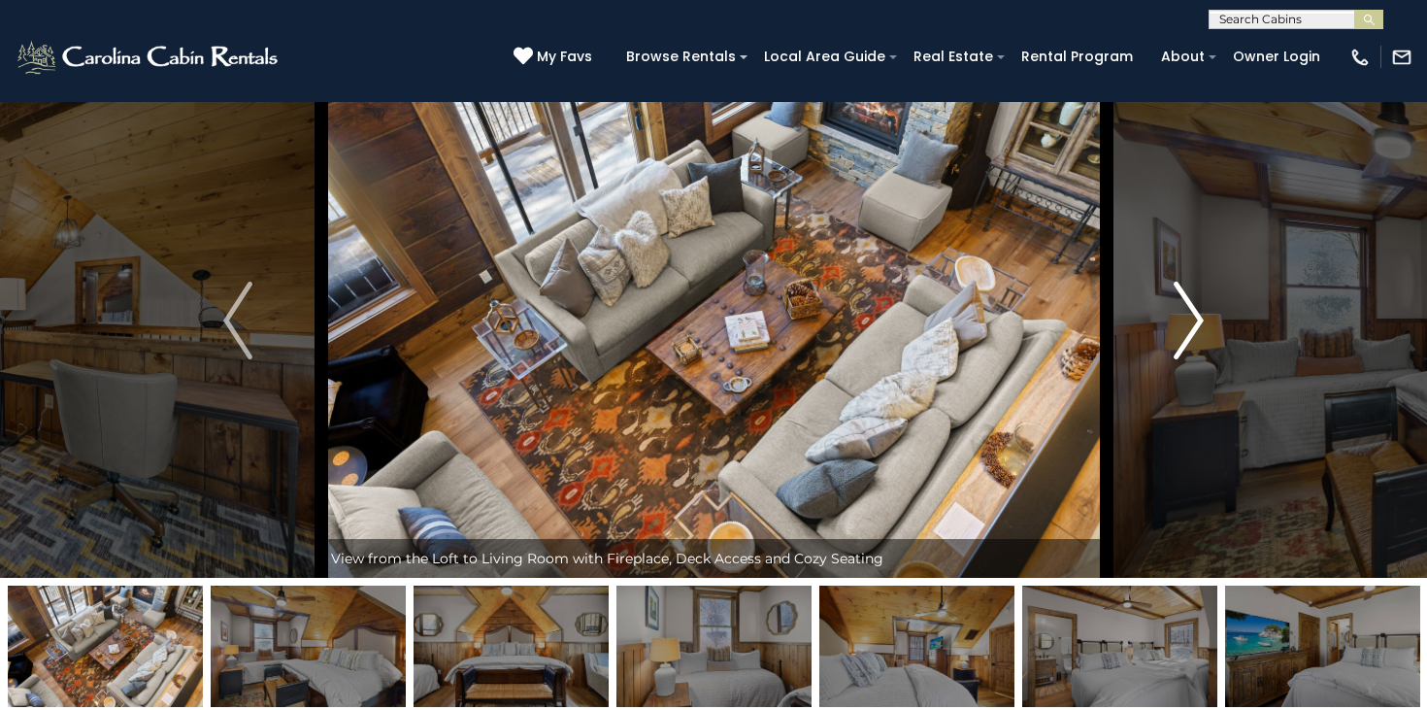
click at [1159, 329] on button "Next" at bounding box center [1189, 320] width 166 height 515
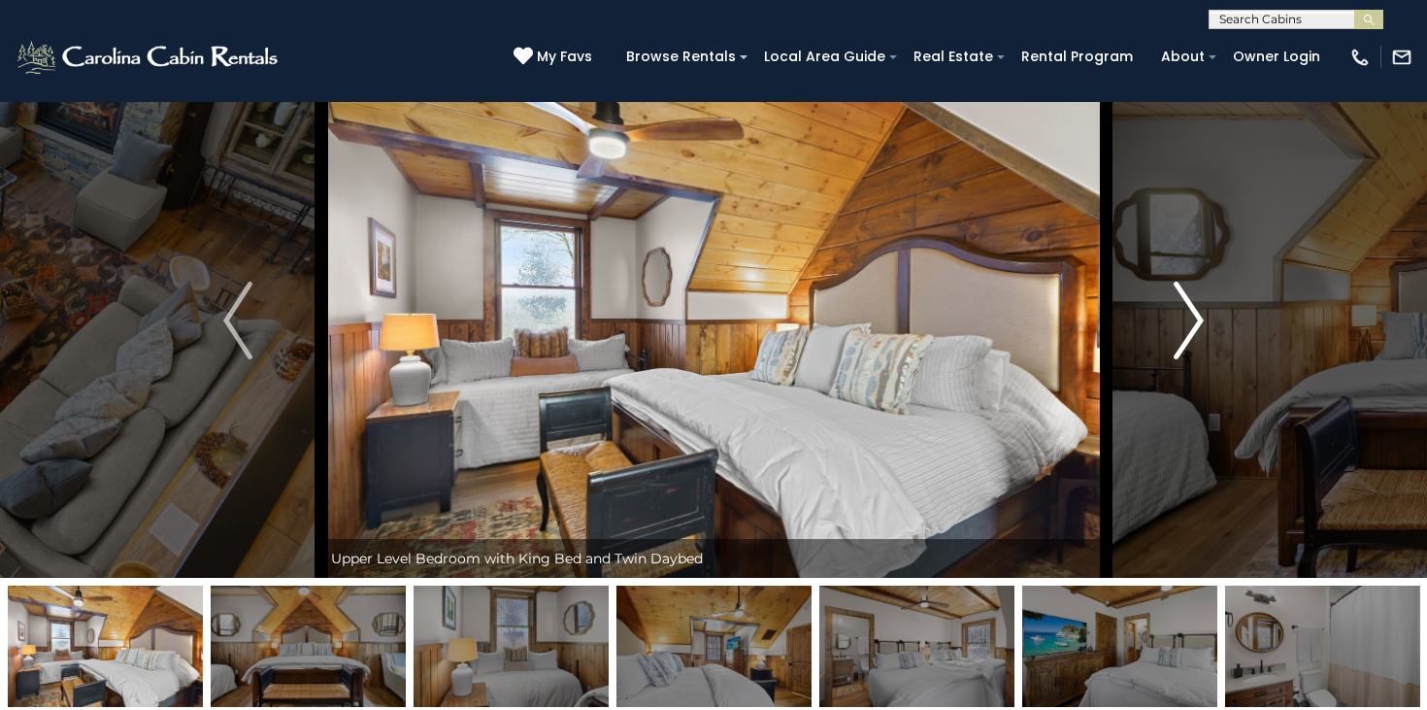
click at [1159, 329] on button "Next" at bounding box center [1189, 320] width 166 height 515
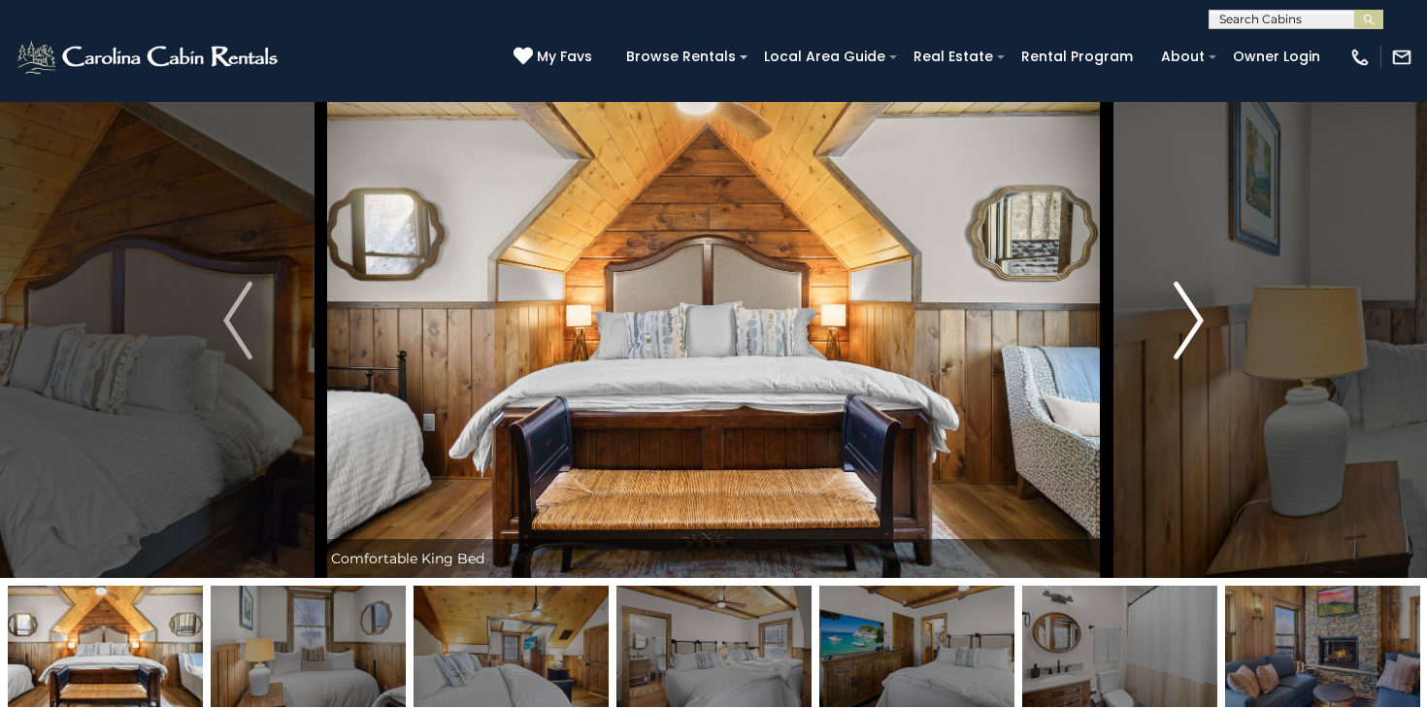
click at [1159, 329] on button "Next" at bounding box center [1189, 320] width 166 height 515
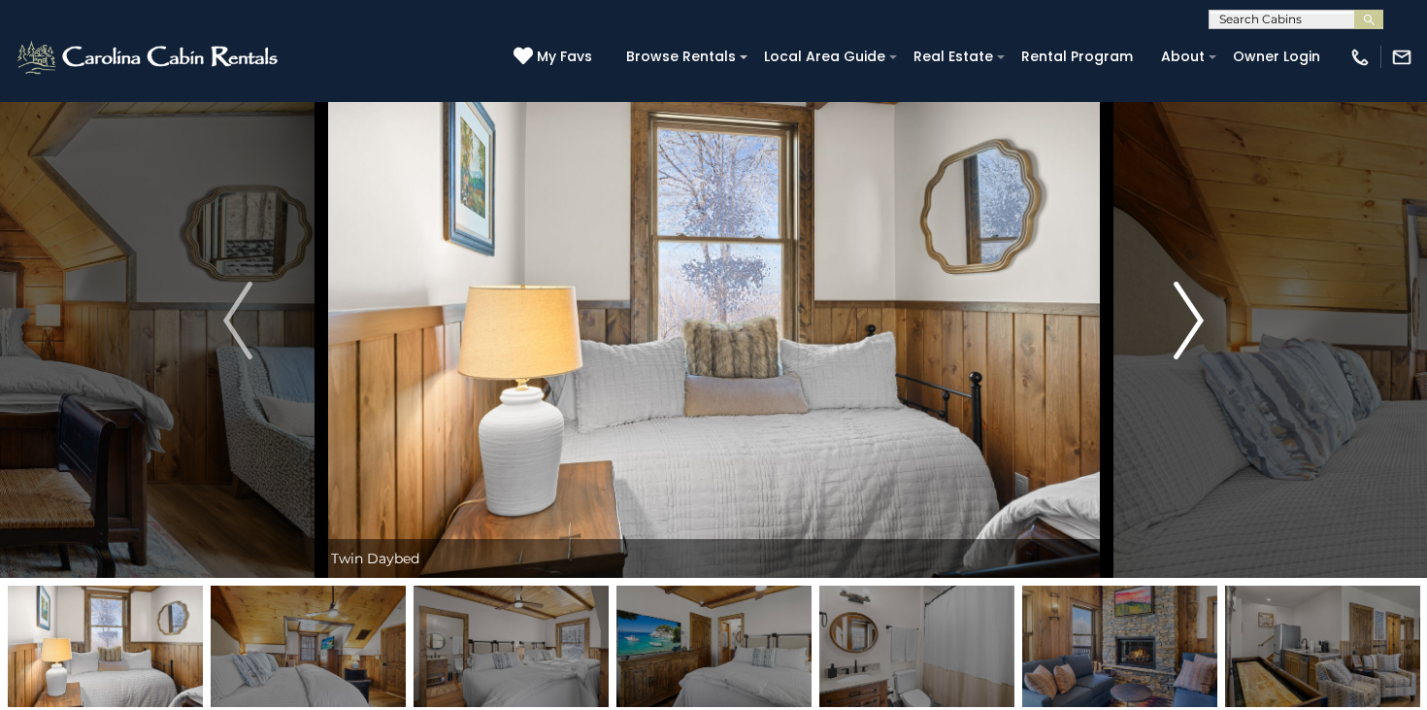
click at [1159, 329] on button "Next" at bounding box center [1189, 320] width 166 height 515
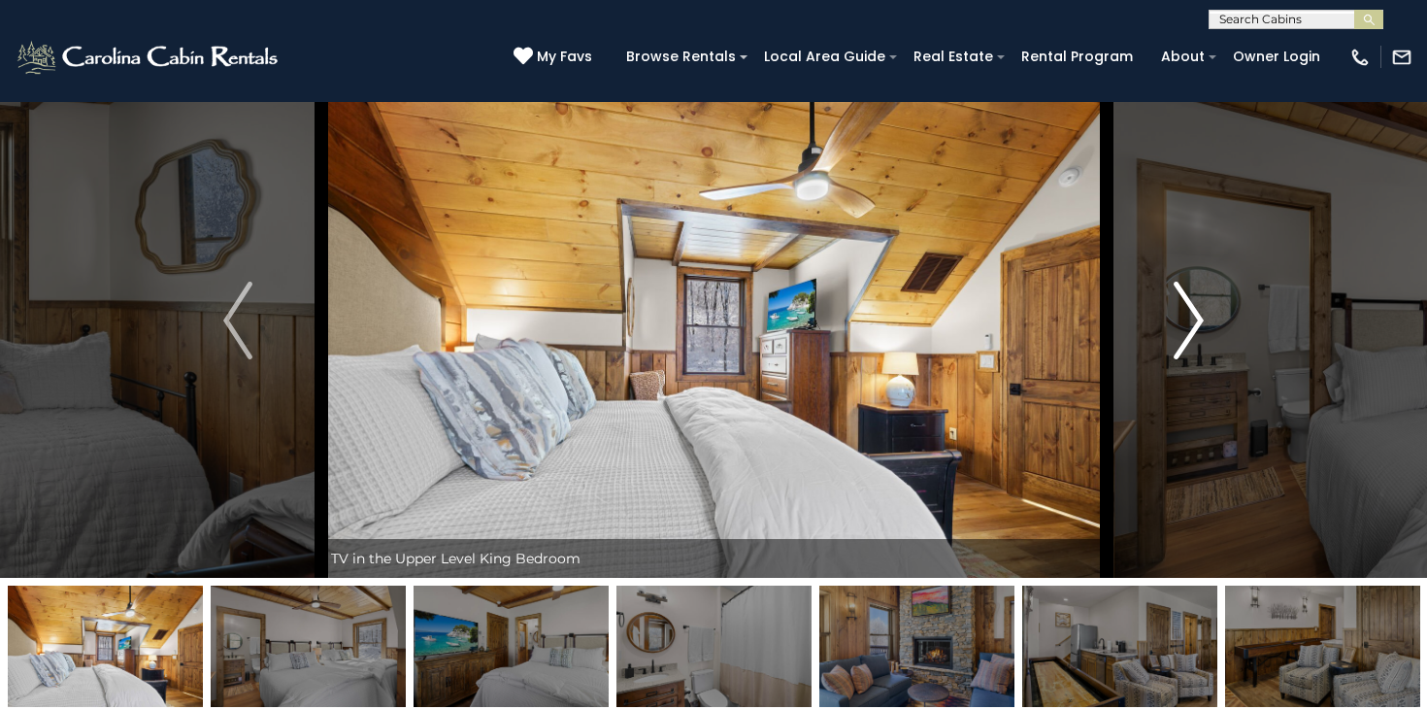
click at [1159, 329] on button "Next" at bounding box center [1189, 320] width 166 height 515
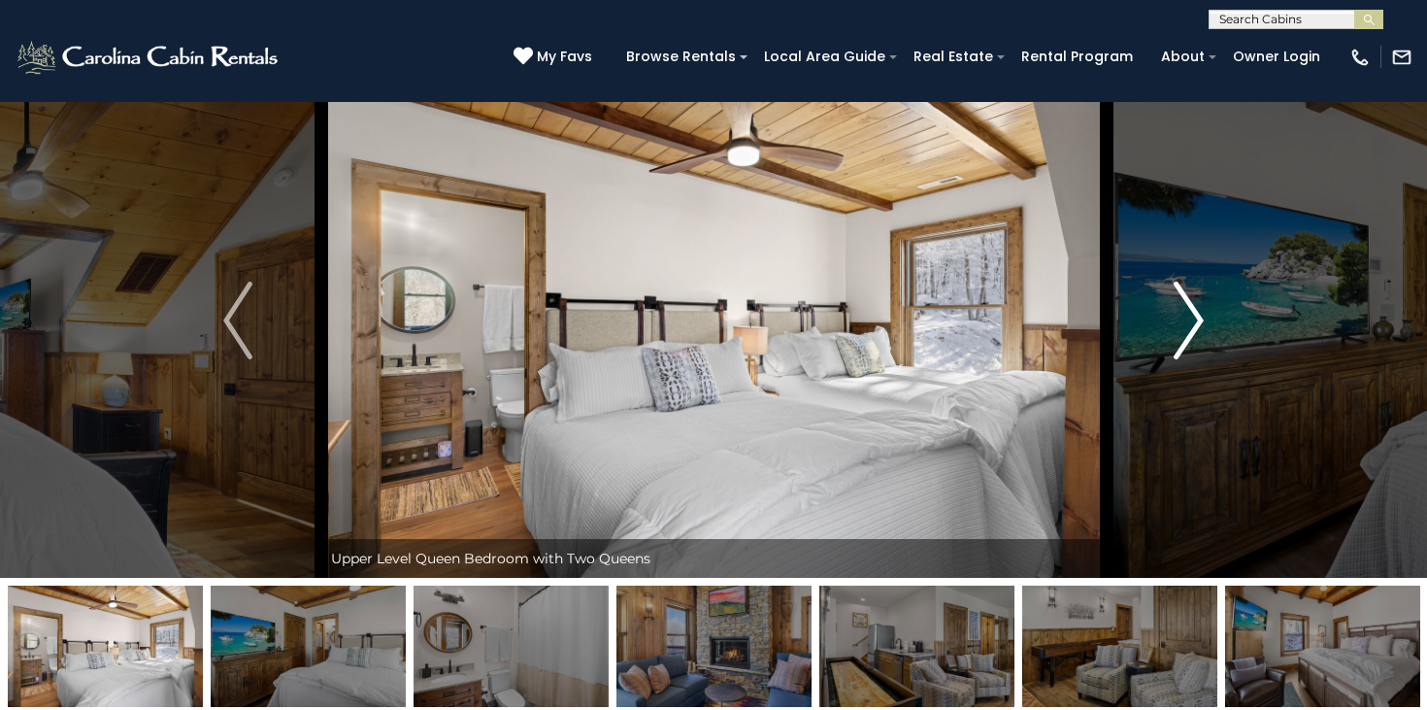
click at [1159, 329] on button "Next" at bounding box center [1189, 320] width 166 height 515
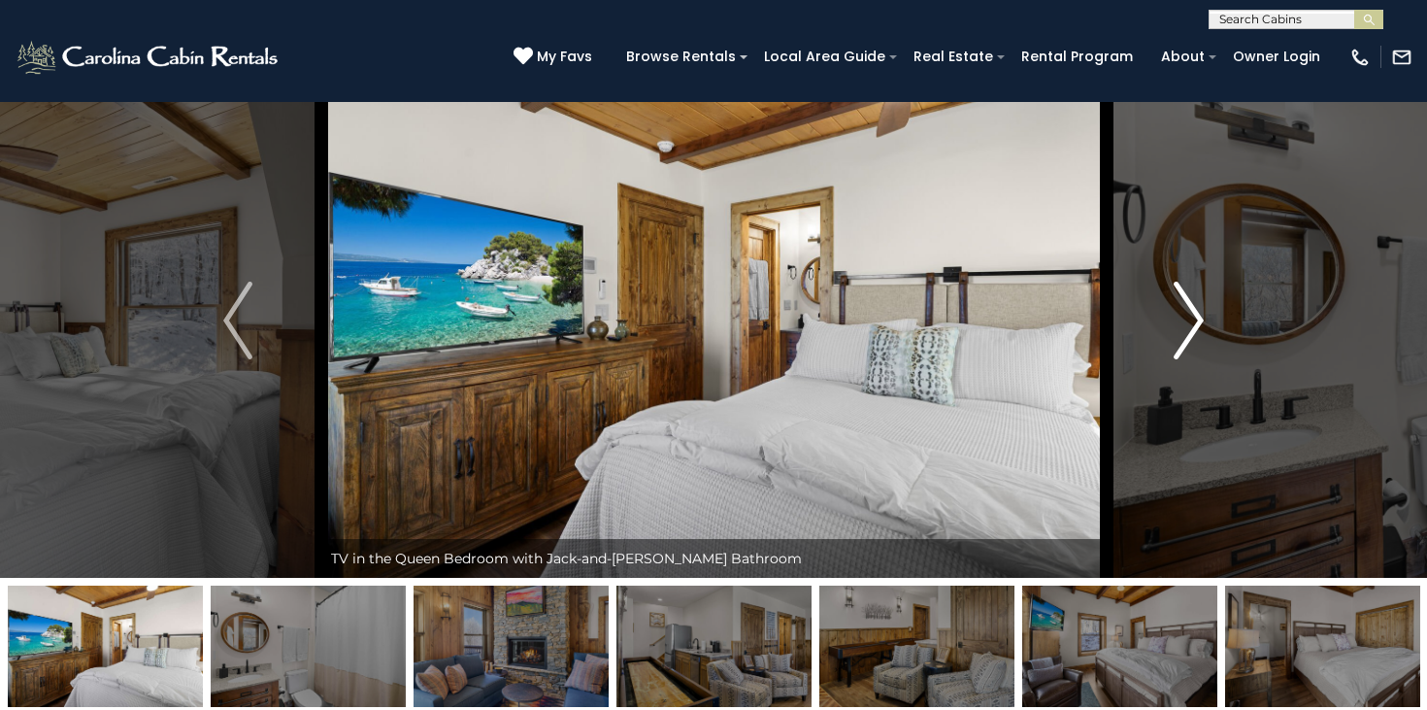
click at [1159, 329] on button "Next" at bounding box center [1189, 320] width 166 height 515
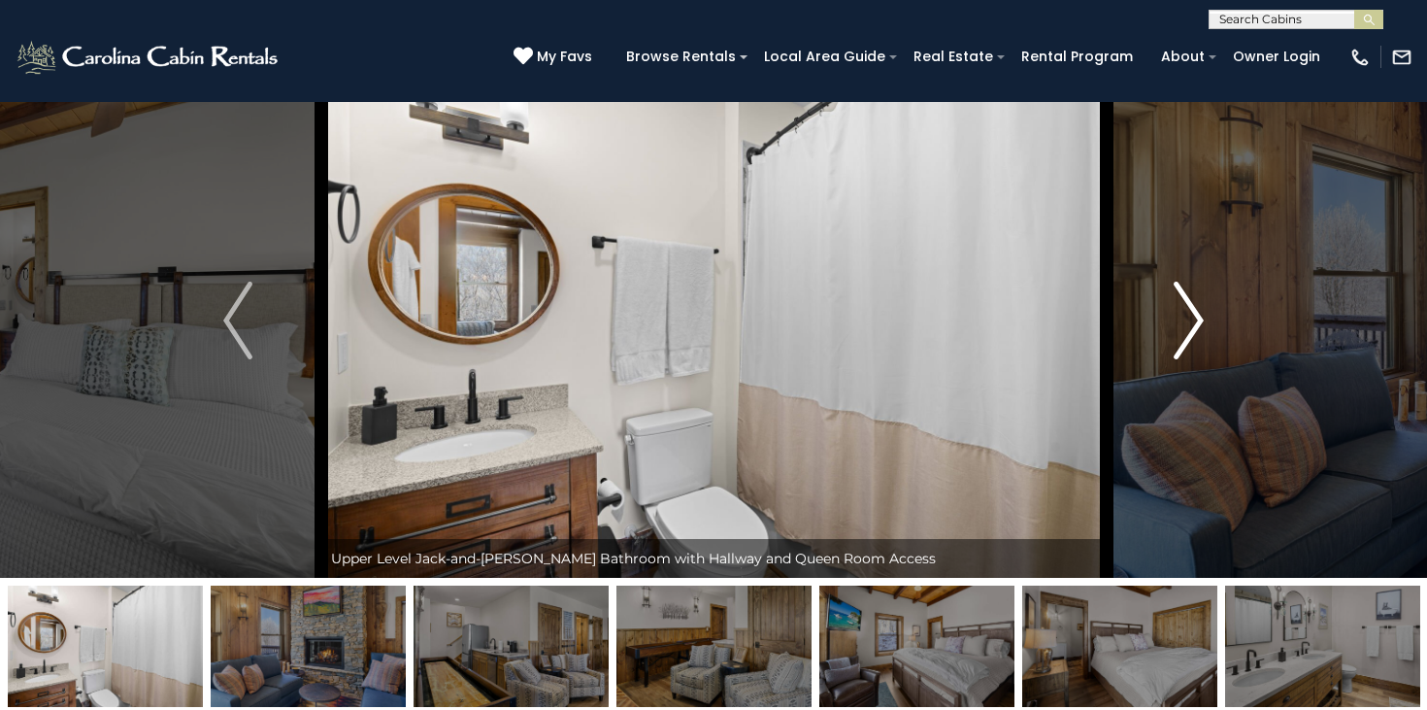
click at [1159, 329] on button "Next" at bounding box center [1189, 320] width 166 height 515
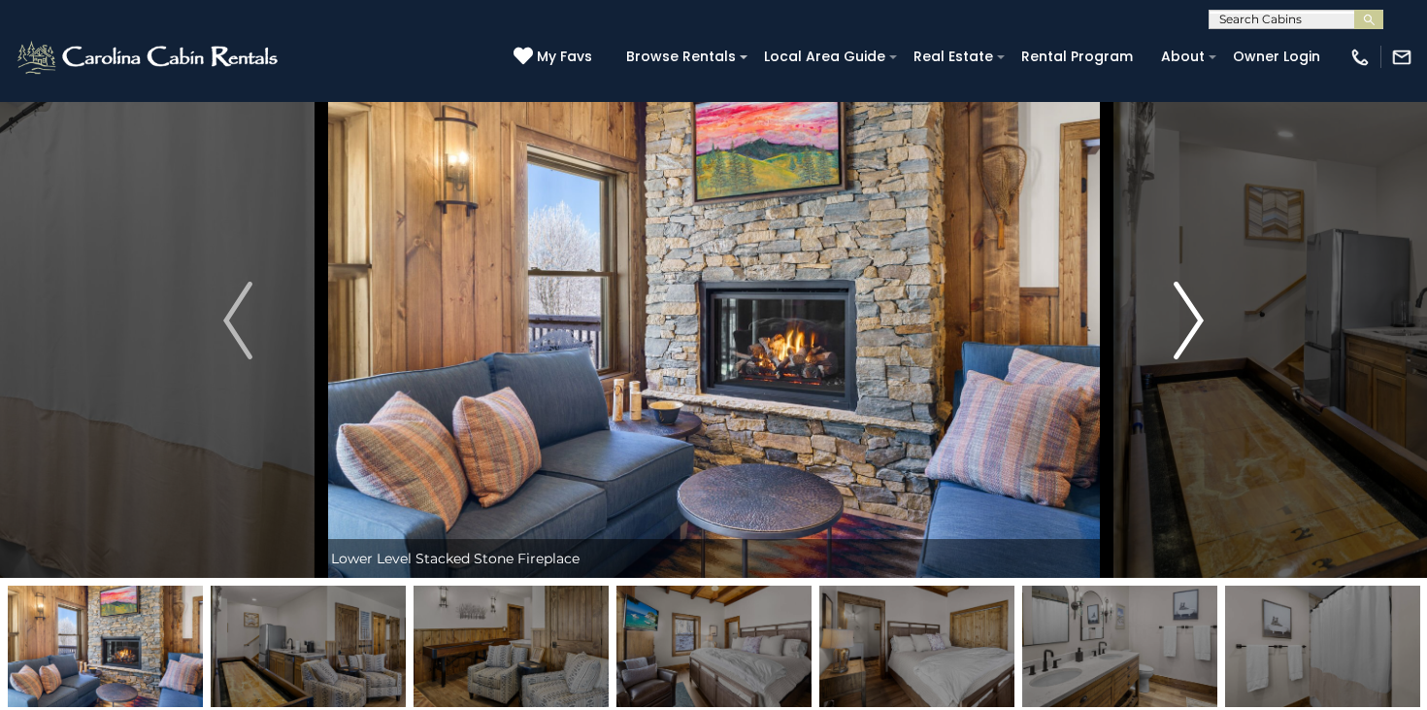
click at [1159, 329] on button "Next" at bounding box center [1189, 320] width 166 height 515
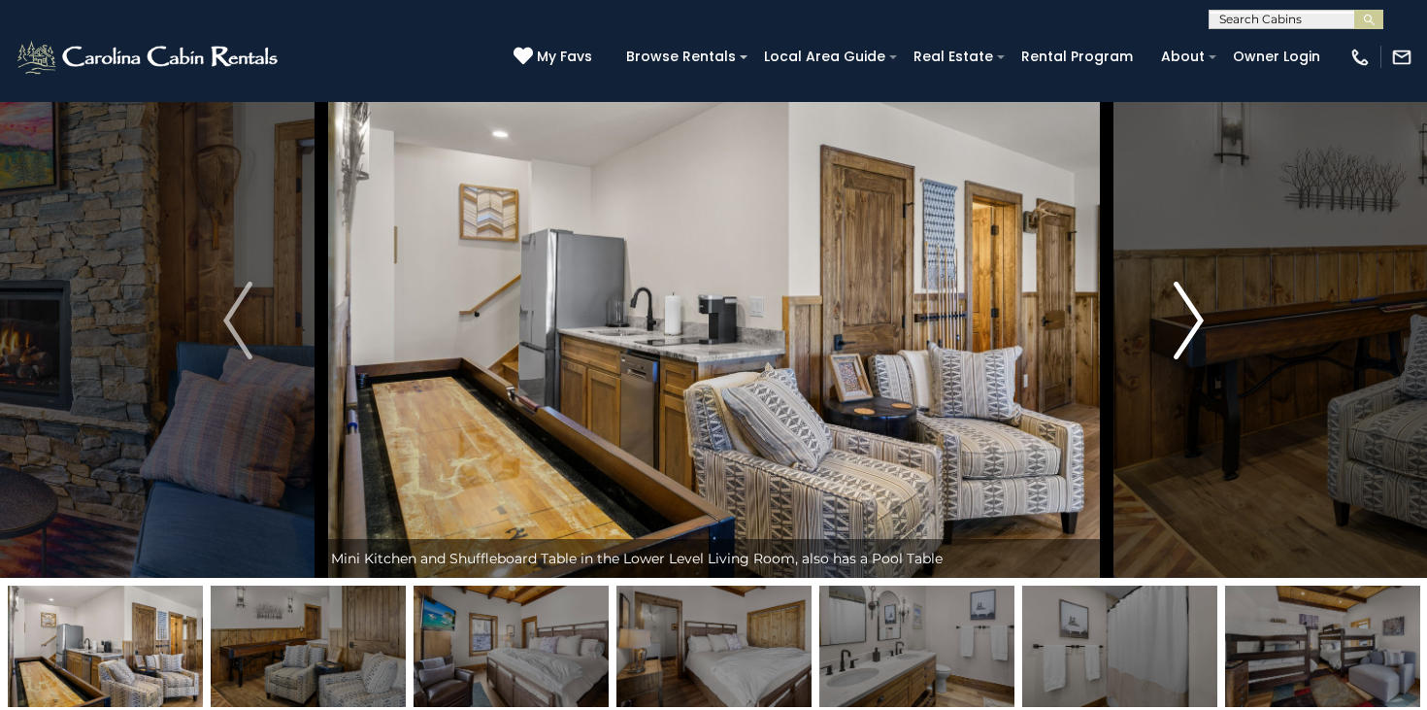
click at [1159, 329] on button "Next" at bounding box center [1189, 320] width 166 height 515
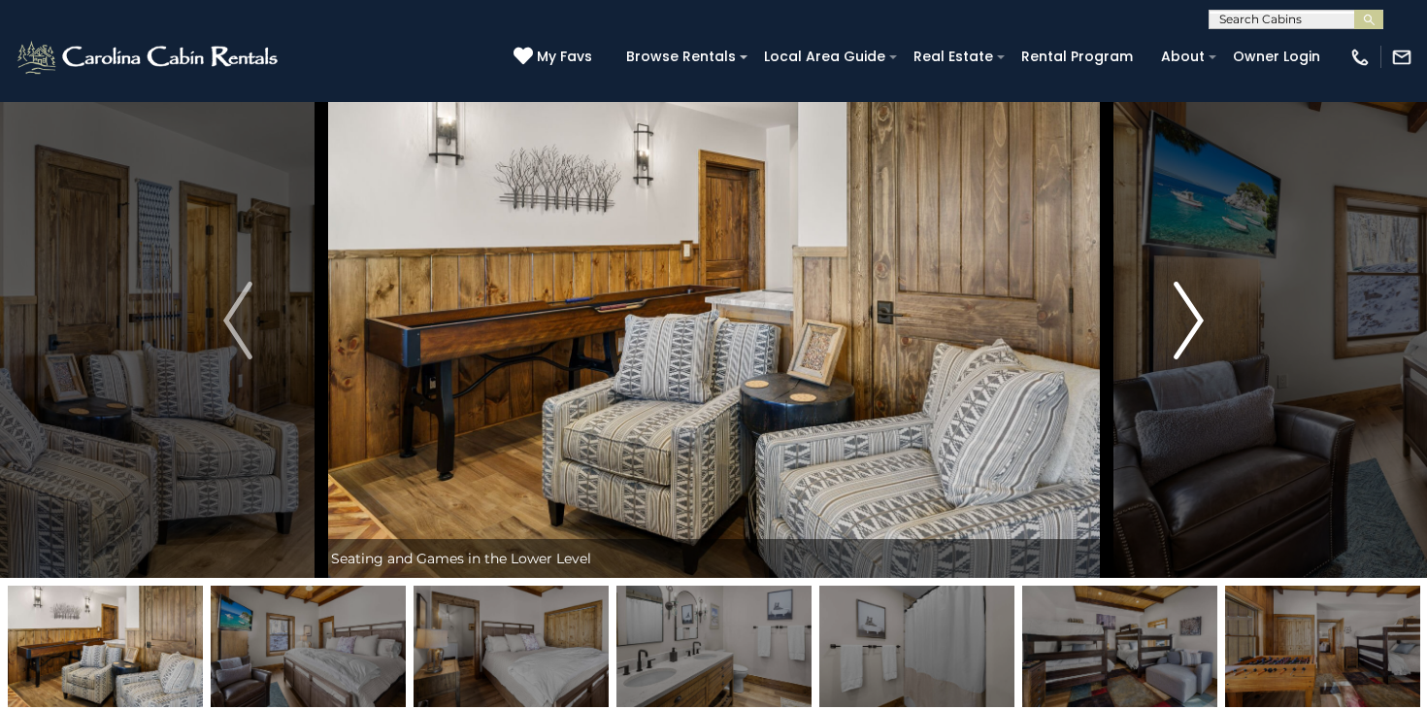
click at [1159, 329] on button "Next" at bounding box center [1189, 320] width 166 height 515
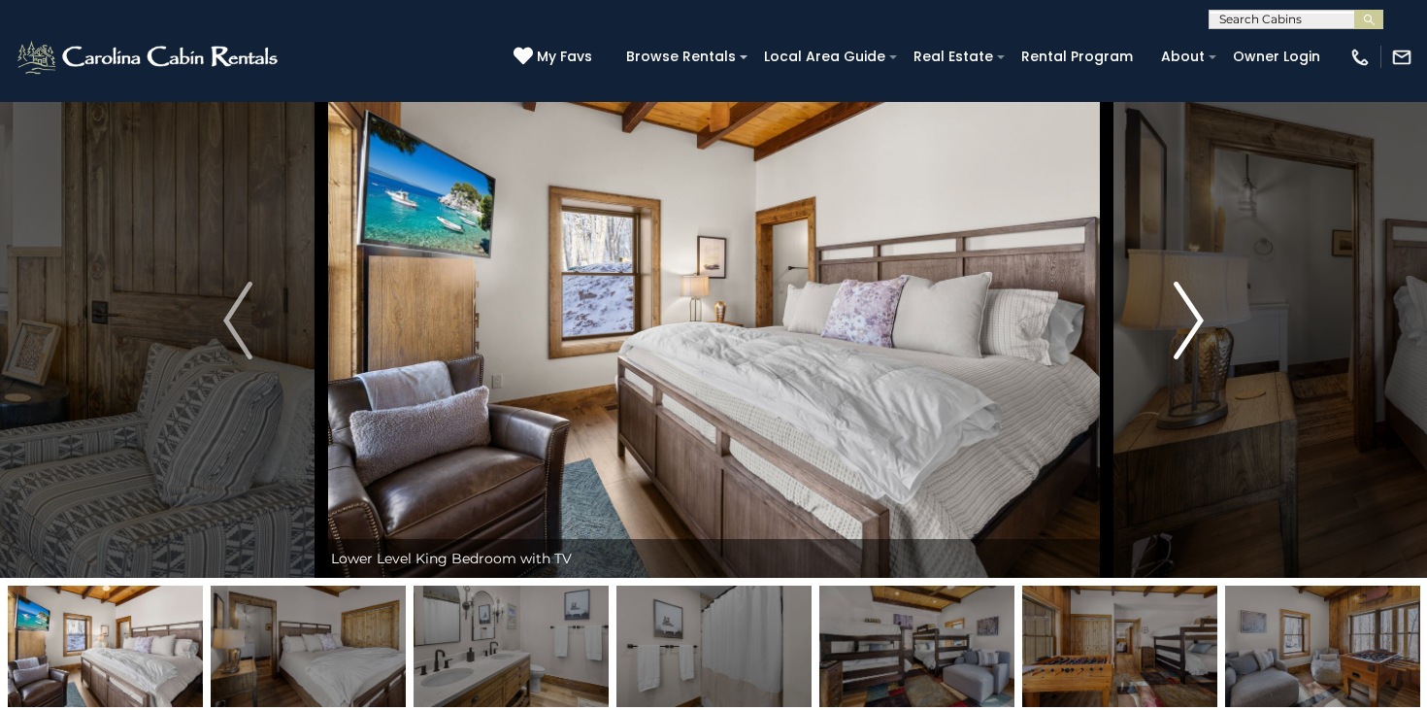
click at [1159, 329] on button "Next" at bounding box center [1189, 320] width 166 height 515
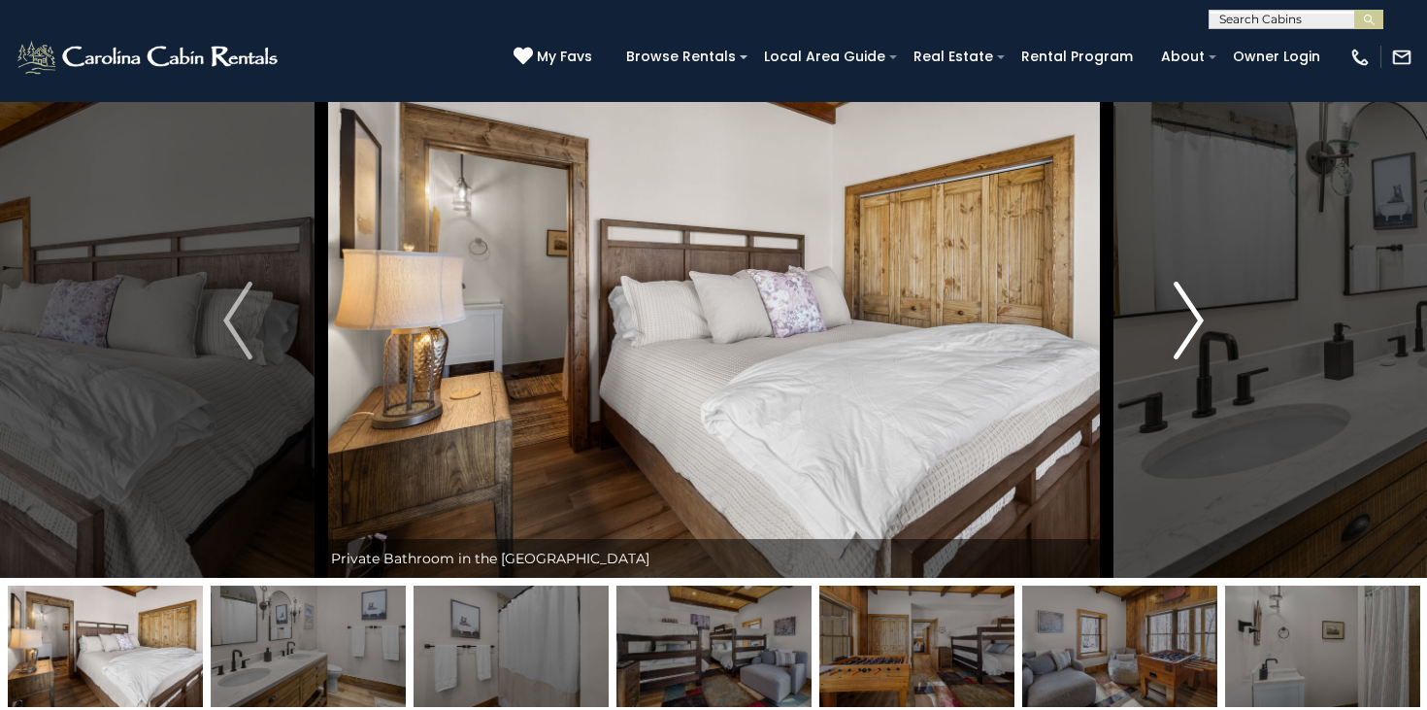
click at [1159, 329] on button "Next" at bounding box center [1189, 320] width 166 height 515
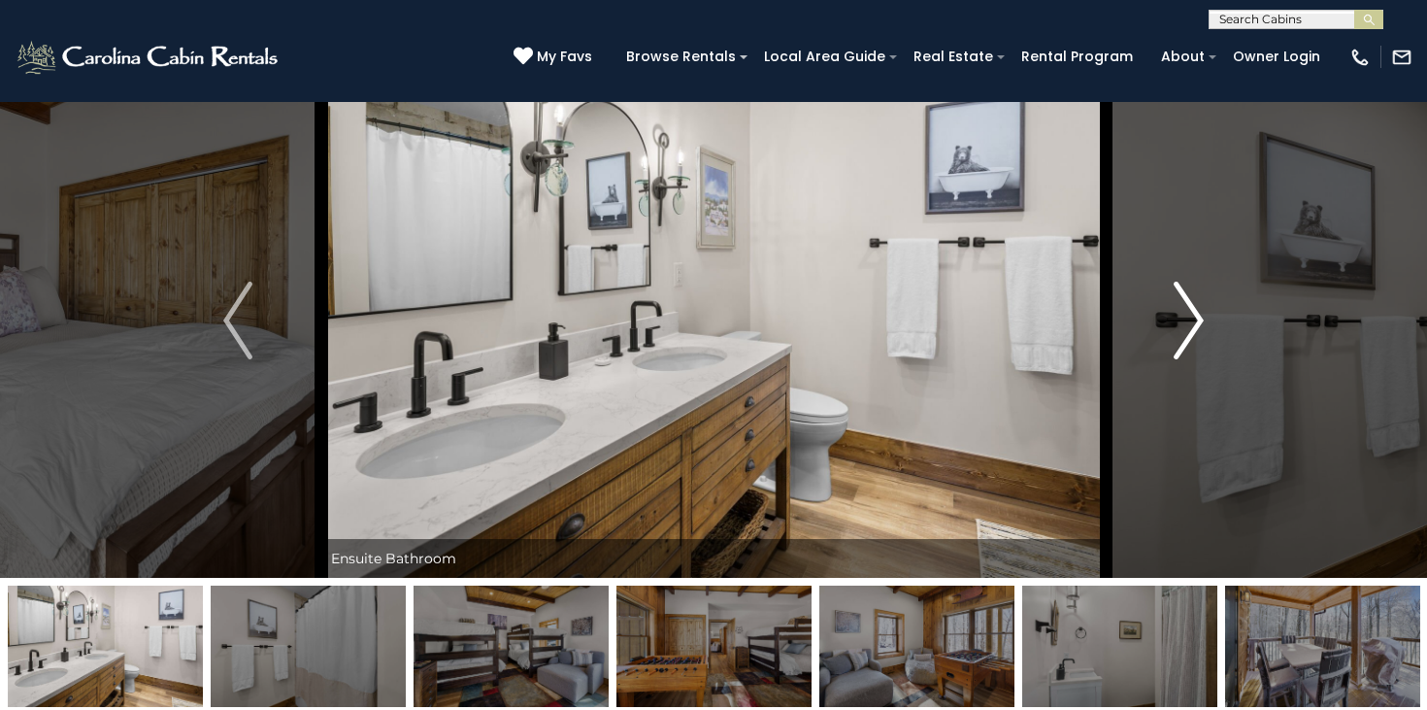
click at [1159, 329] on button "Next" at bounding box center [1189, 320] width 166 height 515
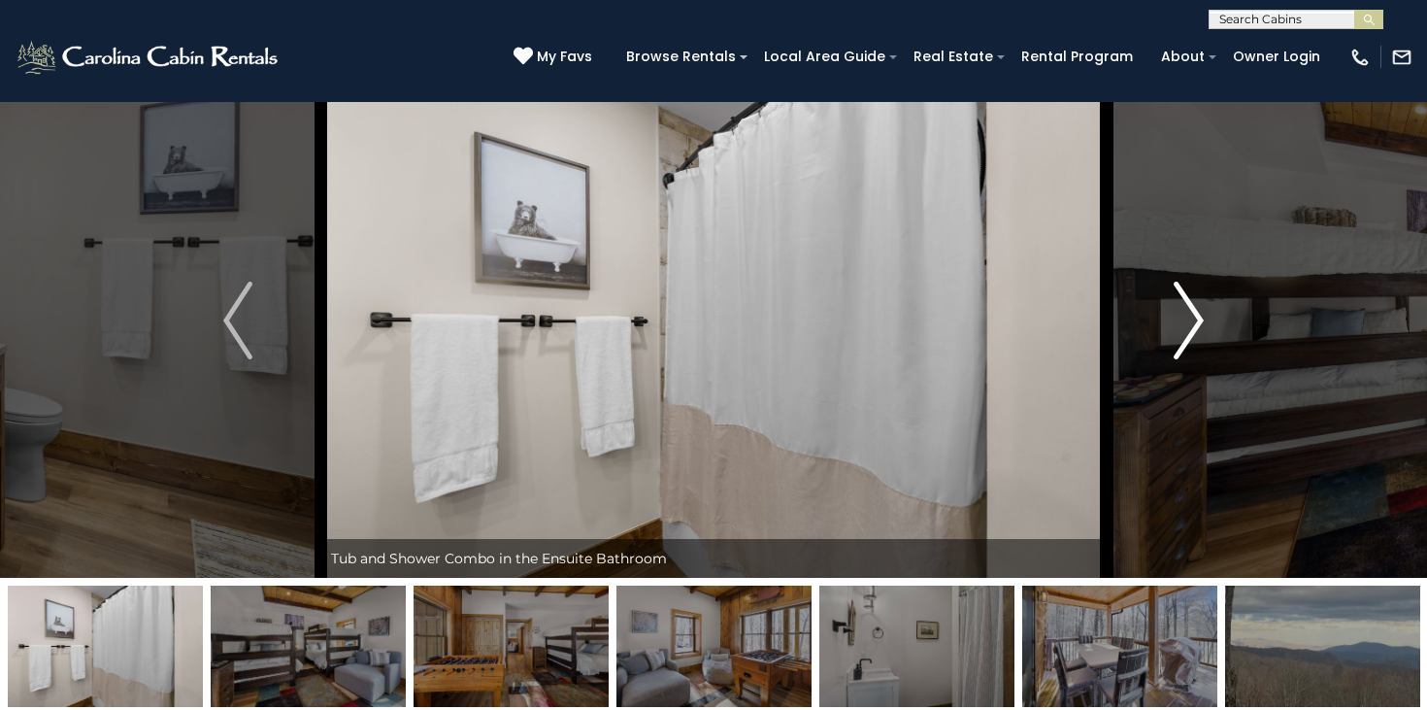
click at [1159, 329] on button "Next" at bounding box center [1189, 320] width 166 height 515
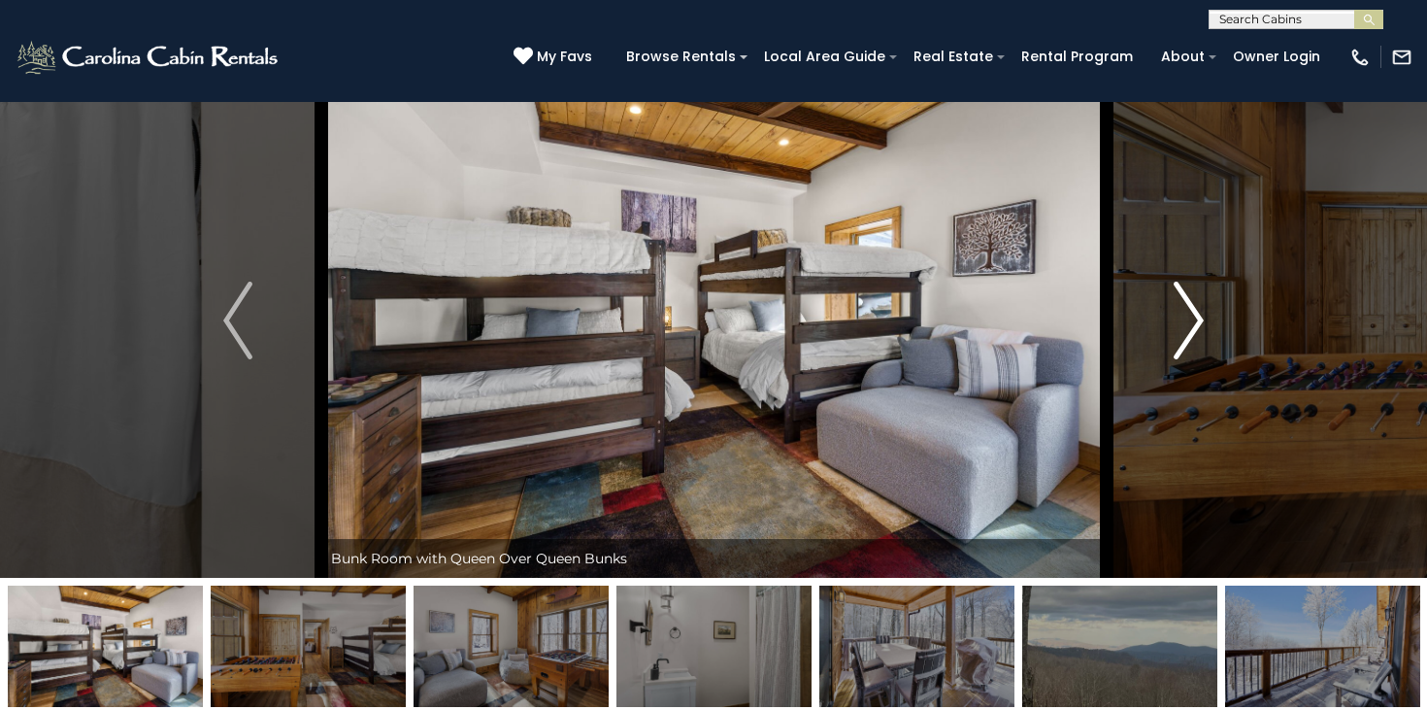
click at [1159, 329] on button "Next" at bounding box center [1189, 320] width 166 height 515
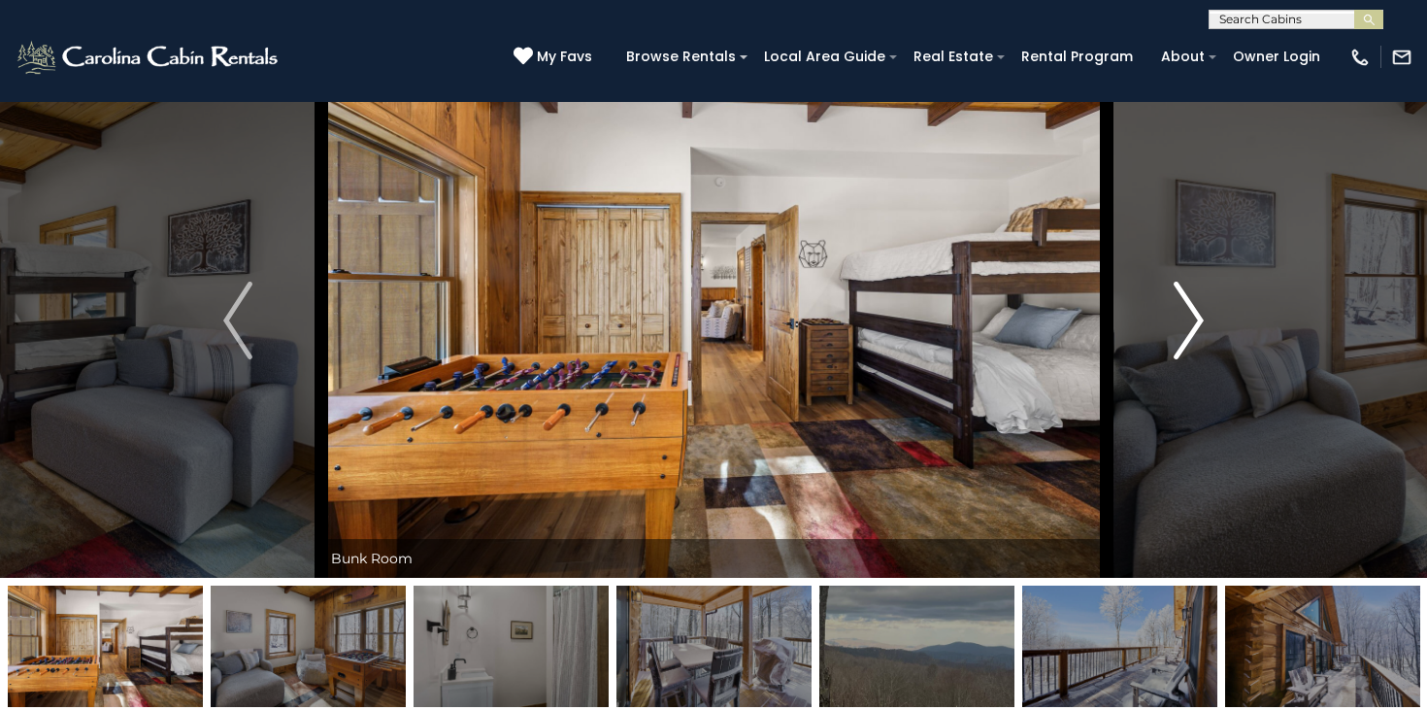
click at [1159, 329] on button "Next" at bounding box center [1189, 320] width 166 height 515
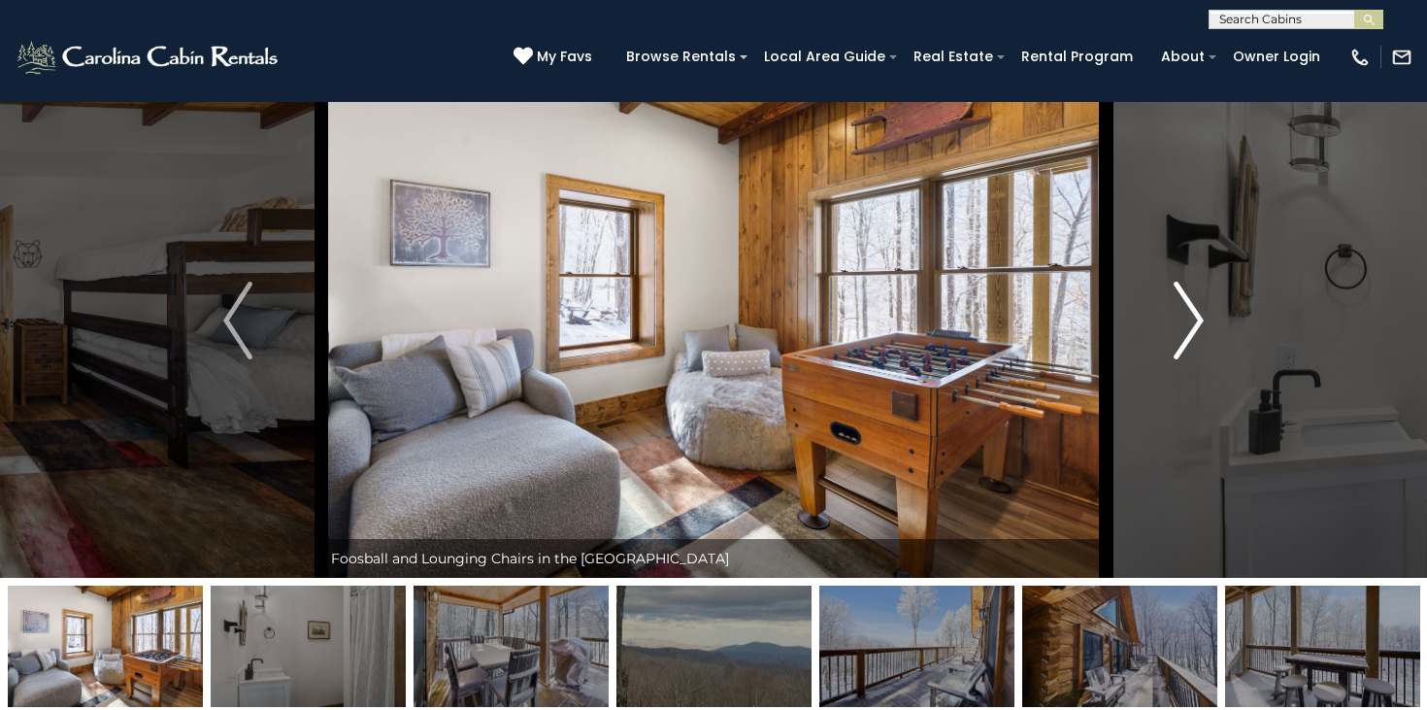
click at [1159, 329] on button "Next" at bounding box center [1189, 320] width 166 height 515
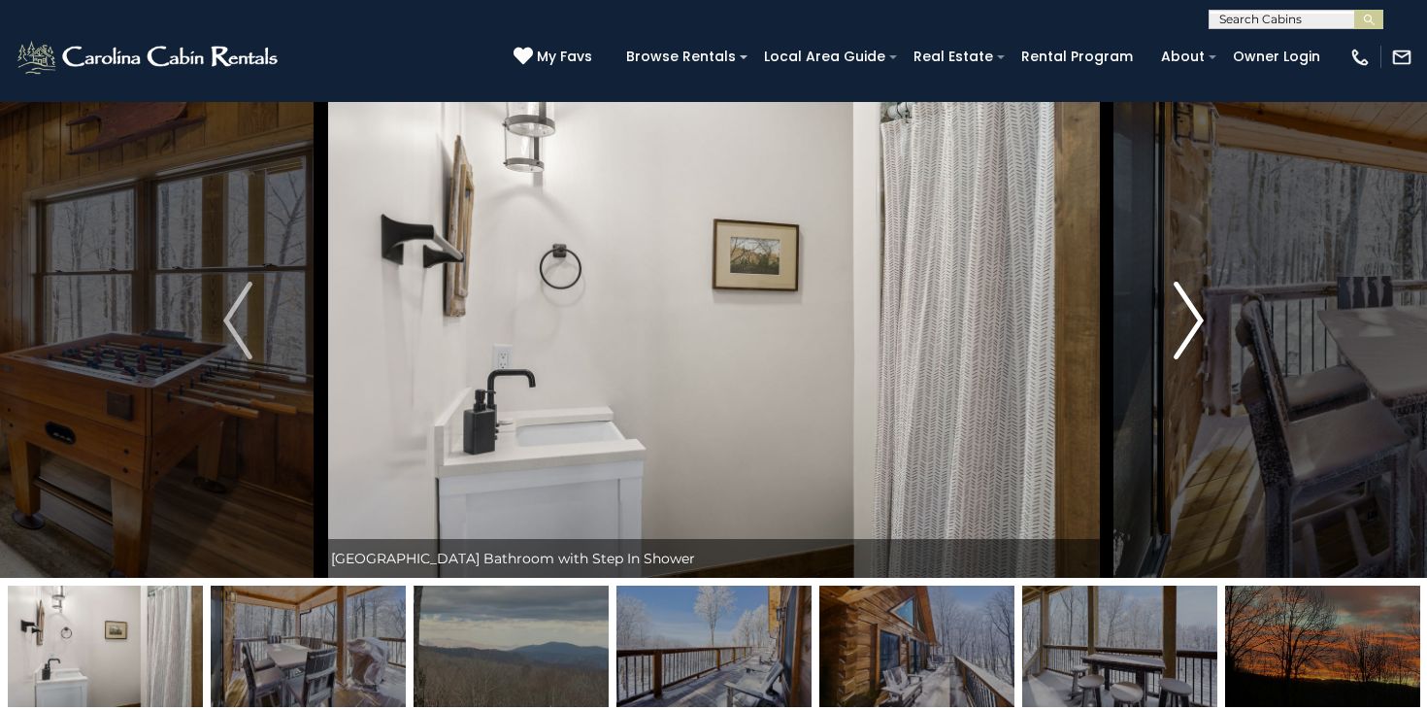
click at [1159, 329] on button "Next" at bounding box center [1189, 320] width 166 height 515
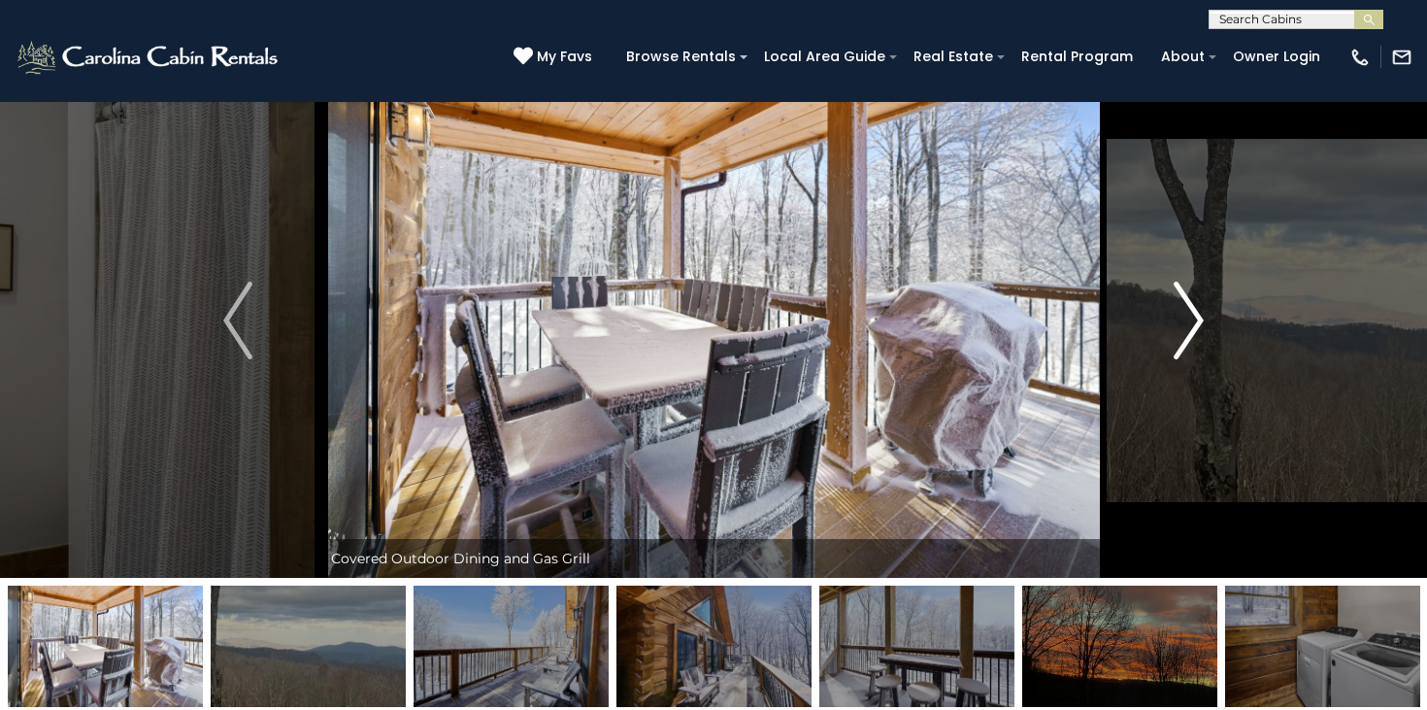
click at [1159, 329] on button "Next" at bounding box center [1189, 320] width 166 height 515
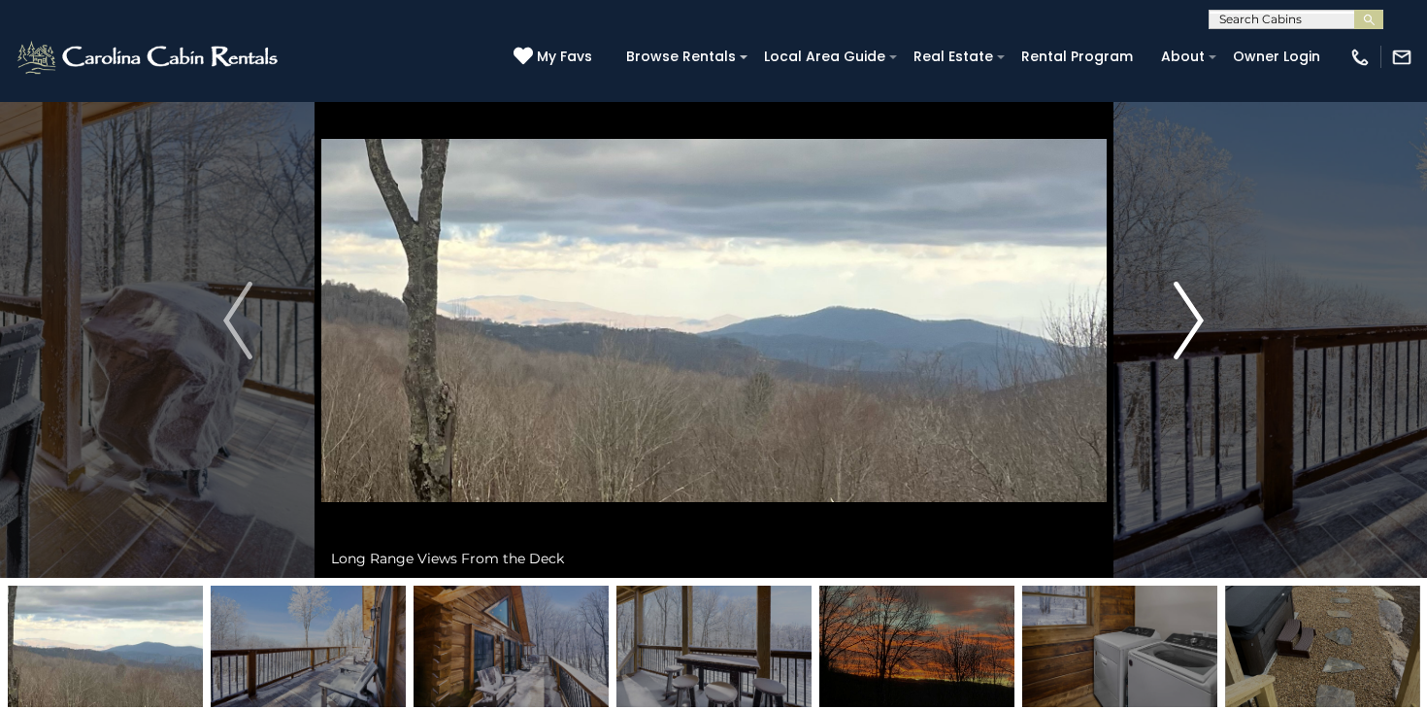
click at [1159, 329] on button "Next" at bounding box center [1189, 320] width 166 height 515
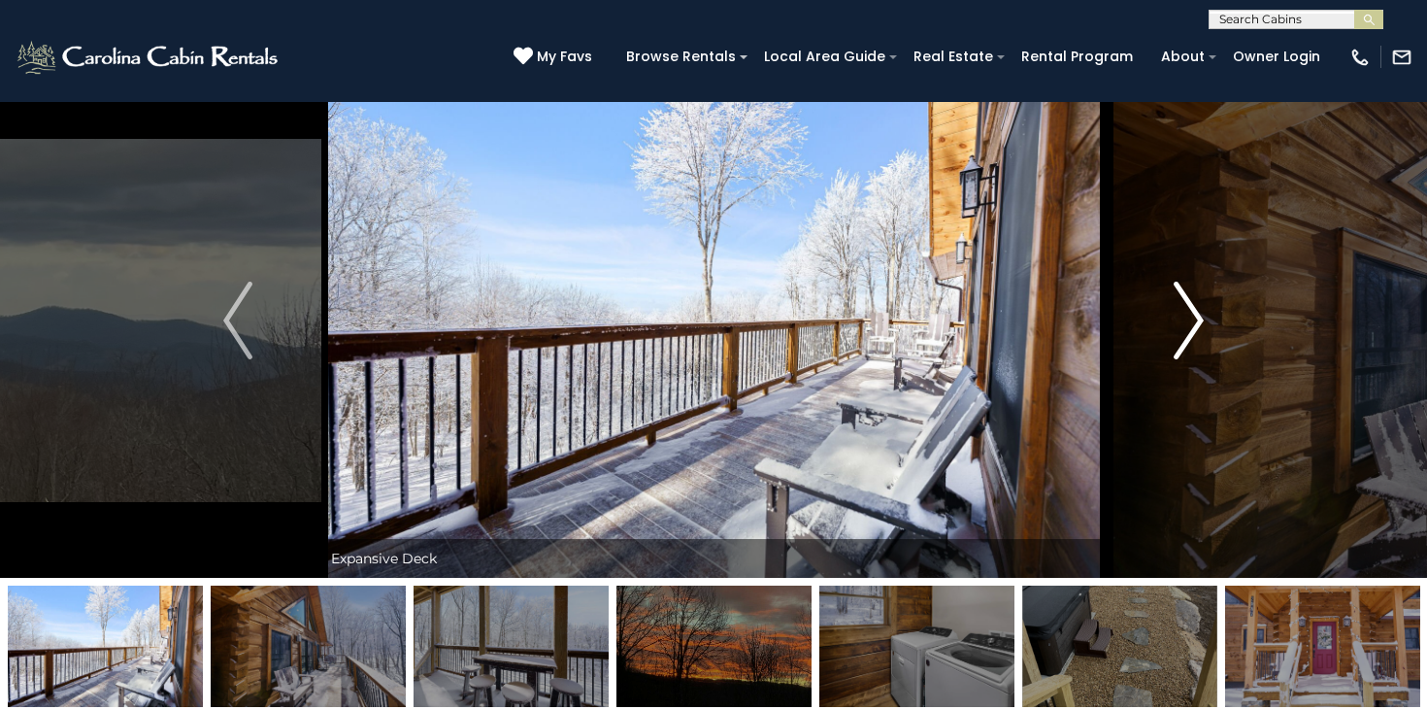
click at [1159, 329] on button "Next" at bounding box center [1189, 320] width 166 height 515
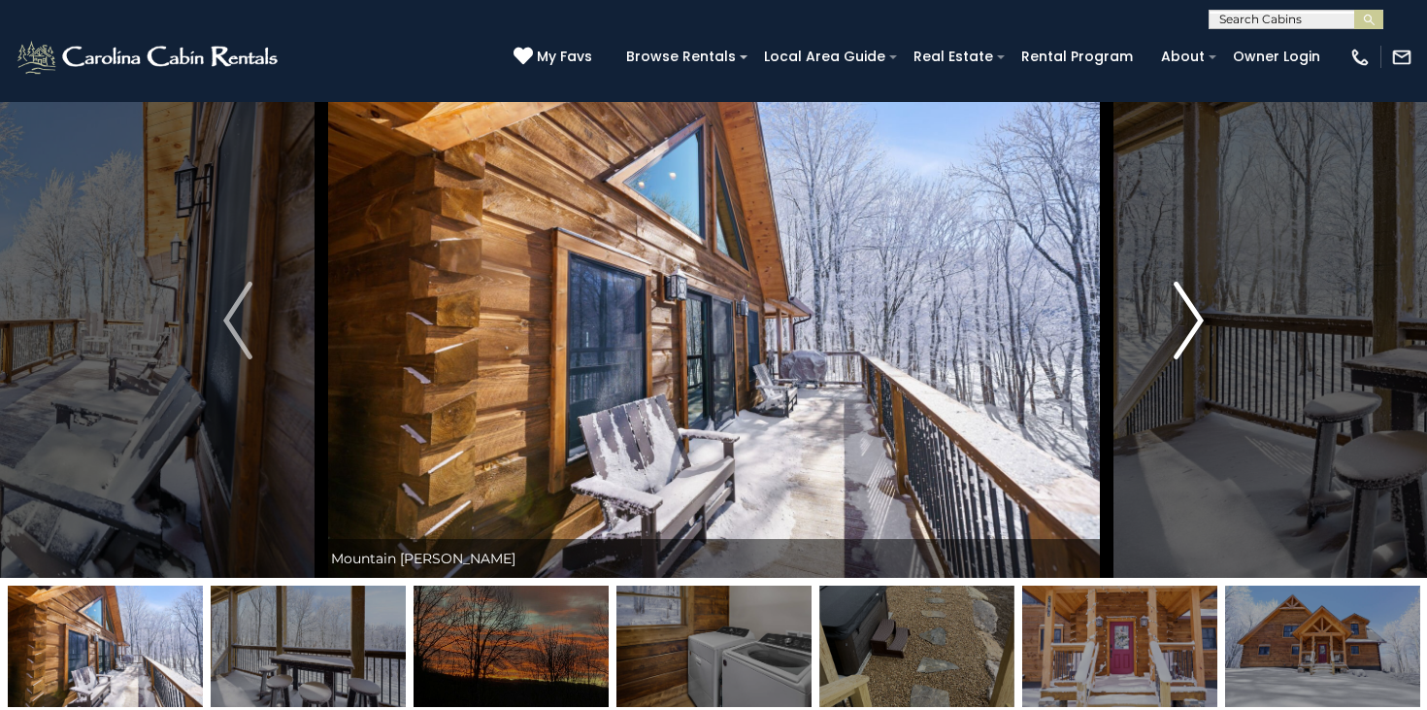
click at [1159, 329] on button "Next" at bounding box center [1189, 320] width 166 height 515
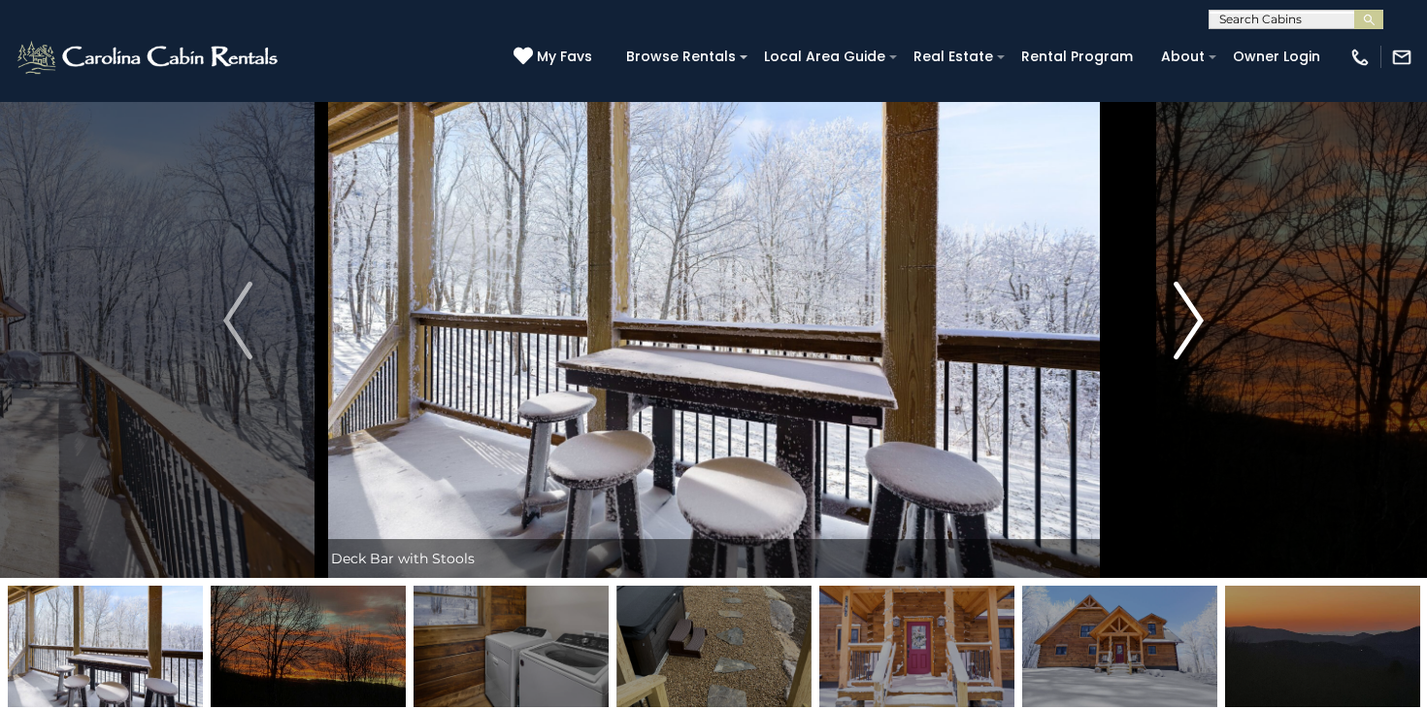
click at [1159, 329] on button "Next" at bounding box center [1189, 320] width 166 height 515
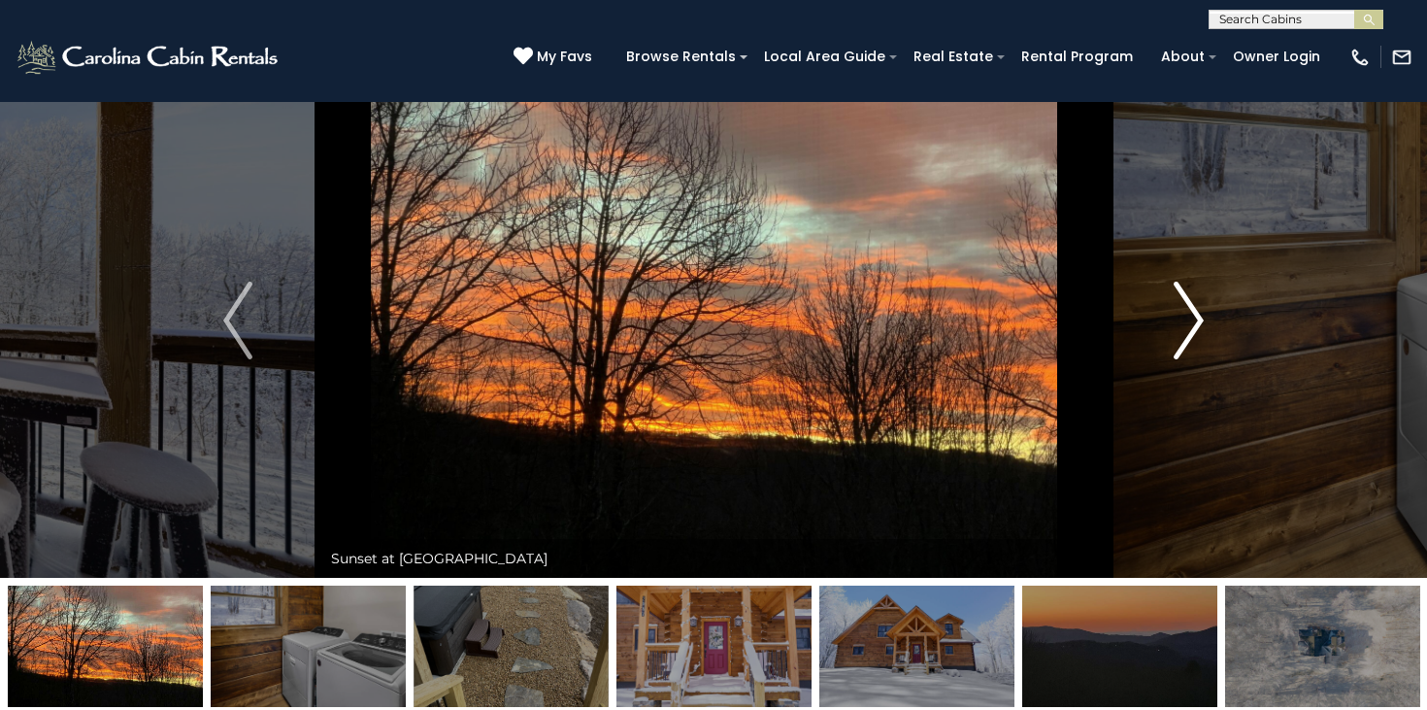
click at [1159, 329] on button "Next" at bounding box center [1189, 320] width 166 height 515
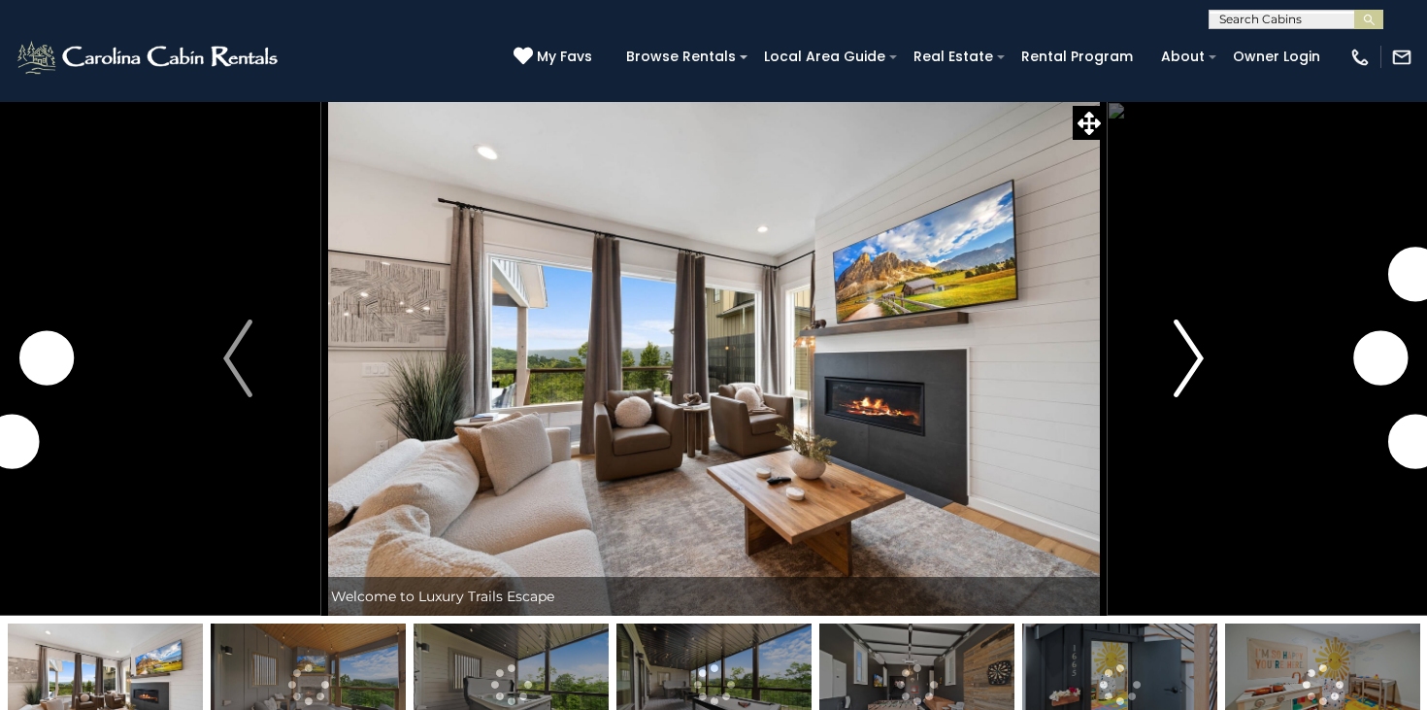
click at [1189, 363] on img "Next" at bounding box center [1189, 358] width 29 height 78
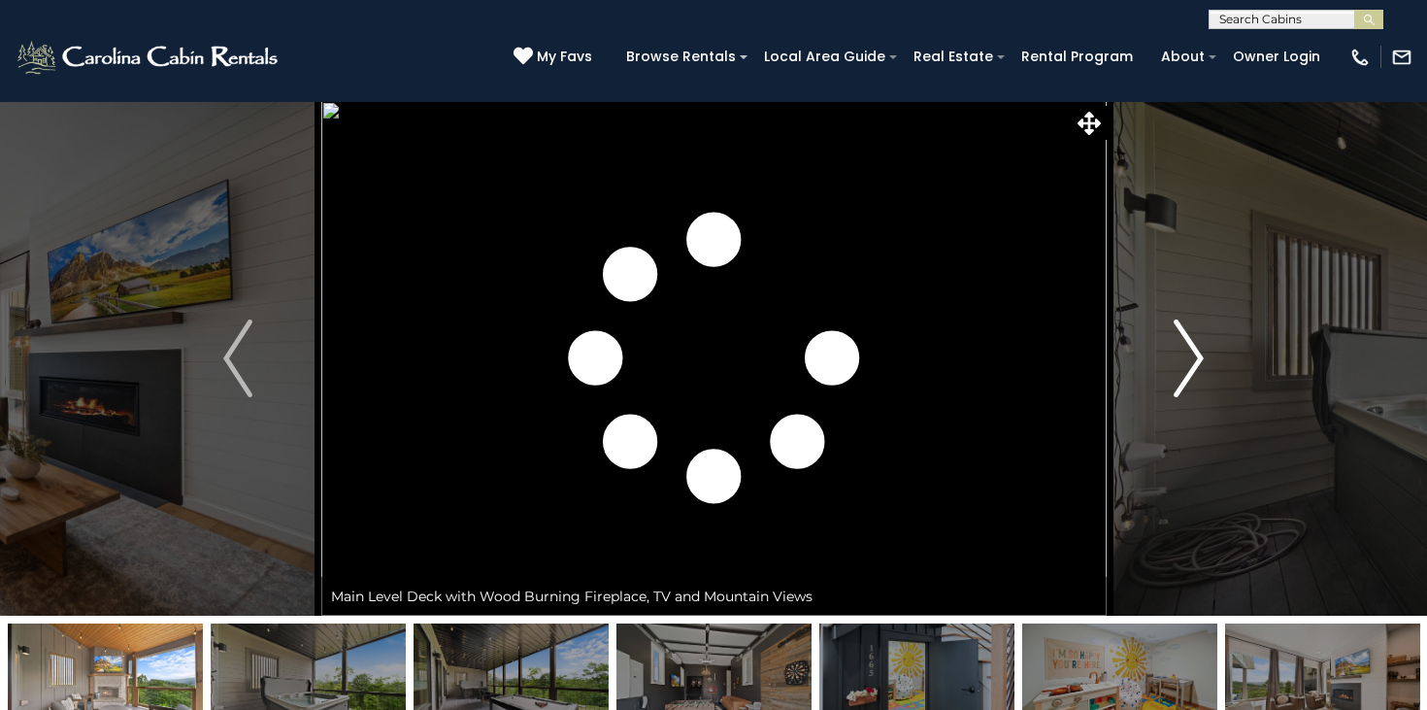
click at [1188, 363] on img "Next" at bounding box center [1189, 358] width 29 height 78
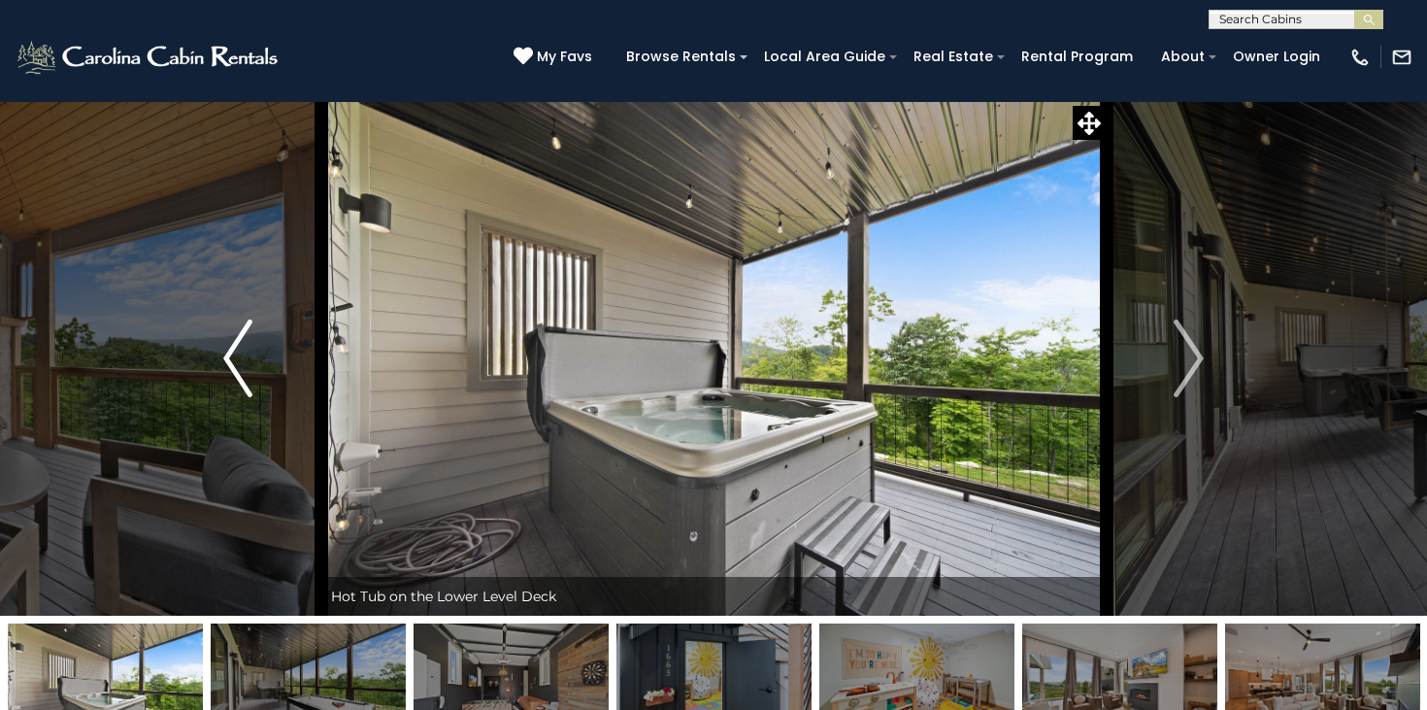
click at [225, 360] on img "Previous" at bounding box center [237, 358] width 29 height 78
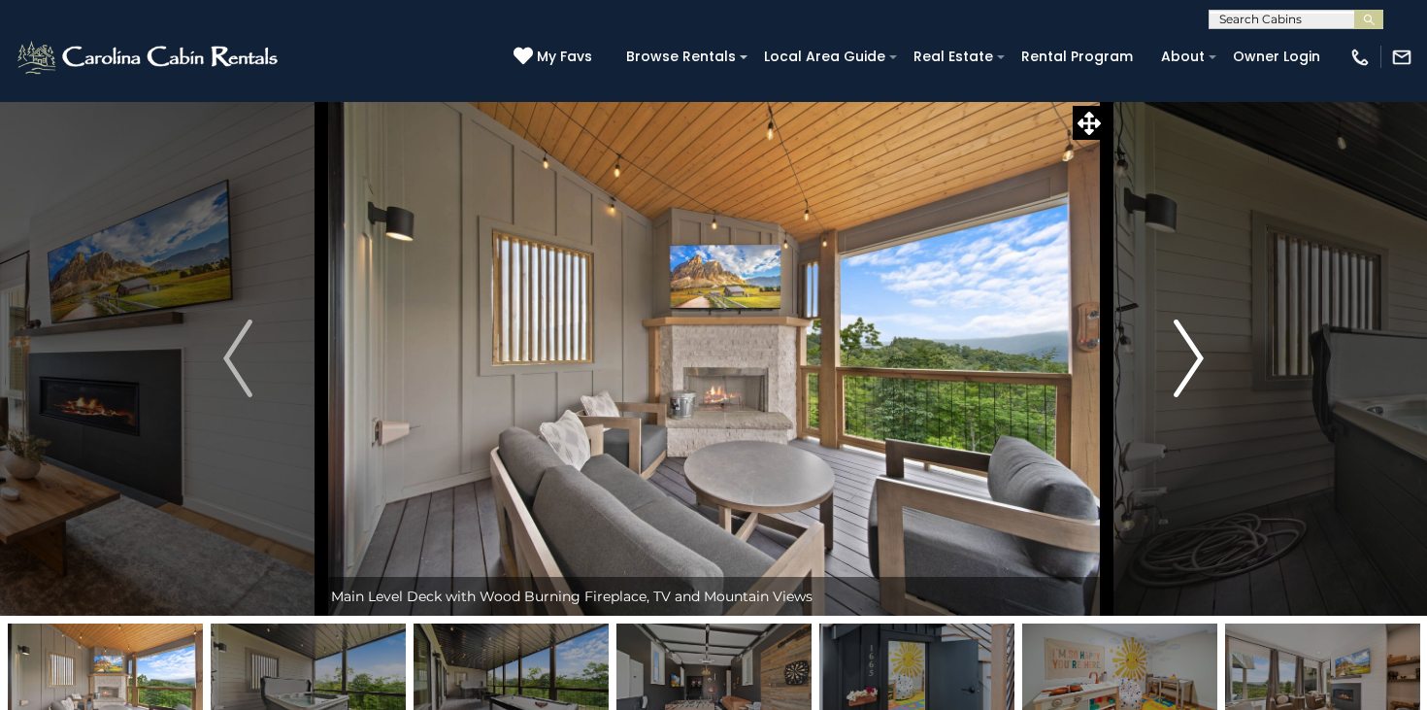
click at [1185, 356] on img "Next" at bounding box center [1189, 358] width 29 height 78
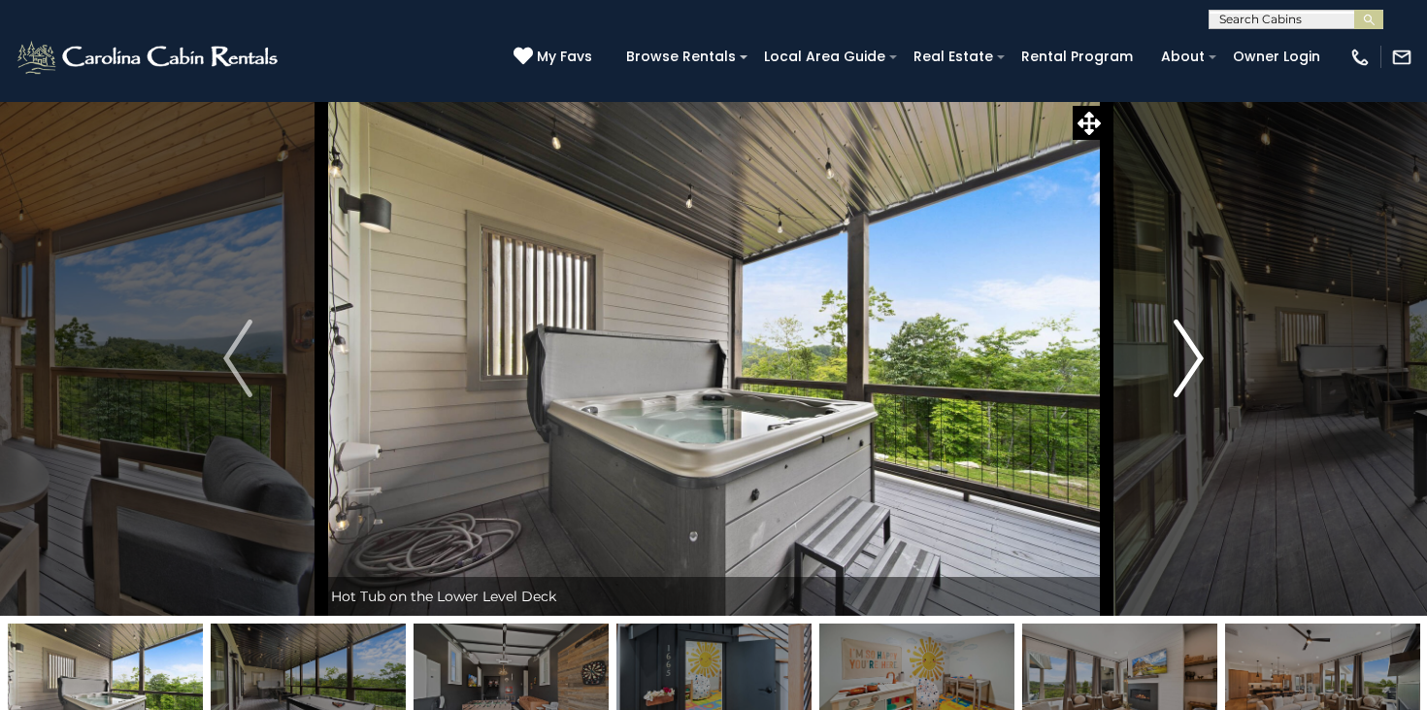
click at [1185, 356] on img "Next" at bounding box center [1189, 358] width 29 height 78
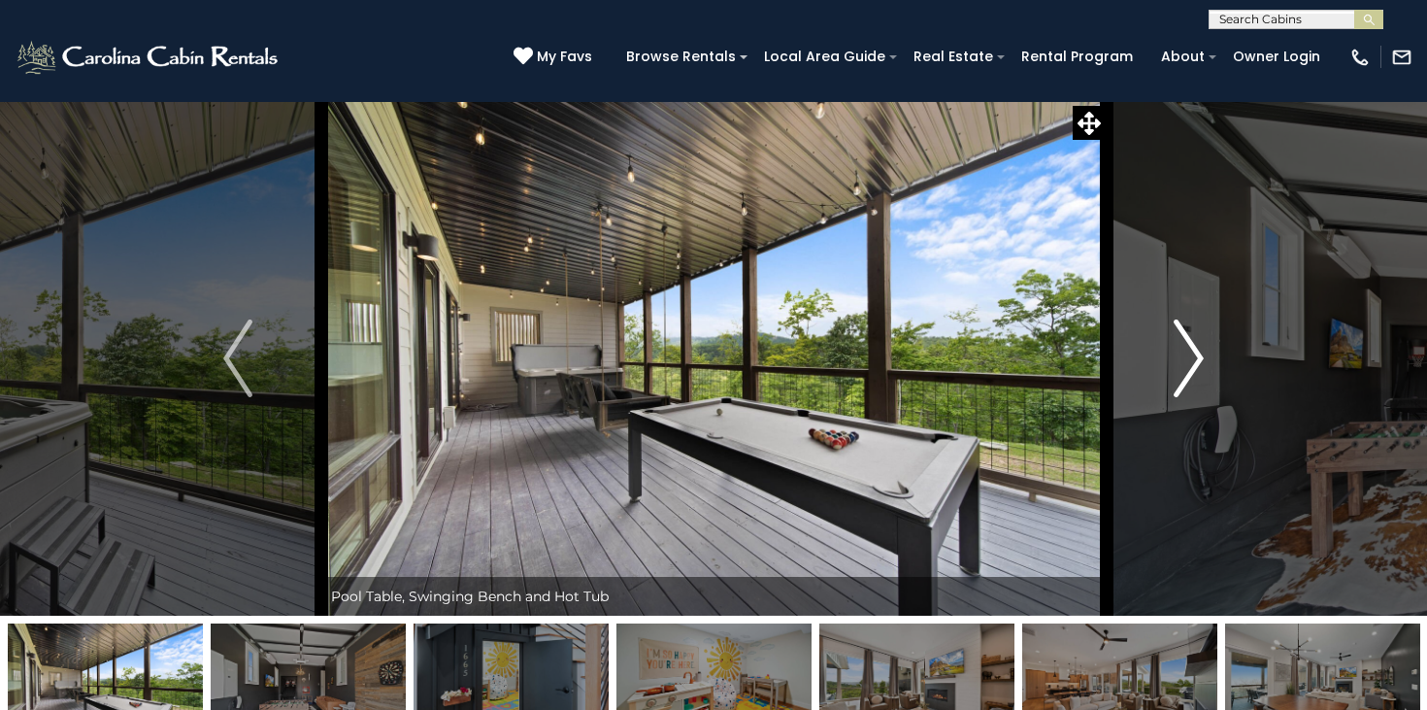
click at [1185, 356] on img "Next" at bounding box center [1189, 358] width 29 height 78
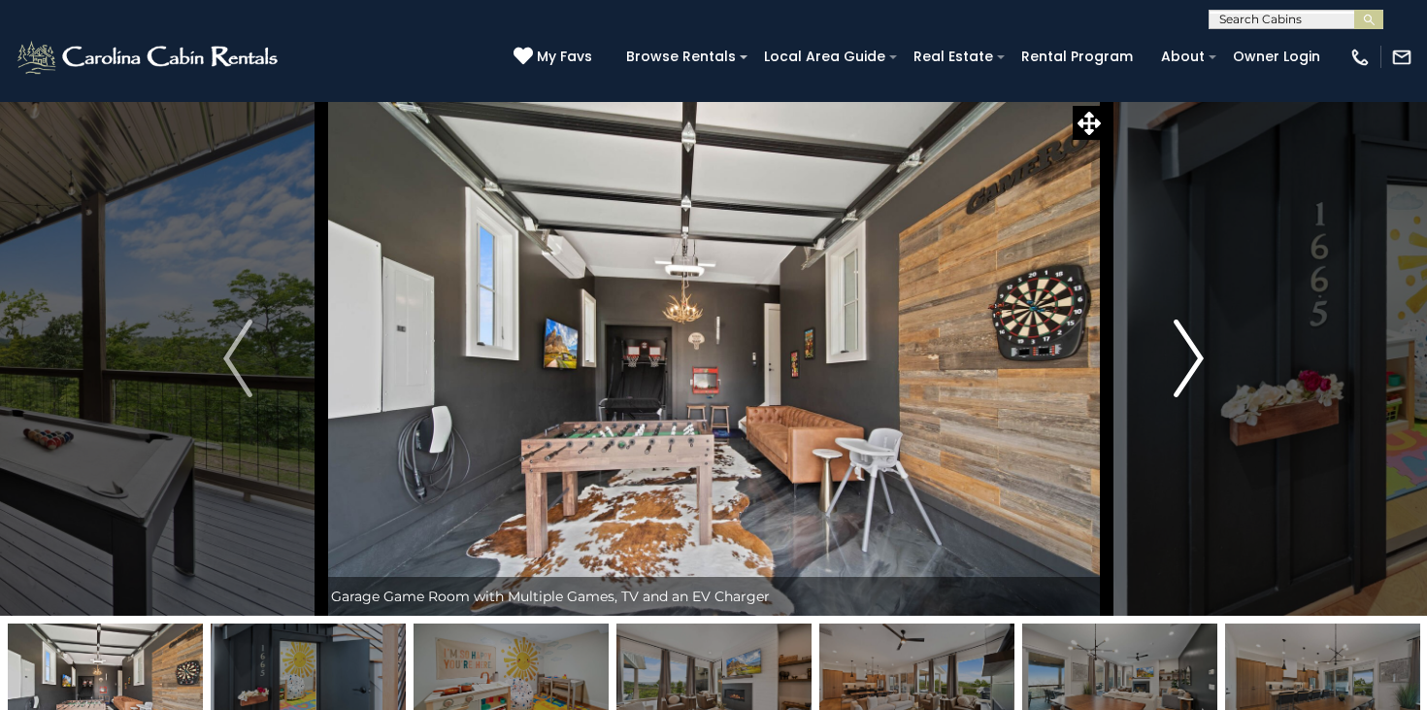
click at [1185, 356] on img "Next" at bounding box center [1189, 358] width 29 height 78
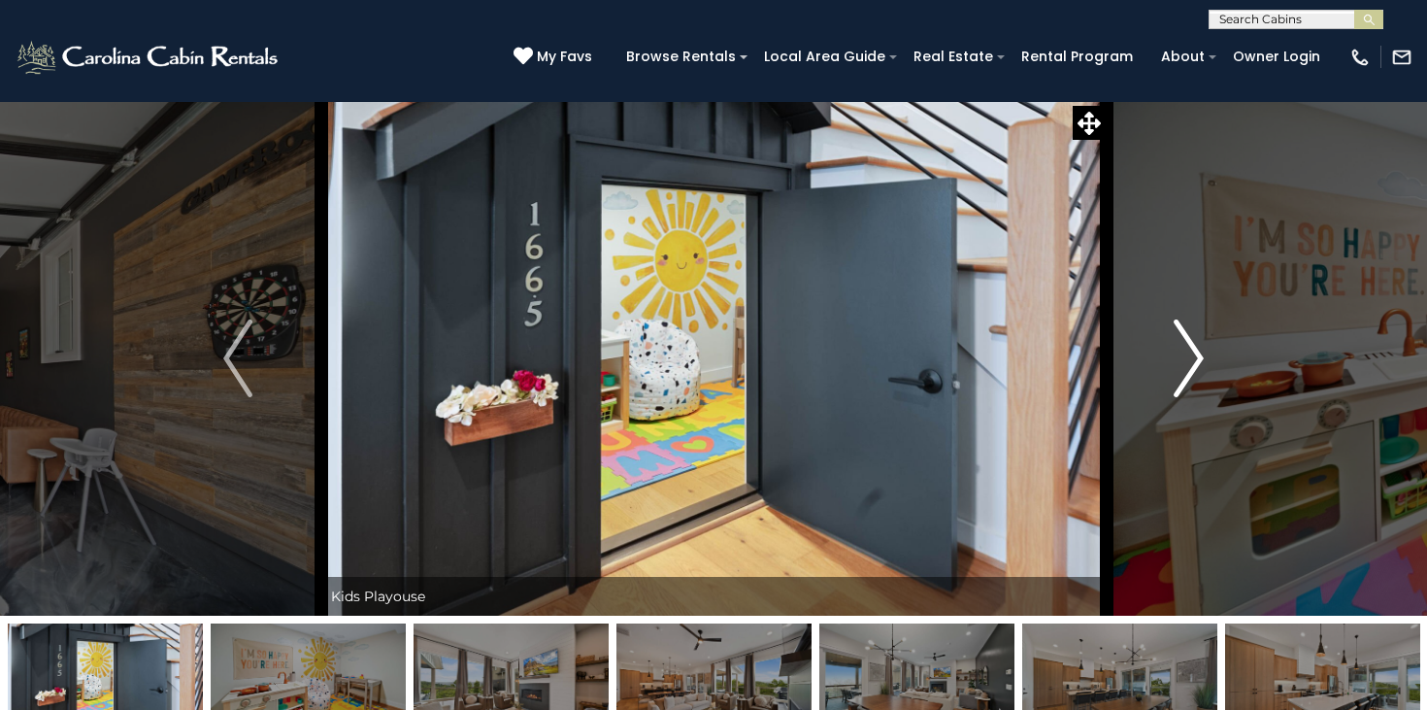
click at [1185, 356] on img "Next" at bounding box center [1189, 358] width 29 height 78
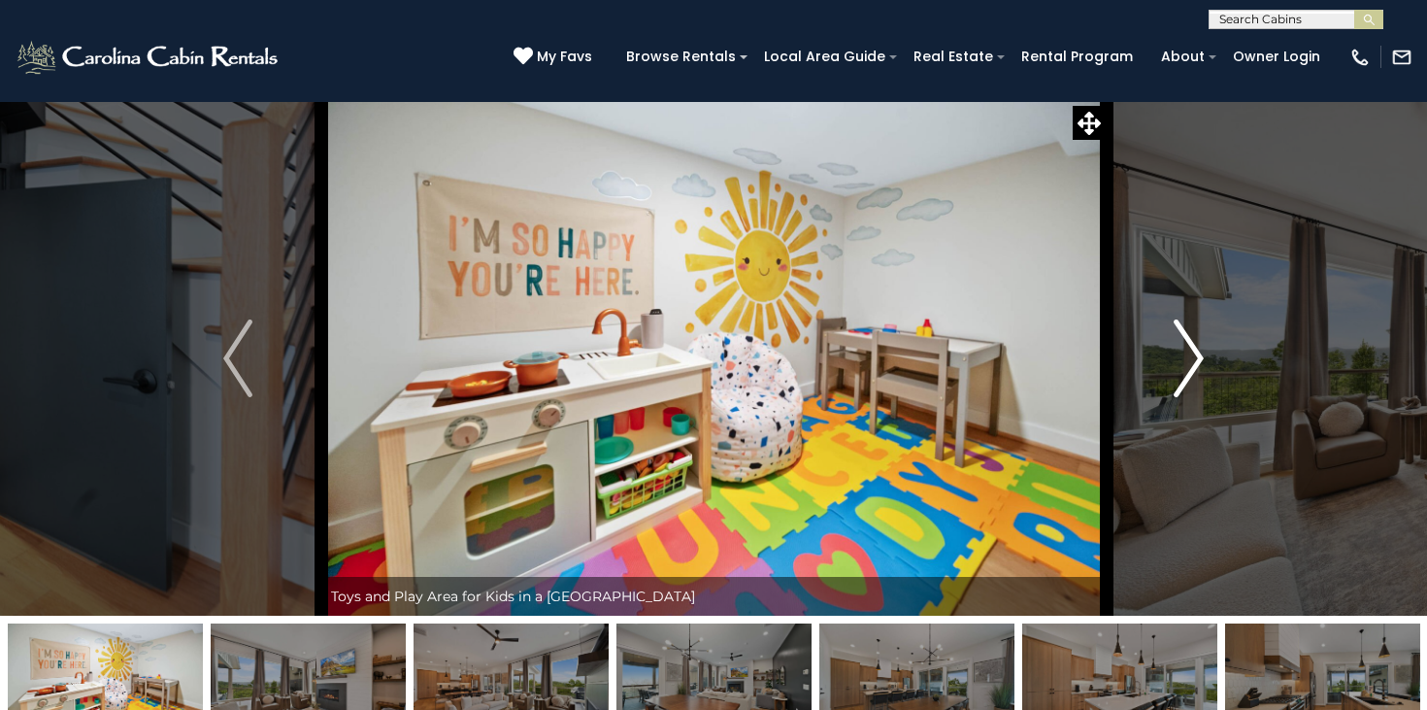
click at [1185, 356] on img "Next" at bounding box center [1189, 358] width 29 height 78
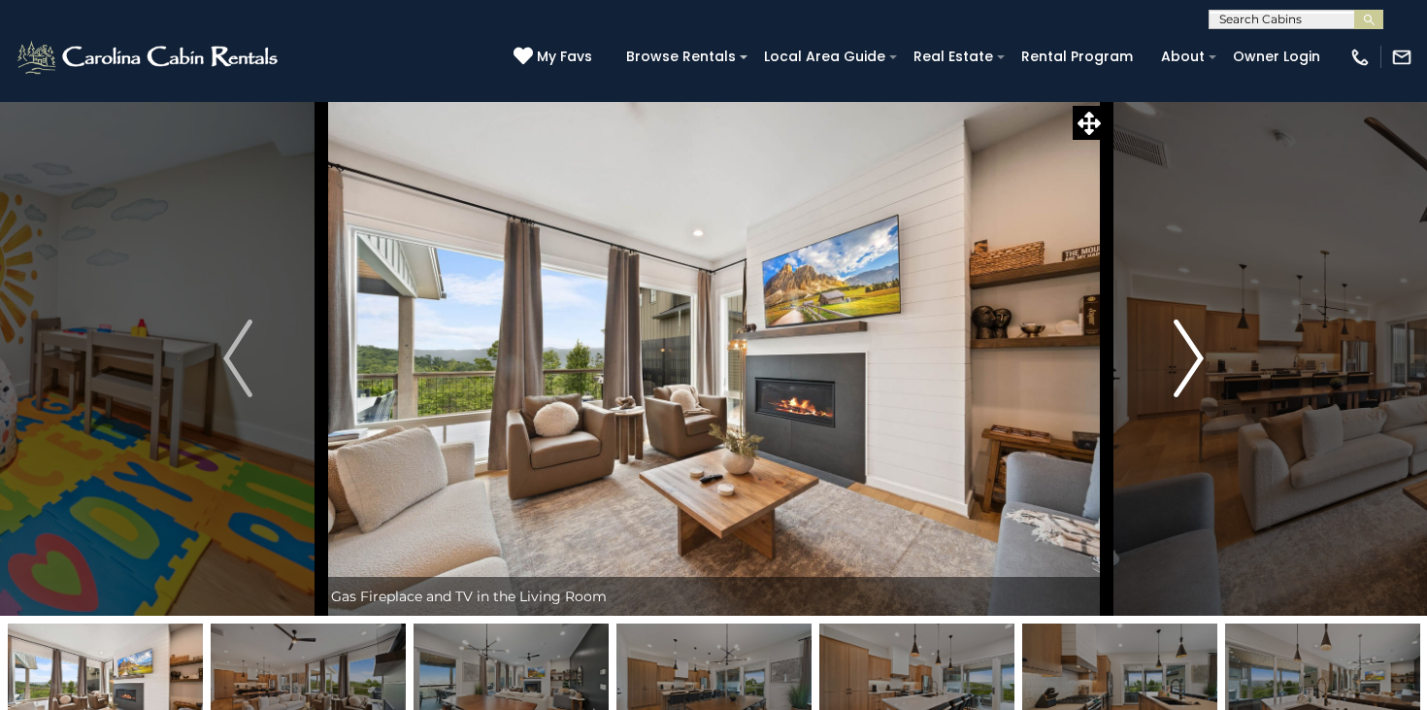
click at [1185, 356] on img "Next" at bounding box center [1189, 358] width 29 height 78
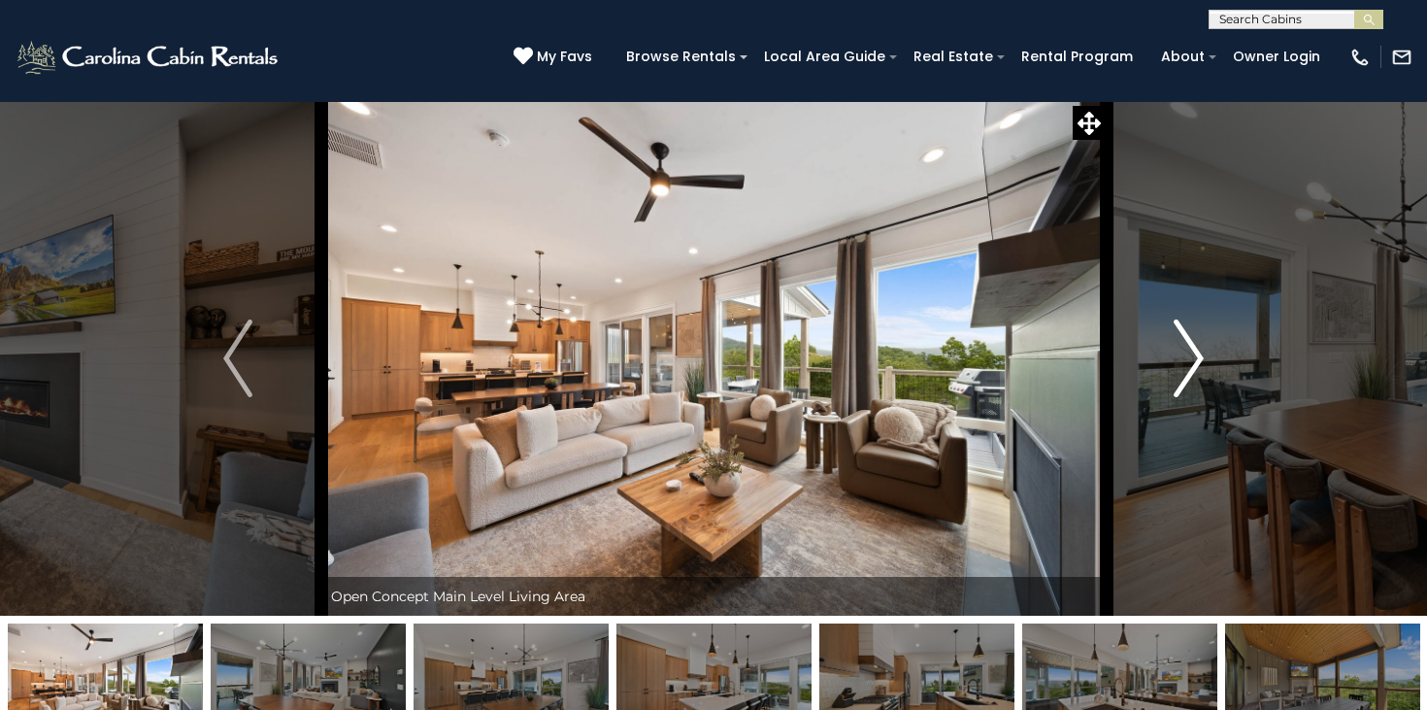
click at [1185, 356] on img "Next" at bounding box center [1189, 358] width 29 height 78
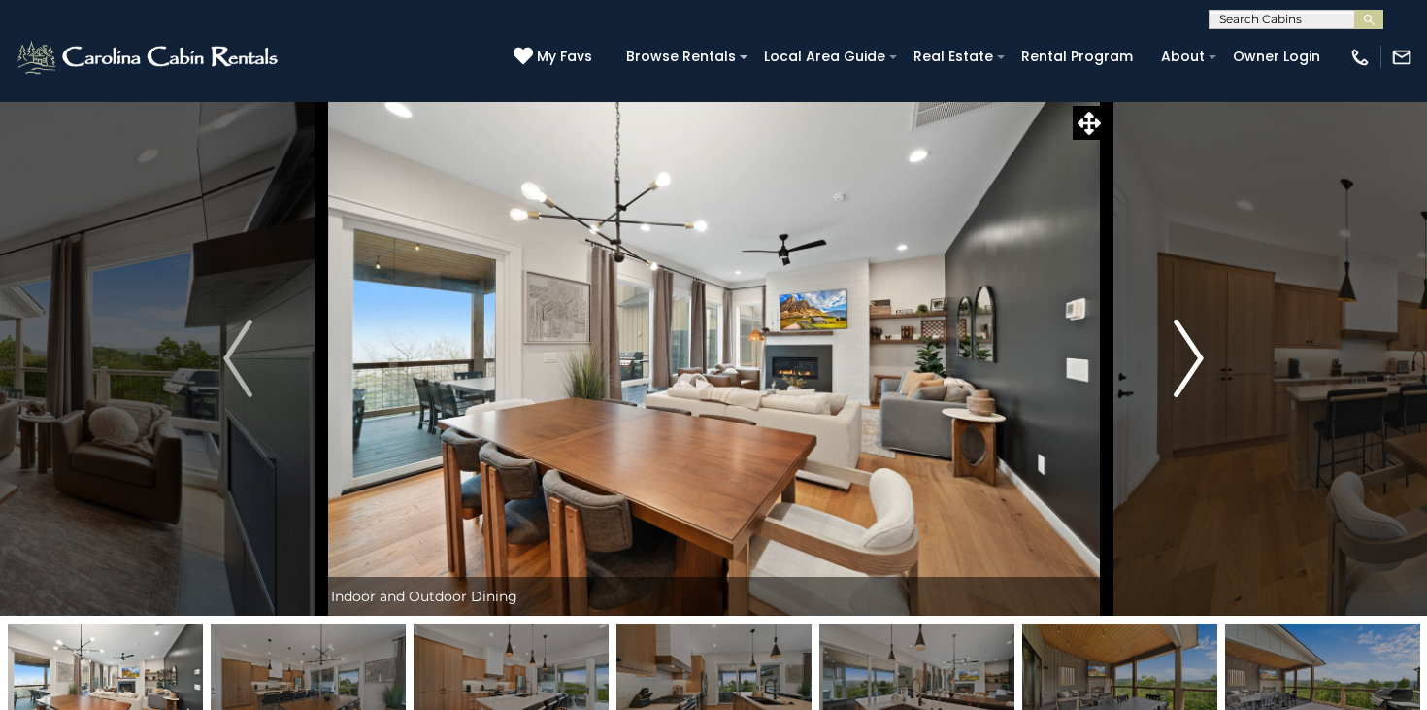
click at [1185, 356] on img "Next" at bounding box center [1189, 358] width 29 height 78
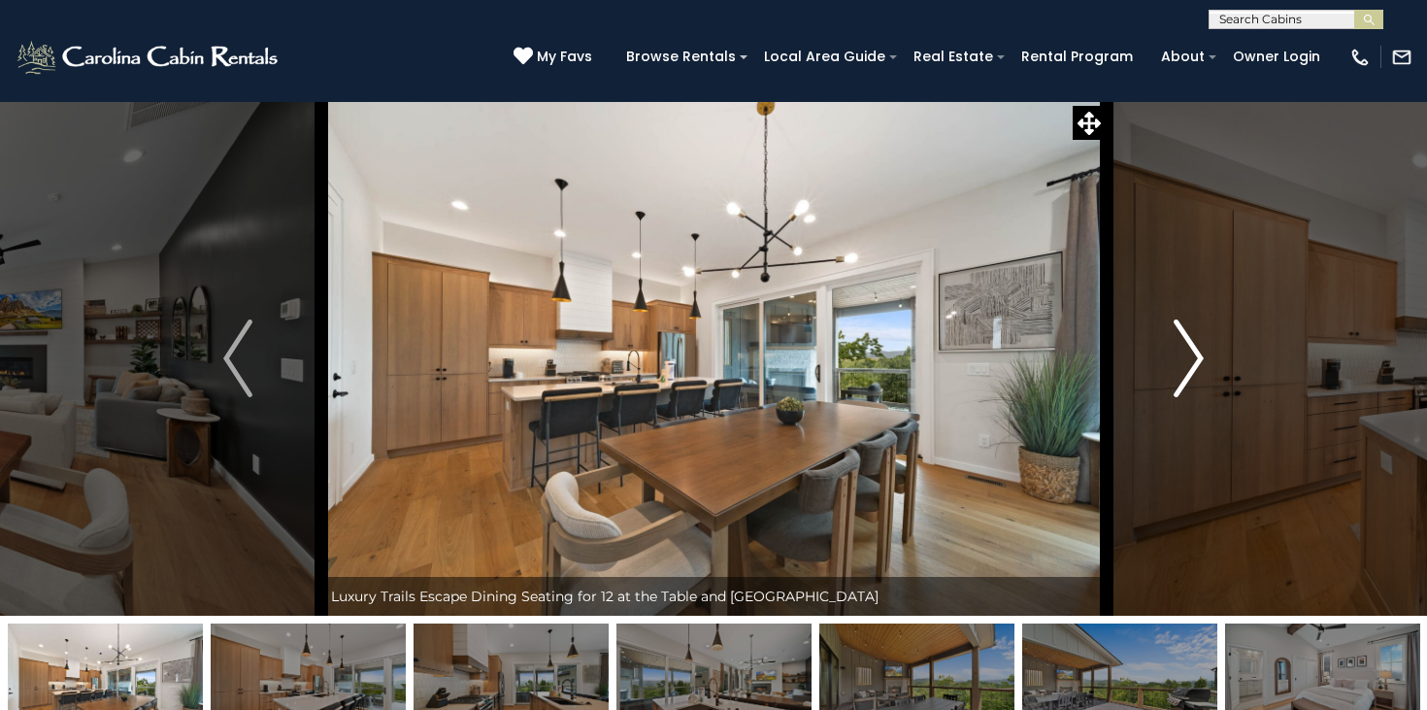
click at [1185, 356] on img "Next" at bounding box center [1189, 358] width 29 height 78
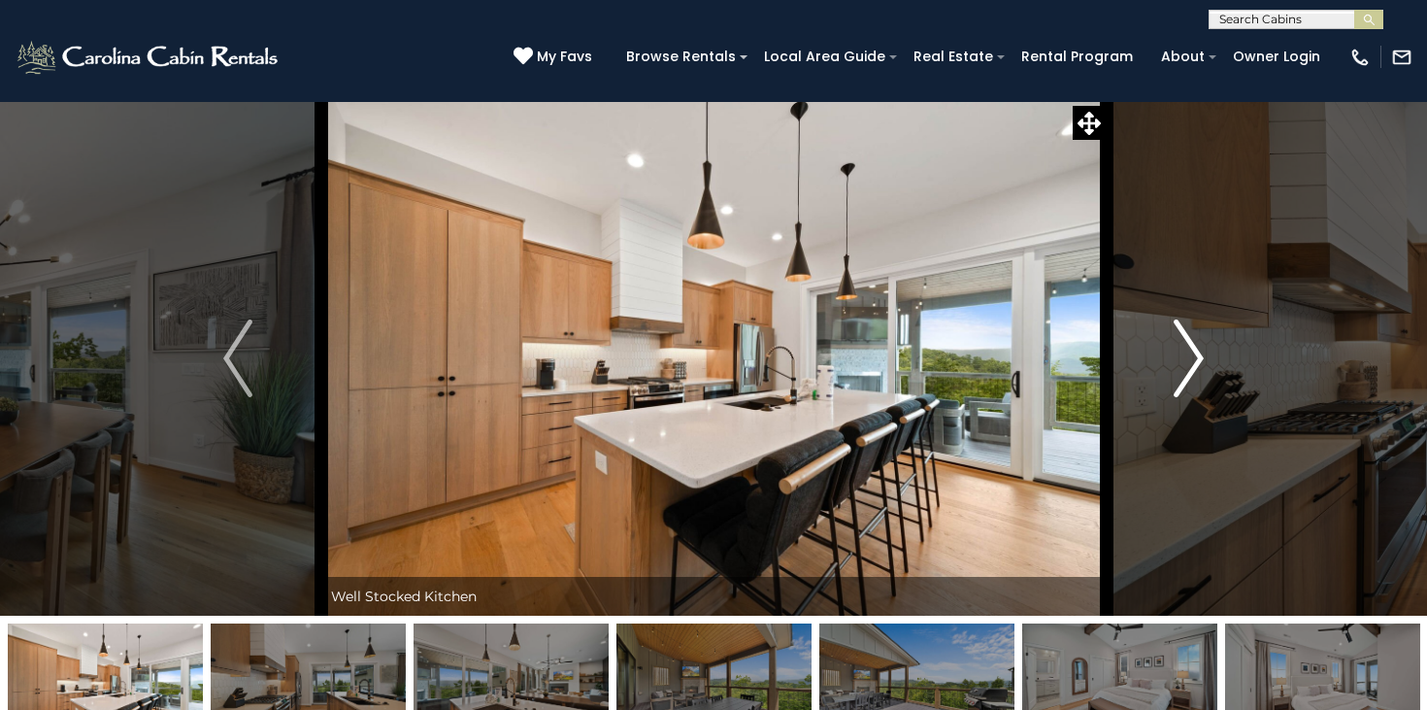
click at [1185, 356] on img "Next" at bounding box center [1189, 358] width 29 height 78
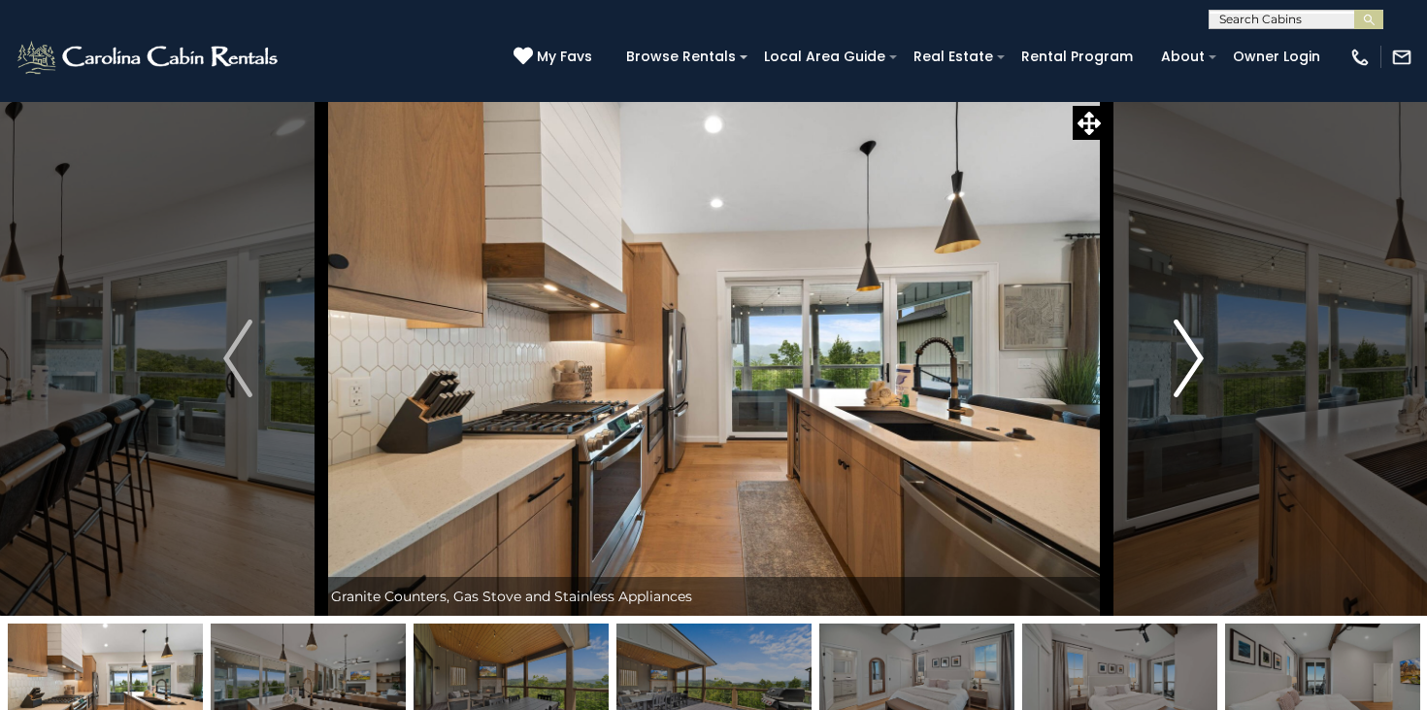
click at [1185, 356] on img "Next" at bounding box center [1189, 358] width 29 height 78
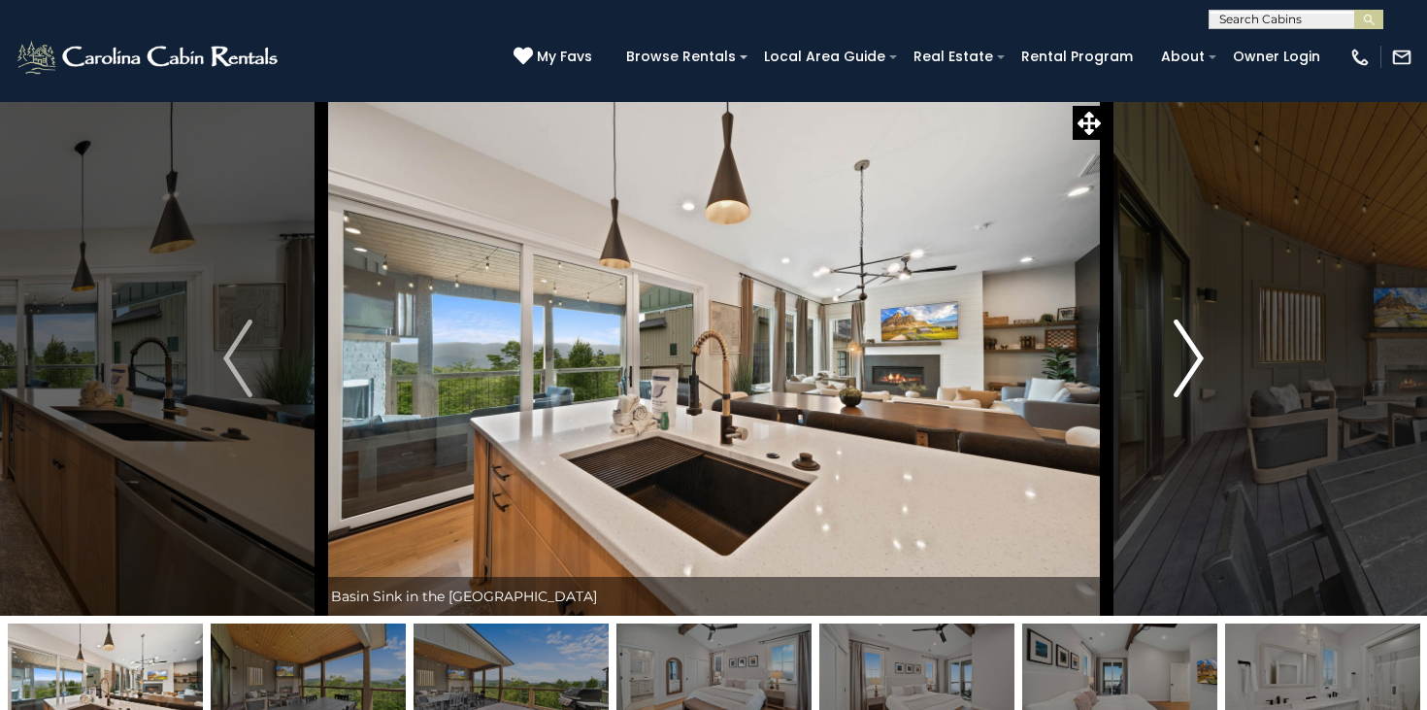
click at [1185, 356] on img "Next" at bounding box center [1189, 358] width 29 height 78
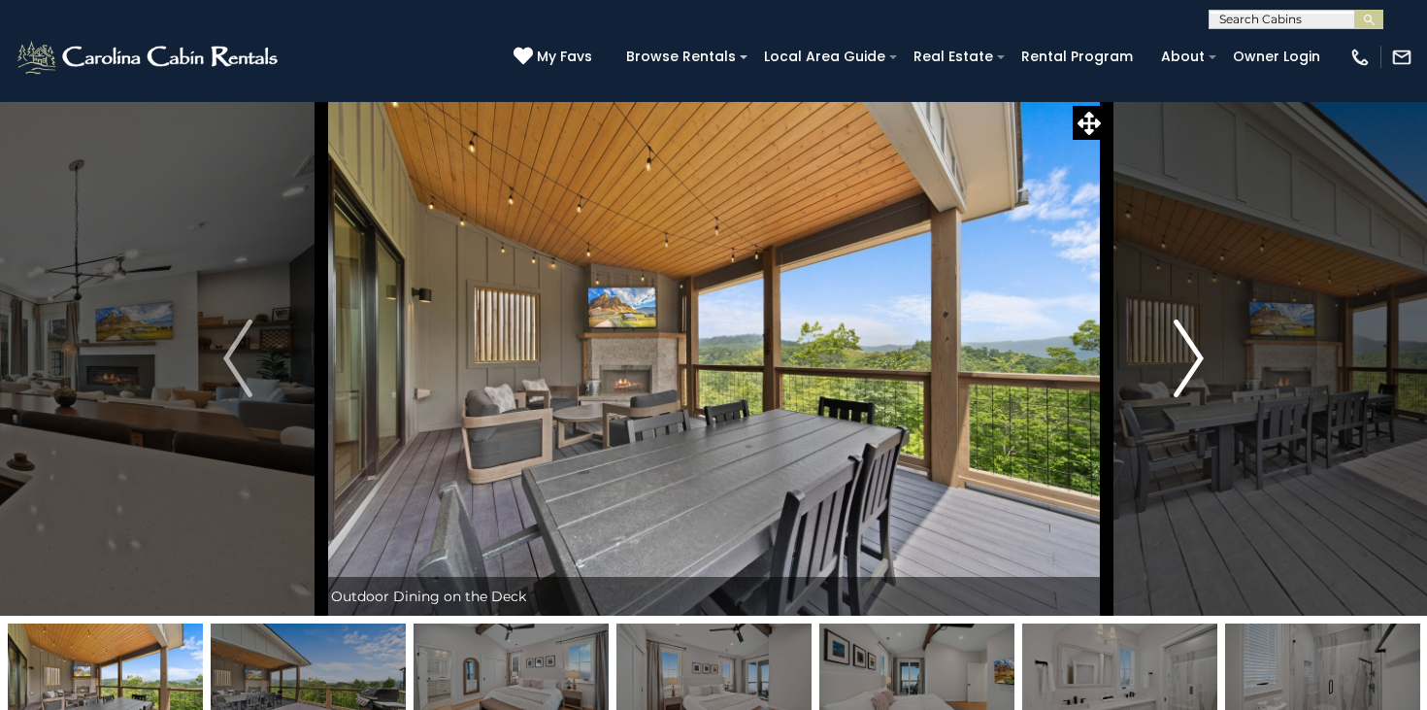
click at [1185, 356] on img "Next" at bounding box center [1189, 358] width 29 height 78
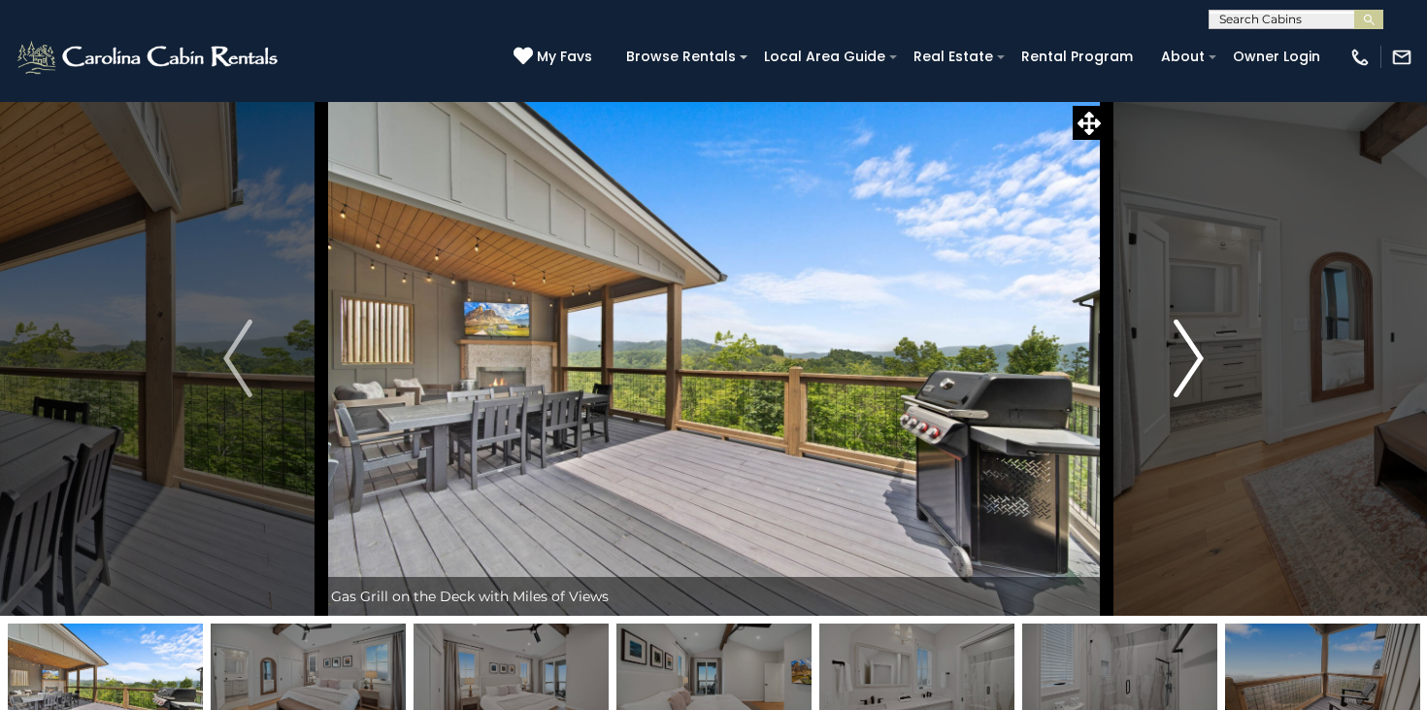
click at [1185, 356] on img "Next" at bounding box center [1189, 358] width 29 height 78
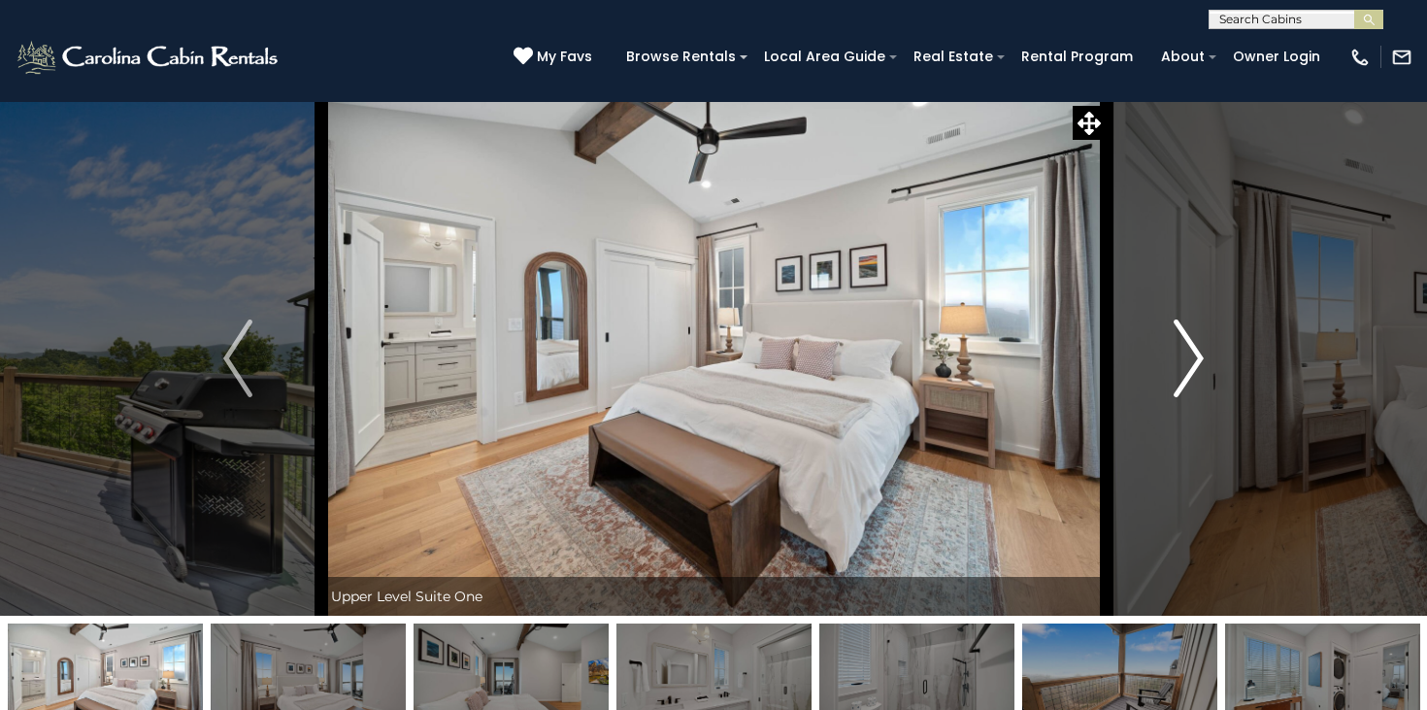
click at [1185, 356] on img "Next" at bounding box center [1189, 358] width 29 height 78
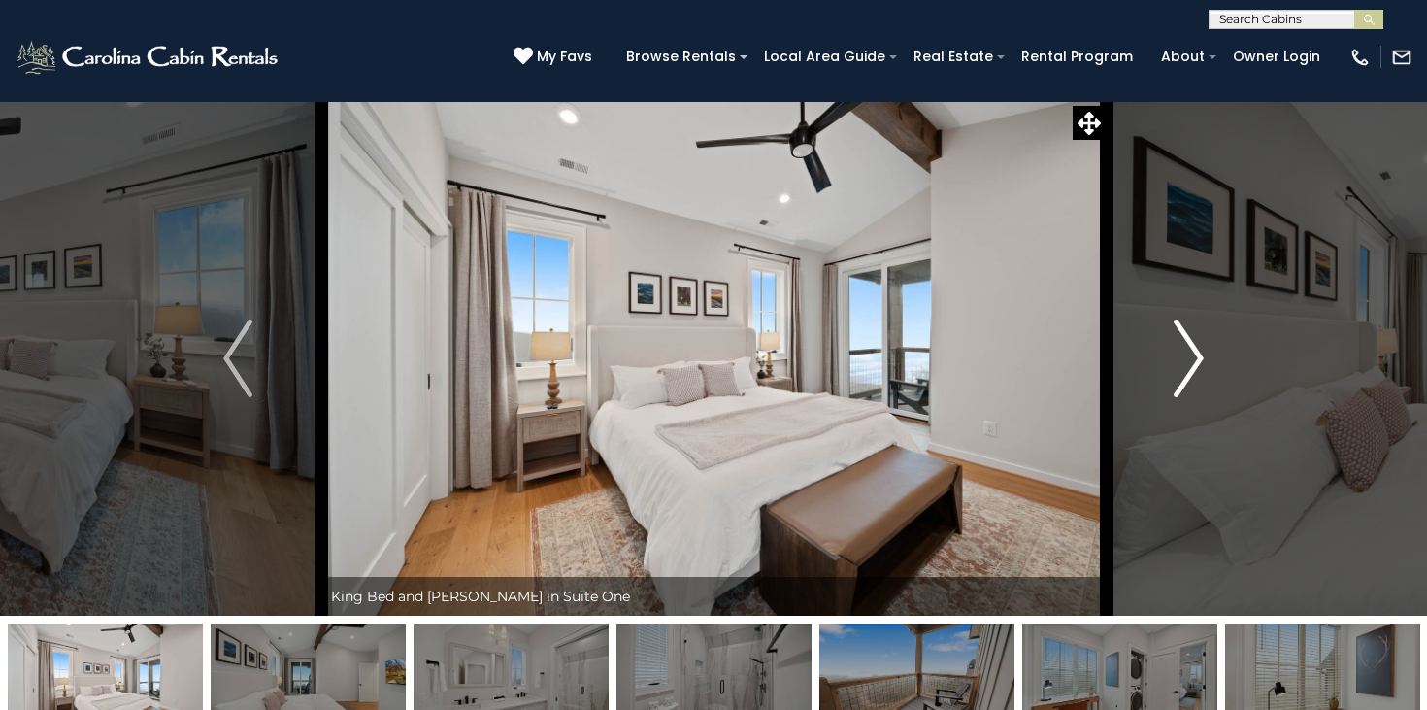
click at [1185, 356] on img "Next" at bounding box center [1189, 358] width 29 height 78
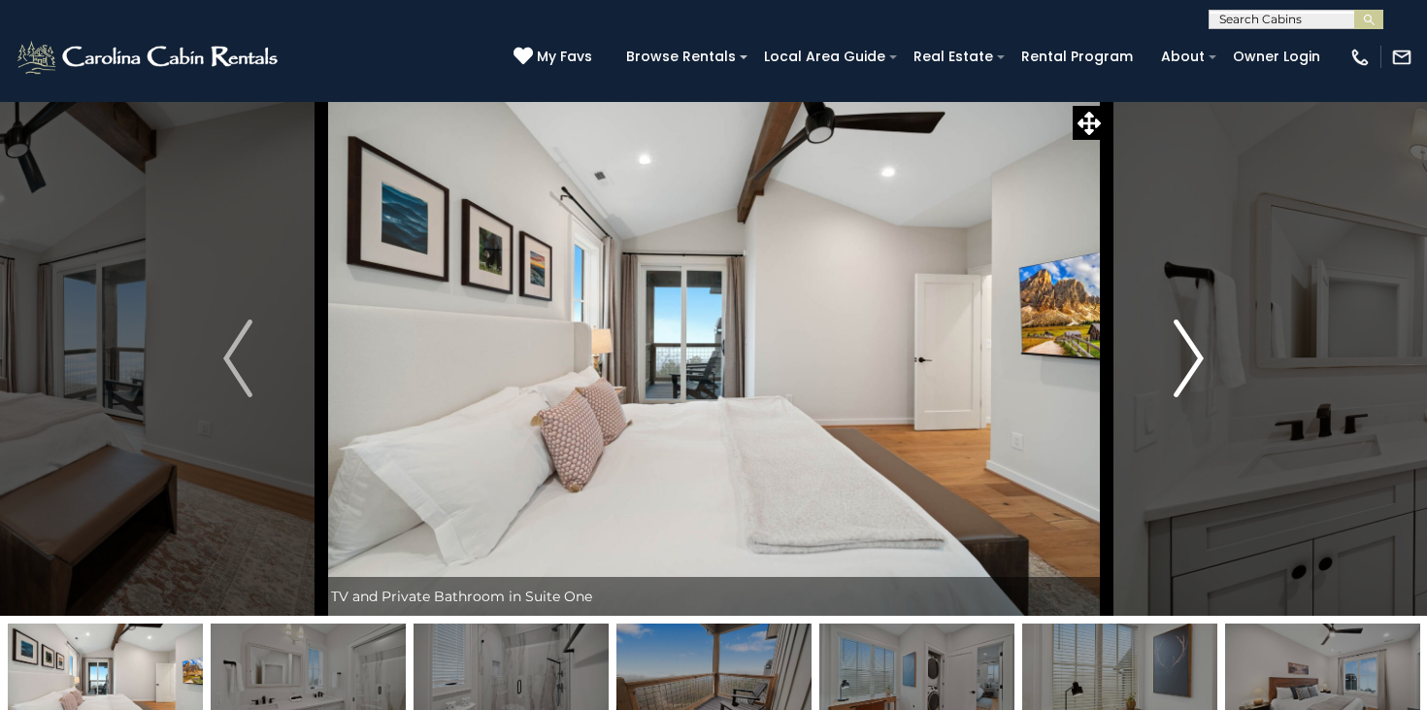
click at [1185, 356] on img "Next" at bounding box center [1189, 358] width 29 height 78
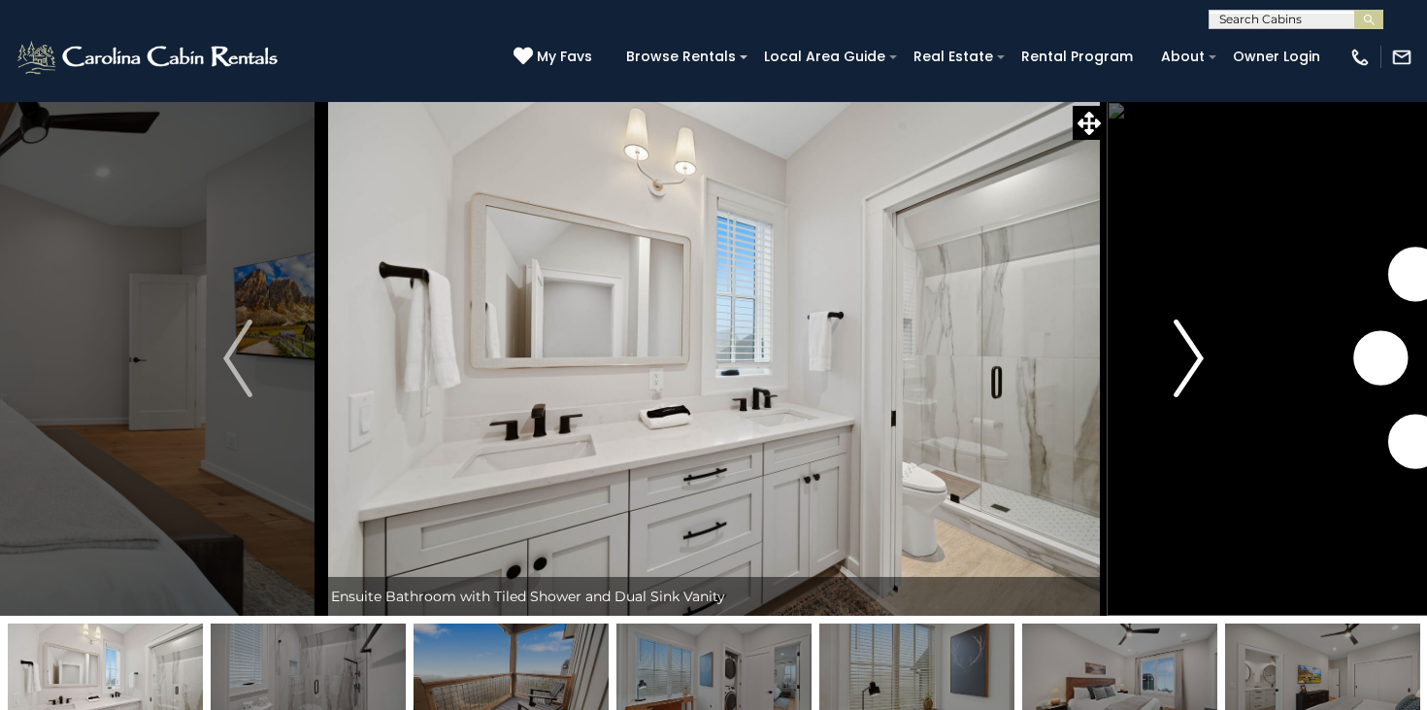
click at [1185, 356] on img "Next" at bounding box center [1189, 358] width 29 height 78
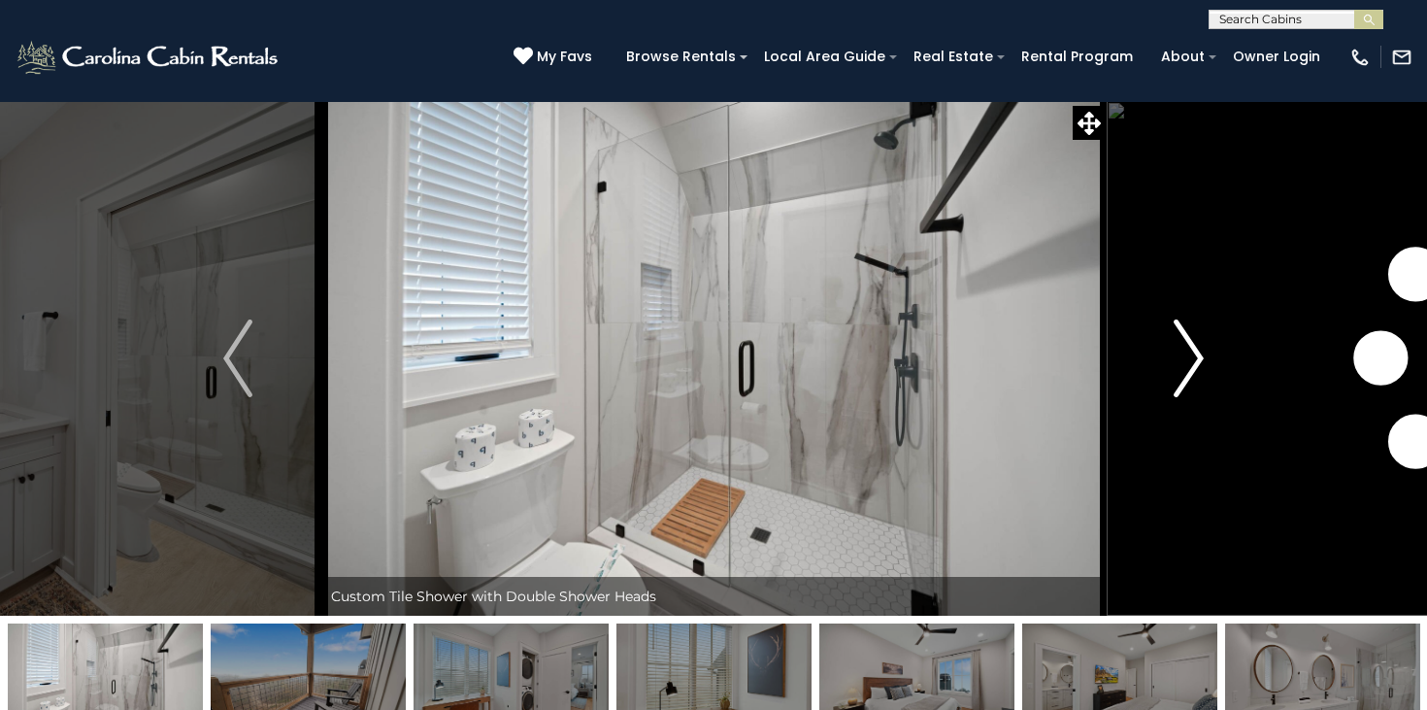
click at [1185, 356] on img "Next" at bounding box center [1189, 358] width 29 height 78
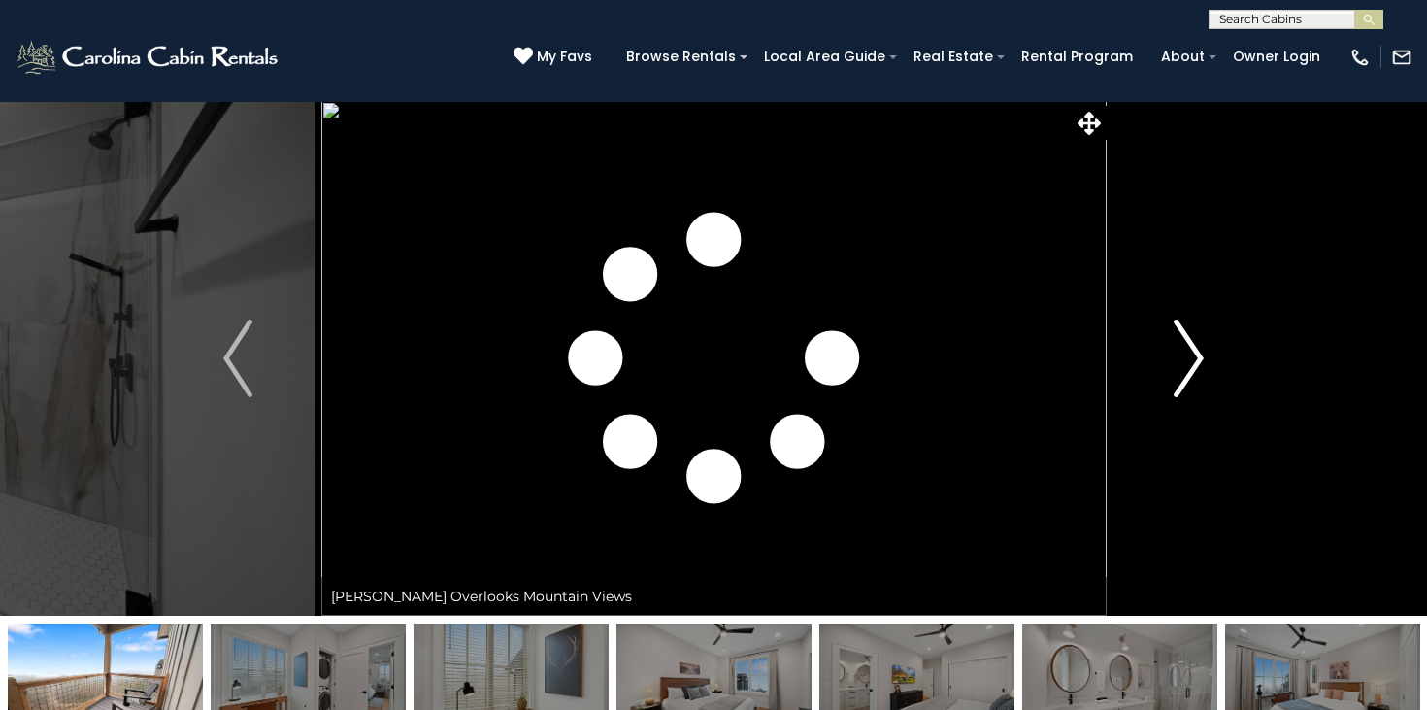
click at [1185, 356] on img "Next" at bounding box center [1189, 358] width 29 height 78
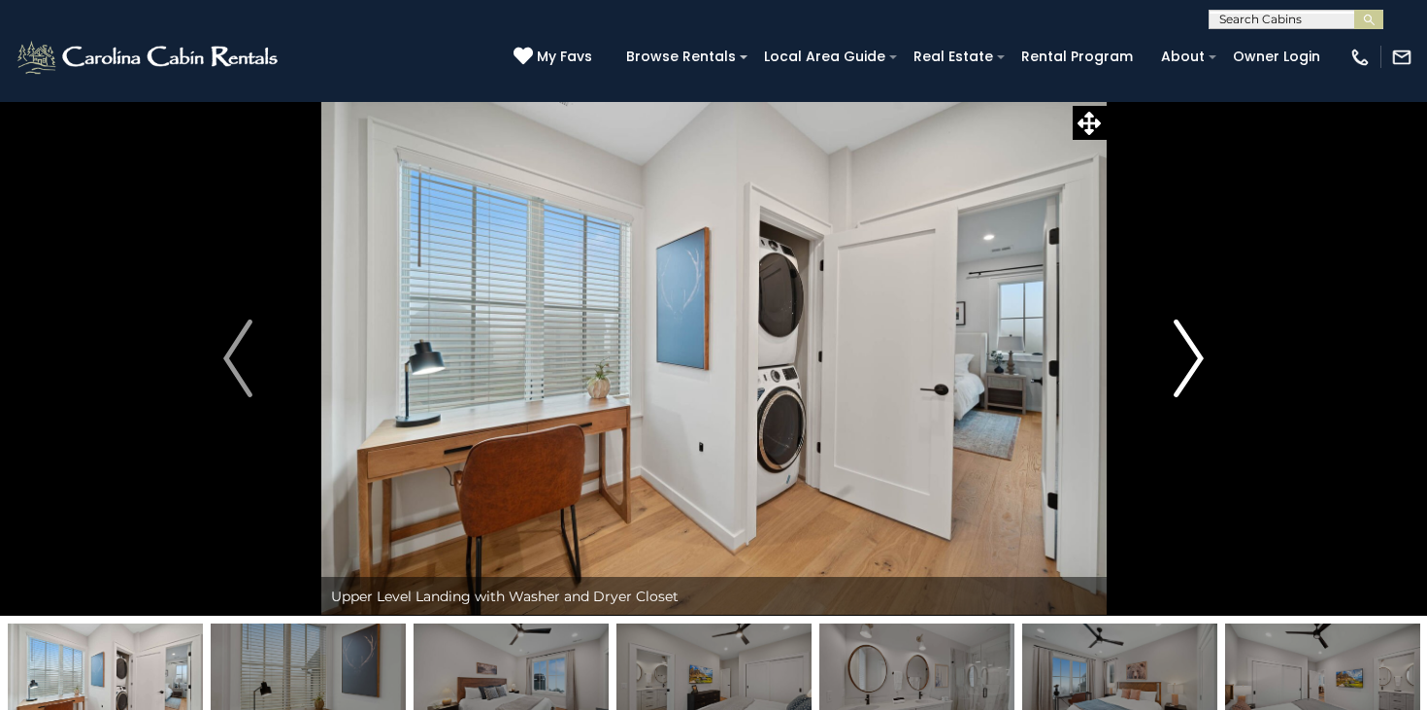
click at [1185, 356] on img "Next" at bounding box center [1189, 358] width 29 height 78
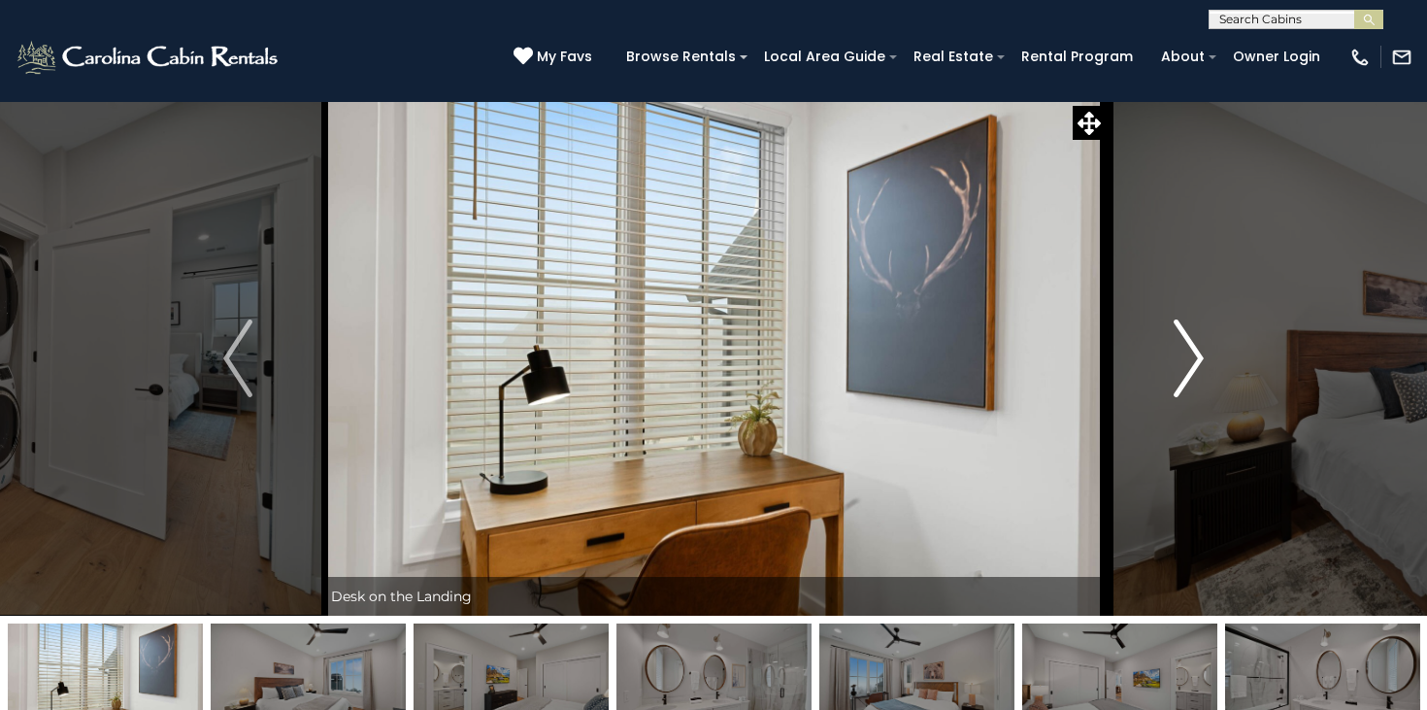
click at [1185, 356] on img "Next" at bounding box center [1189, 358] width 29 height 78
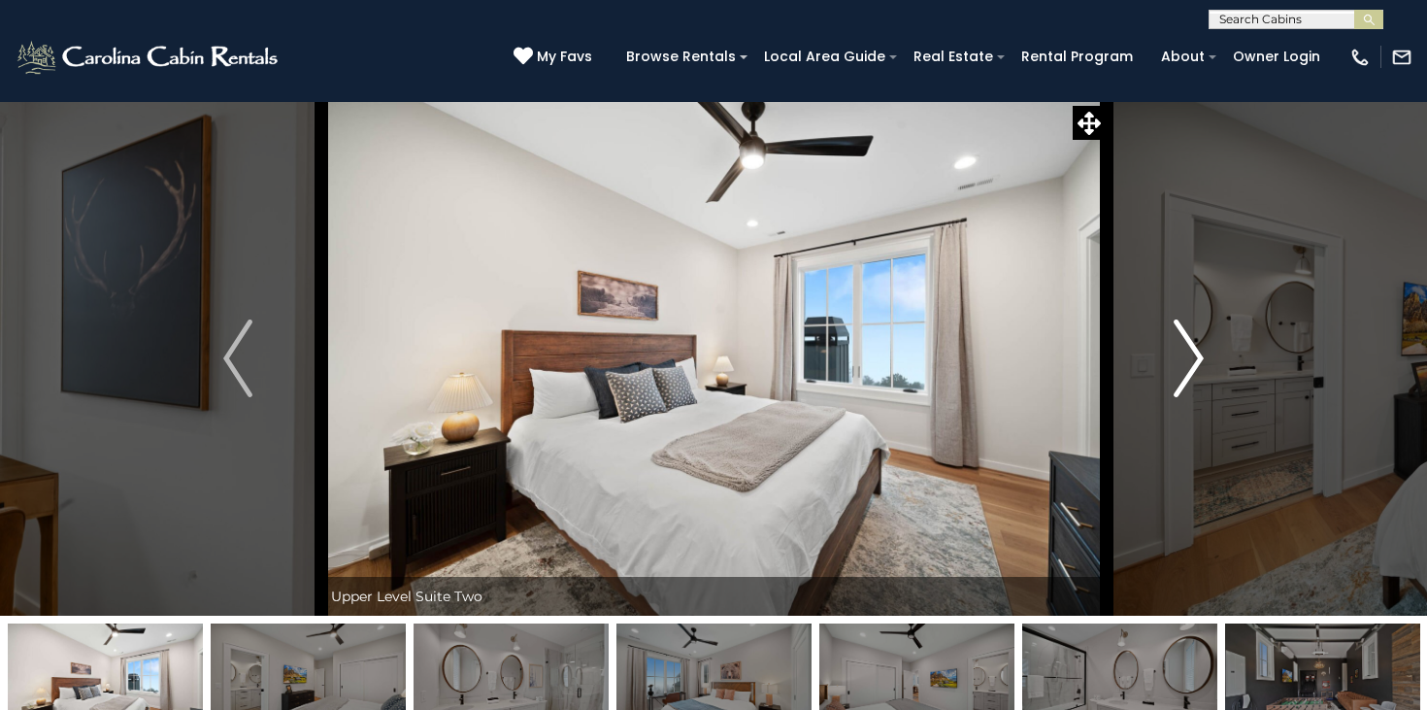
click at [1185, 356] on img "Next" at bounding box center [1189, 358] width 29 height 78
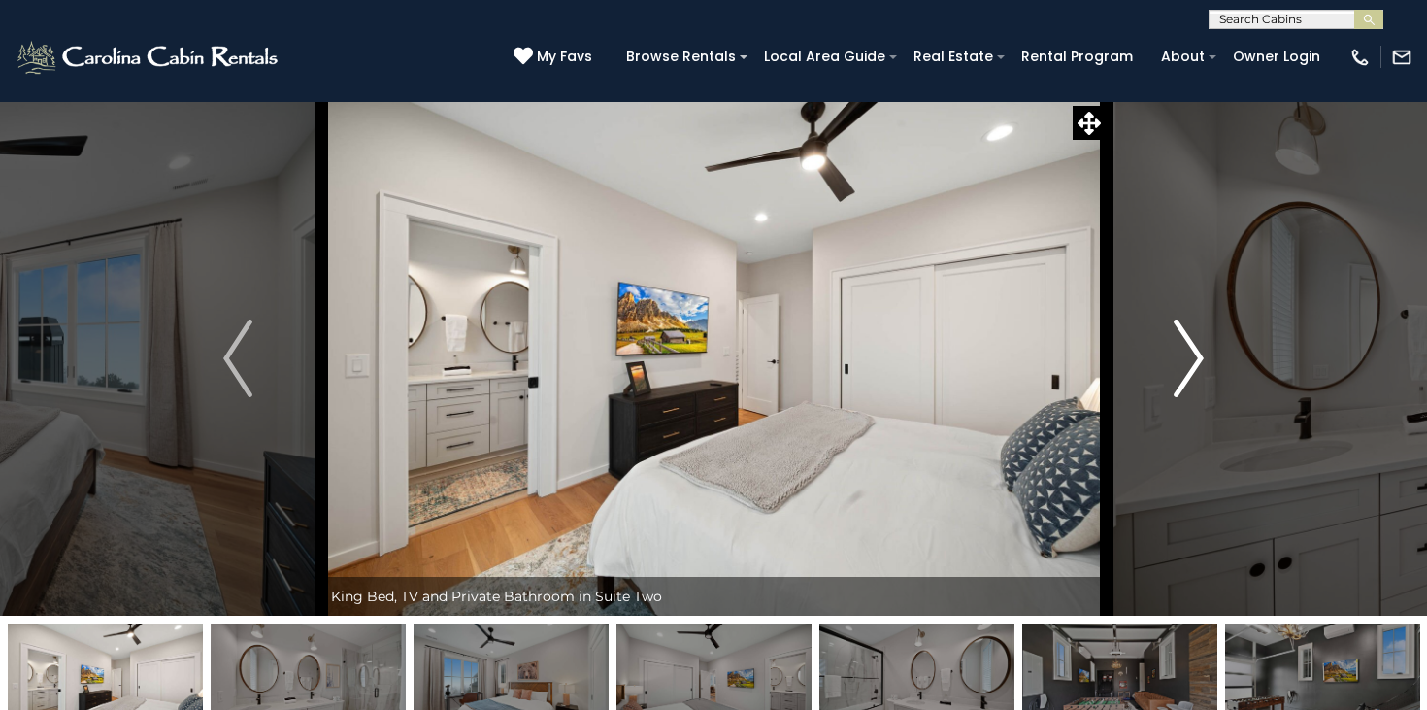
click at [1185, 356] on img "Next" at bounding box center [1189, 358] width 29 height 78
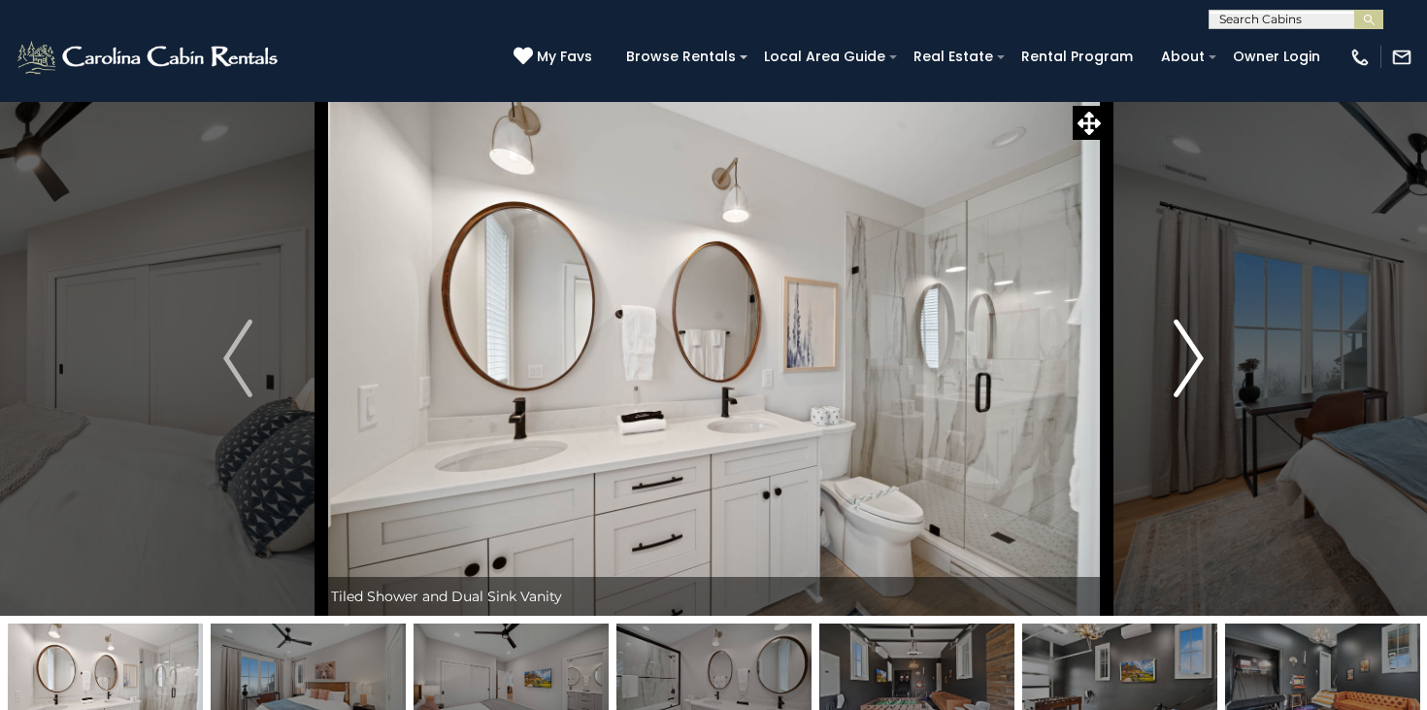
click at [1185, 356] on img "Next" at bounding box center [1189, 358] width 29 height 78
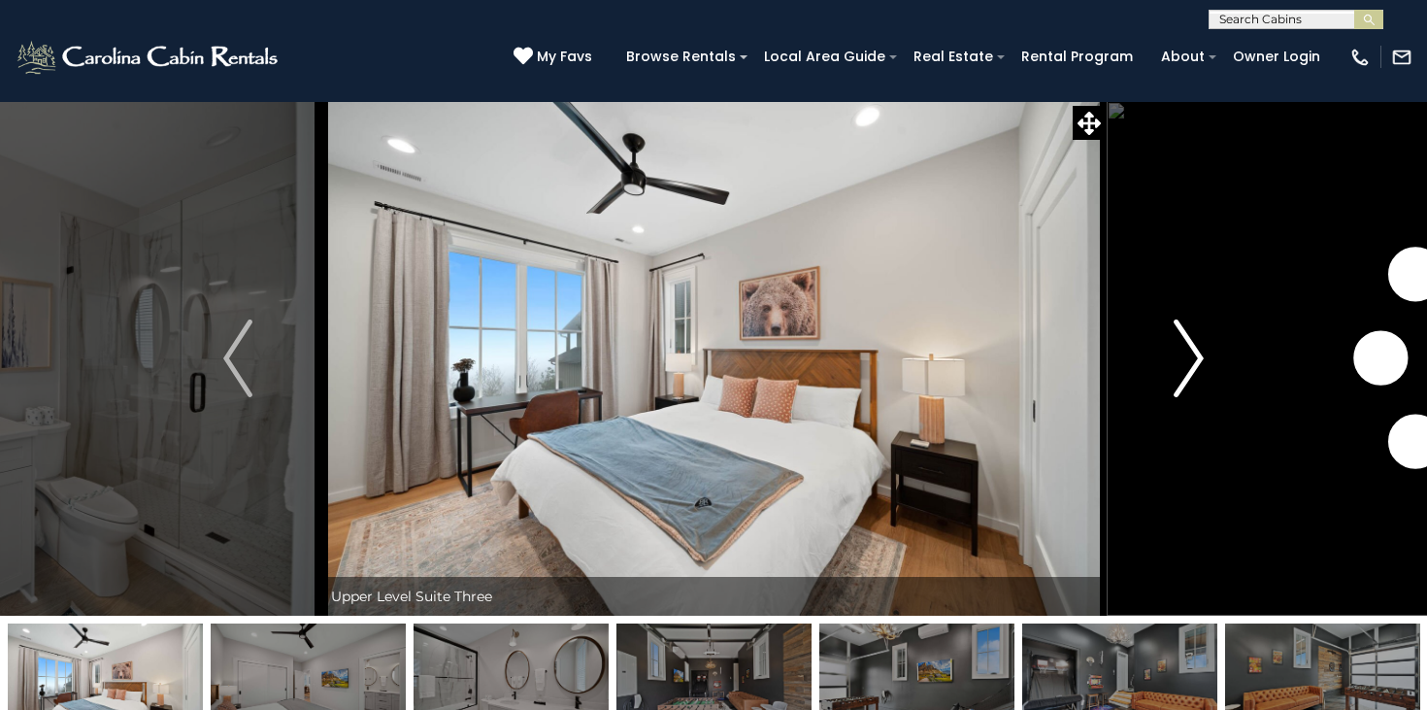
click at [1185, 356] on img "Next" at bounding box center [1189, 358] width 29 height 78
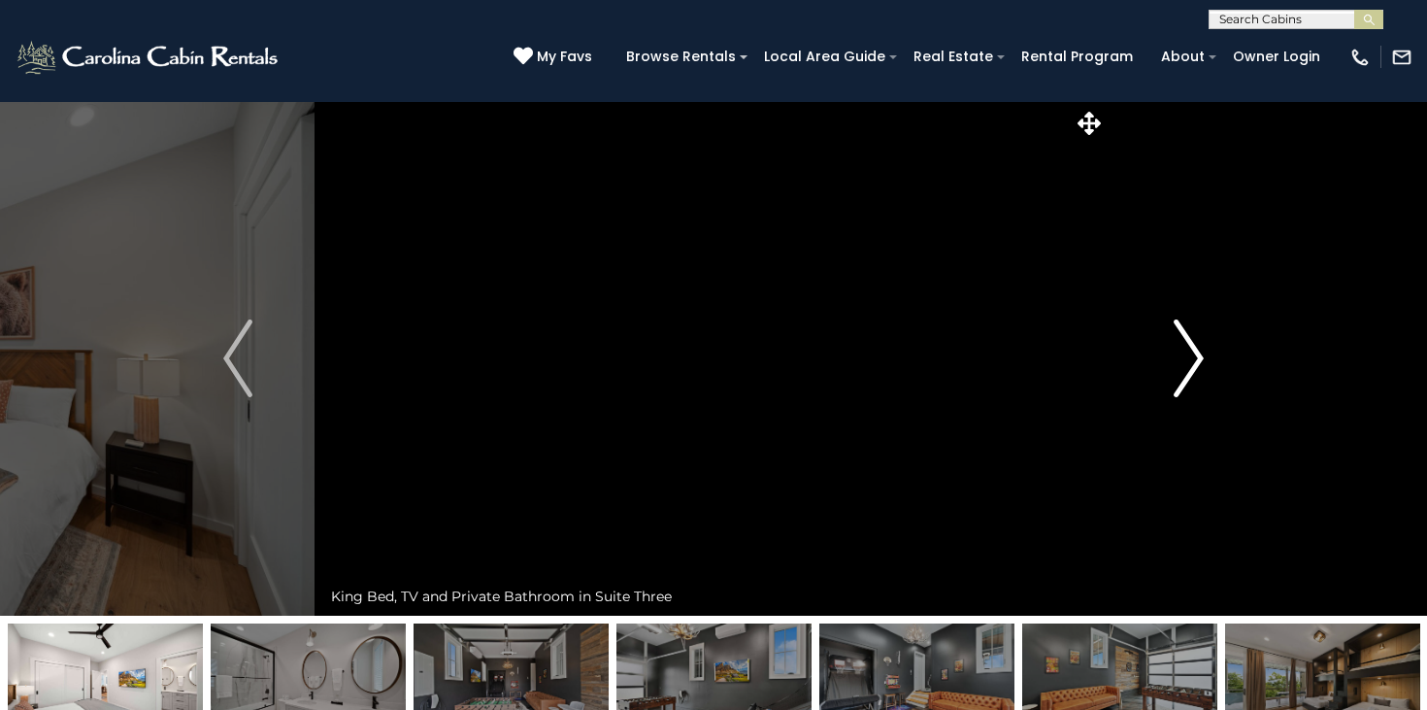
click at [1185, 356] on img "Next" at bounding box center [1189, 358] width 29 height 78
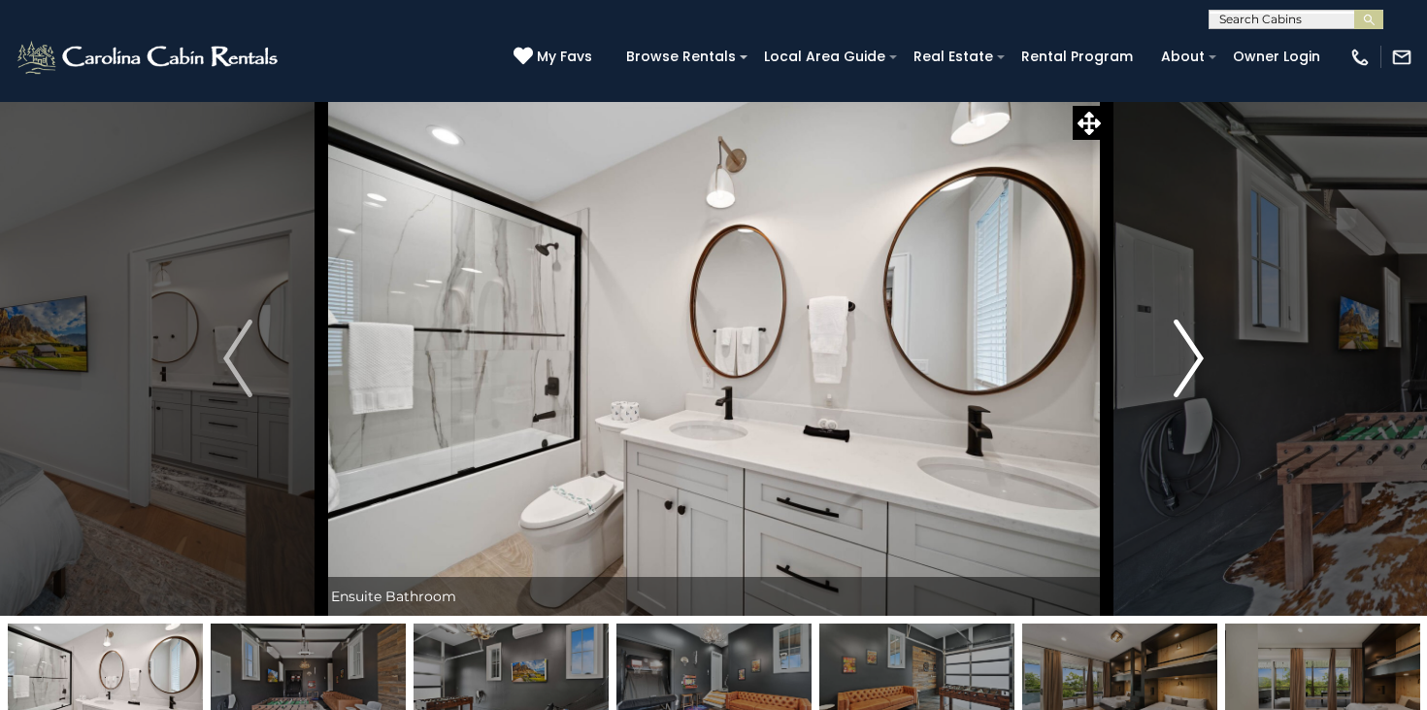
click at [1185, 356] on img "Next" at bounding box center [1189, 358] width 29 height 78
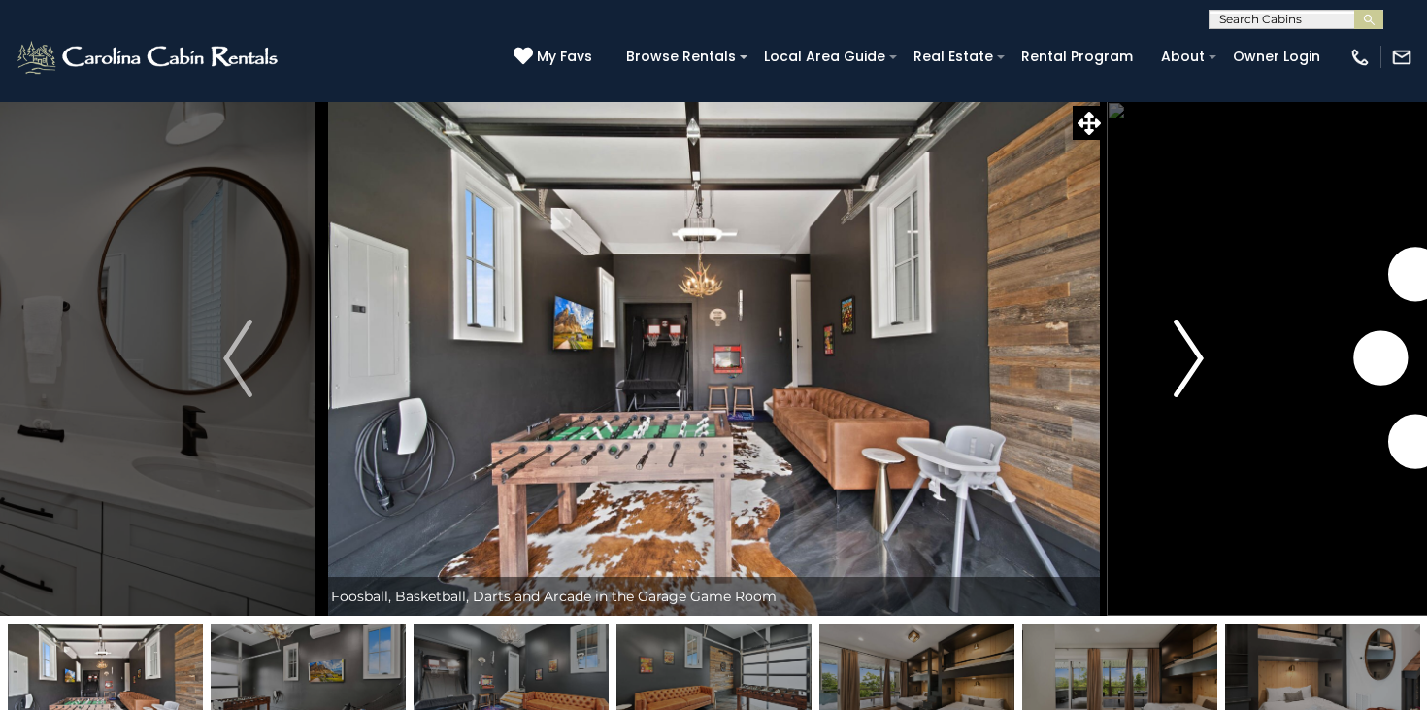
click at [1185, 356] on img "Next" at bounding box center [1189, 358] width 29 height 78
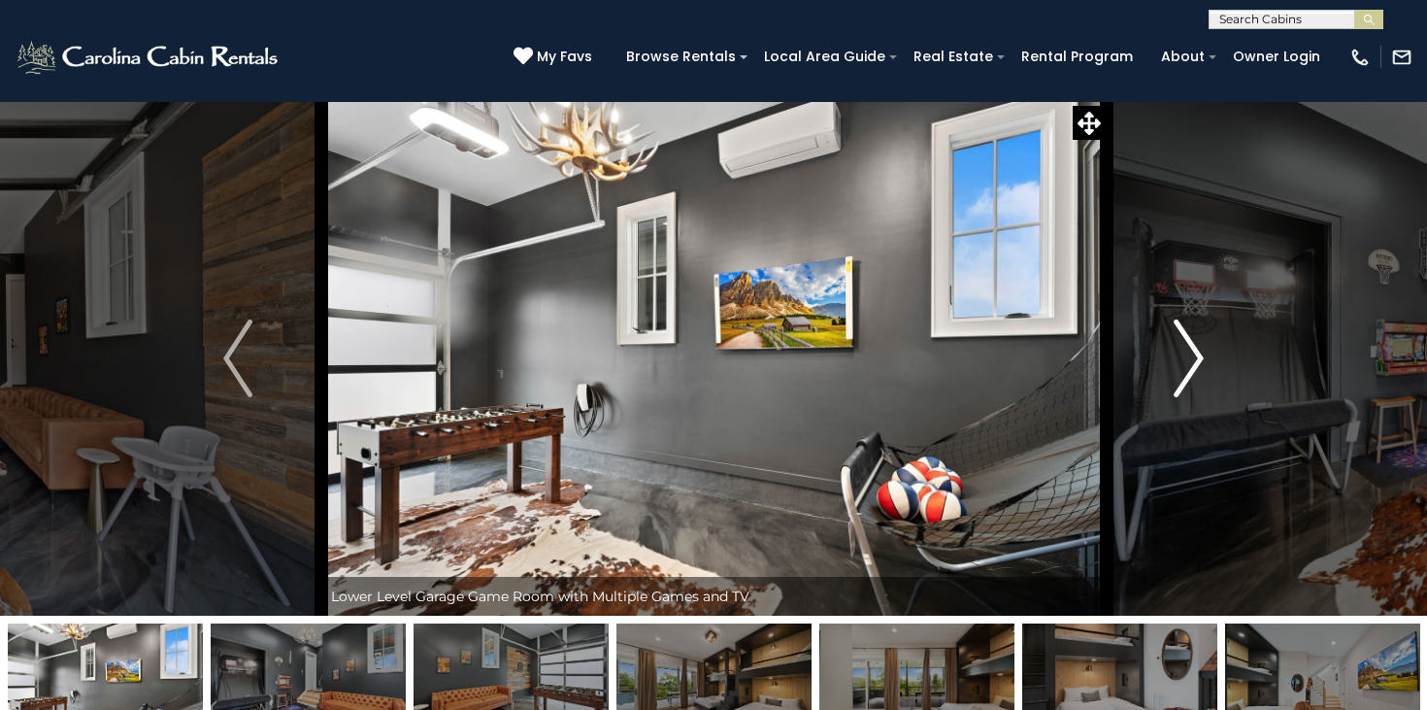
click at [1185, 356] on img "Next" at bounding box center [1189, 358] width 29 height 78
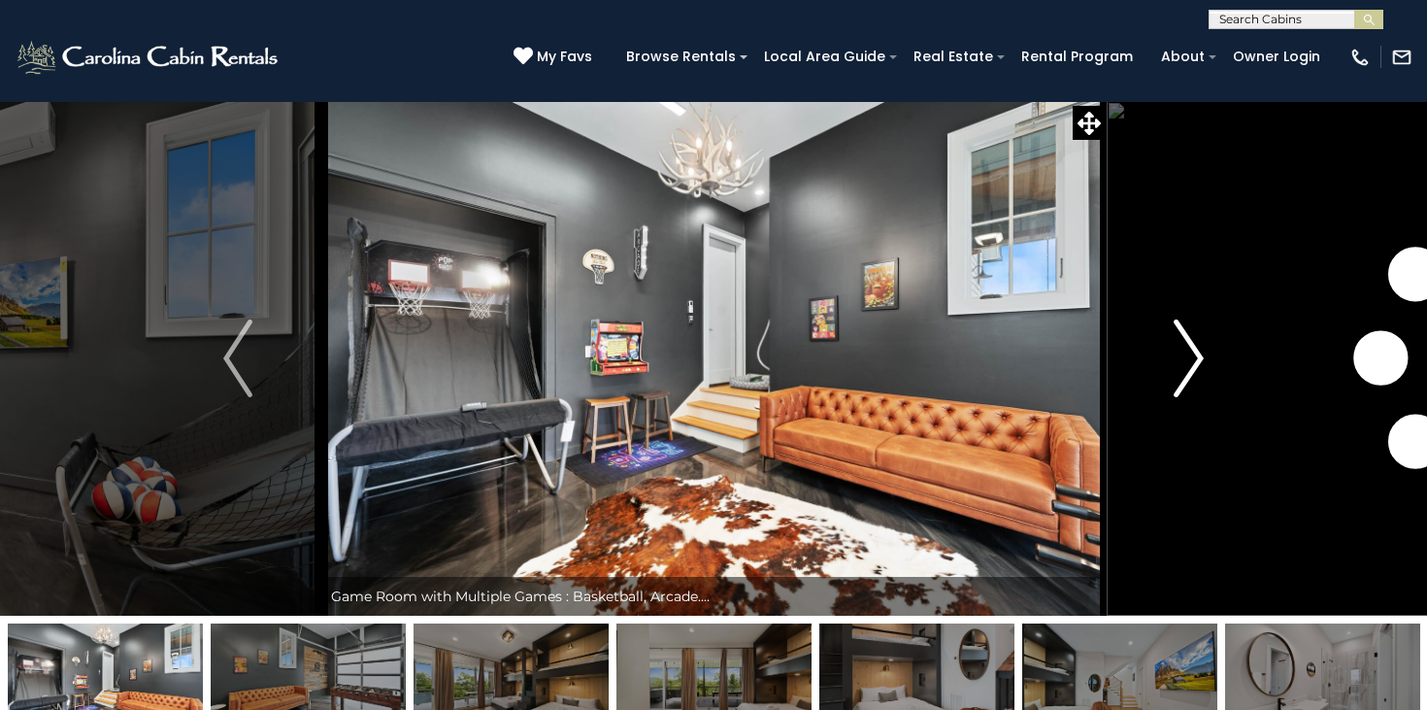
click at [1185, 356] on img "Next" at bounding box center [1189, 358] width 29 height 78
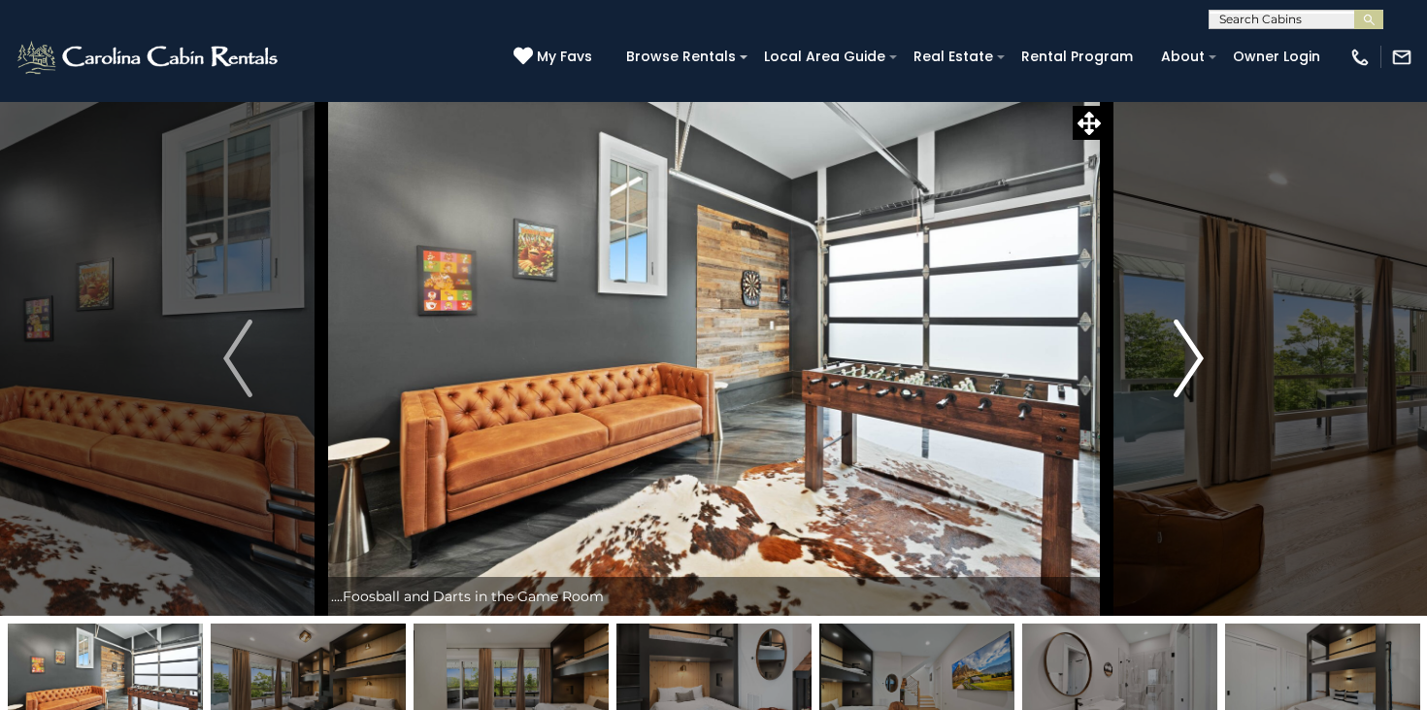
click at [1185, 356] on img "Next" at bounding box center [1189, 358] width 29 height 78
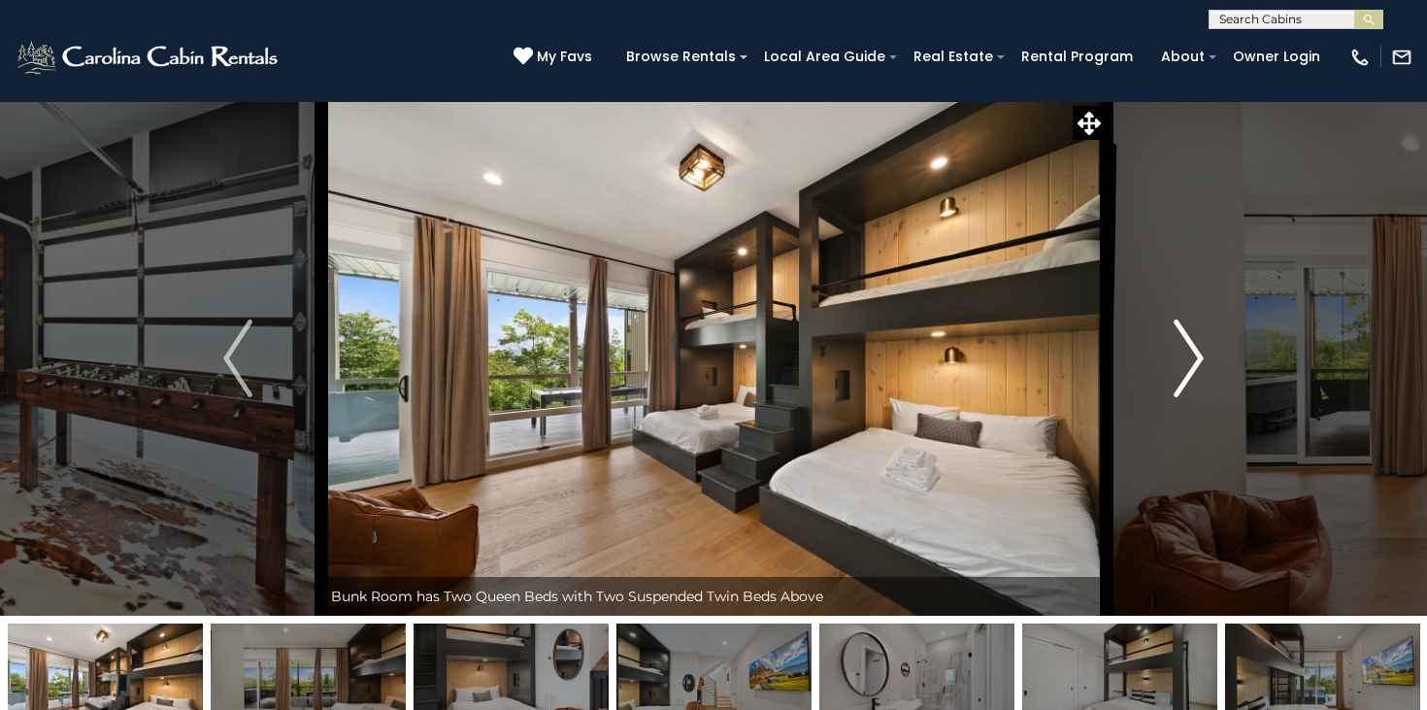
click at [1185, 356] on img "Next" at bounding box center [1189, 358] width 29 height 78
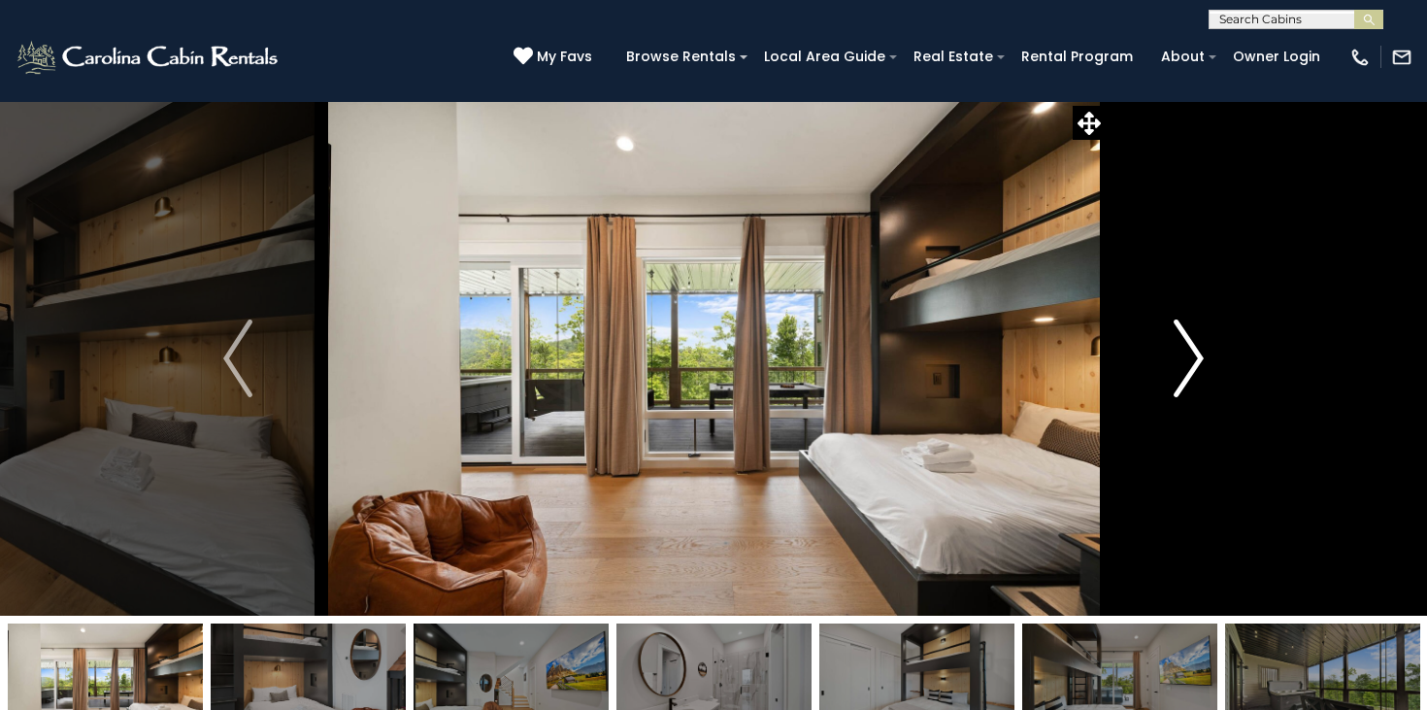
click at [1185, 356] on img "Next" at bounding box center [1189, 358] width 29 height 78
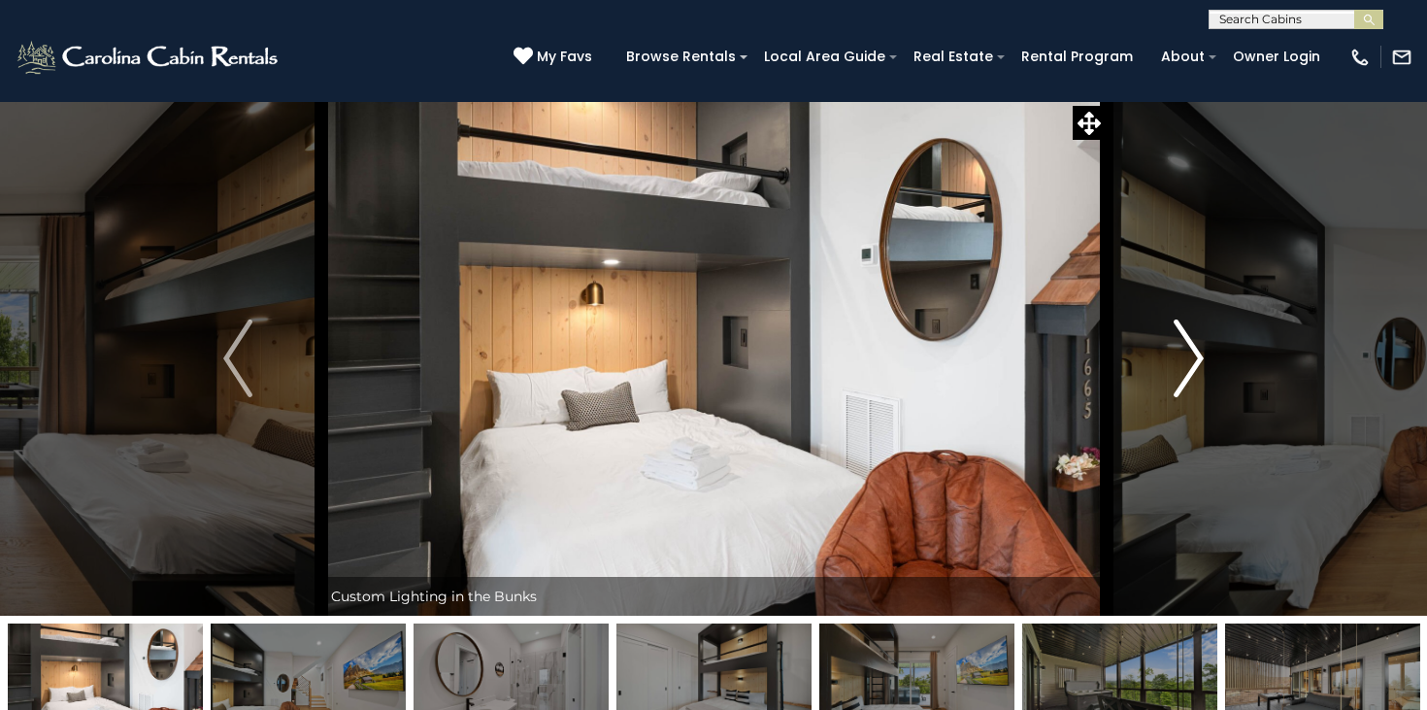
click at [1185, 356] on img "Next" at bounding box center [1189, 358] width 29 height 78
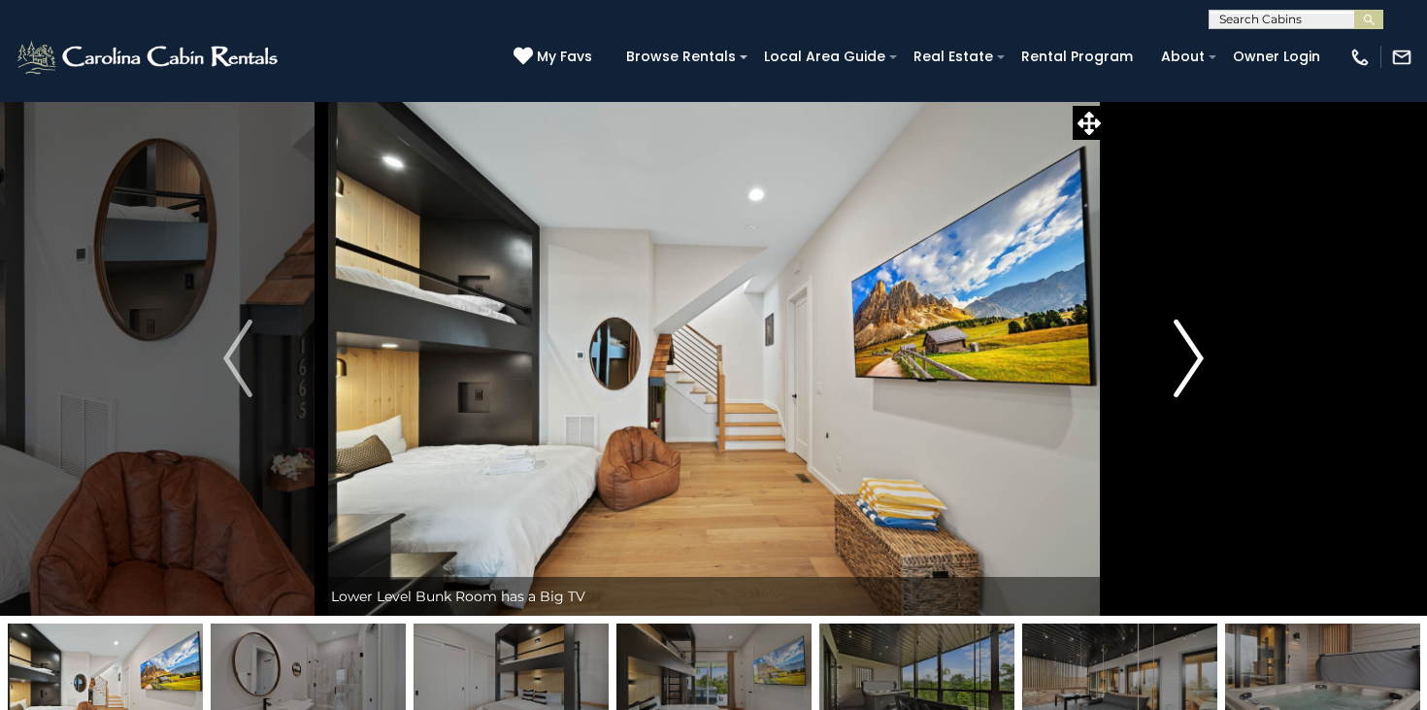
click at [1185, 356] on img "Next" at bounding box center [1189, 358] width 29 height 78
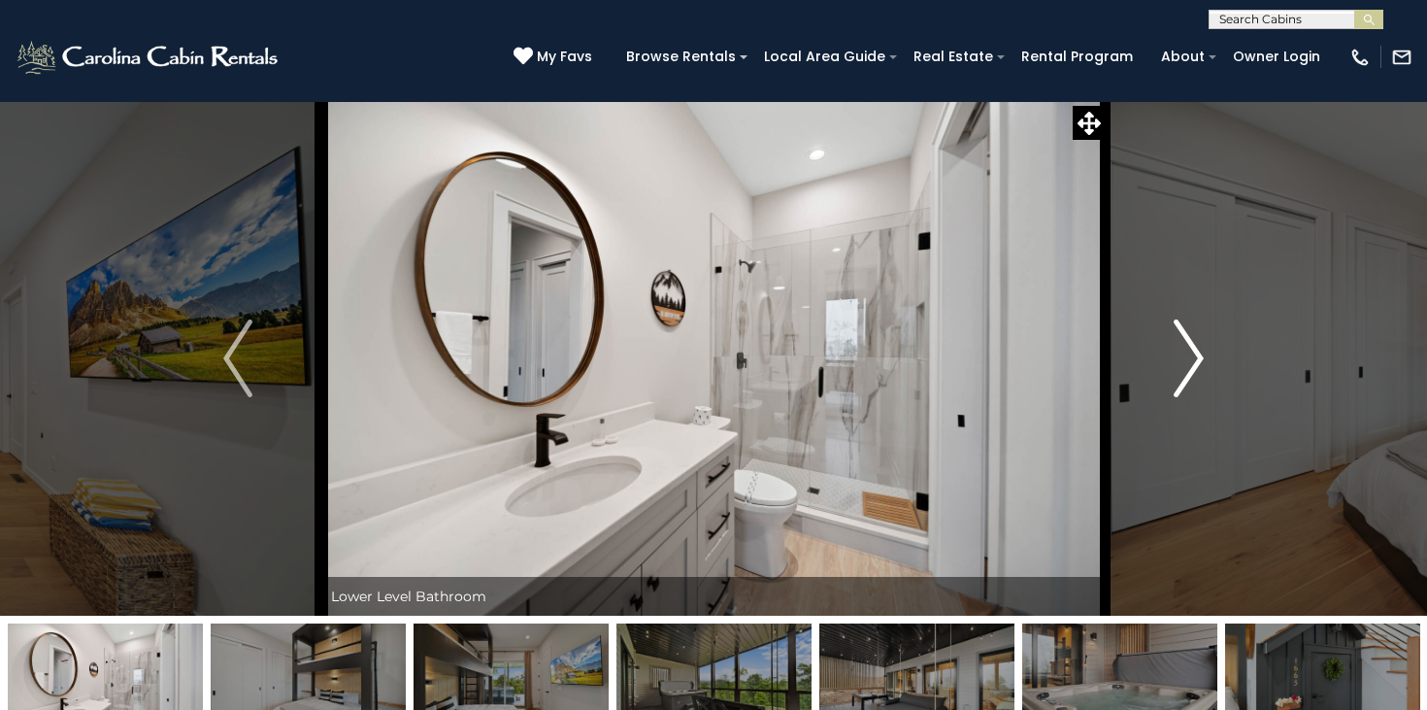
click at [1185, 356] on img "Next" at bounding box center [1189, 358] width 29 height 78
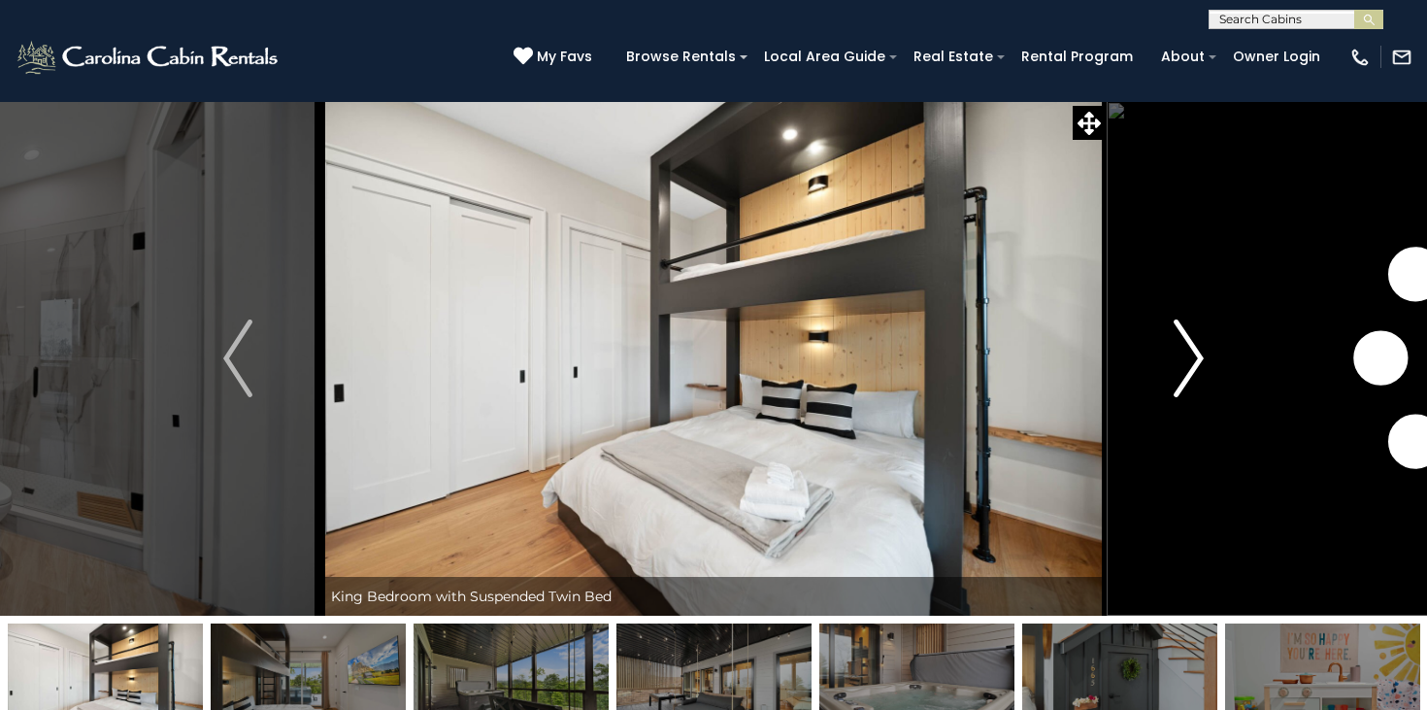
click at [1185, 356] on img "Next" at bounding box center [1189, 358] width 29 height 78
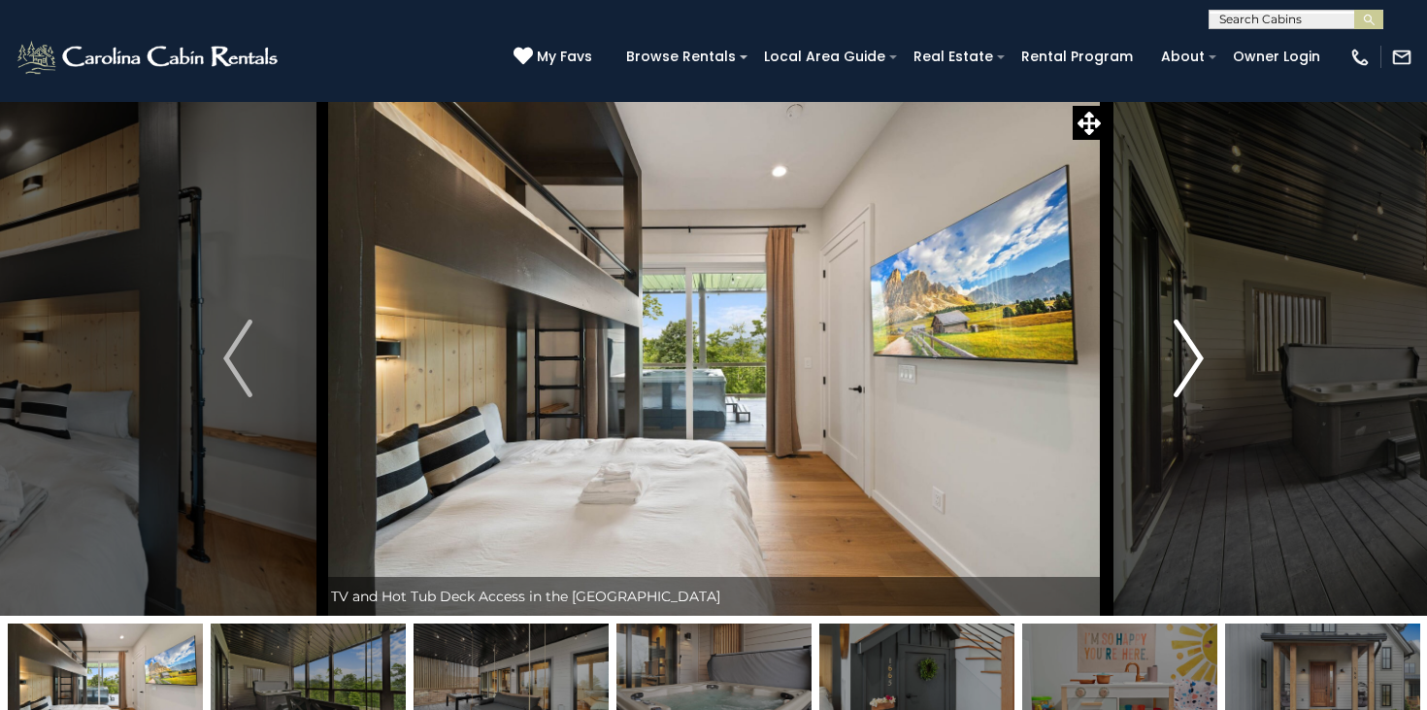
click at [1185, 356] on img "Next" at bounding box center [1189, 358] width 29 height 78
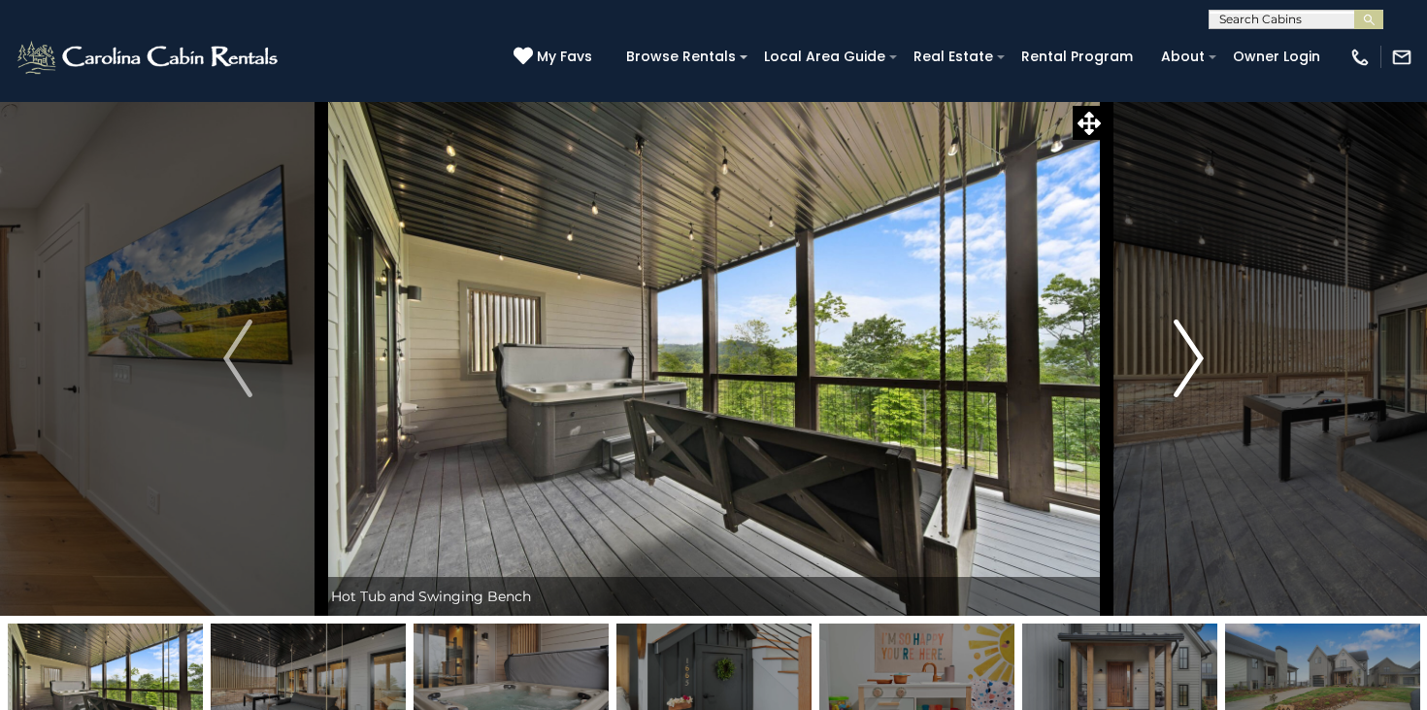
click at [1185, 356] on img "Next" at bounding box center [1189, 358] width 29 height 78
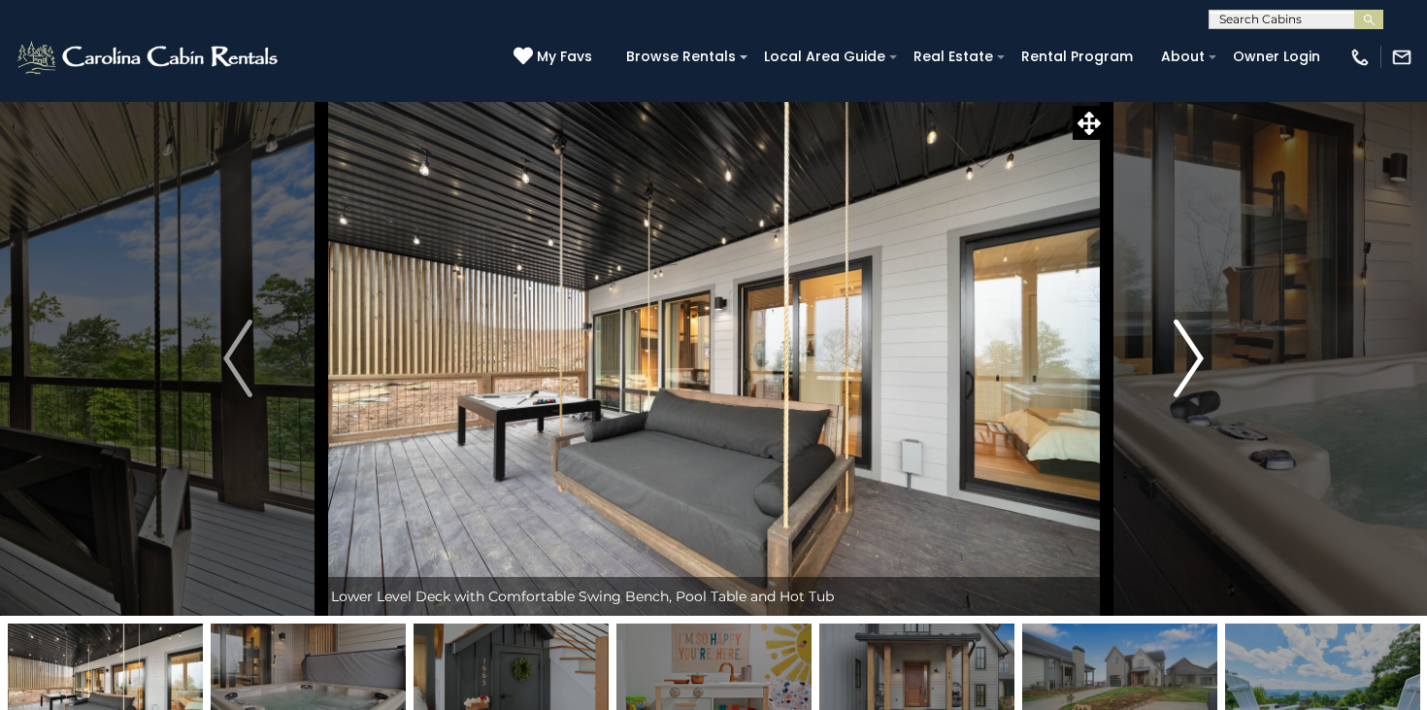
click at [1185, 356] on img "Next" at bounding box center [1189, 358] width 29 height 78
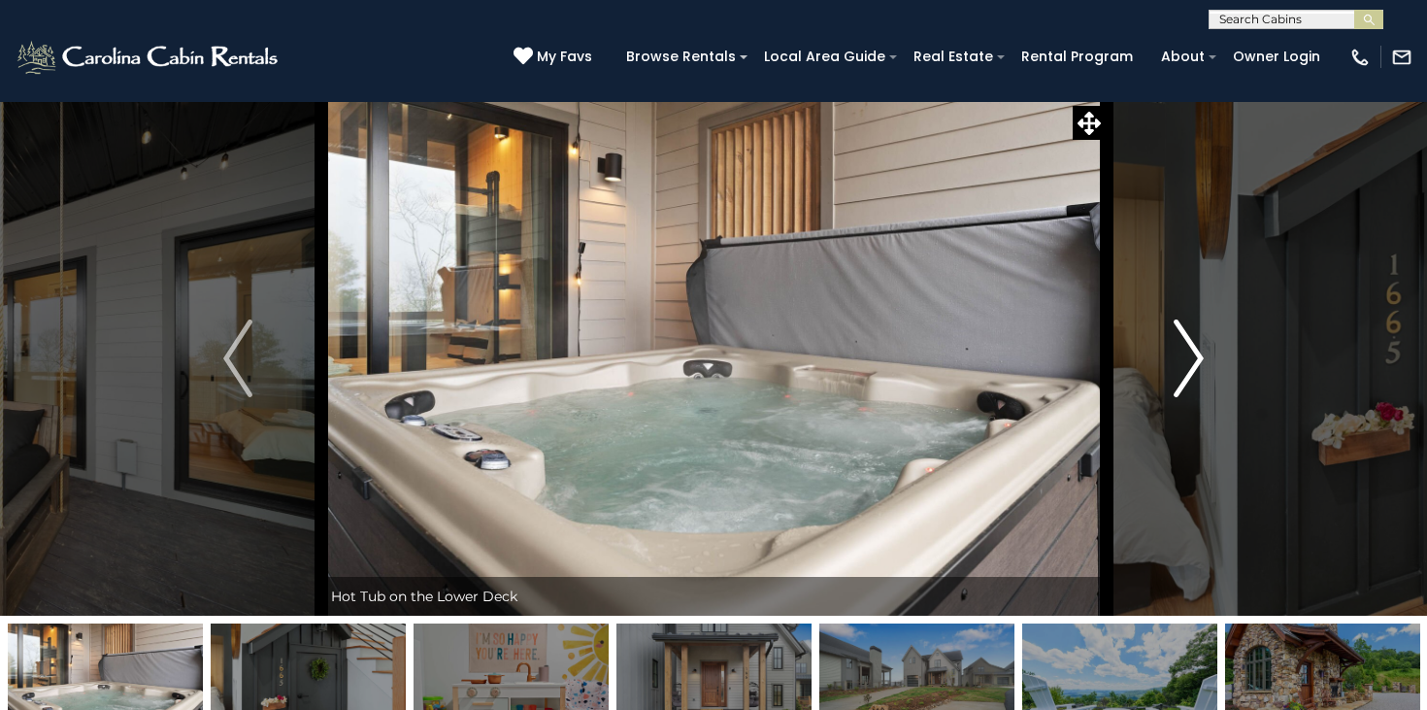
click at [1185, 356] on img "Next" at bounding box center [1189, 358] width 29 height 78
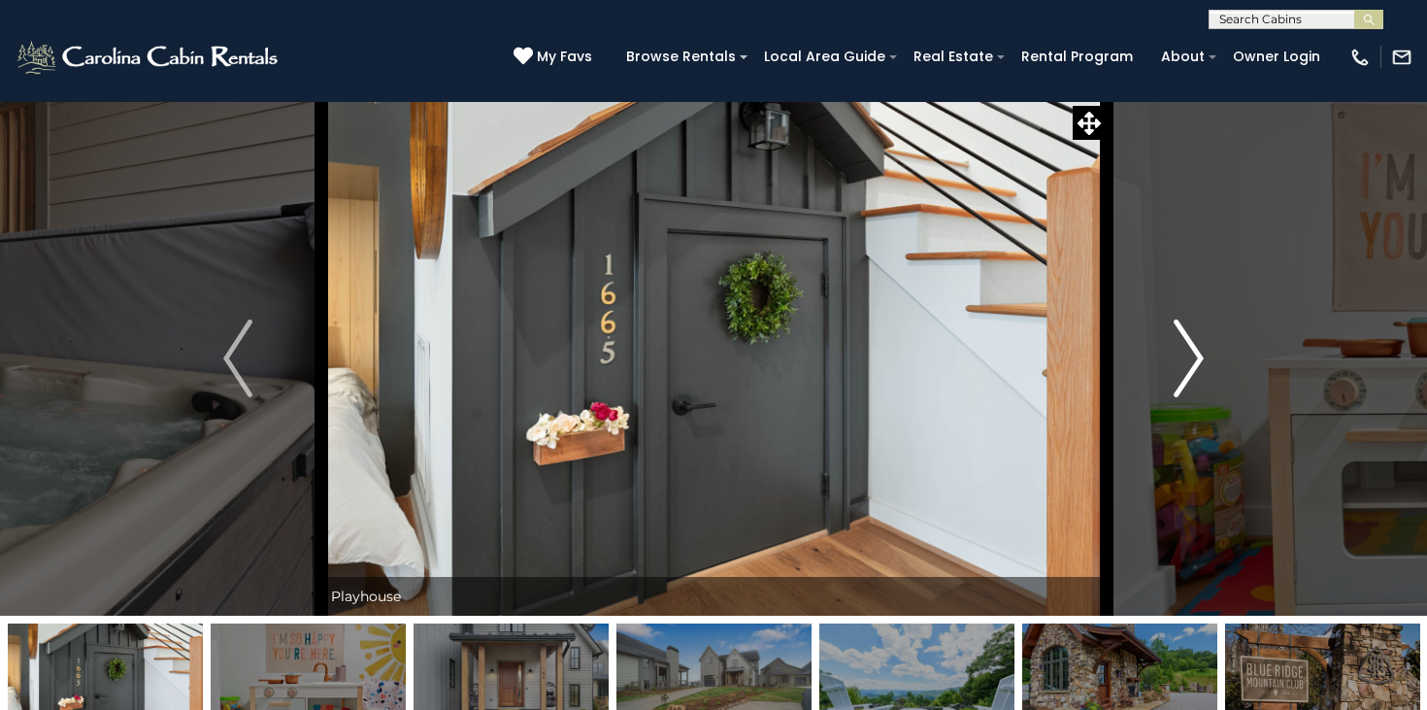
click at [1185, 356] on img "Next" at bounding box center [1189, 358] width 29 height 78
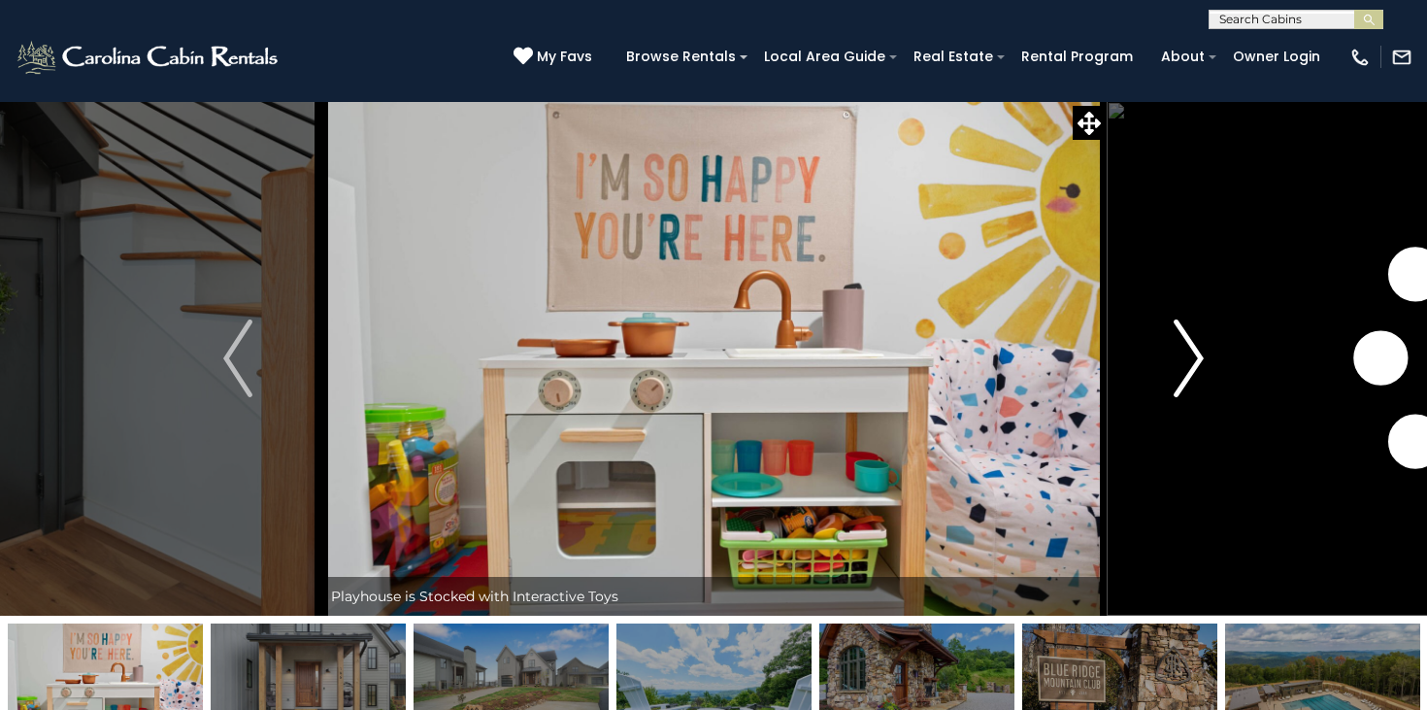
click at [1185, 356] on img "Next" at bounding box center [1189, 358] width 29 height 78
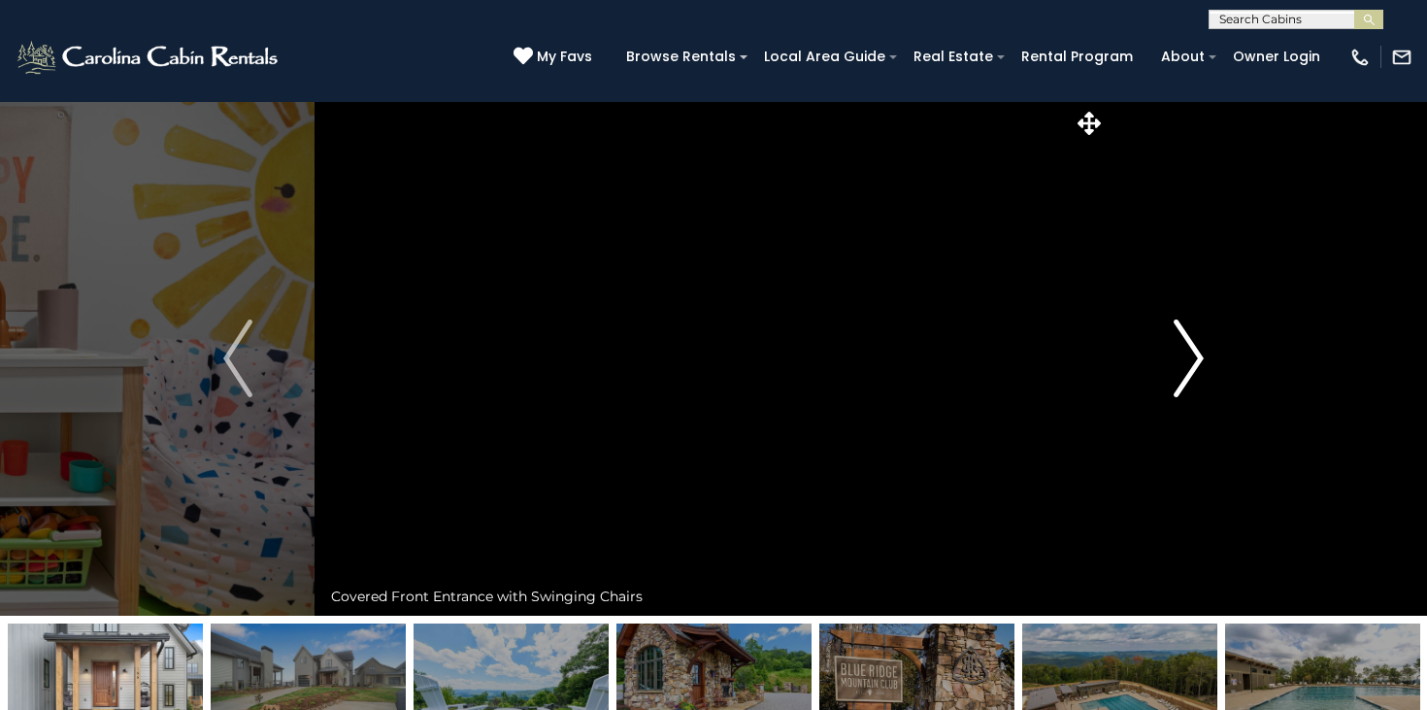
click at [1185, 356] on img "Next" at bounding box center [1189, 358] width 29 height 78
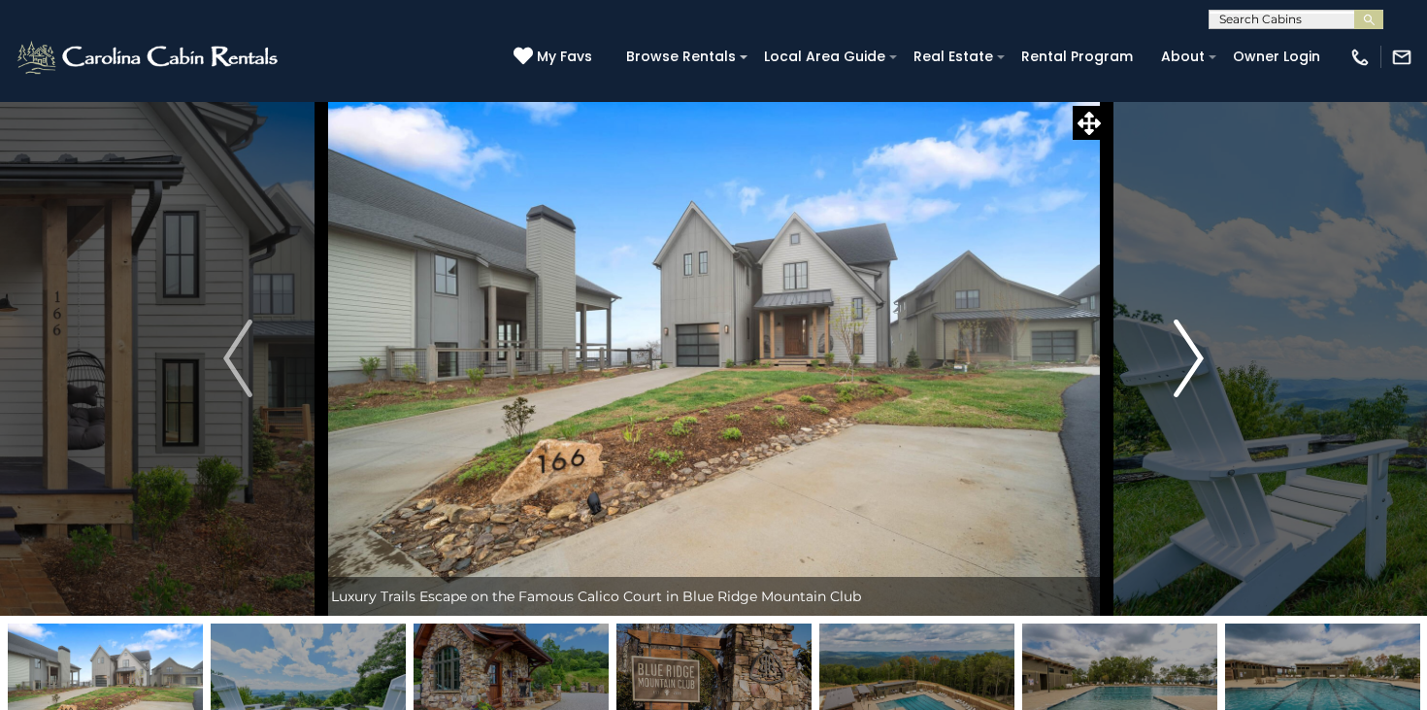
click at [1185, 356] on img "Next" at bounding box center [1189, 358] width 29 height 78
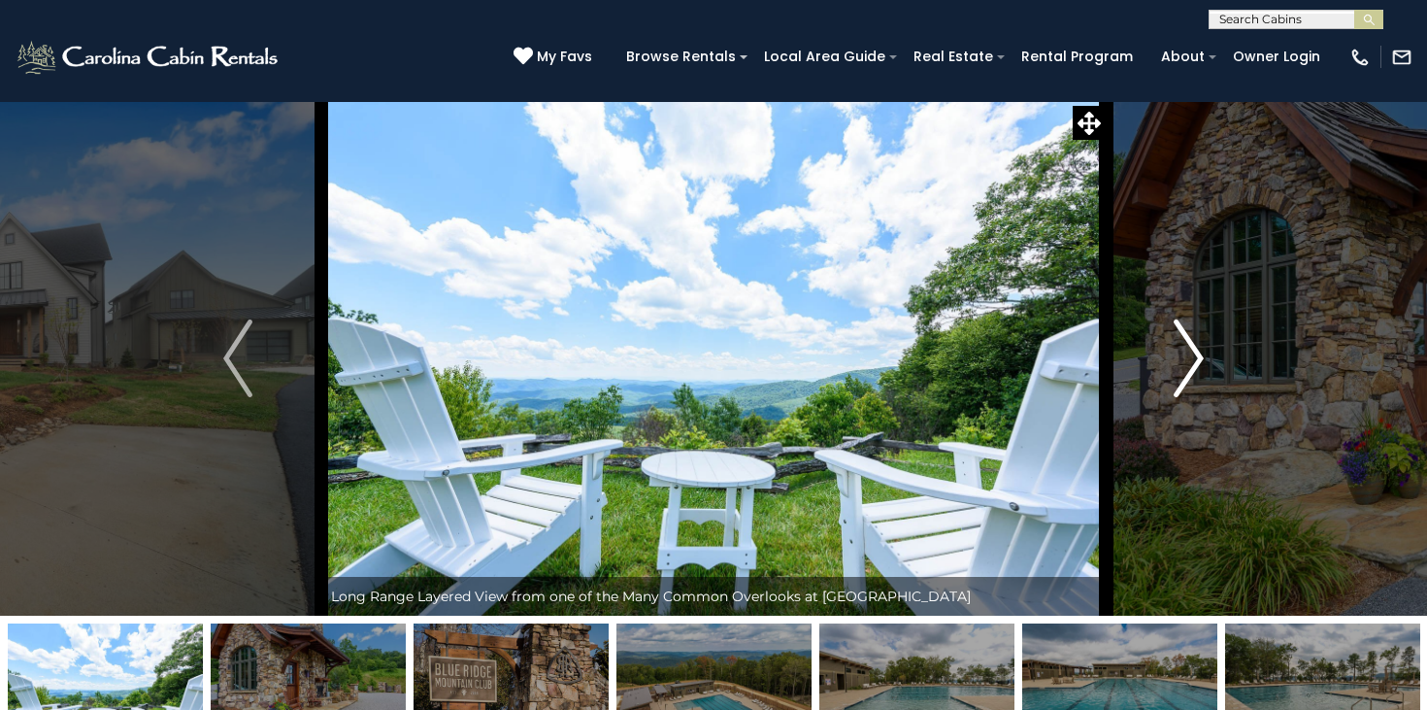
click at [1185, 356] on img "Next" at bounding box center [1189, 358] width 29 height 78
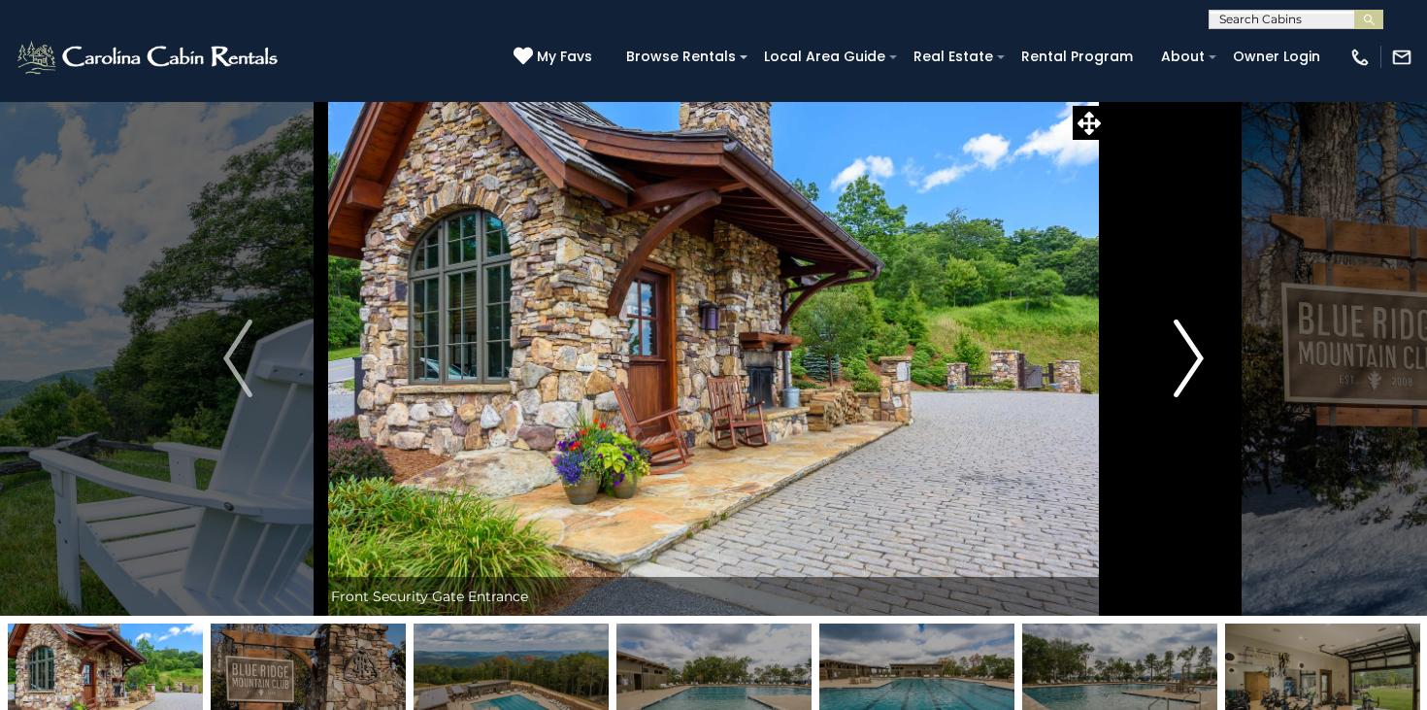
click at [1185, 356] on img "Next" at bounding box center [1189, 358] width 29 height 78
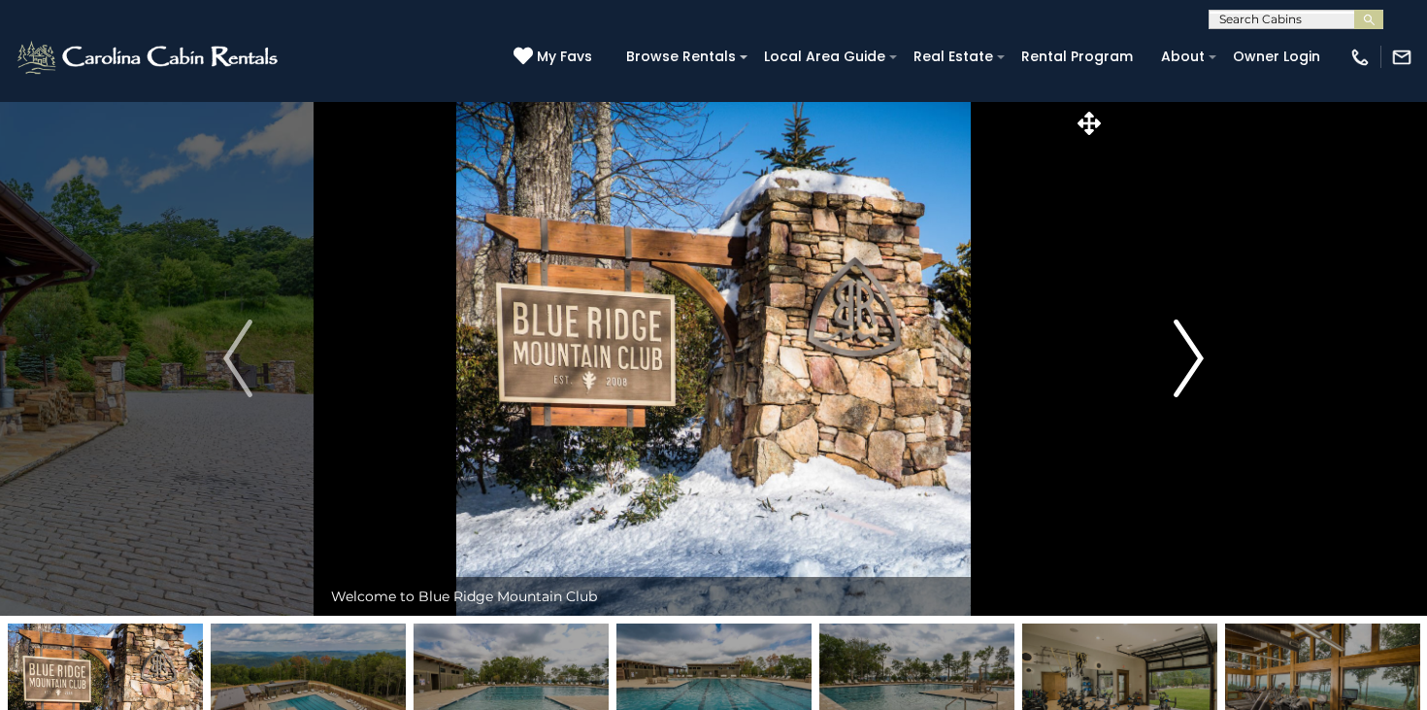
click at [1185, 356] on img "Next" at bounding box center [1189, 358] width 29 height 78
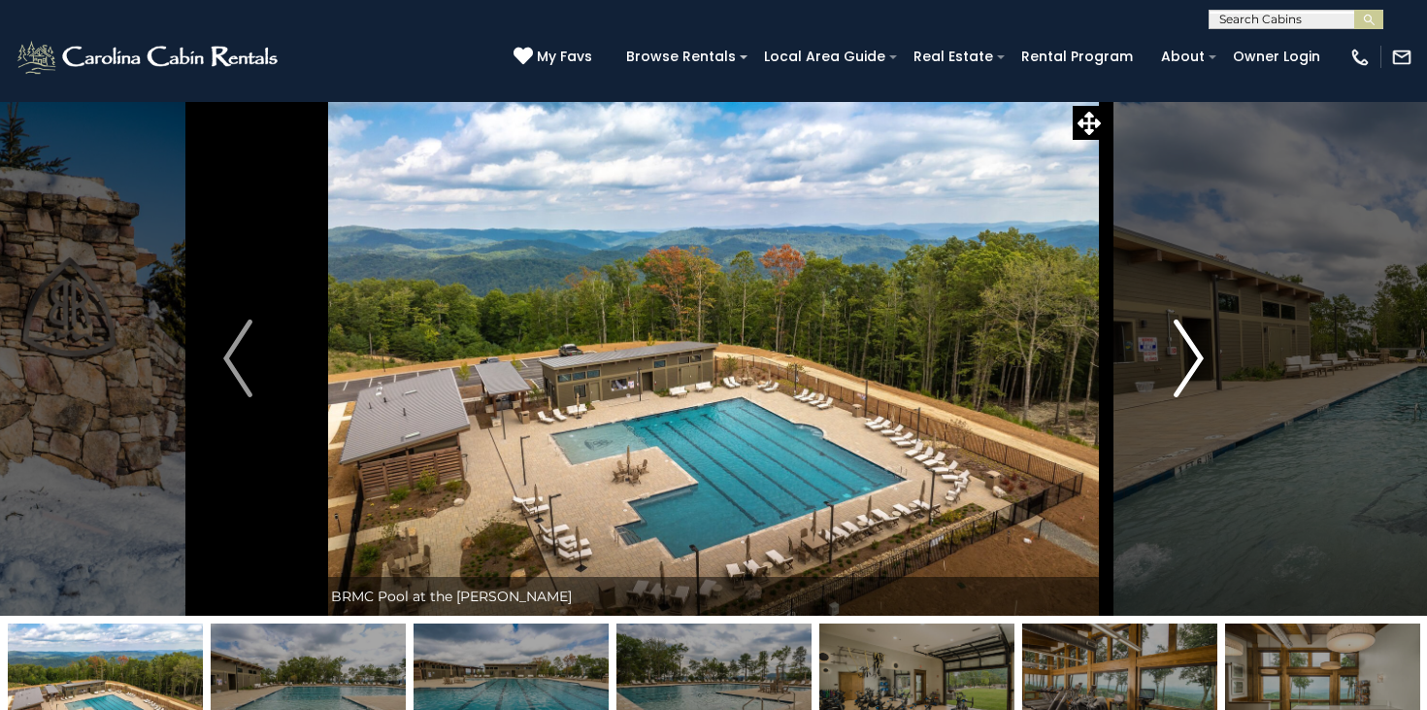
click at [1185, 356] on img "Next" at bounding box center [1189, 358] width 29 height 78
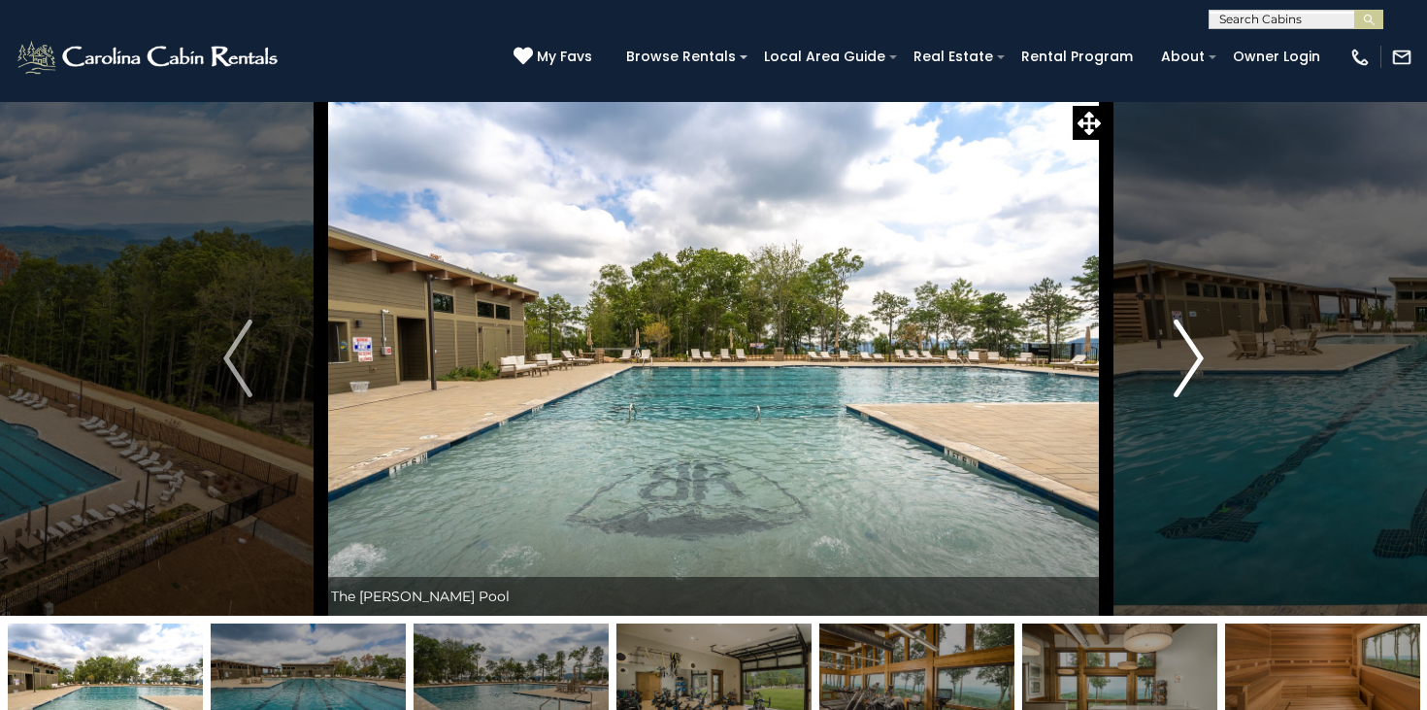
click at [1185, 356] on img "Next" at bounding box center [1189, 358] width 29 height 78
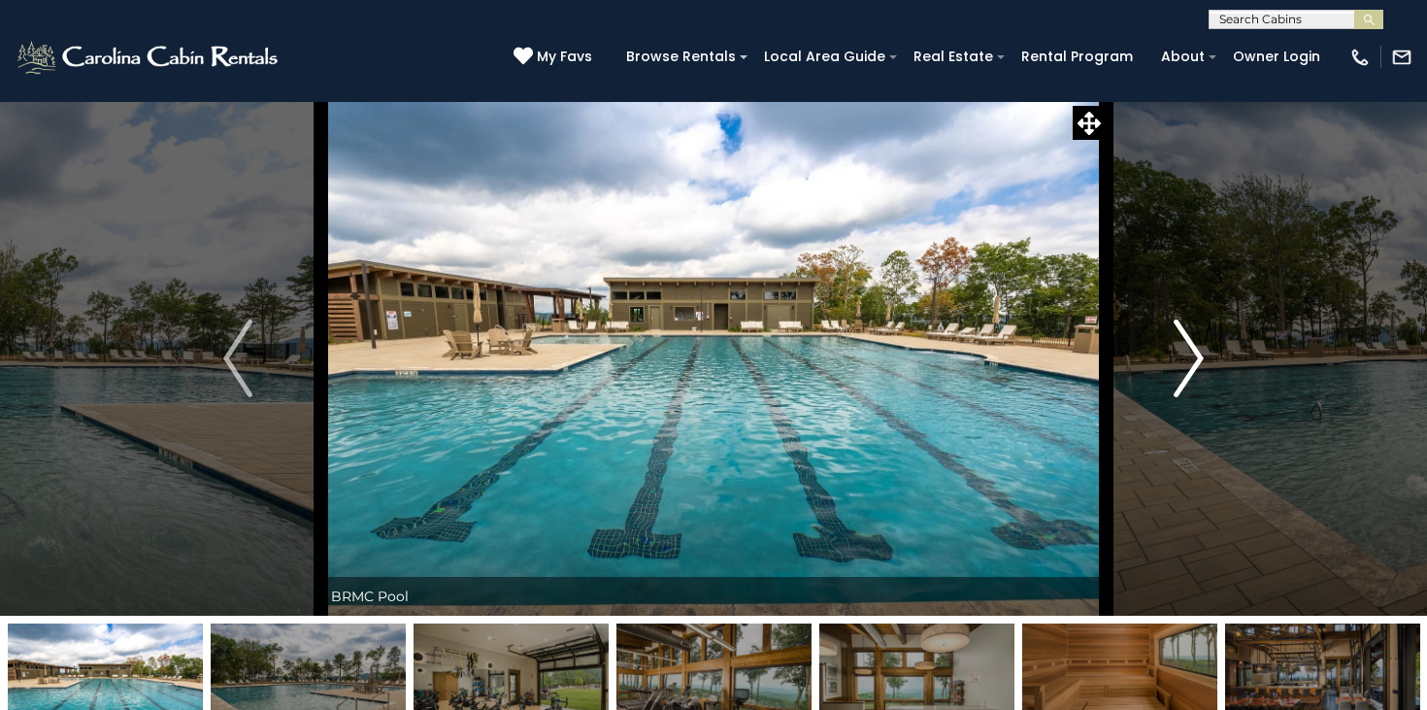
click at [1185, 356] on img "Next" at bounding box center [1189, 358] width 29 height 78
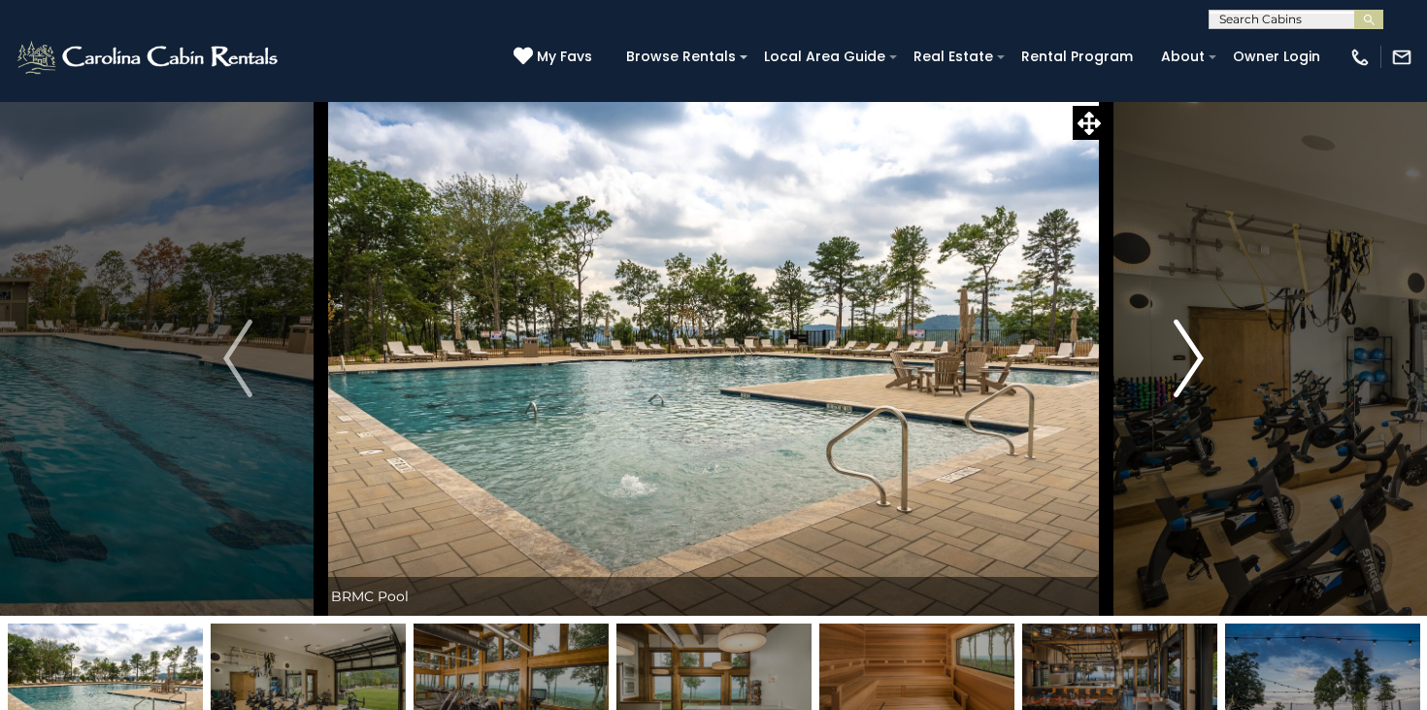
click at [1185, 356] on img "Next" at bounding box center [1189, 358] width 29 height 78
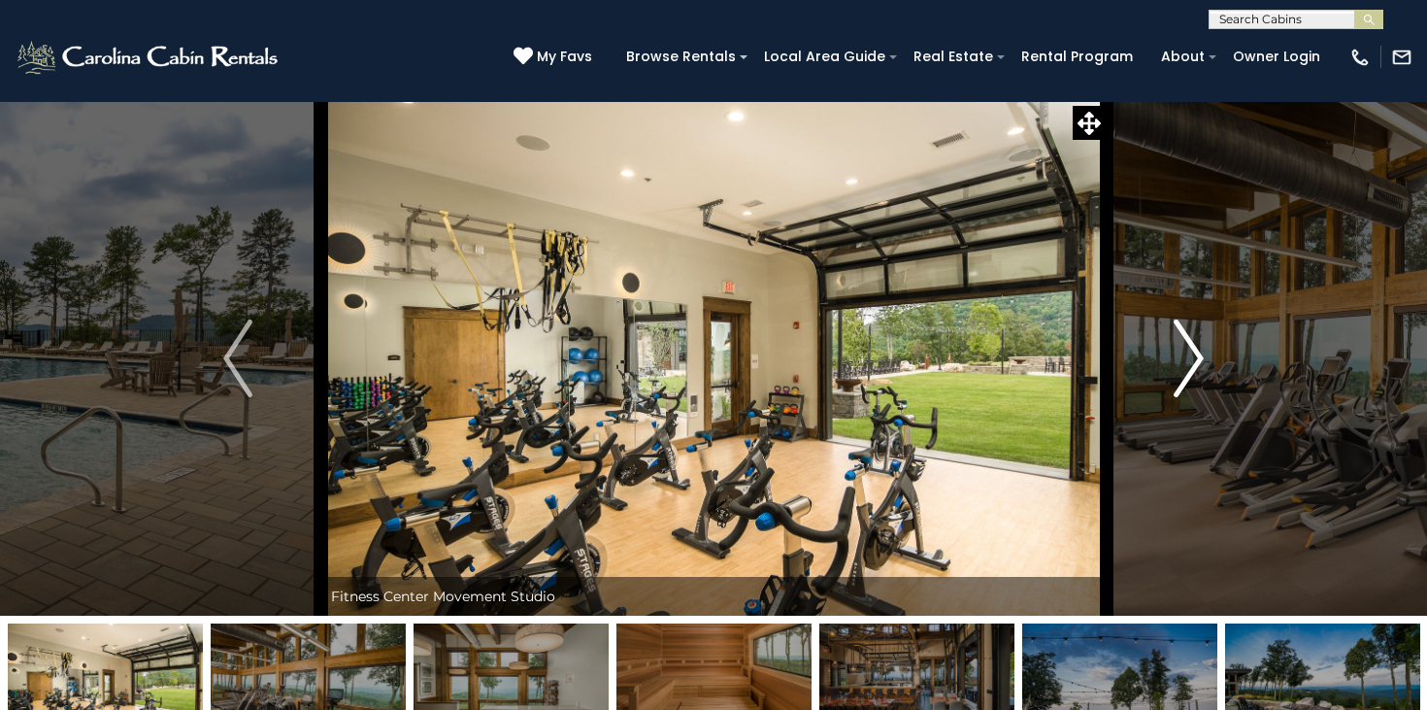
click at [1185, 356] on img "Next" at bounding box center [1189, 358] width 29 height 78
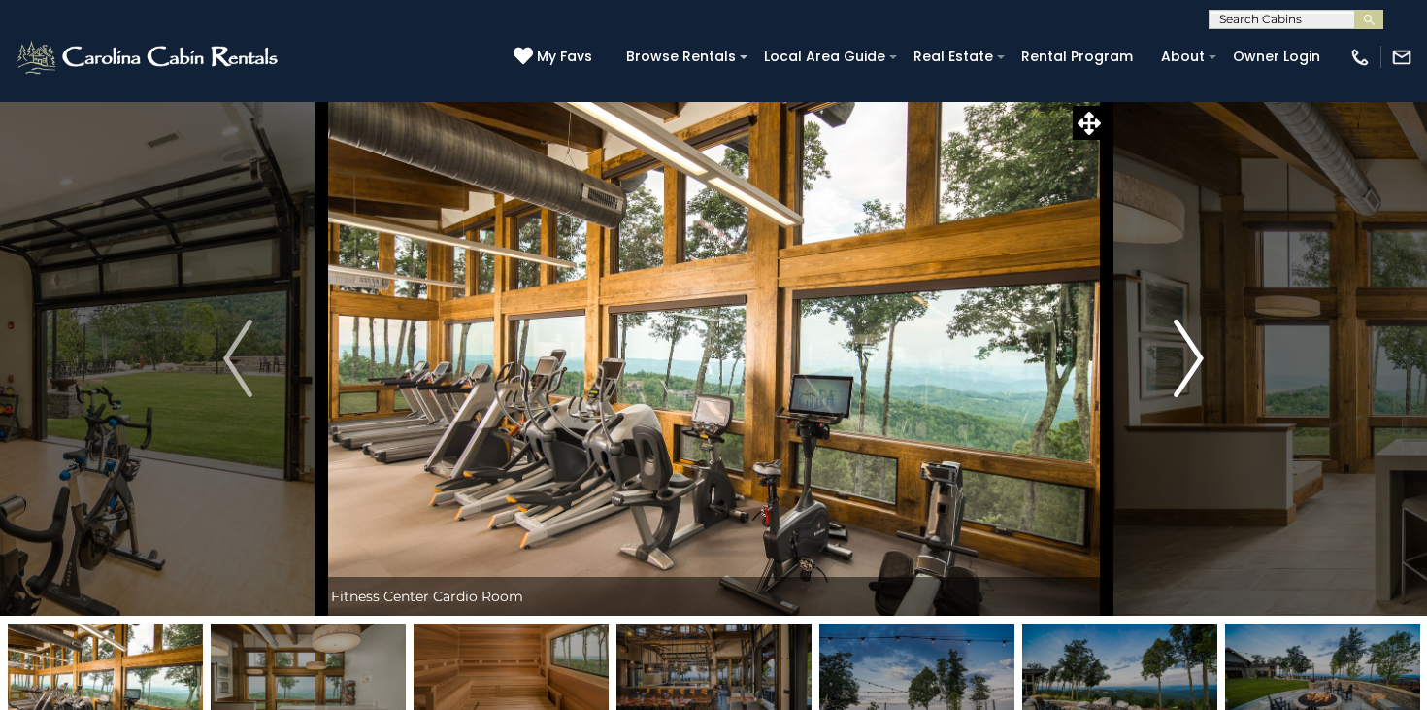
click at [1185, 356] on img "Next" at bounding box center [1189, 358] width 29 height 78
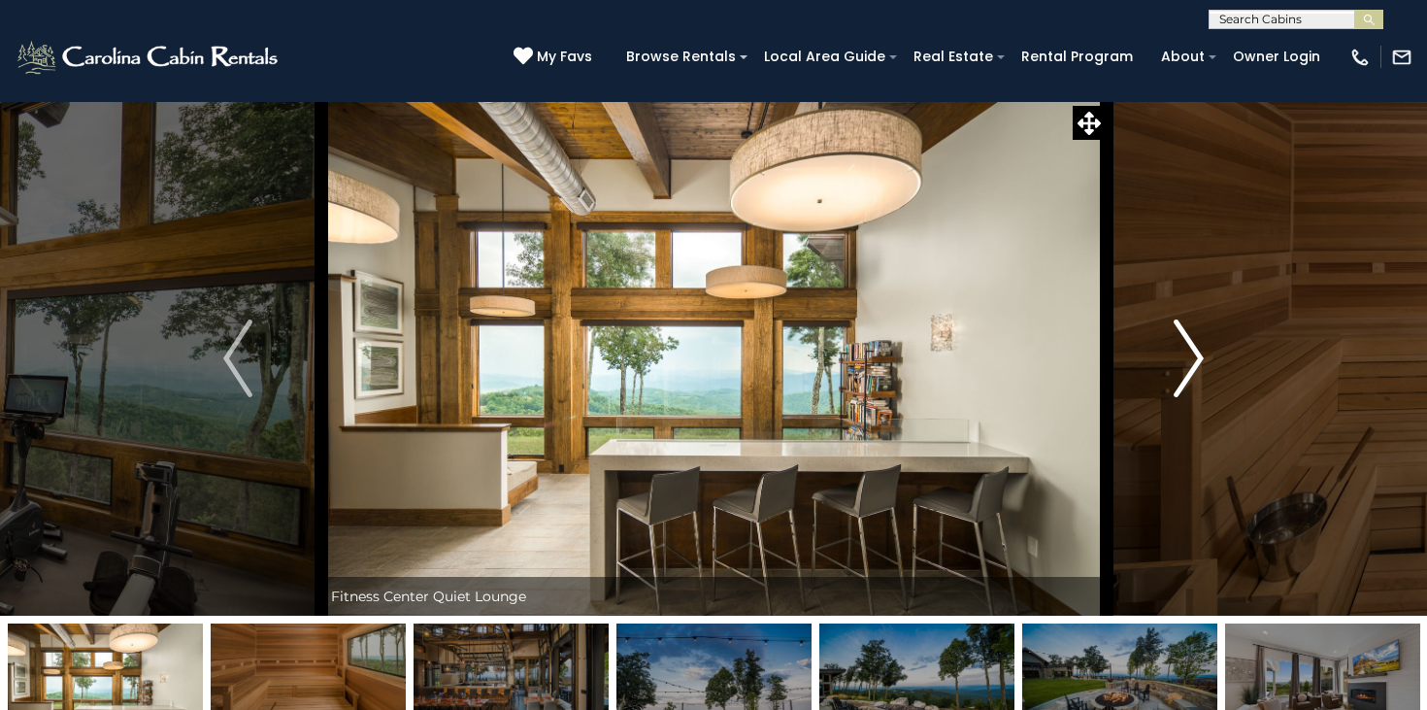
click at [1185, 356] on img "Next" at bounding box center [1189, 358] width 29 height 78
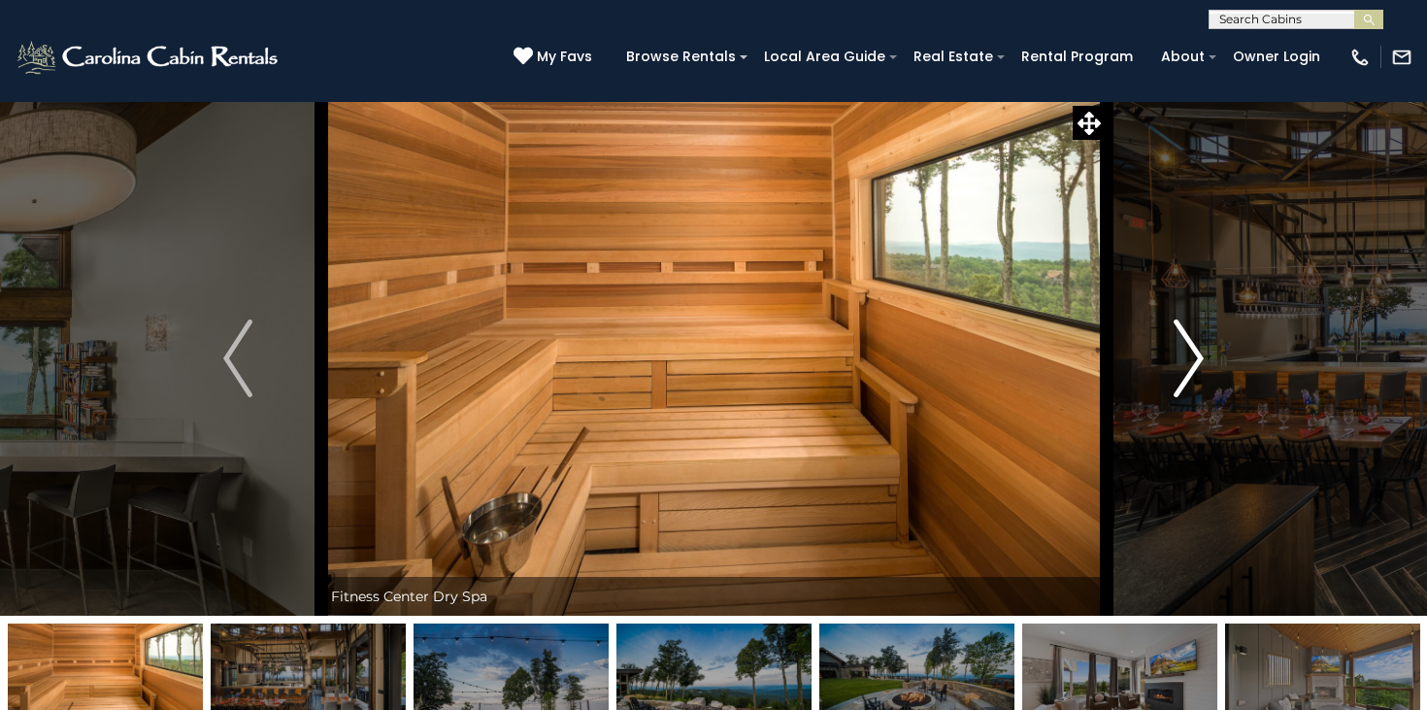
click at [1185, 356] on img "Next" at bounding box center [1189, 358] width 29 height 78
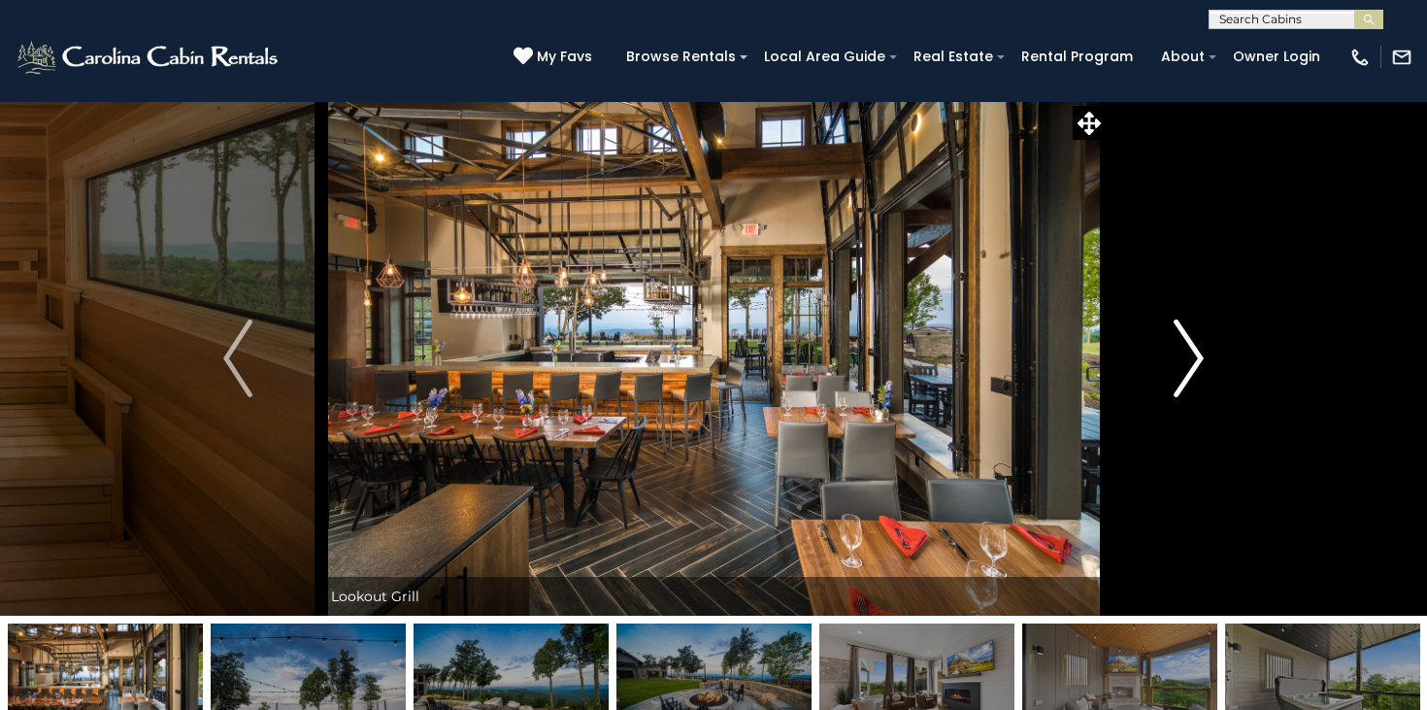
click at [1185, 356] on img "Next" at bounding box center [1189, 358] width 29 height 78
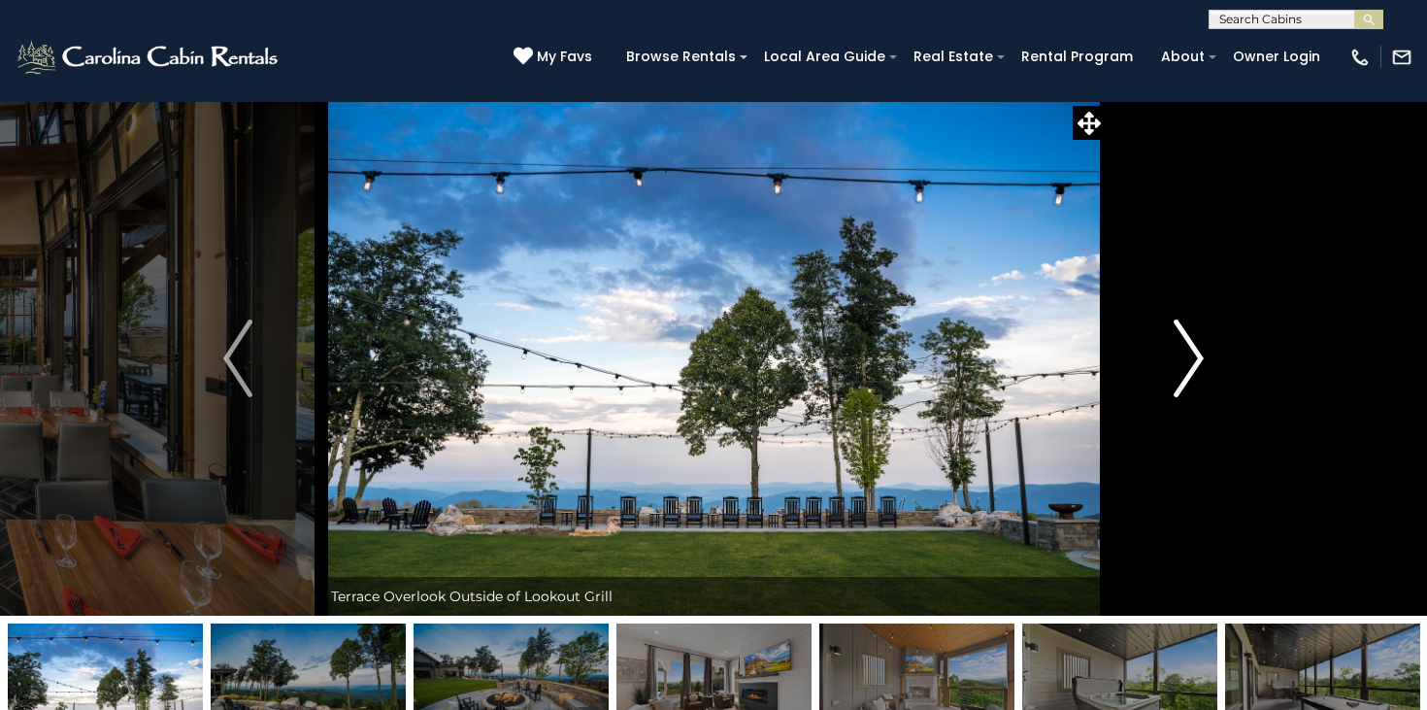
click at [1185, 356] on img "Next" at bounding box center [1189, 358] width 29 height 78
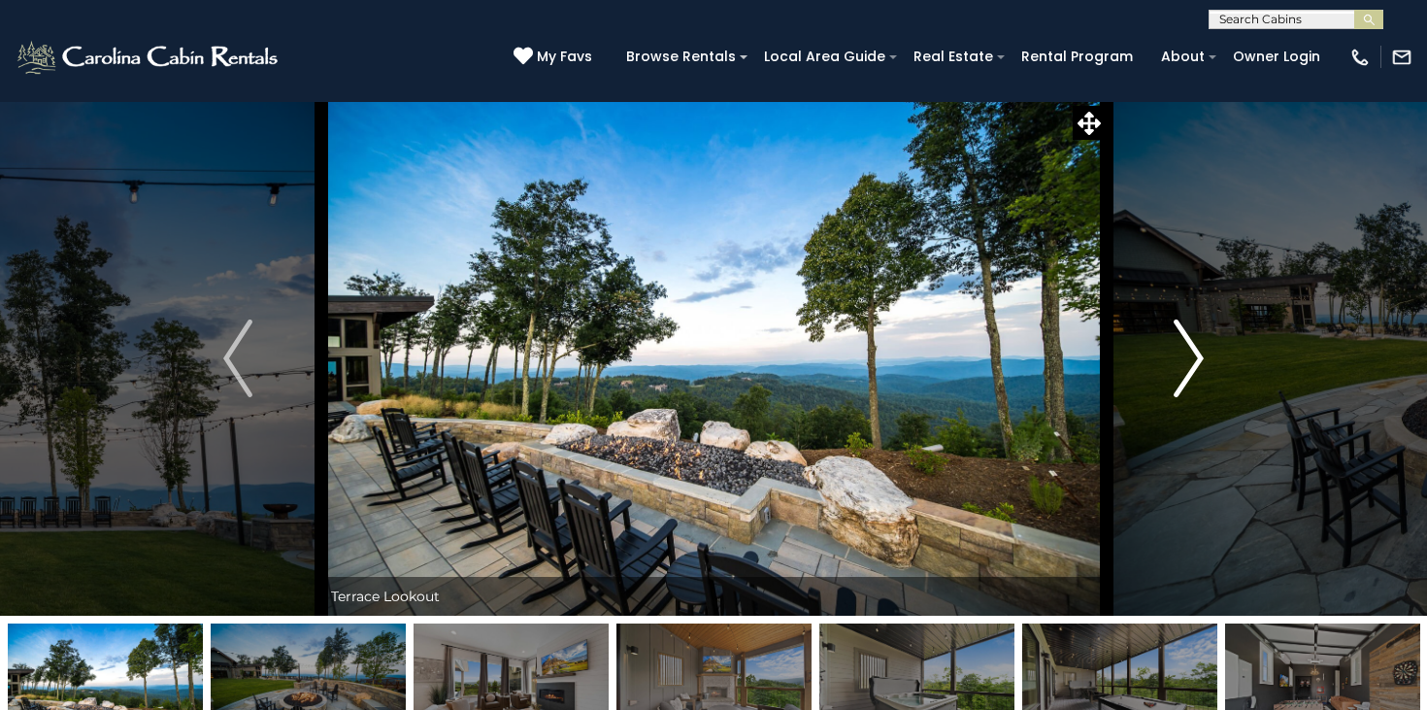
click at [1185, 356] on img "Next" at bounding box center [1189, 358] width 29 height 78
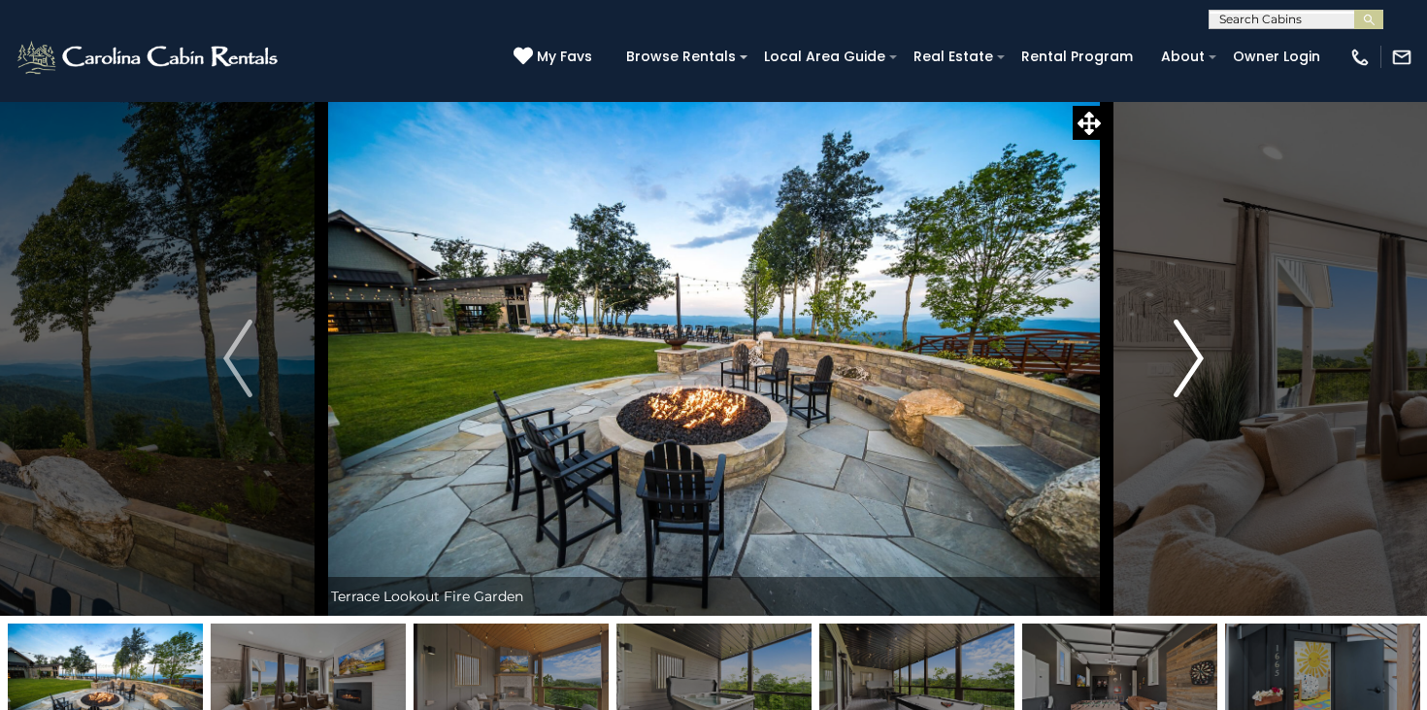
click at [1185, 356] on img "Next" at bounding box center [1189, 358] width 29 height 78
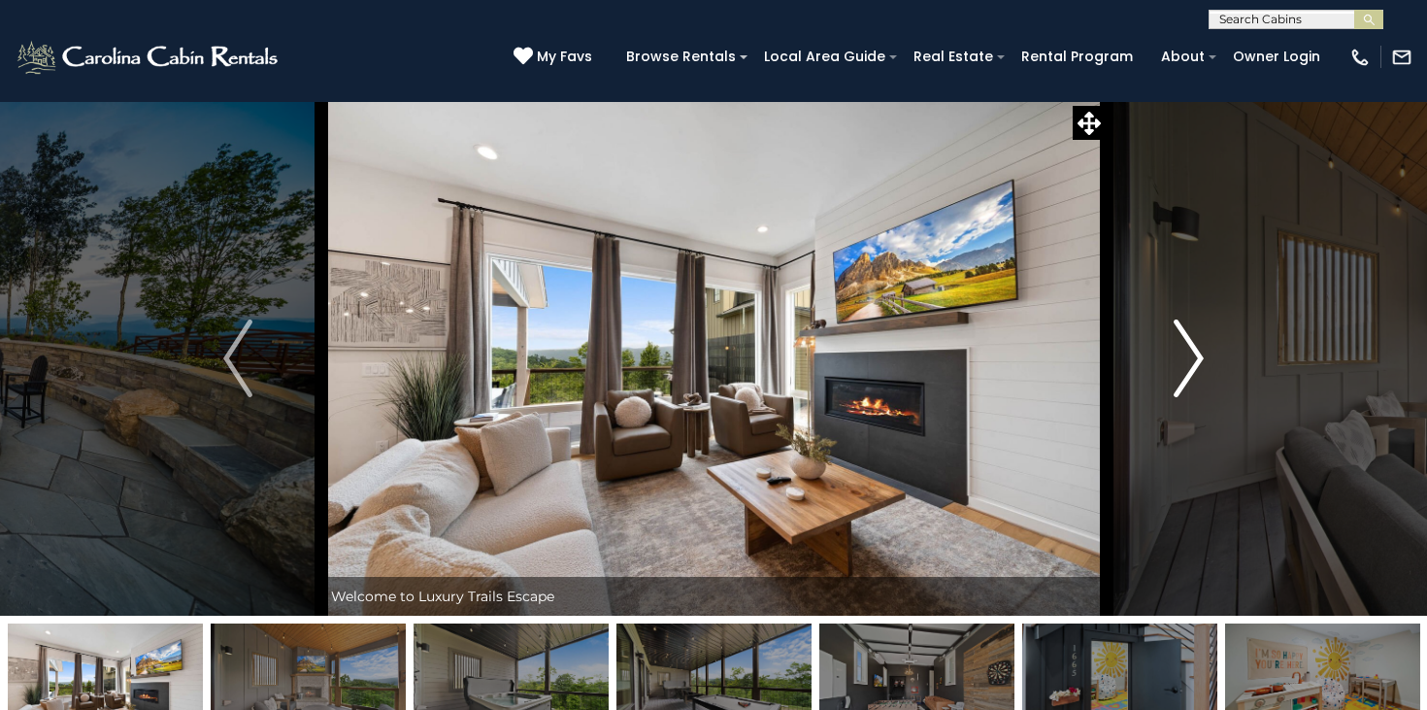
click at [1185, 356] on img "Next" at bounding box center [1189, 358] width 29 height 78
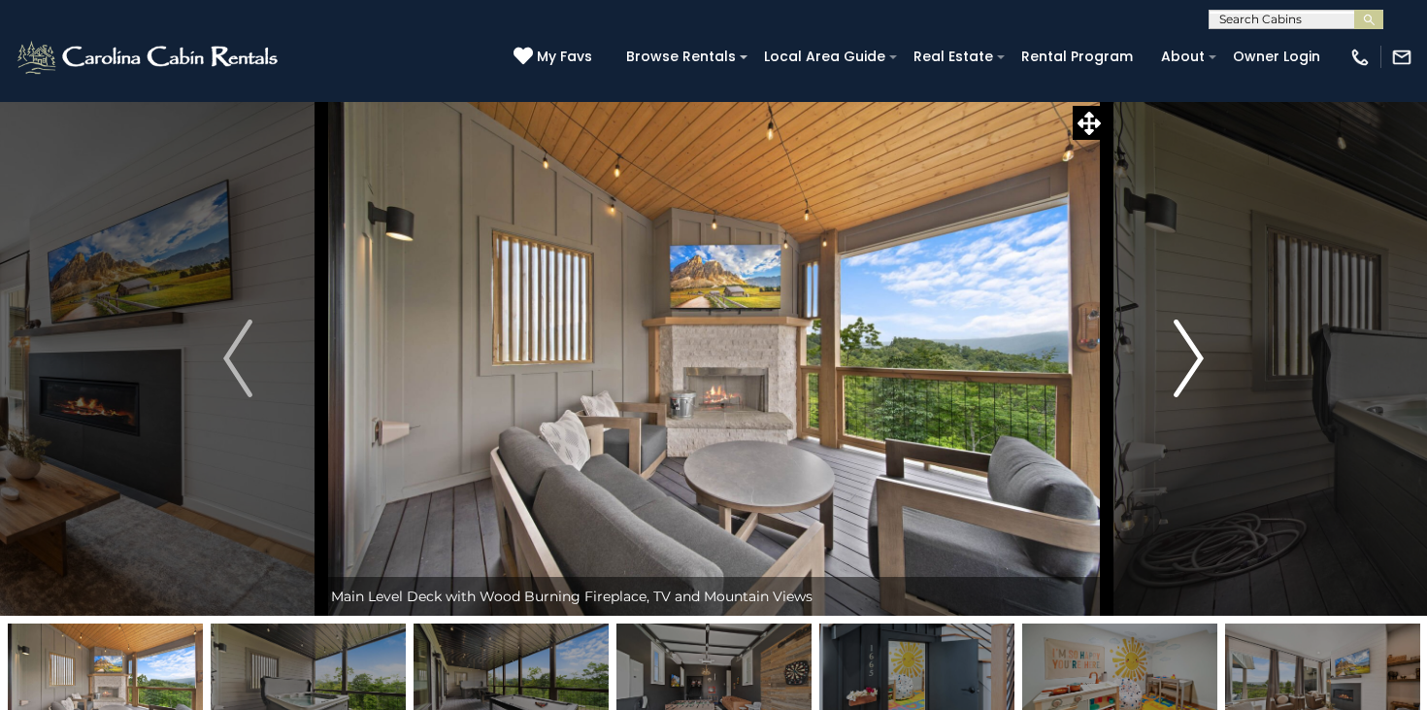
click at [1185, 356] on img "Next" at bounding box center [1189, 358] width 29 height 78
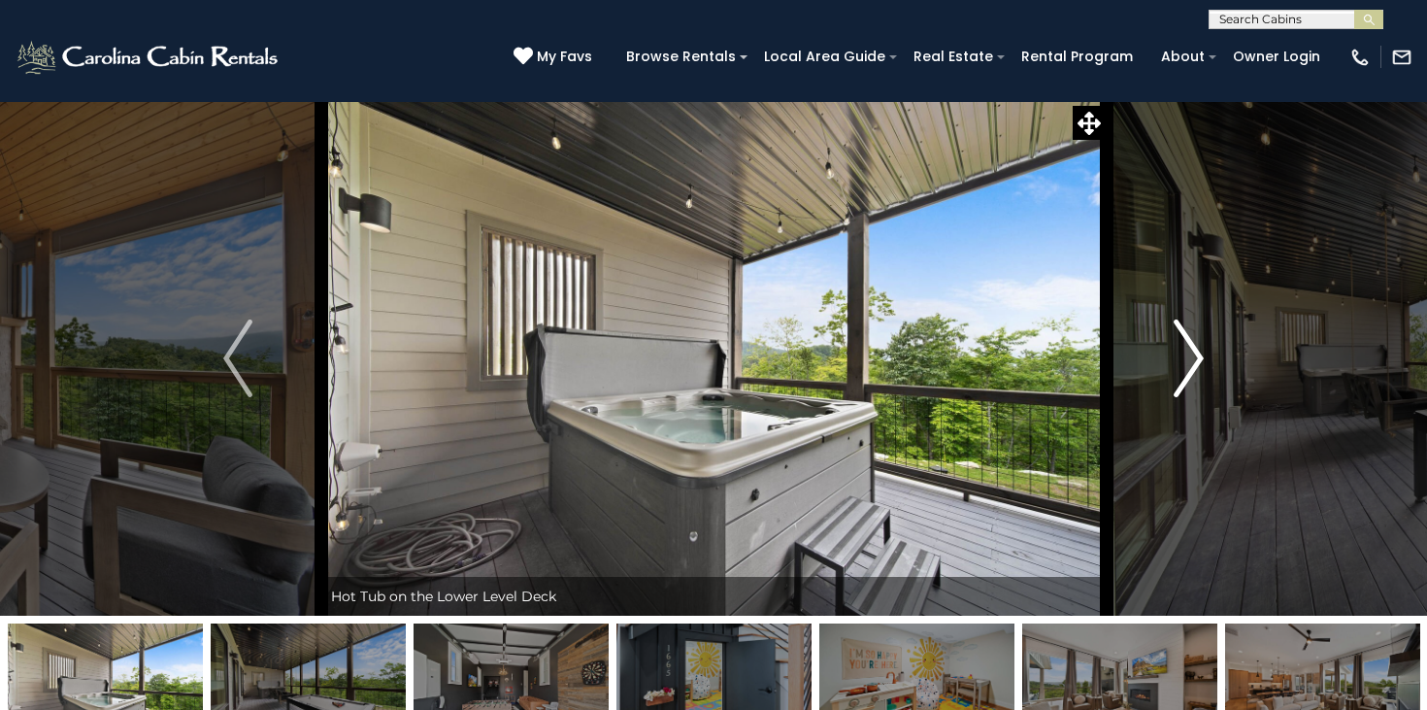
click at [1185, 356] on img "Next" at bounding box center [1189, 358] width 29 height 78
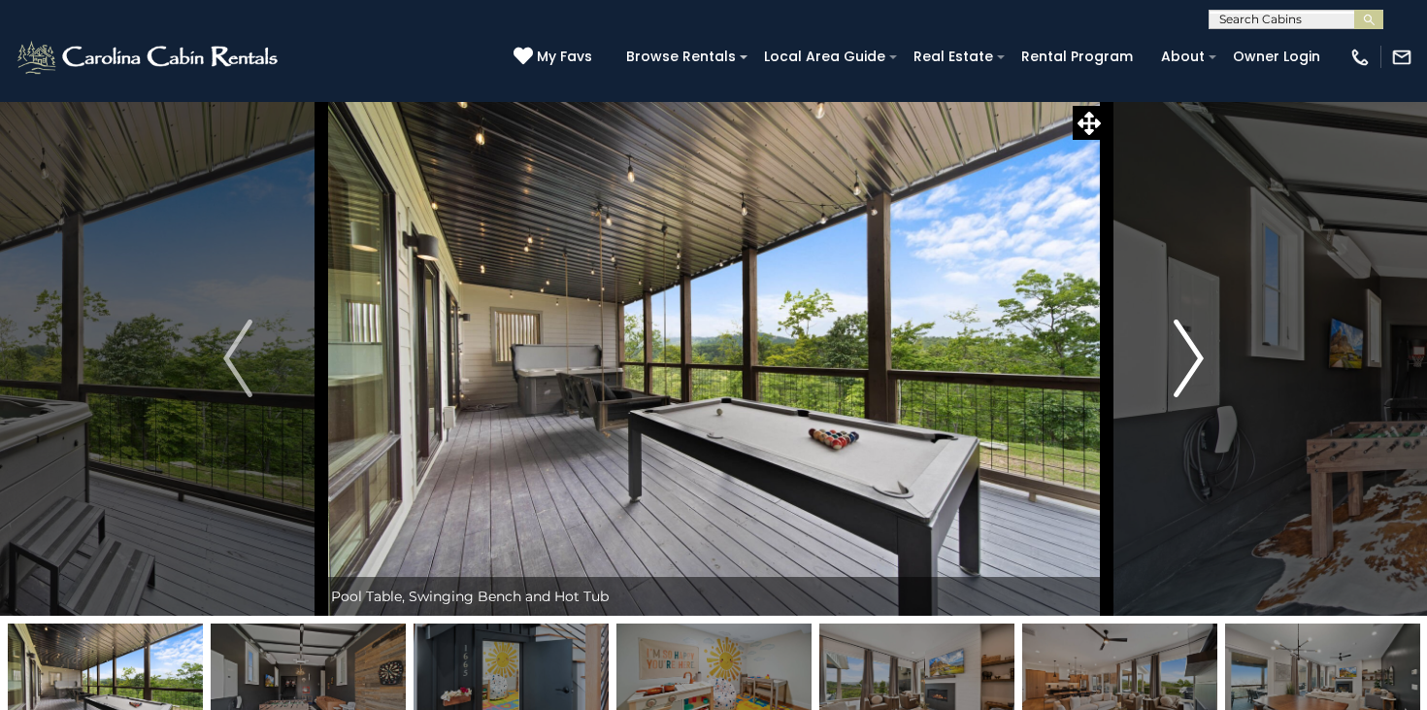
click at [1185, 356] on img "Next" at bounding box center [1189, 358] width 29 height 78
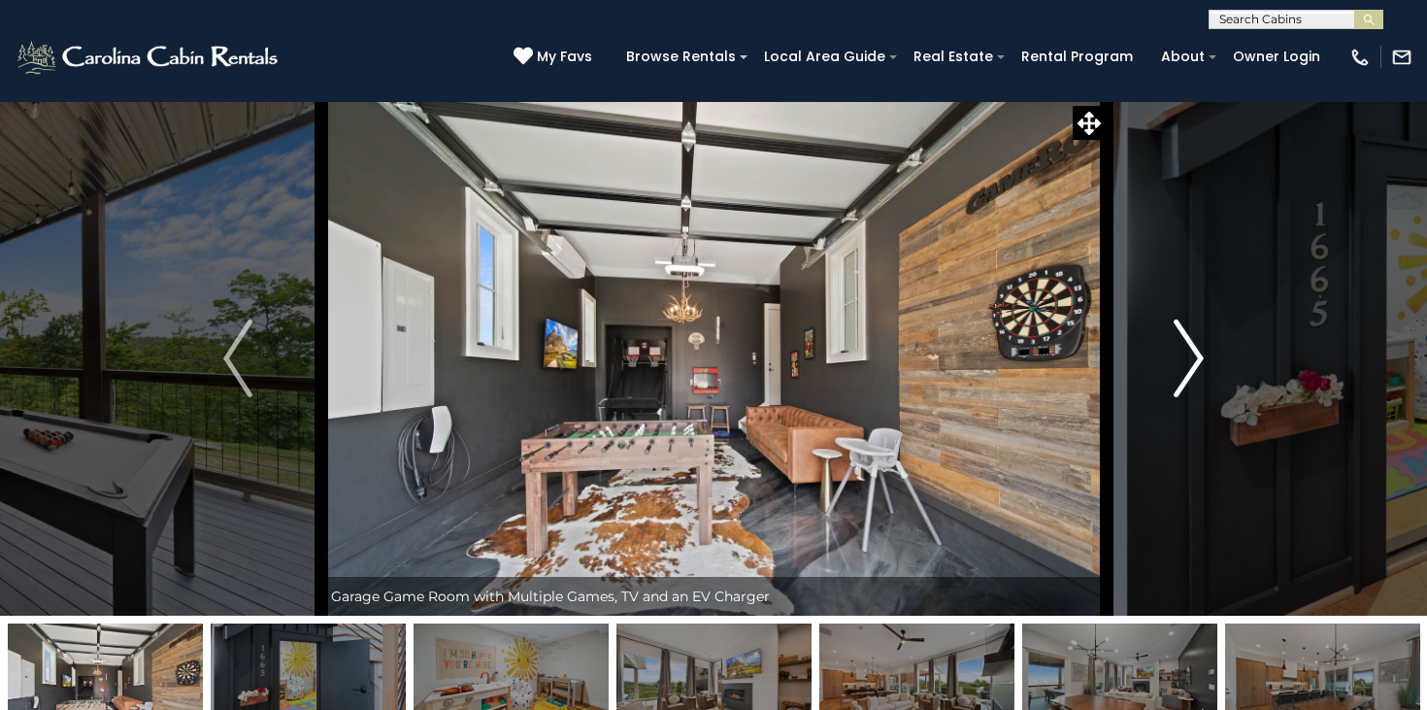
click at [1185, 356] on img "Next" at bounding box center [1189, 358] width 29 height 78
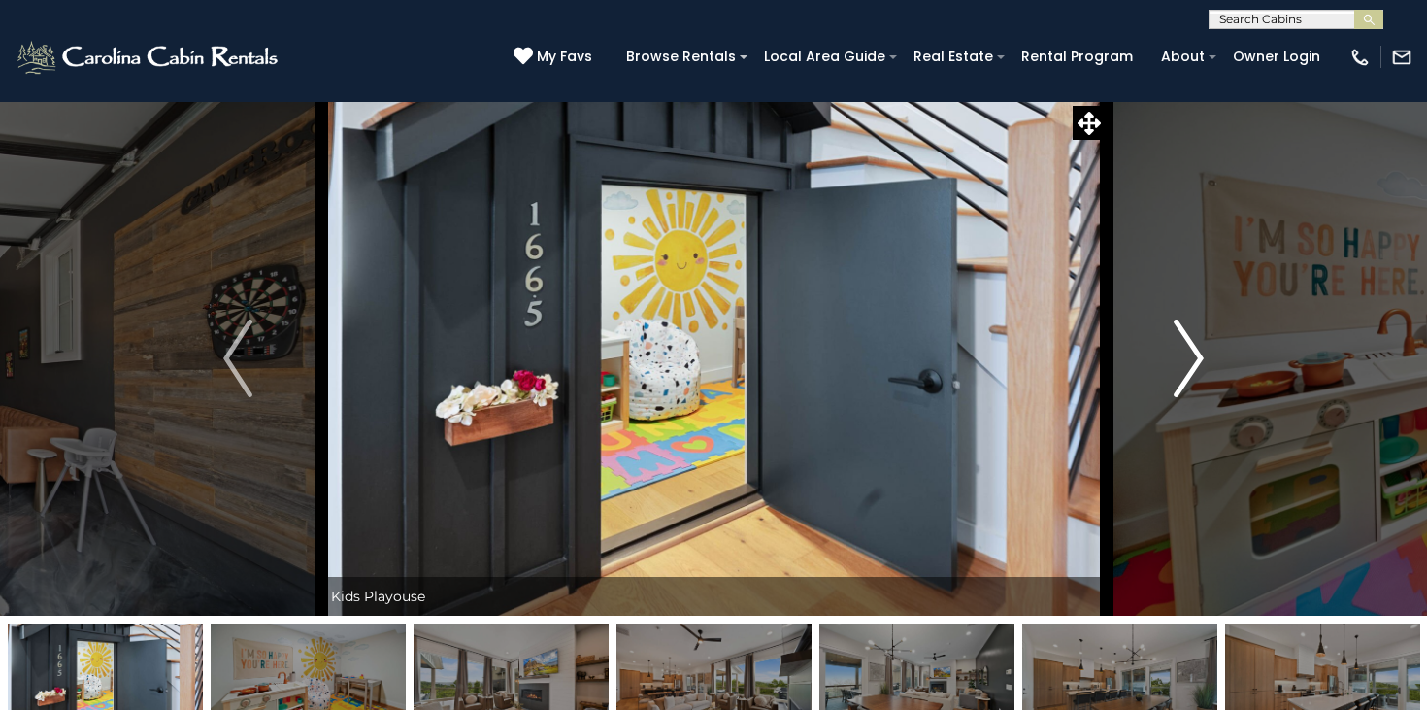
click at [1185, 356] on img "Next" at bounding box center [1189, 358] width 29 height 78
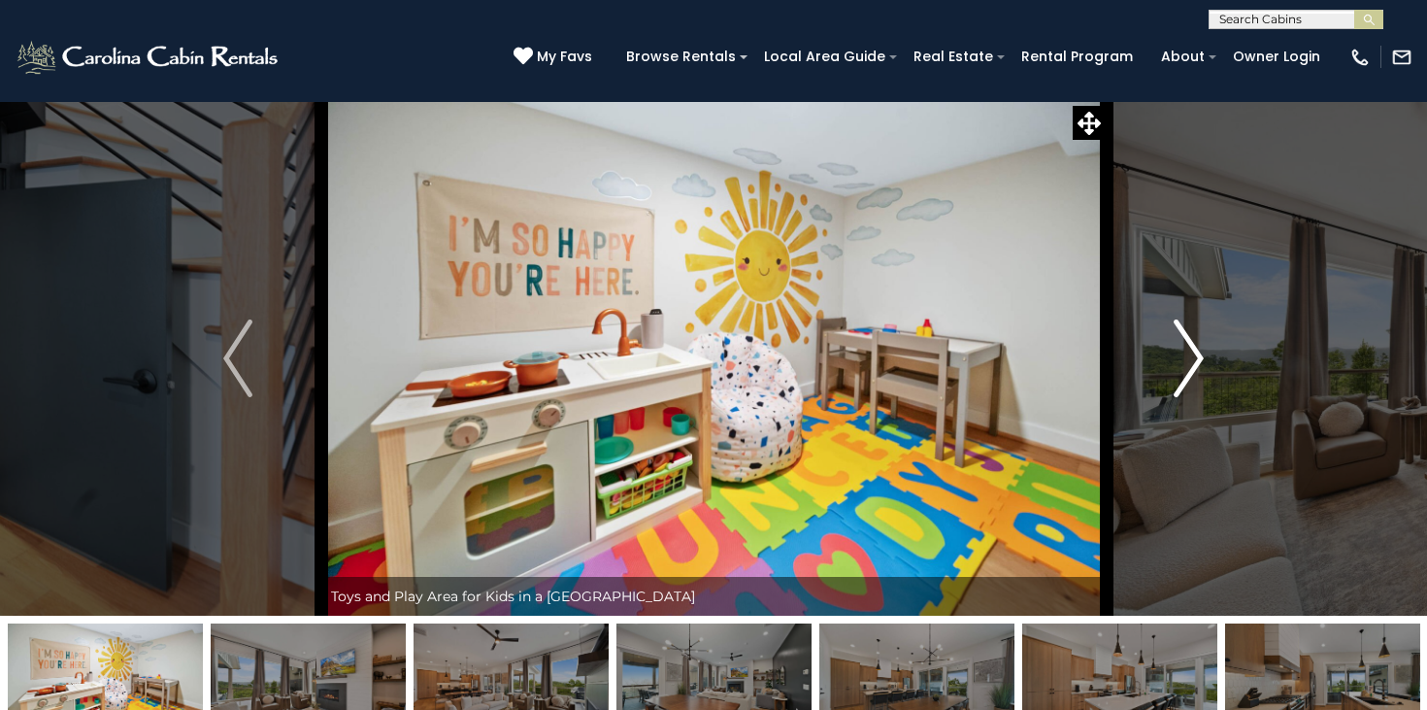
click at [1185, 356] on img "Next" at bounding box center [1189, 358] width 29 height 78
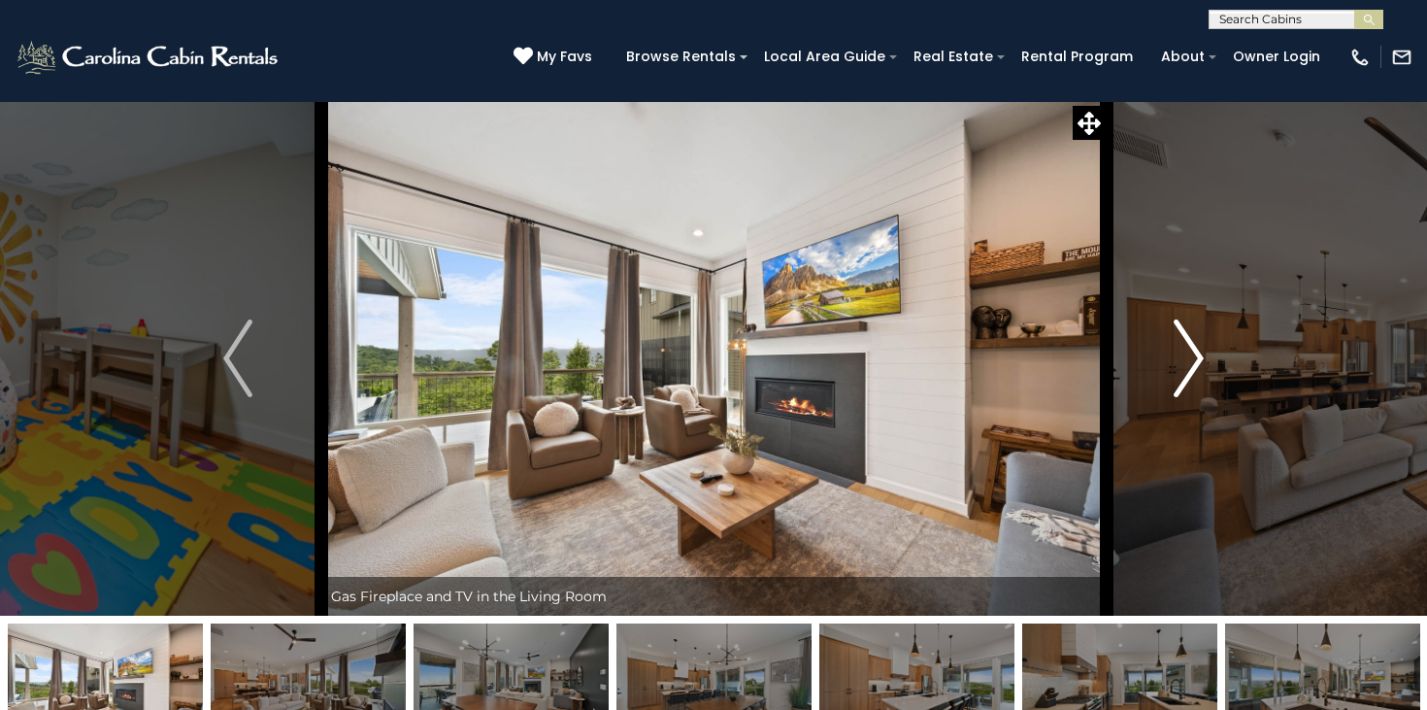
click at [1185, 356] on img "Next" at bounding box center [1189, 358] width 29 height 78
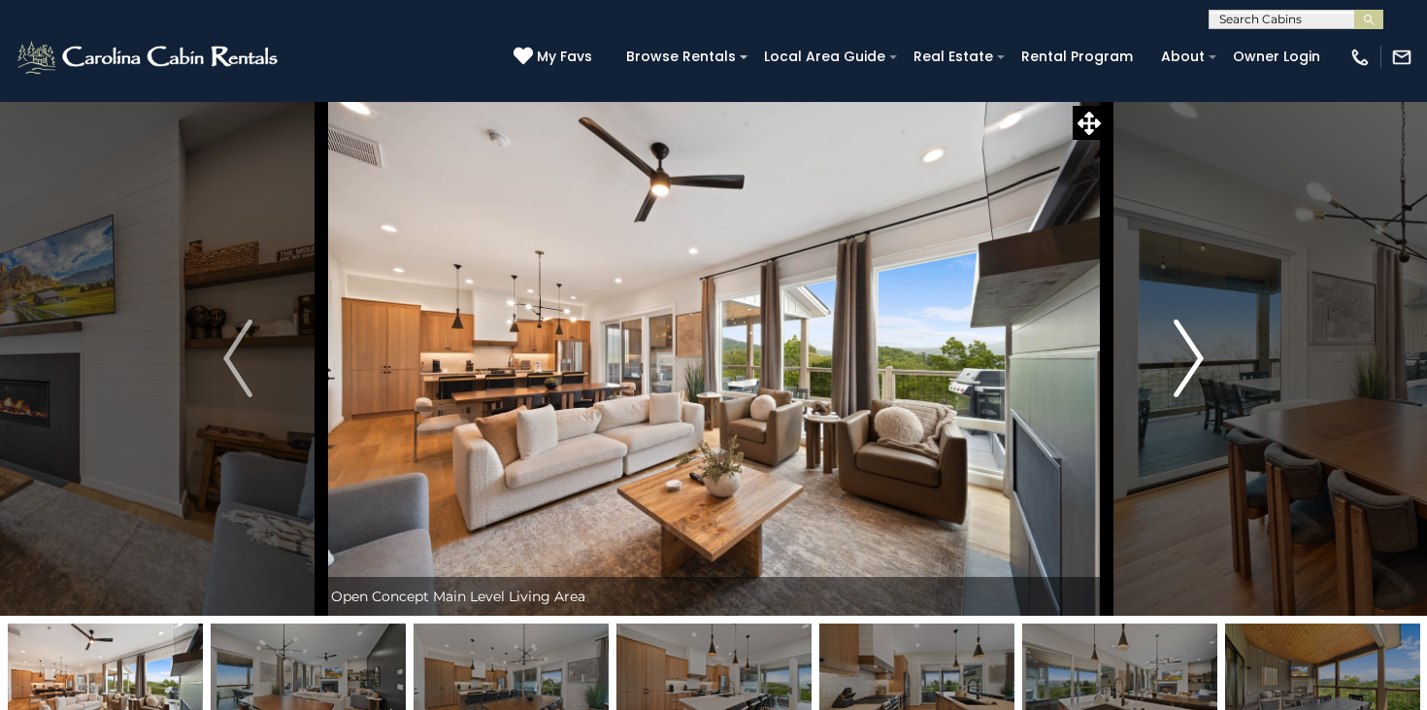
click at [1185, 356] on img "Next" at bounding box center [1189, 358] width 29 height 78
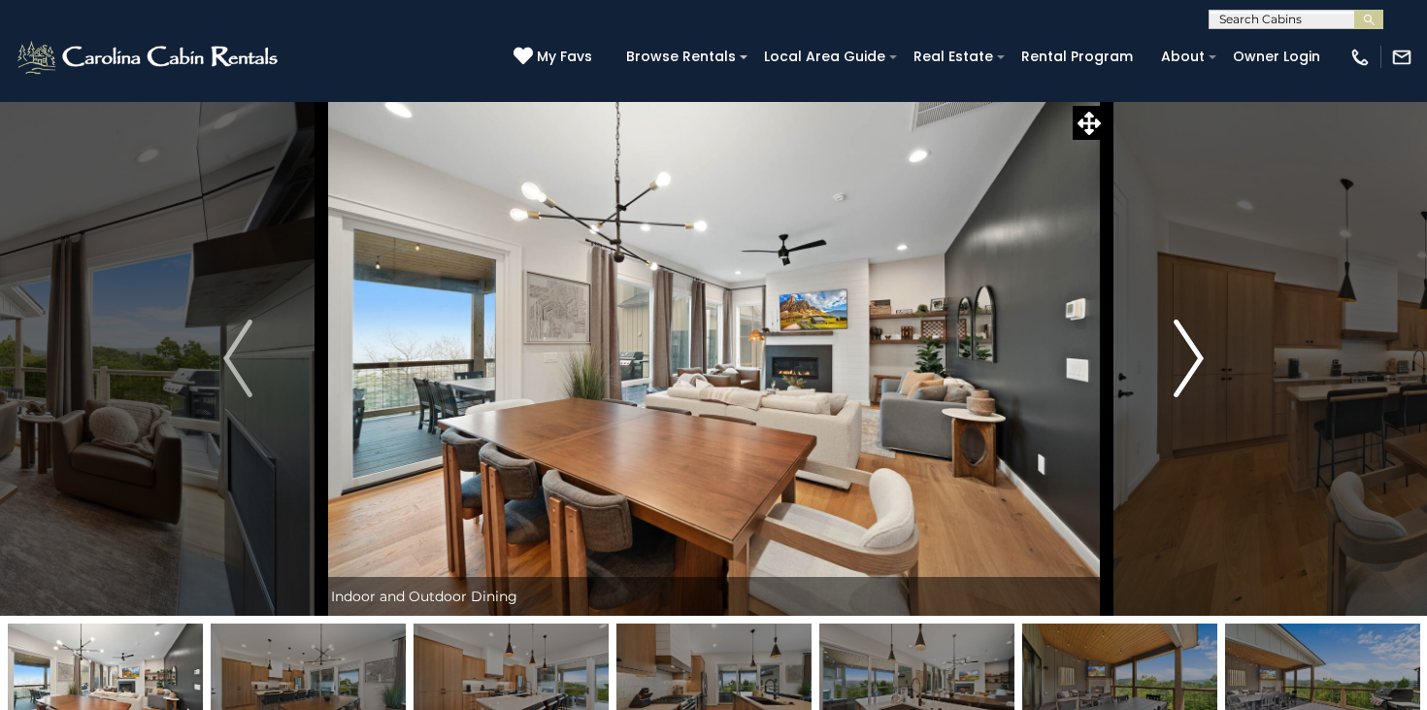
click at [1185, 356] on img "Next" at bounding box center [1189, 358] width 29 height 78
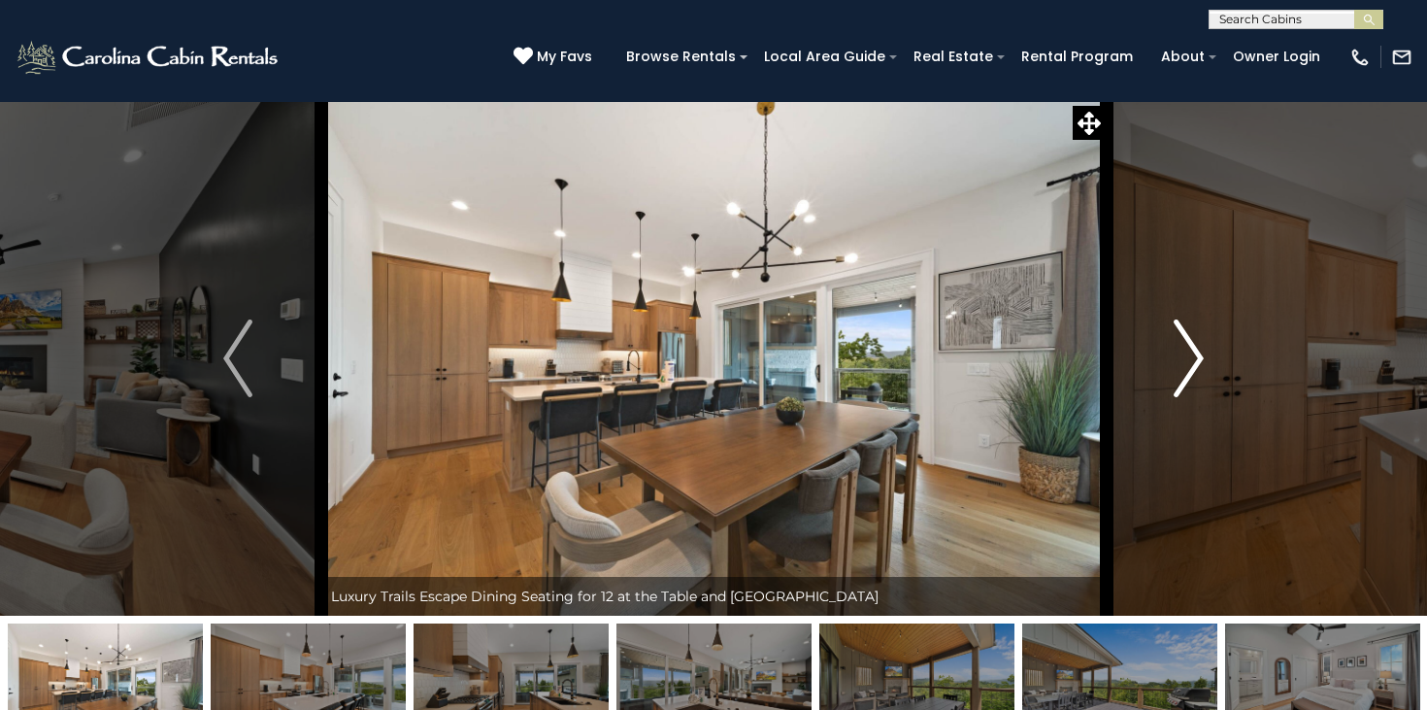
click at [1185, 356] on img "Next" at bounding box center [1189, 358] width 29 height 78
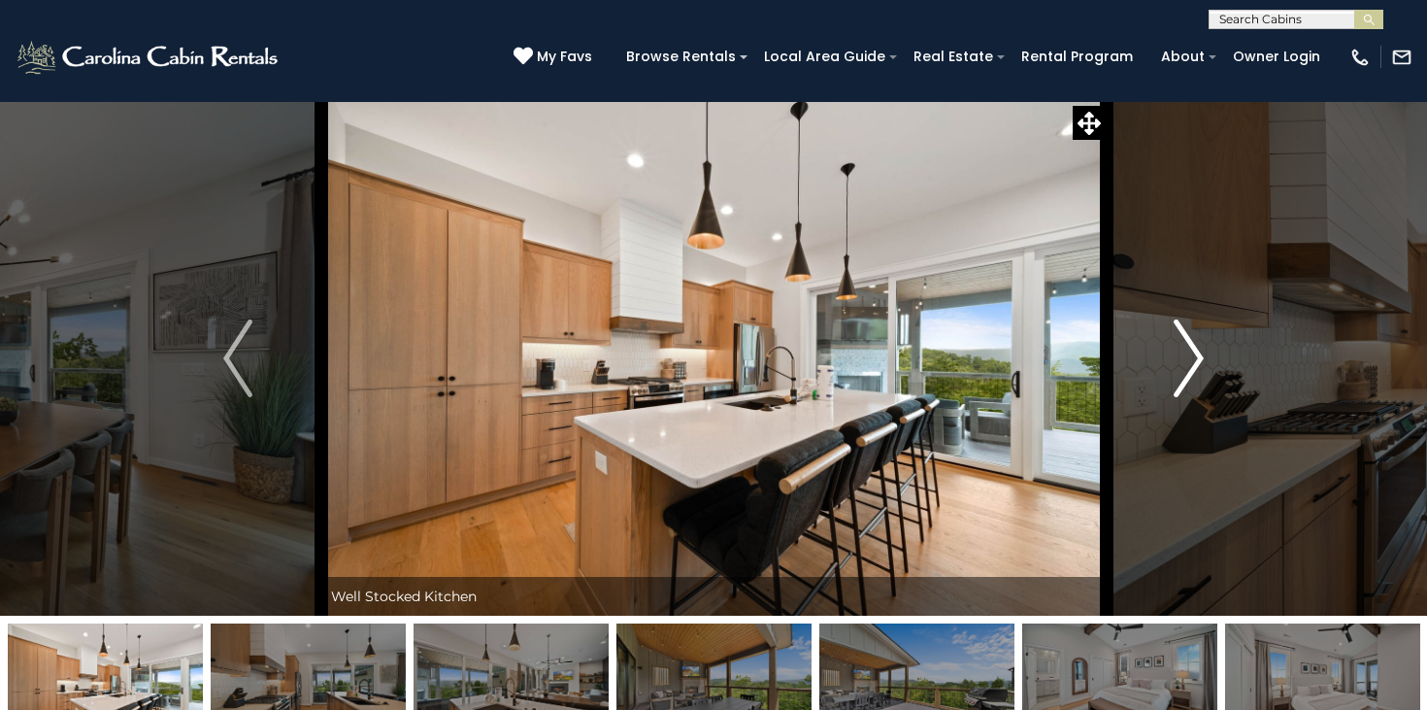
click at [1185, 356] on img "Next" at bounding box center [1189, 358] width 29 height 78
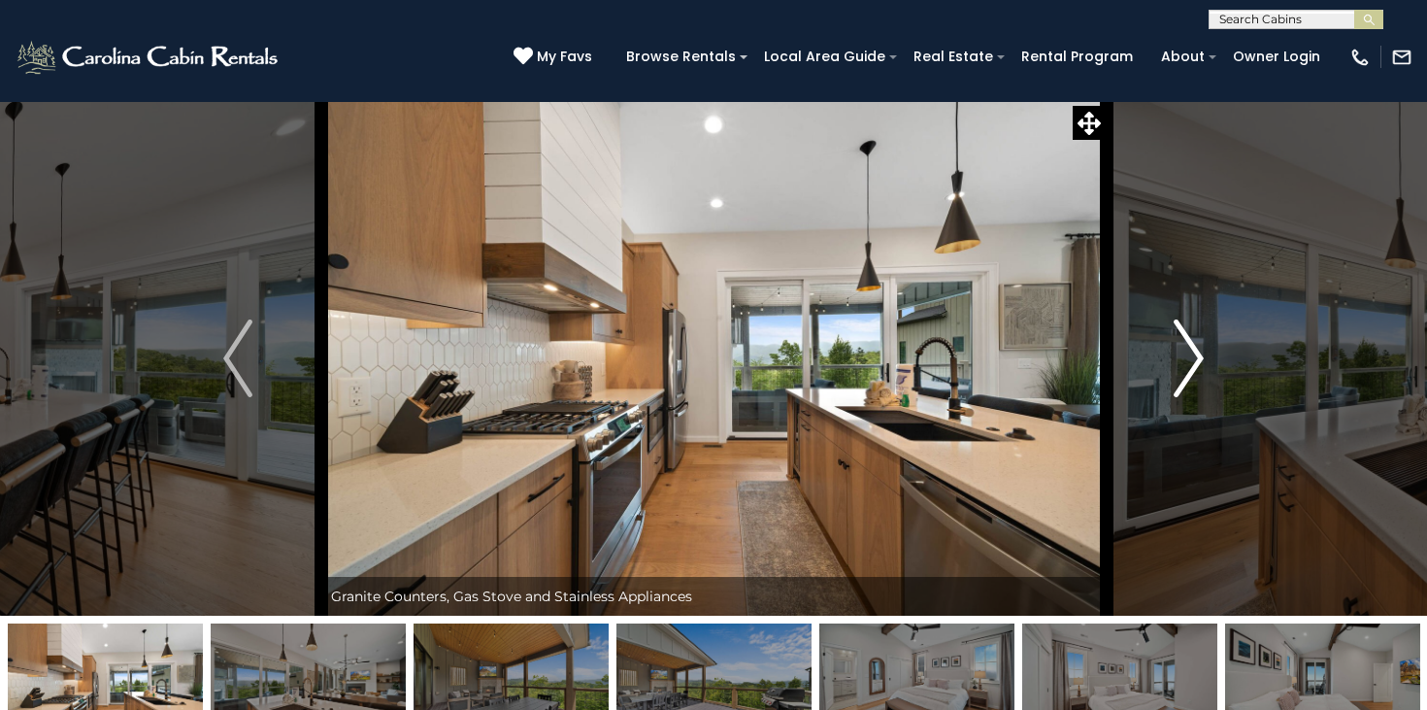
click at [1185, 356] on img "Next" at bounding box center [1189, 358] width 29 height 78
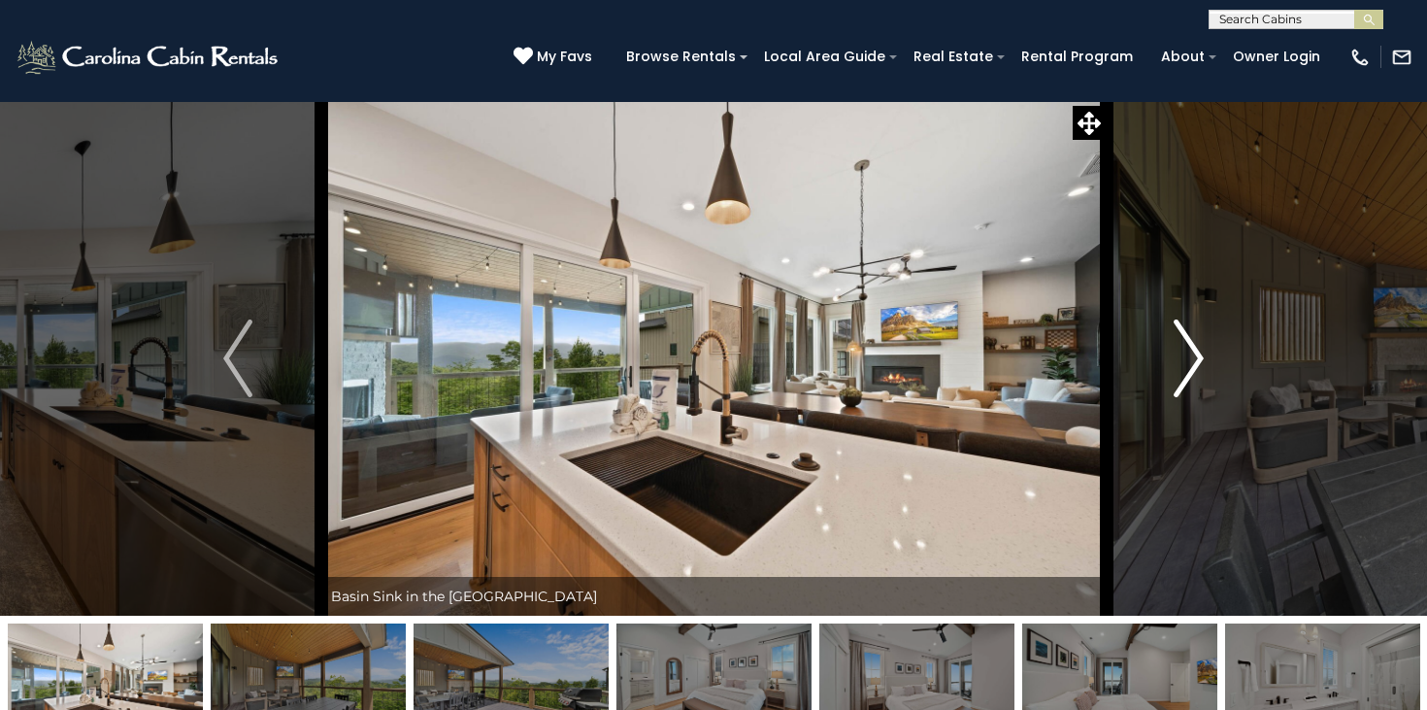
click at [1185, 356] on img "Next" at bounding box center [1189, 358] width 29 height 78
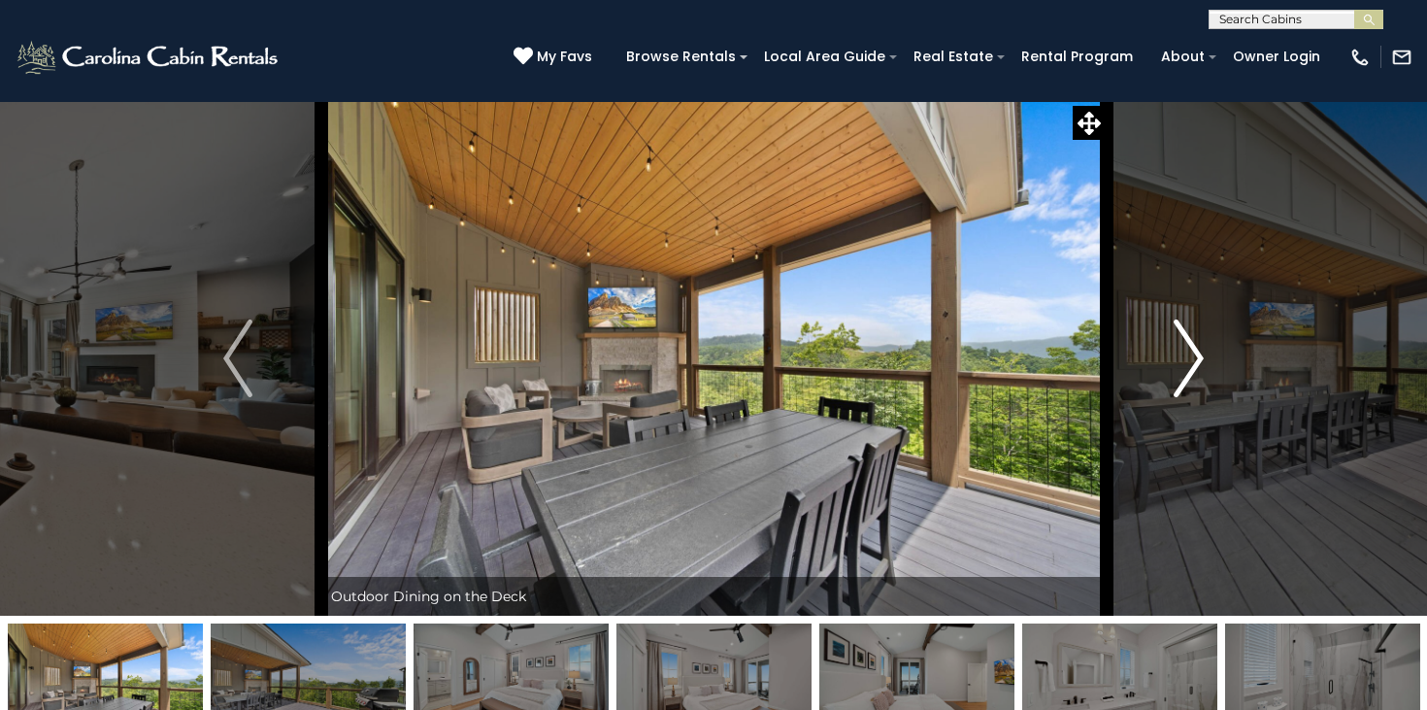
click at [1185, 356] on img "Next" at bounding box center [1189, 358] width 29 height 78
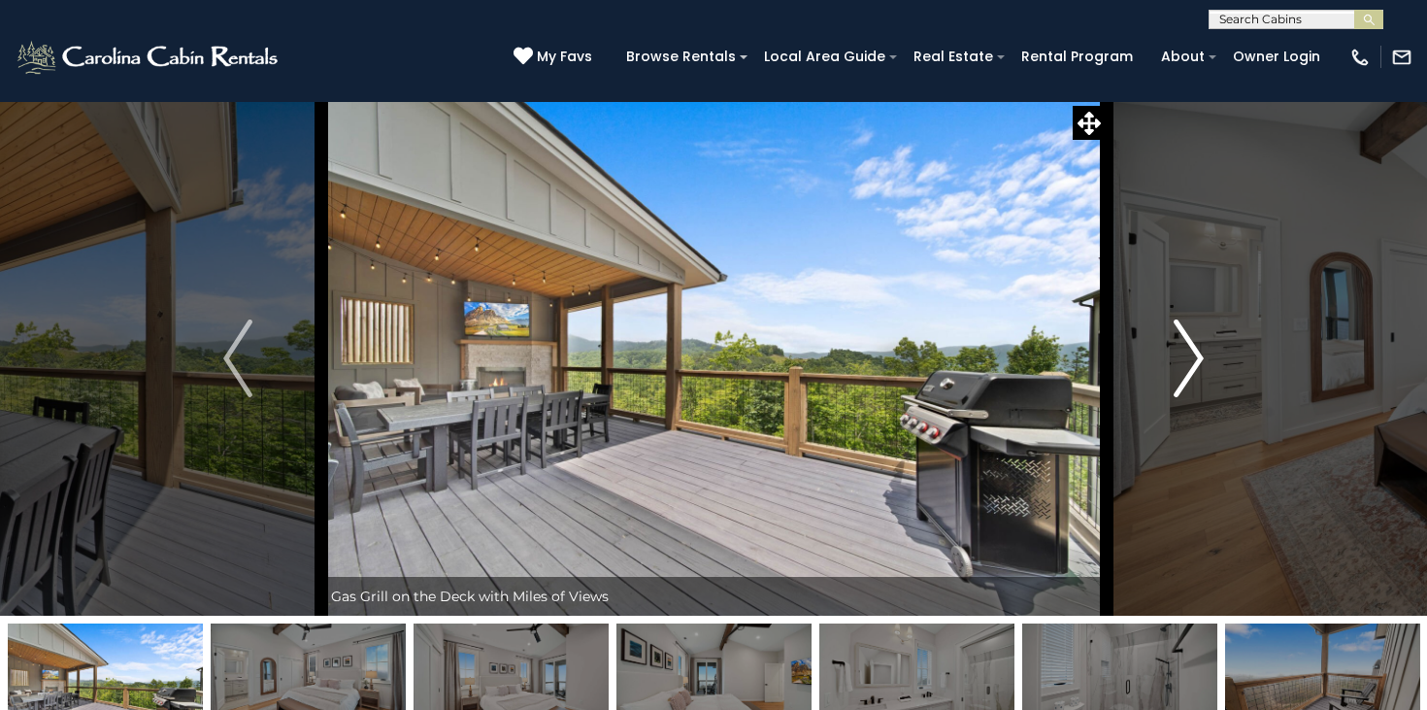
click at [1185, 356] on img "Next" at bounding box center [1189, 358] width 29 height 78
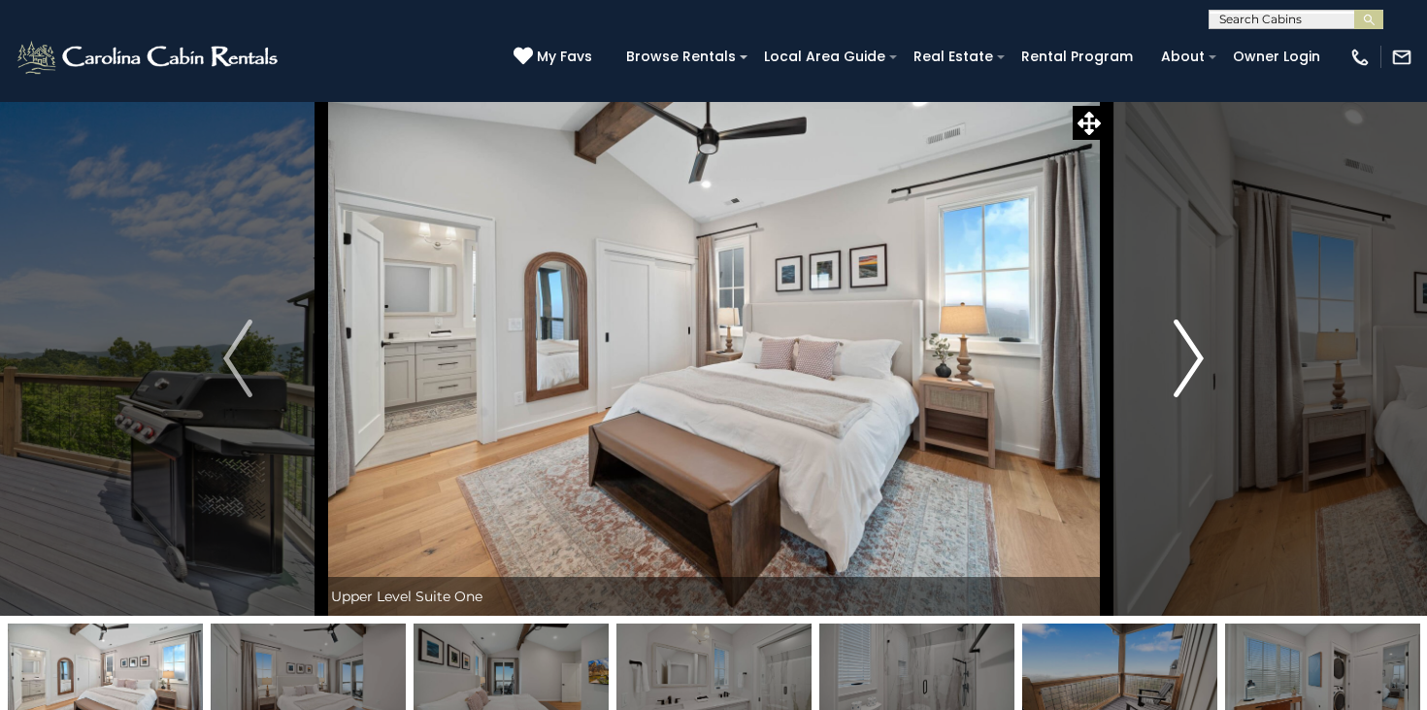
click at [1185, 356] on img "Next" at bounding box center [1189, 358] width 29 height 78
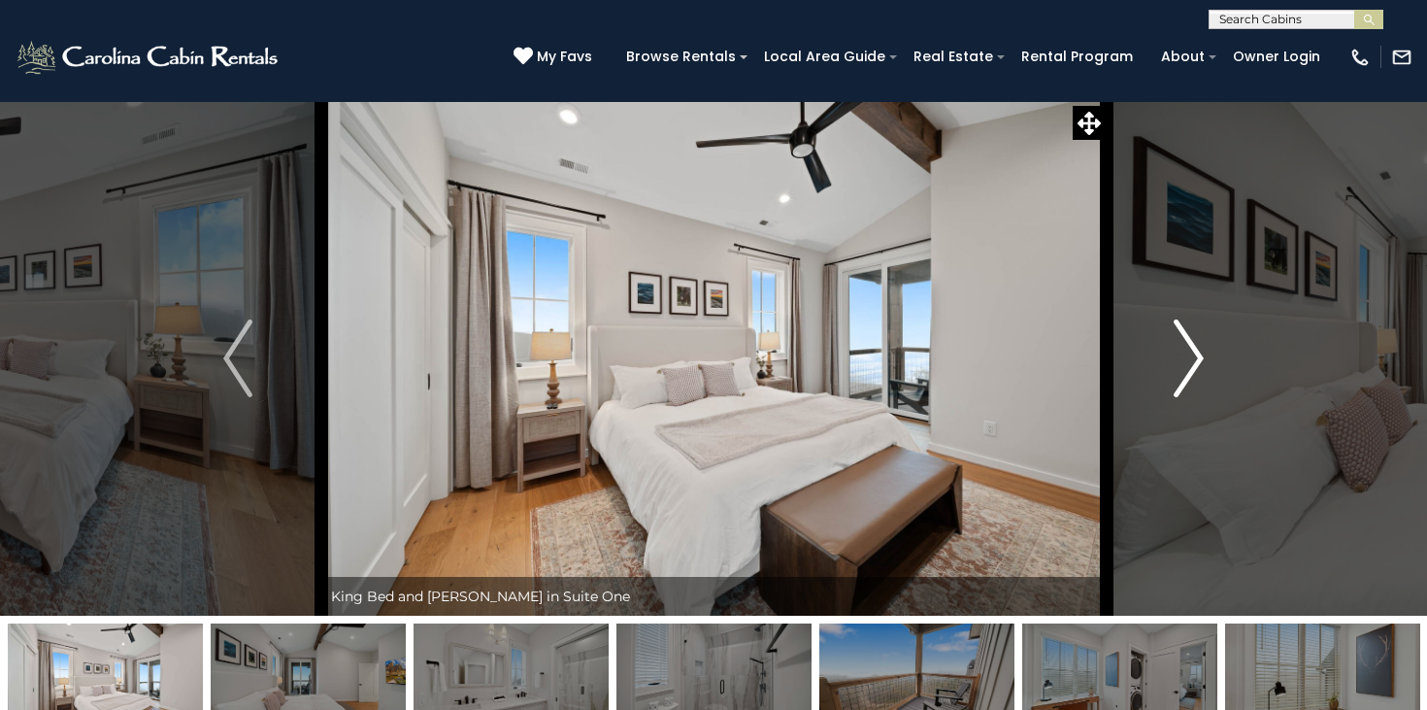
click at [1185, 356] on img "Next" at bounding box center [1189, 358] width 29 height 78
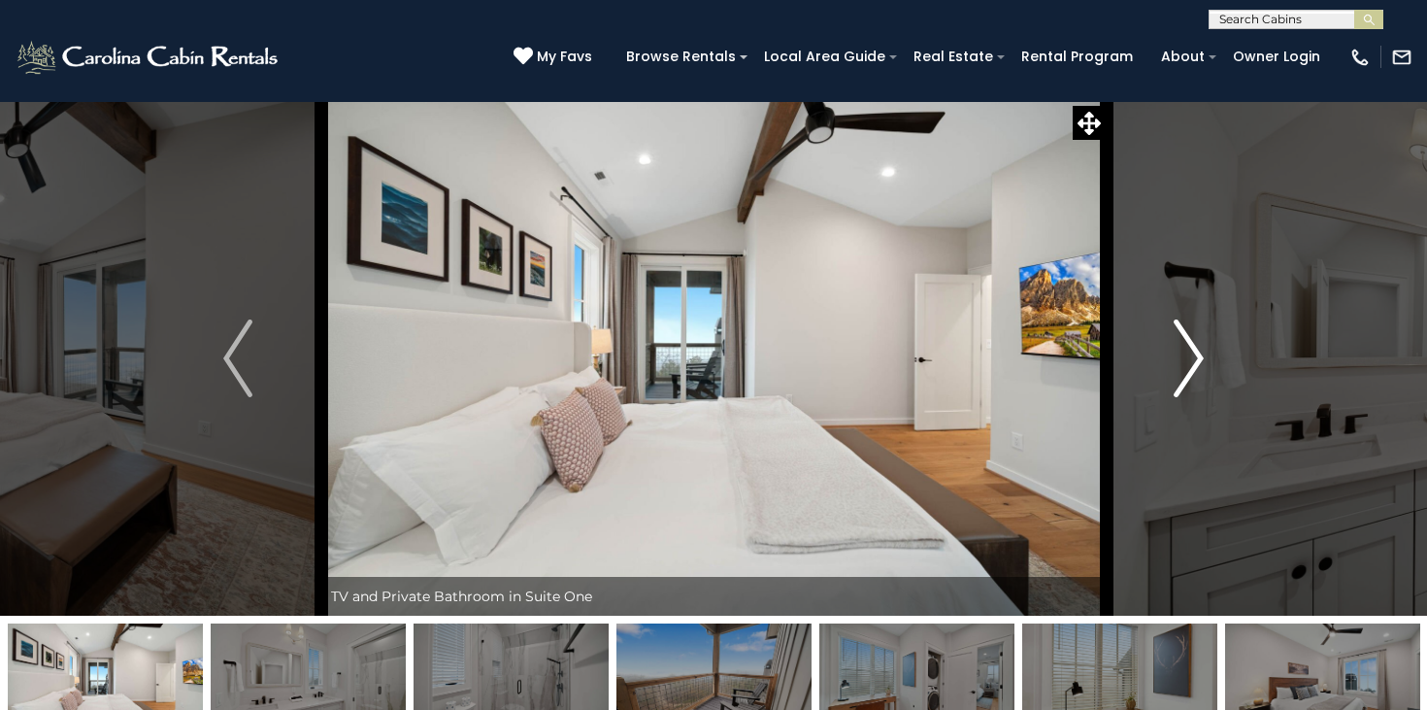
click at [1185, 356] on img "Next" at bounding box center [1189, 358] width 29 height 78
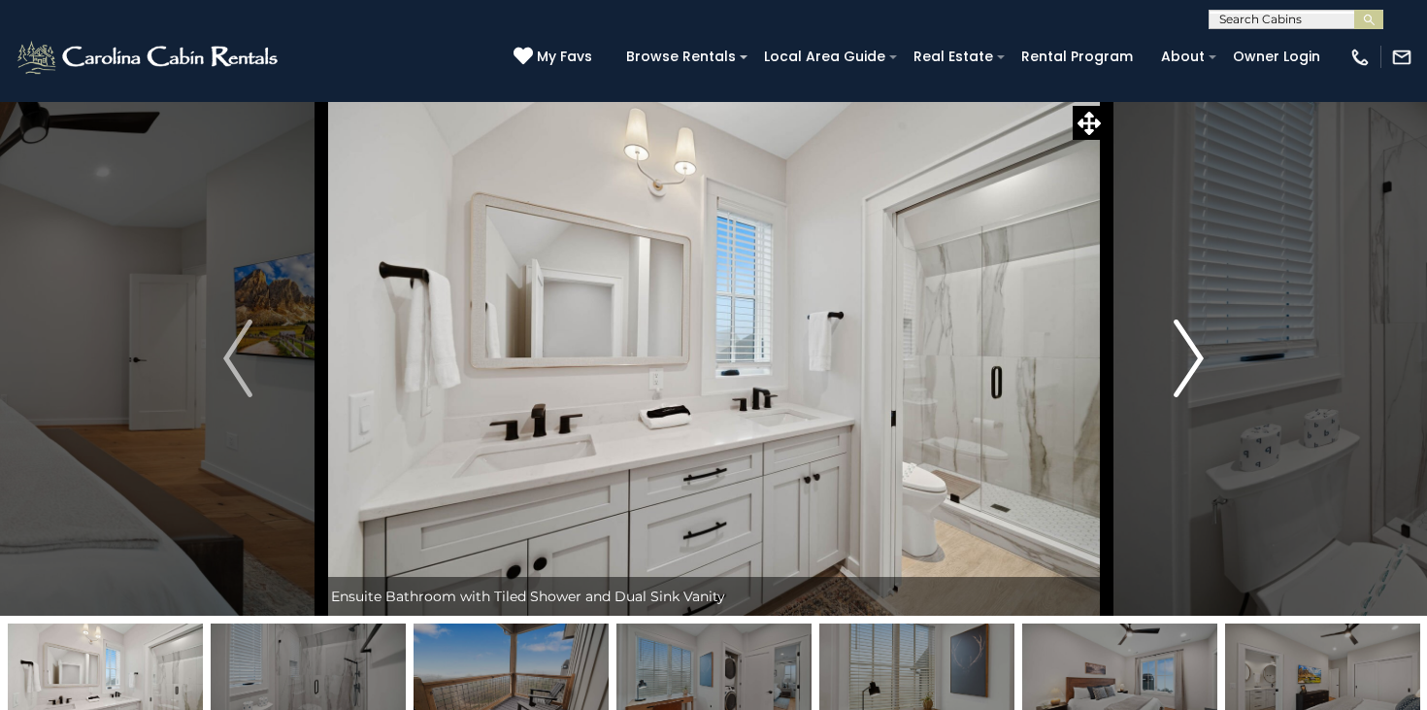
click at [1185, 356] on img "Next" at bounding box center [1189, 358] width 29 height 78
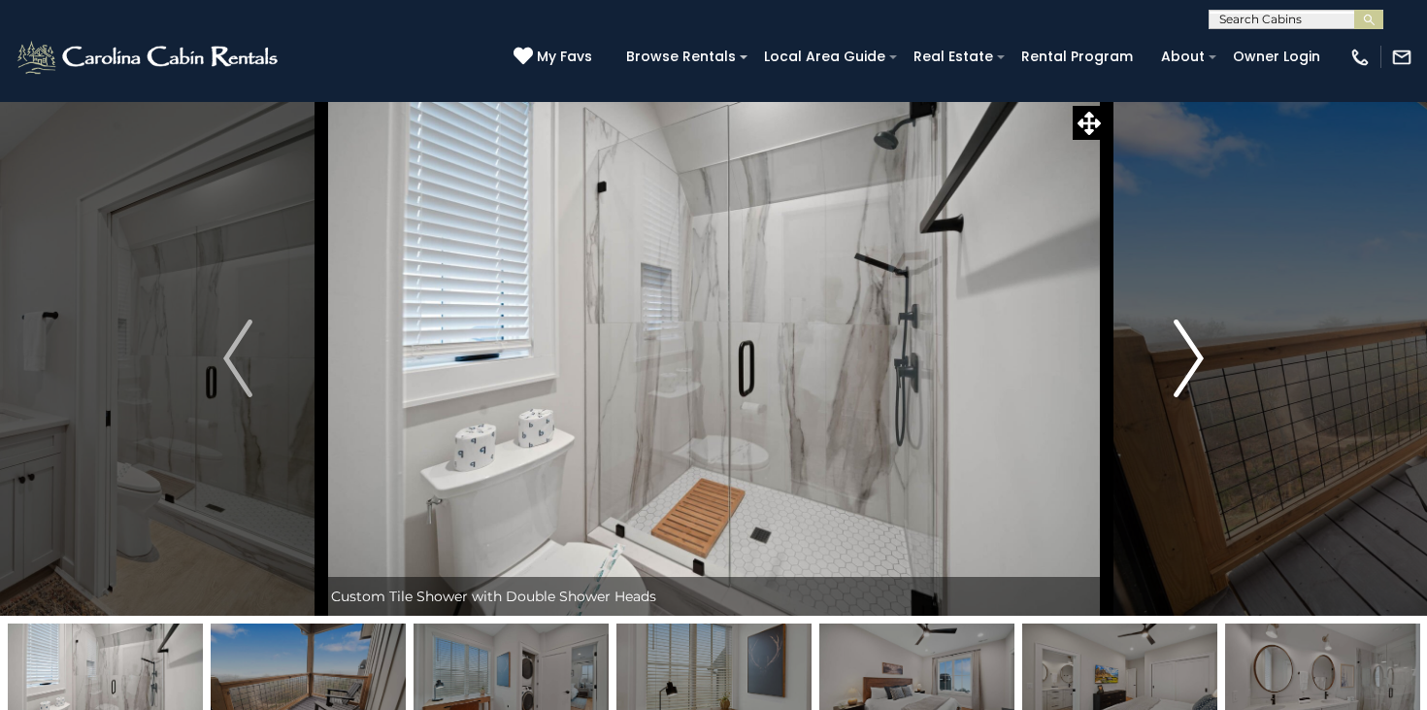
click at [1185, 356] on img "Next" at bounding box center [1189, 358] width 29 height 78
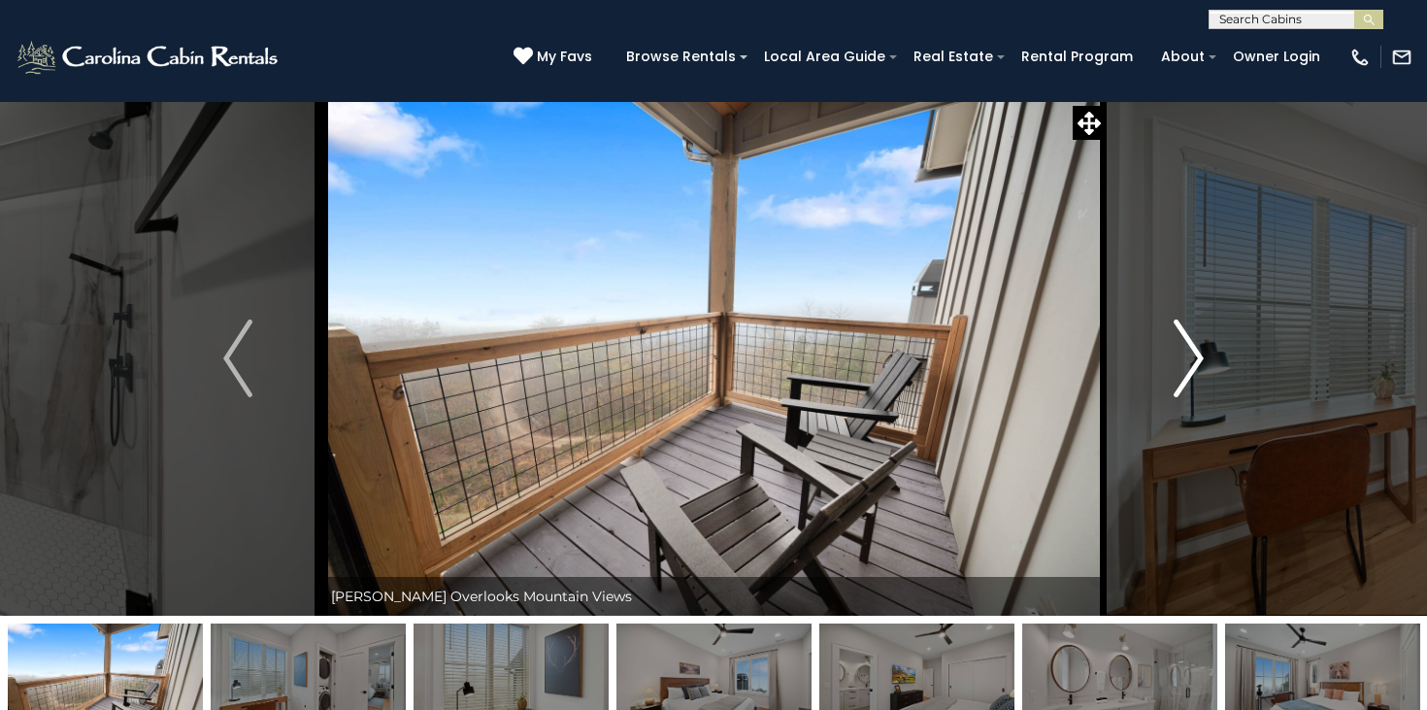
click at [1185, 356] on img "Next" at bounding box center [1189, 358] width 29 height 78
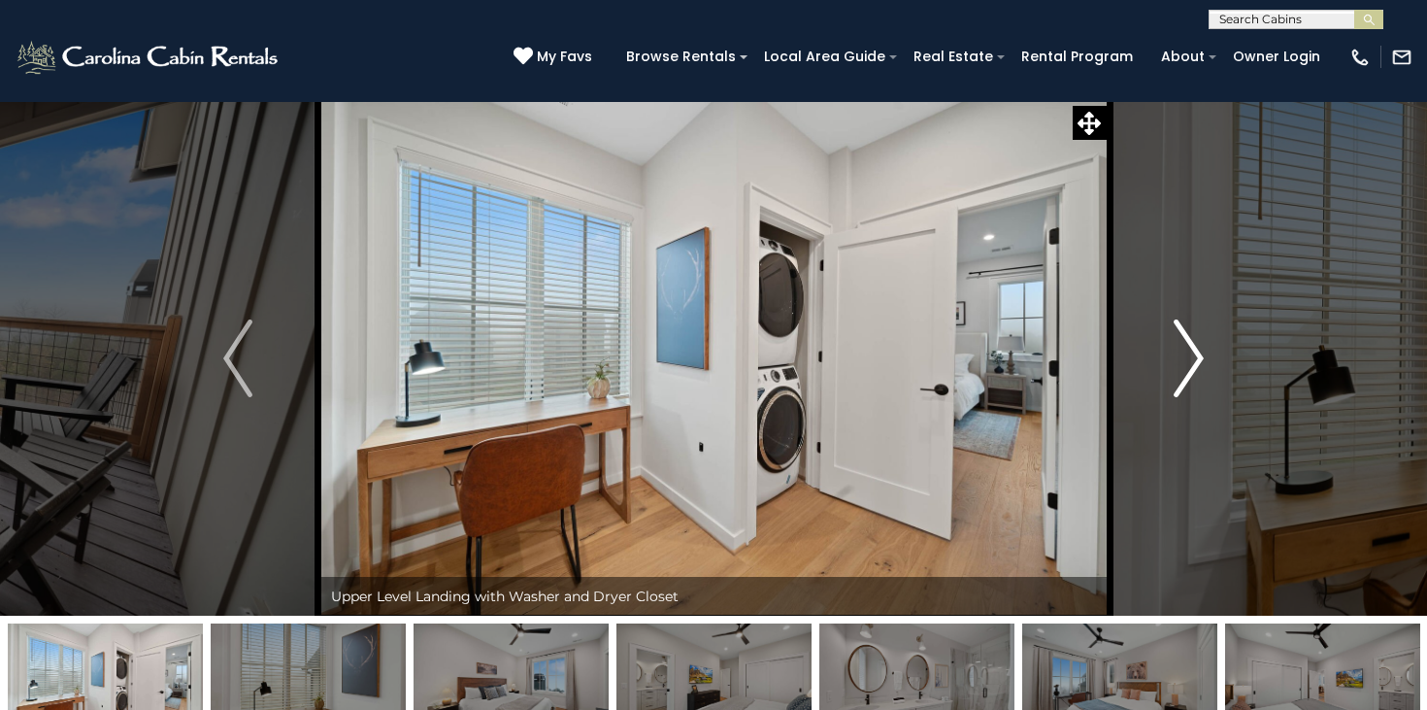
click at [1185, 356] on img "Next" at bounding box center [1189, 358] width 29 height 78
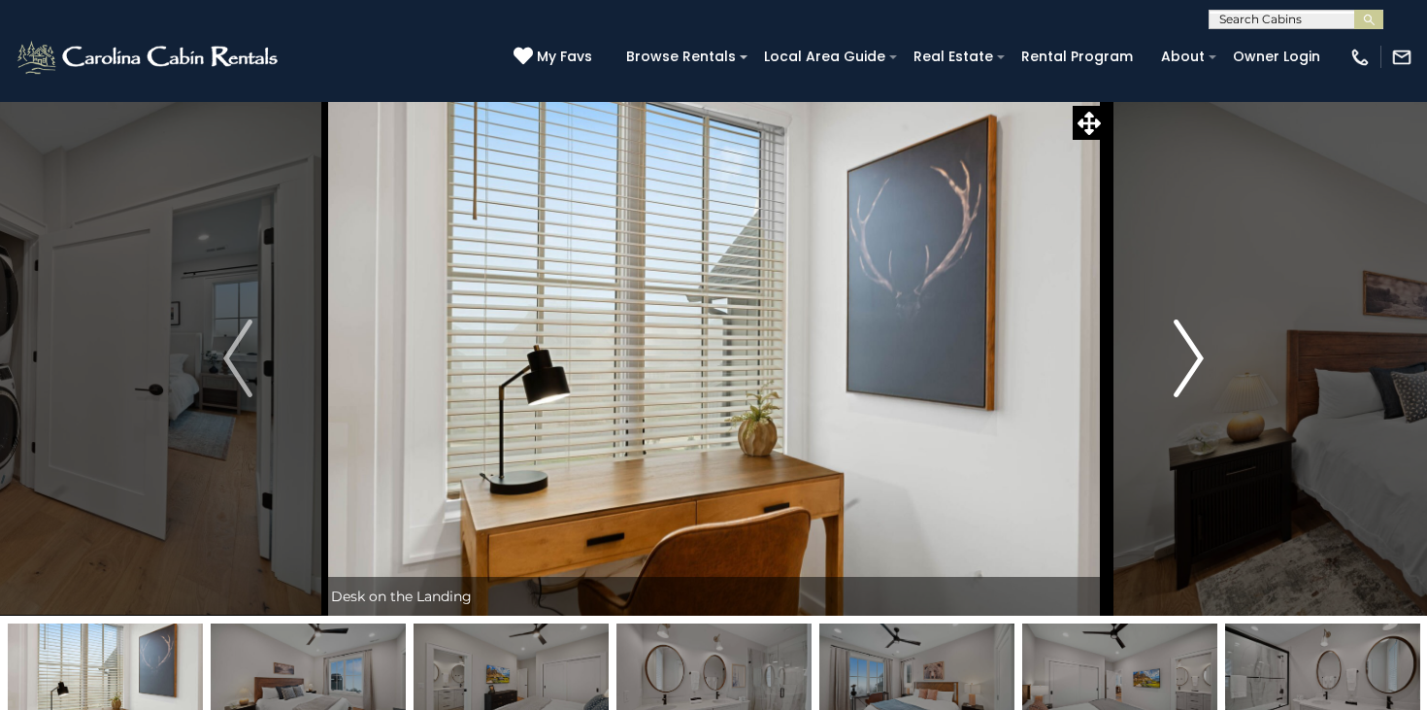
click at [1185, 356] on img "Next" at bounding box center [1189, 358] width 29 height 78
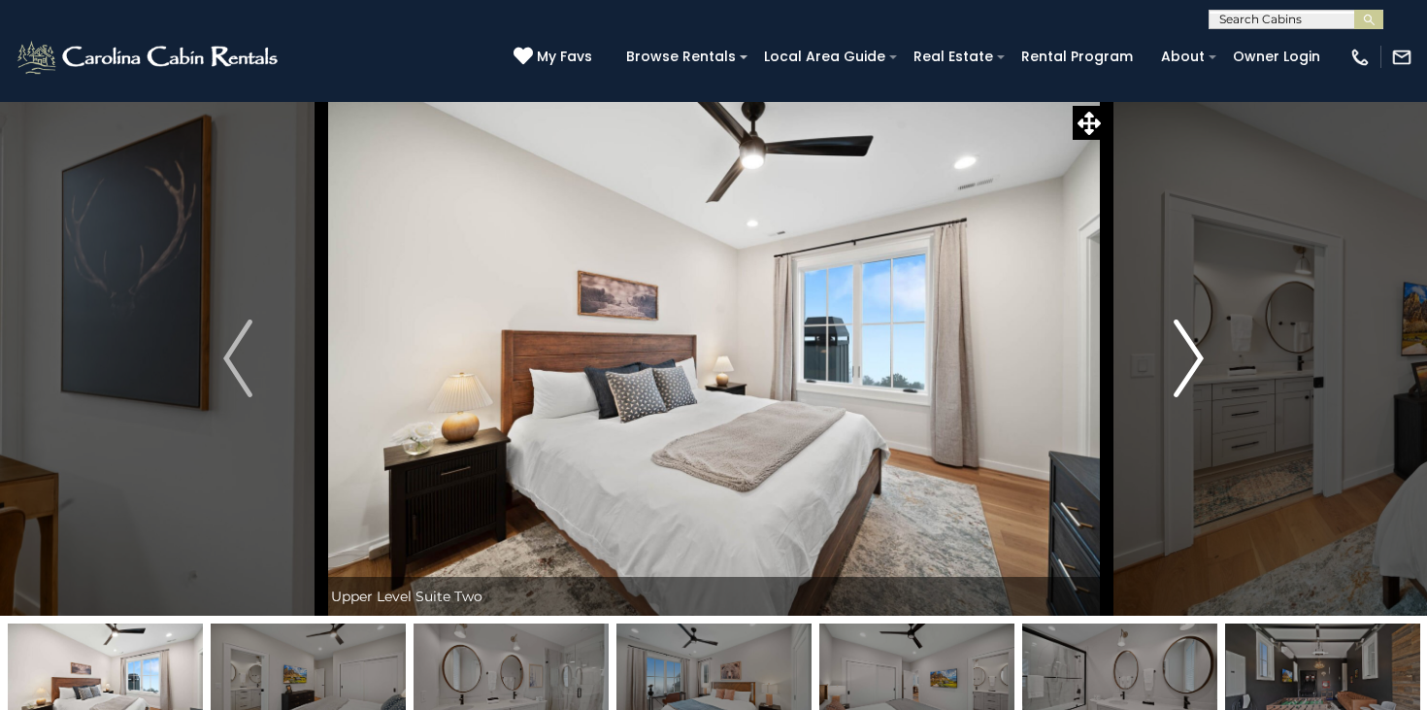
click at [1185, 356] on img "Next" at bounding box center [1189, 358] width 29 height 78
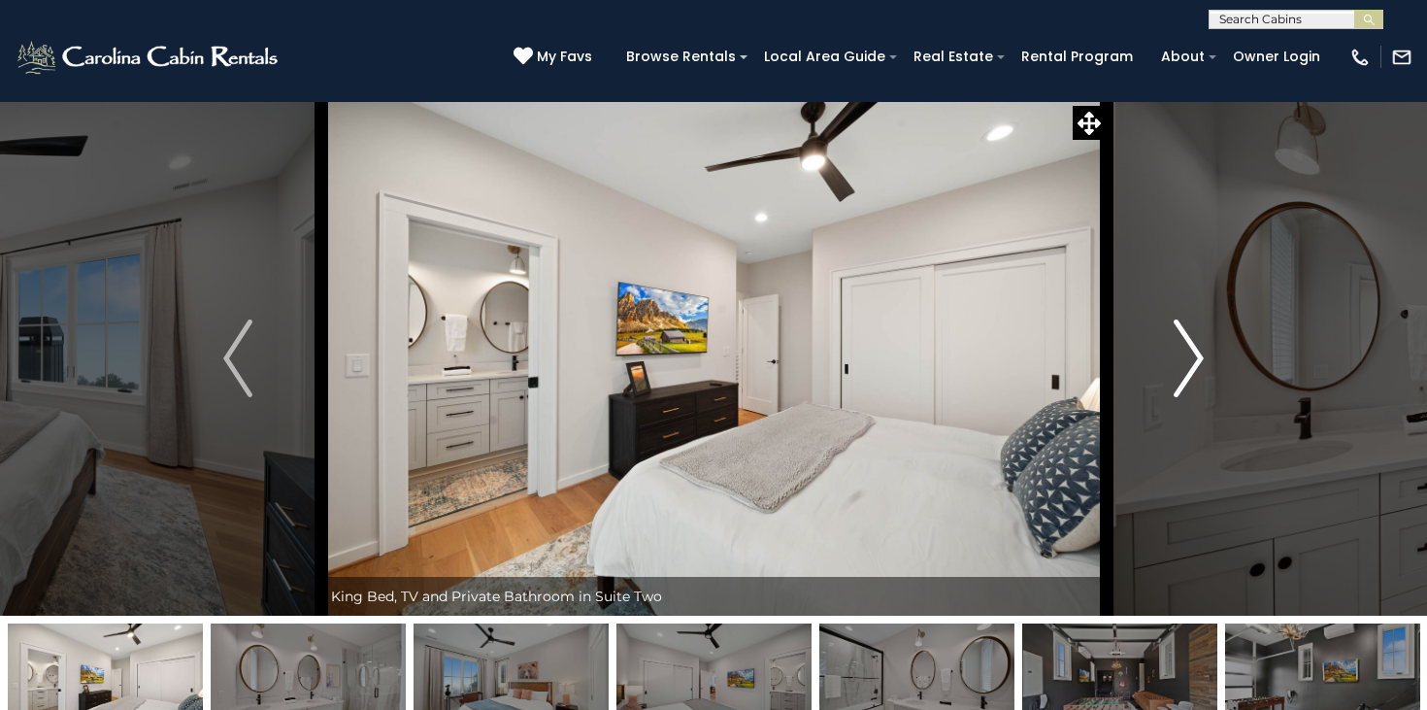
click at [1185, 356] on img "Next" at bounding box center [1189, 358] width 29 height 78
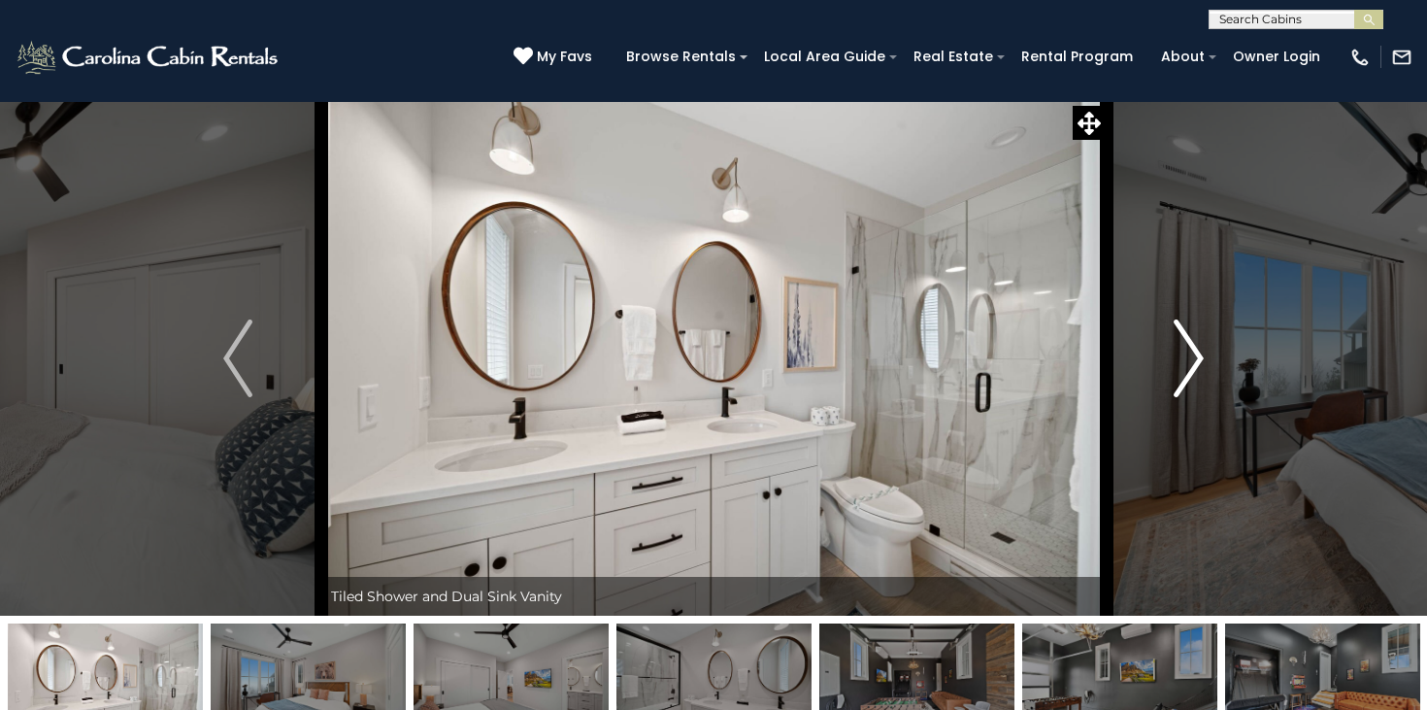
click at [1185, 356] on img "Next" at bounding box center [1189, 358] width 29 height 78
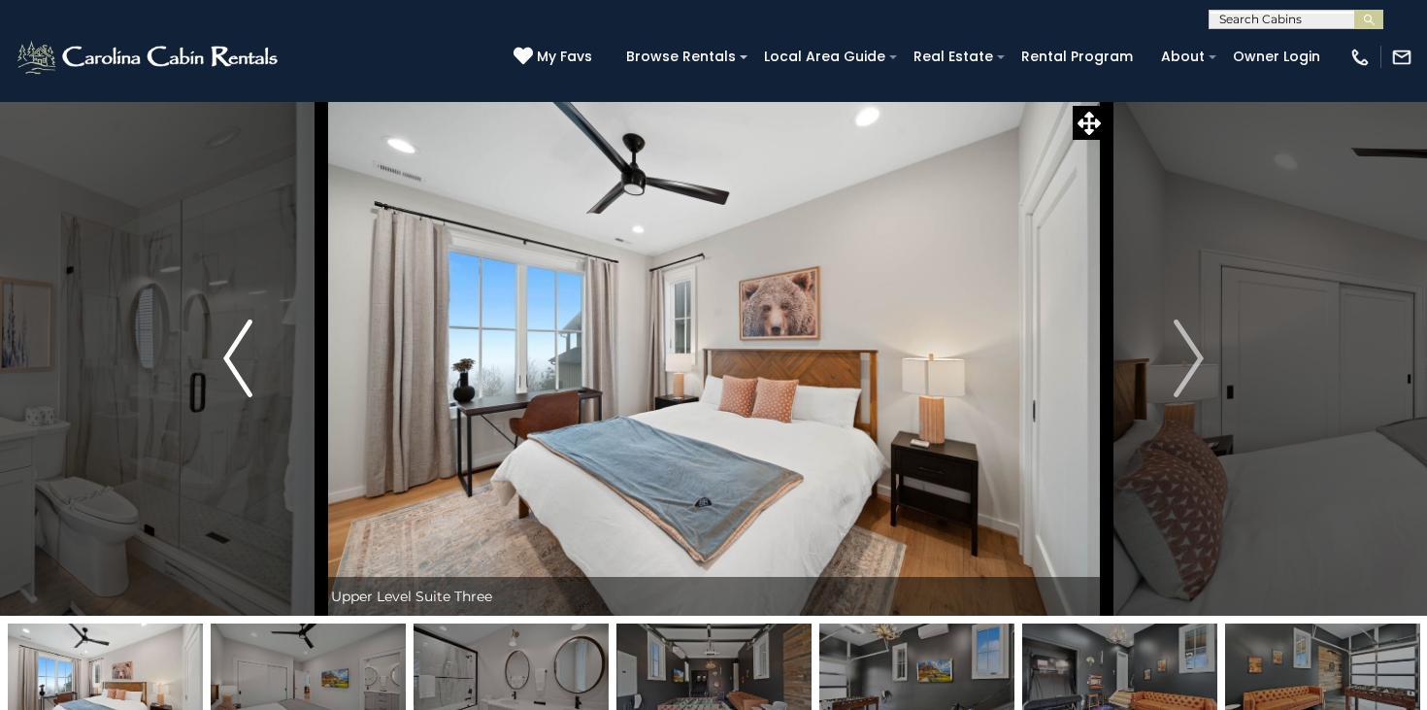
click at [228, 355] on img "Previous" at bounding box center [237, 358] width 29 height 78
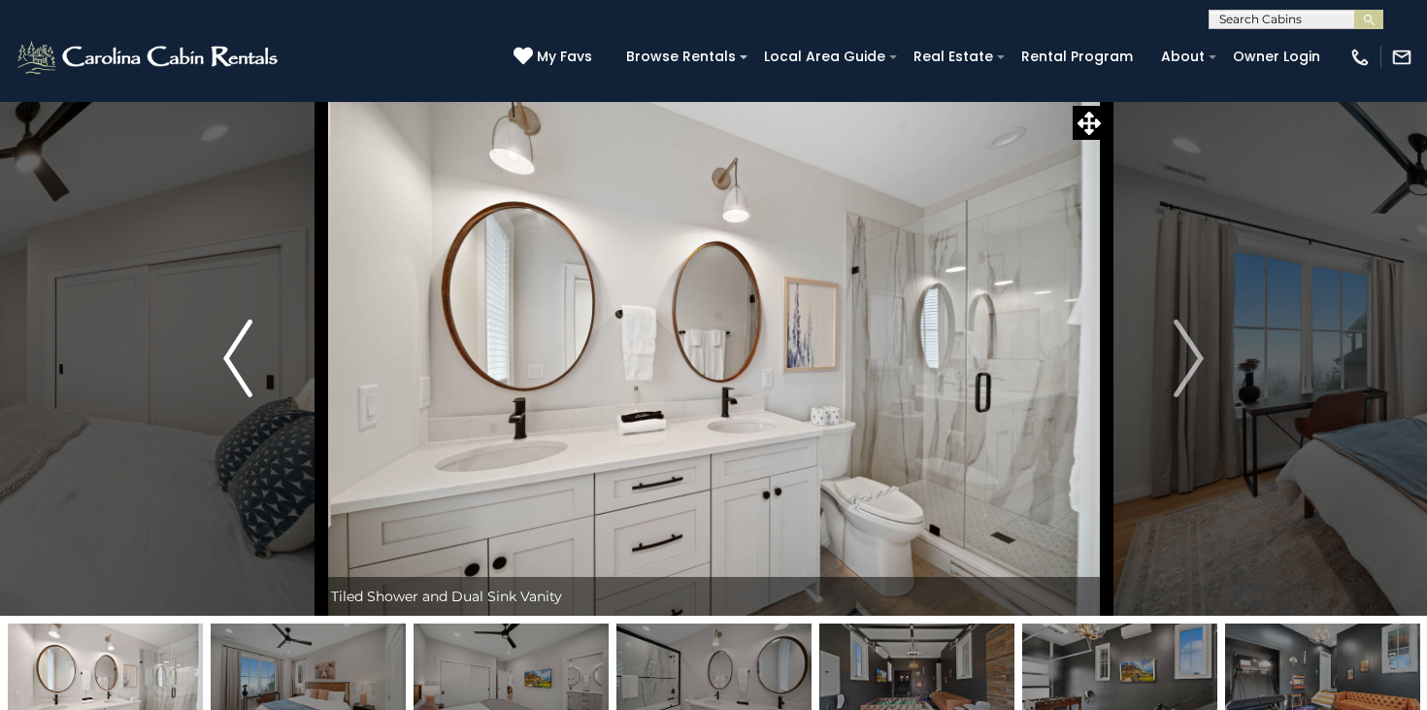
click at [228, 355] on img "Previous" at bounding box center [237, 358] width 29 height 78
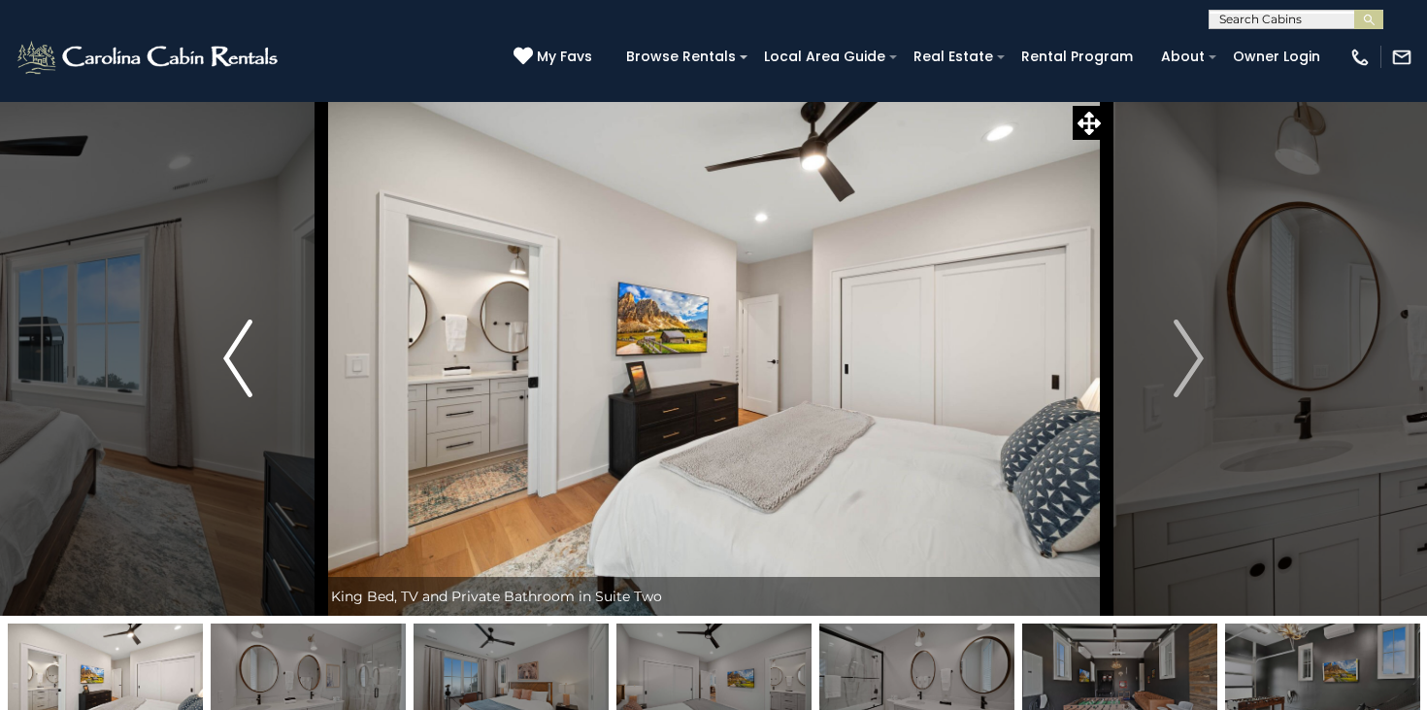
click at [228, 355] on img "Previous" at bounding box center [237, 358] width 29 height 78
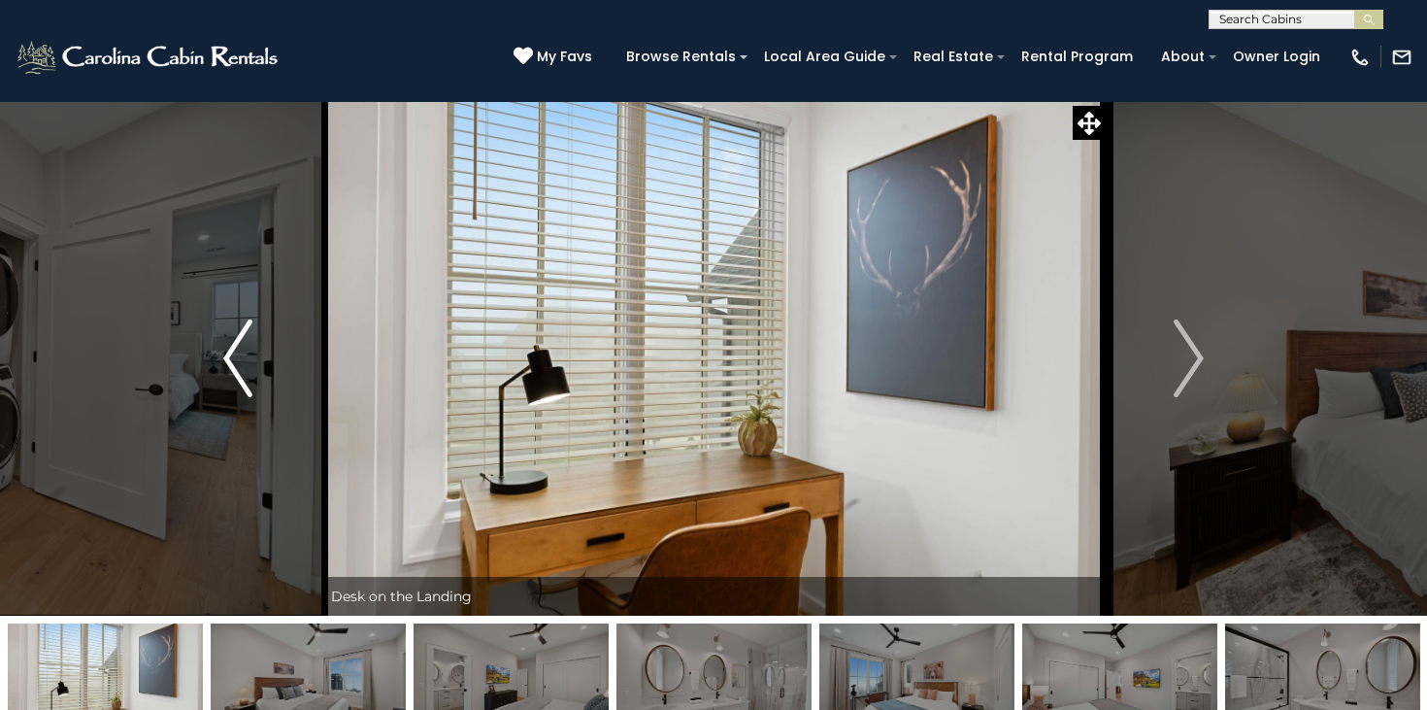
click at [228, 355] on img "Previous" at bounding box center [237, 358] width 29 height 78
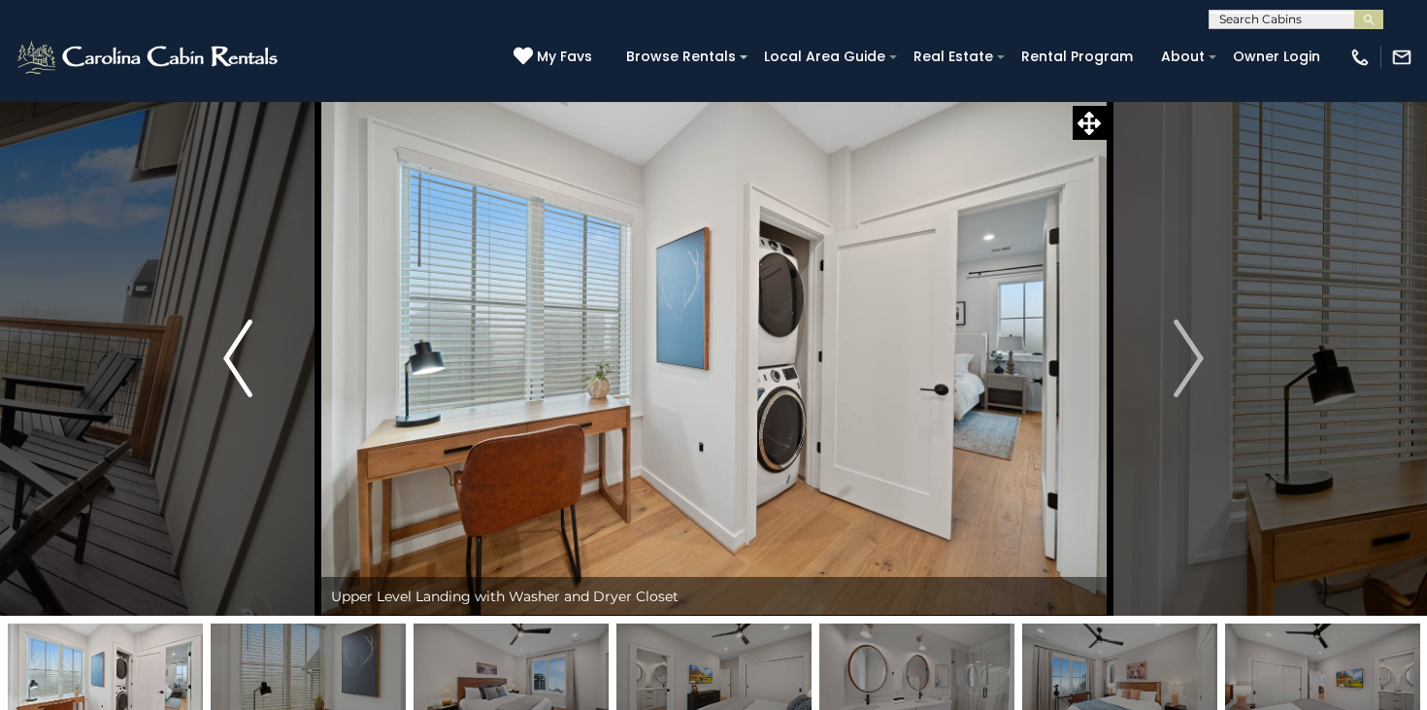
click at [228, 355] on img "Previous" at bounding box center [237, 358] width 29 height 78
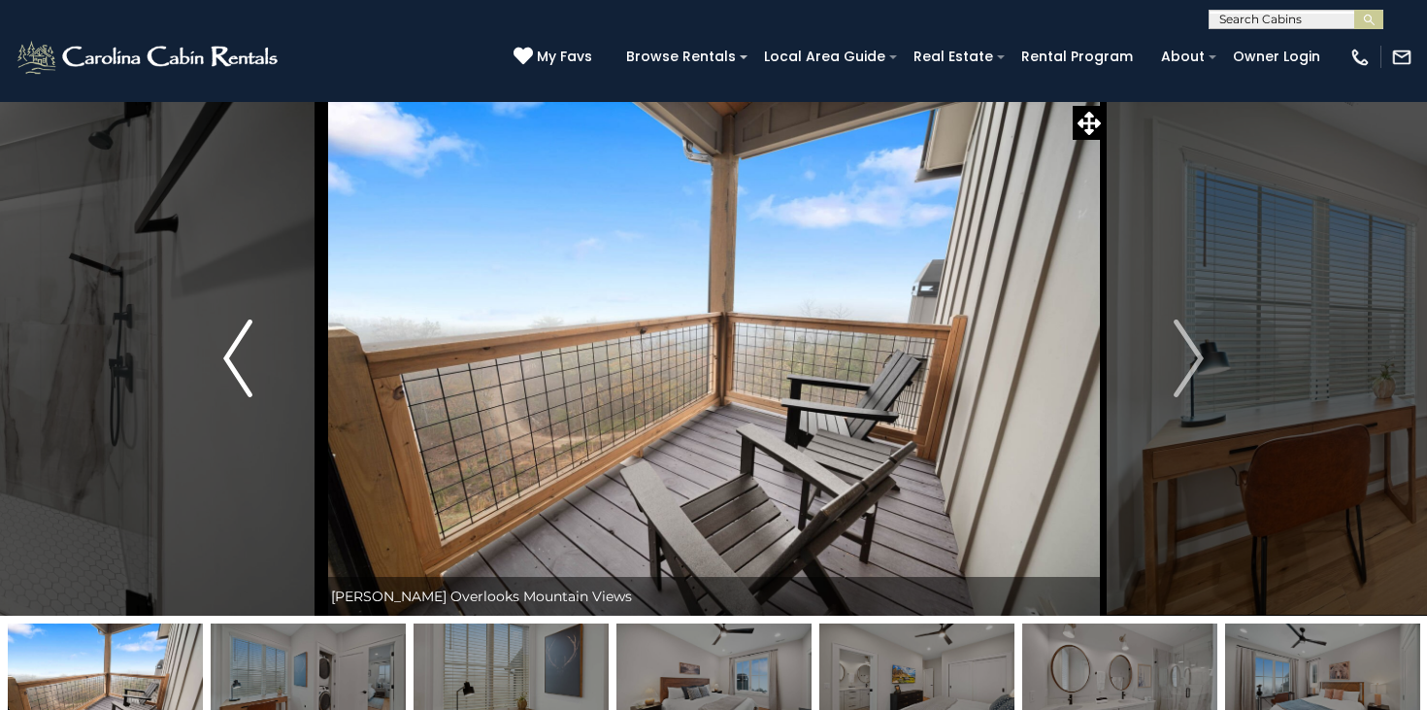
click at [228, 355] on img "Previous" at bounding box center [237, 358] width 29 height 78
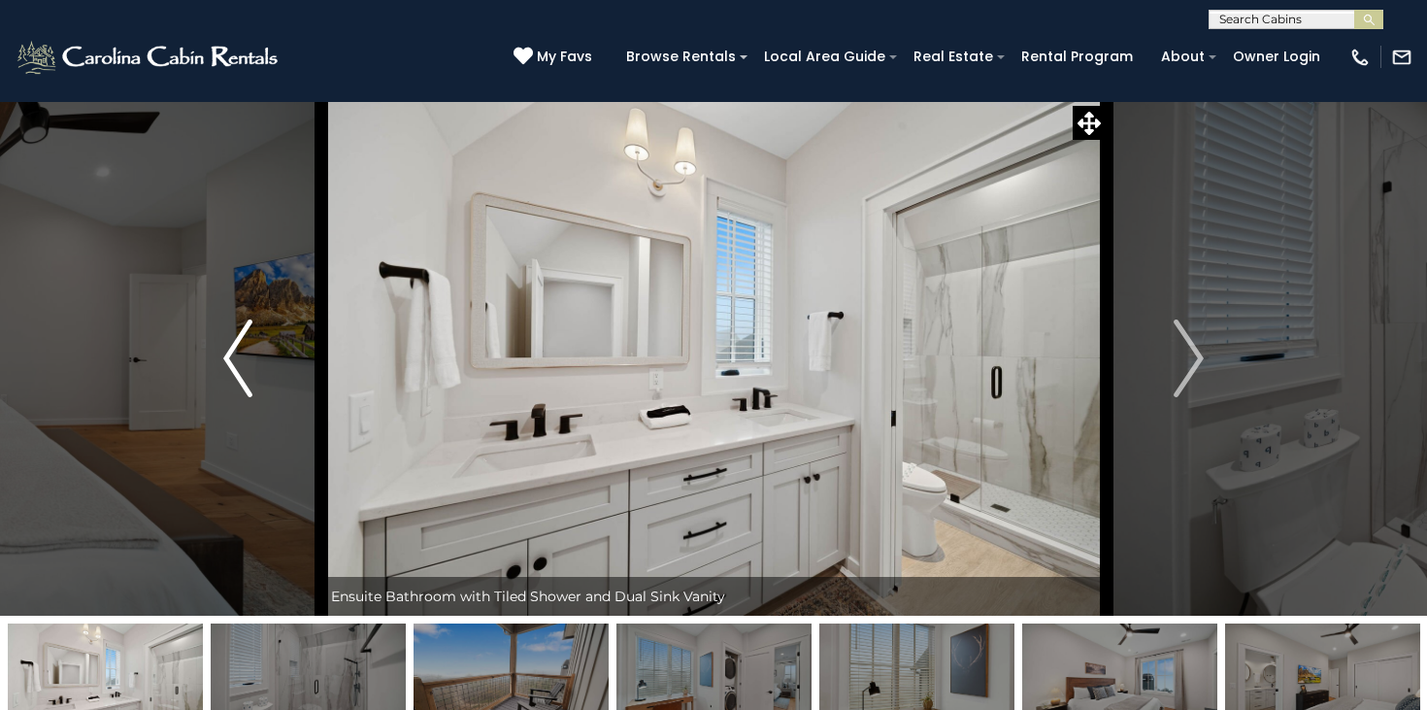
click at [228, 355] on img "Previous" at bounding box center [237, 358] width 29 height 78
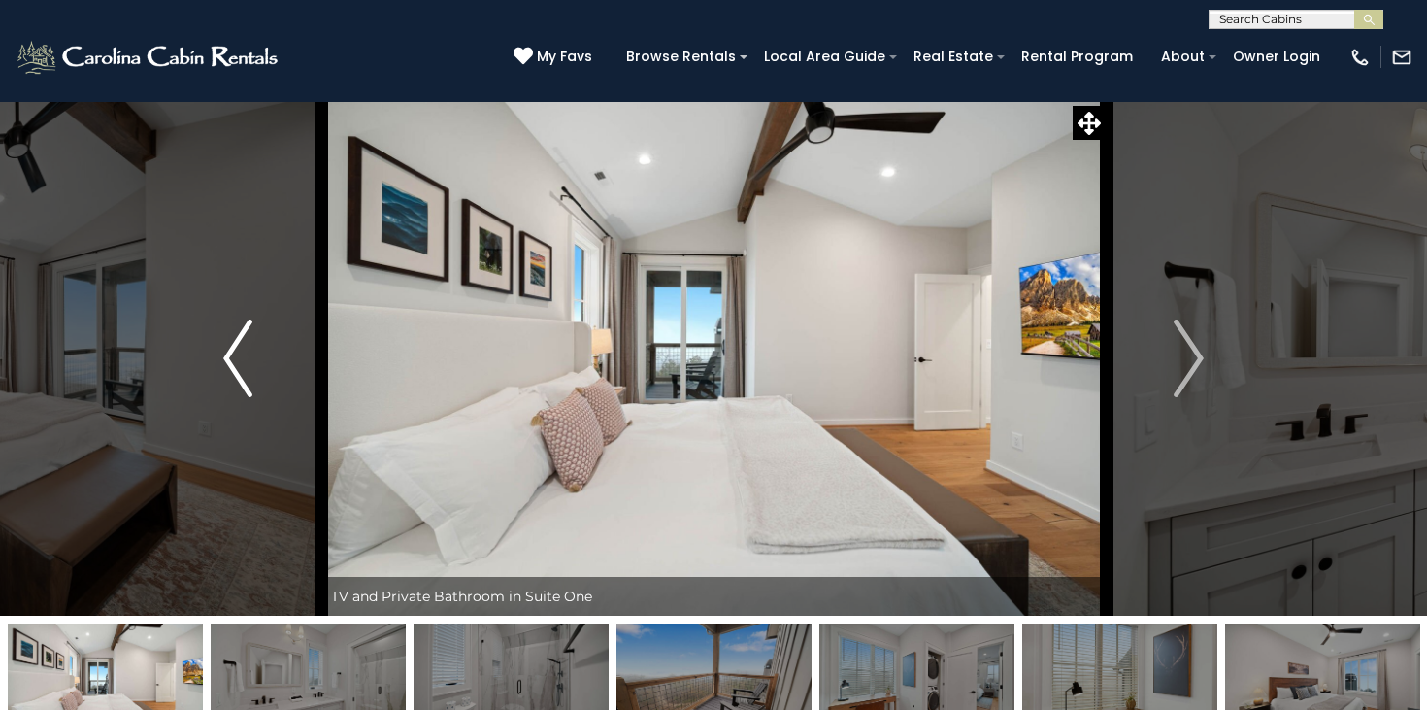
click at [228, 355] on img "Previous" at bounding box center [237, 358] width 29 height 78
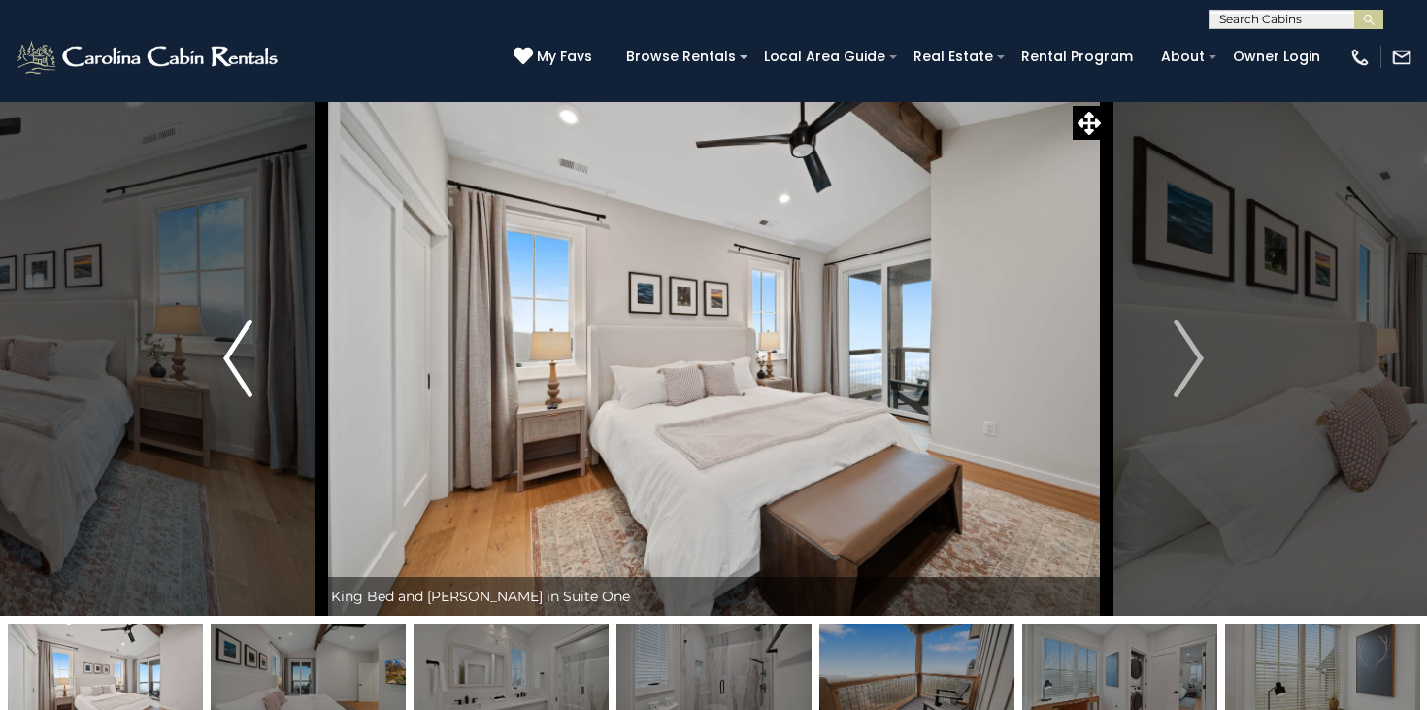
click at [228, 355] on img "Previous" at bounding box center [237, 358] width 29 height 78
